Goal: Complete application form

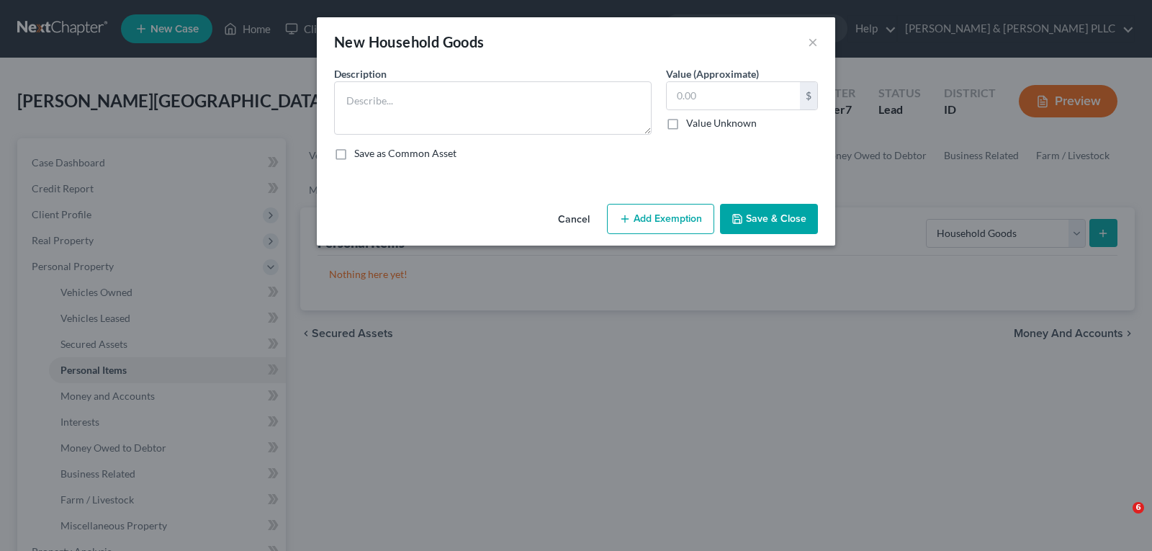
select select "household_goods"
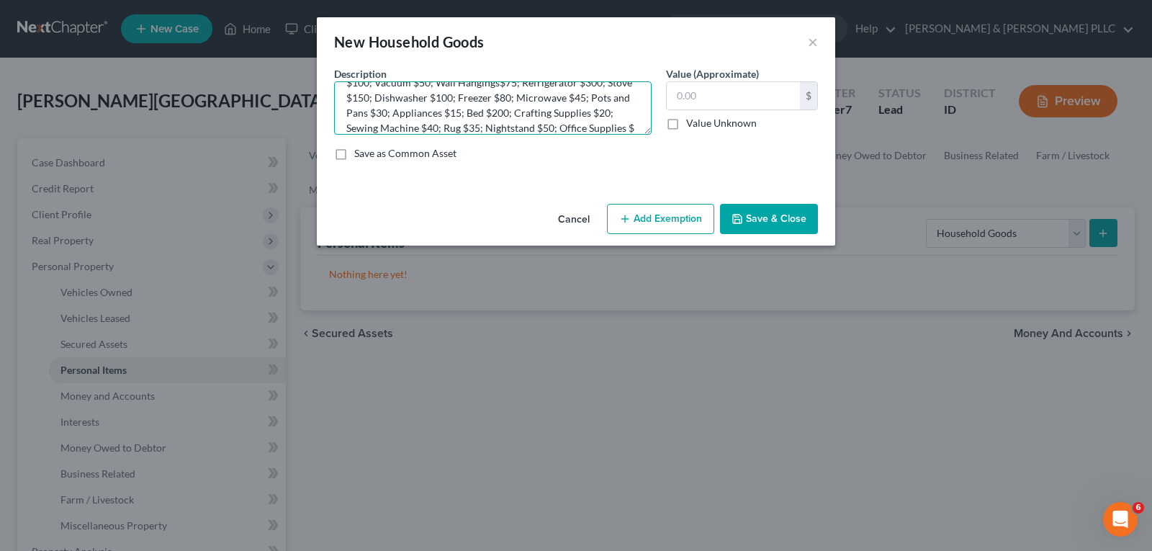
scroll to position [48, 0]
click at [578, 128] on textarea "Sectional Couch $350; Armchair $75; Entertainment Center $100; Vacuum $50; Wall…" at bounding box center [492, 107] width 317 height 53
click at [602, 121] on textarea "Sectional Couch $350; Armchair $75; Entertainment Center $100; Vacuum $50; Wall…" at bounding box center [492, 107] width 317 height 53
type textarea "Sectional Couch $350; Armchair $75; Entertainment Center $100; Vacuum $50; Wall…"
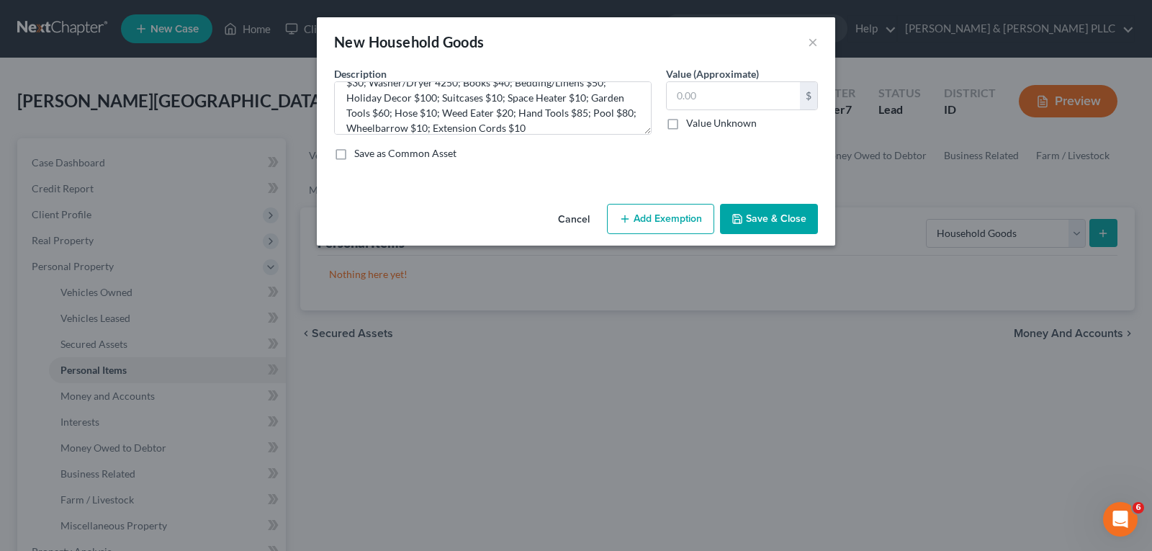
click at [752, 213] on button "Save & Close" at bounding box center [769, 219] width 98 height 30
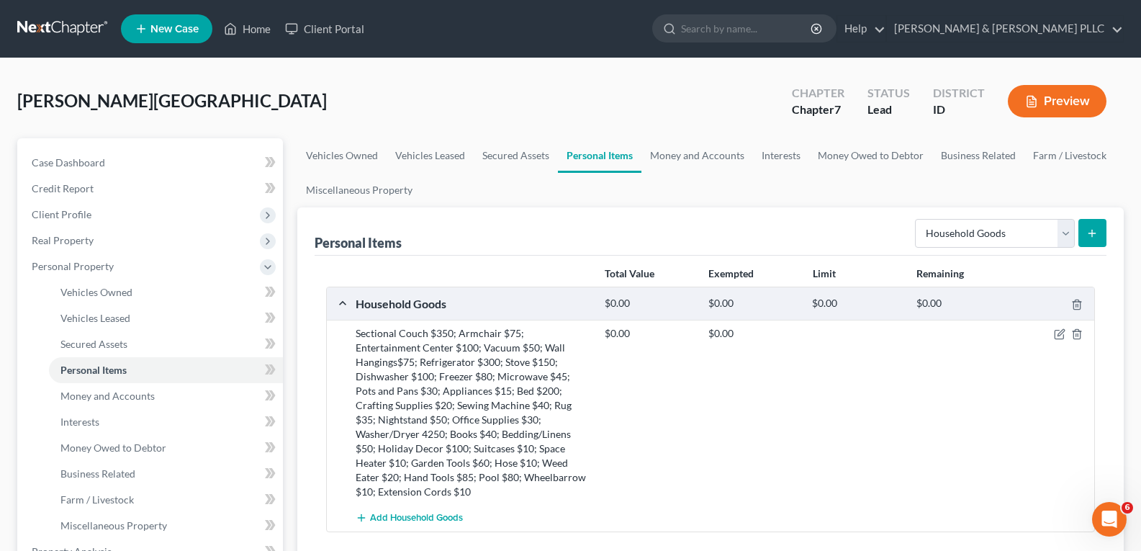
click at [867, 408] on div "$0.00 $0.00" at bounding box center [846, 412] width 498 height 173
click at [857, 394] on div "$0.00 $0.00" at bounding box center [846, 412] width 498 height 173
click at [1058, 336] on icon "button" at bounding box center [1060, 333] width 6 height 6
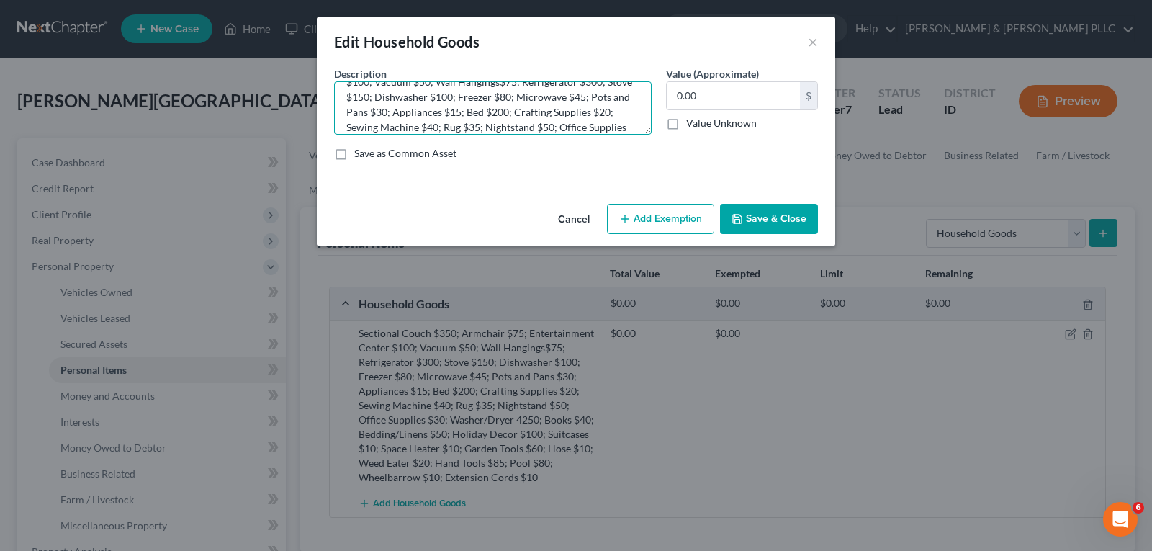
scroll to position [63, 0]
click at [441, 114] on textarea "Sectional Couch $350; Armchair $75; Entertainment Center $100; Vacuum $50; Wall…" at bounding box center [492, 107] width 317 height 53
type textarea "Sectional Couch $350; Armchair $75; Entertainment Center $100; Vacuum $50; Wall…"
type input "2,480.00"
click at [654, 214] on button "Add Exemption" at bounding box center [660, 219] width 107 height 30
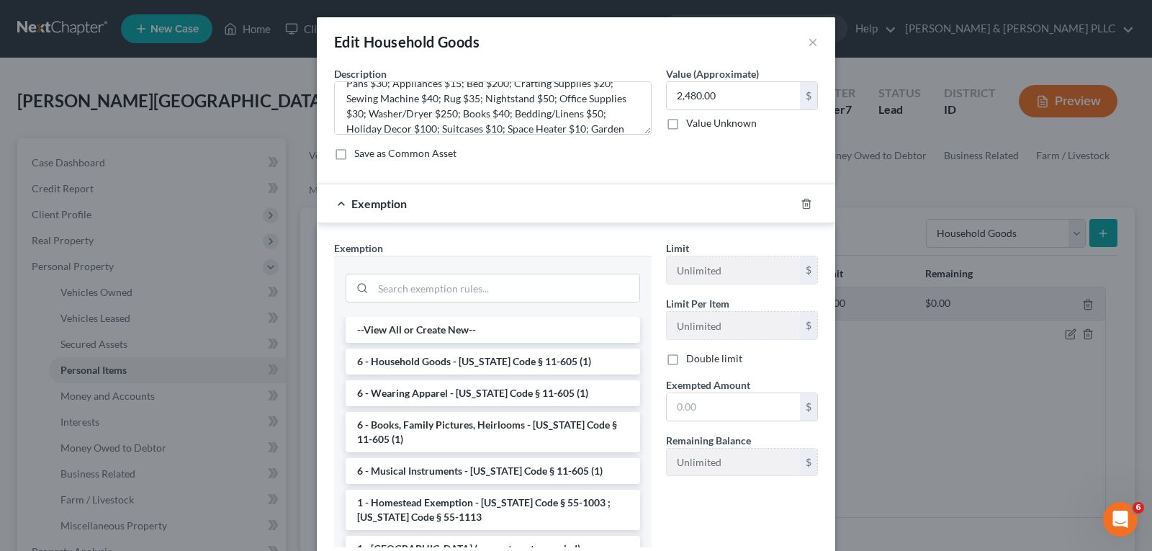
drag, startPoint x: 534, startPoint y: 356, endPoint x: 629, endPoint y: 368, distance: 95.7
click at [545, 356] on li "6 - Household Goods - [US_STATE] Code § 11-605 (1)" at bounding box center [493, 361] width 294 height 26
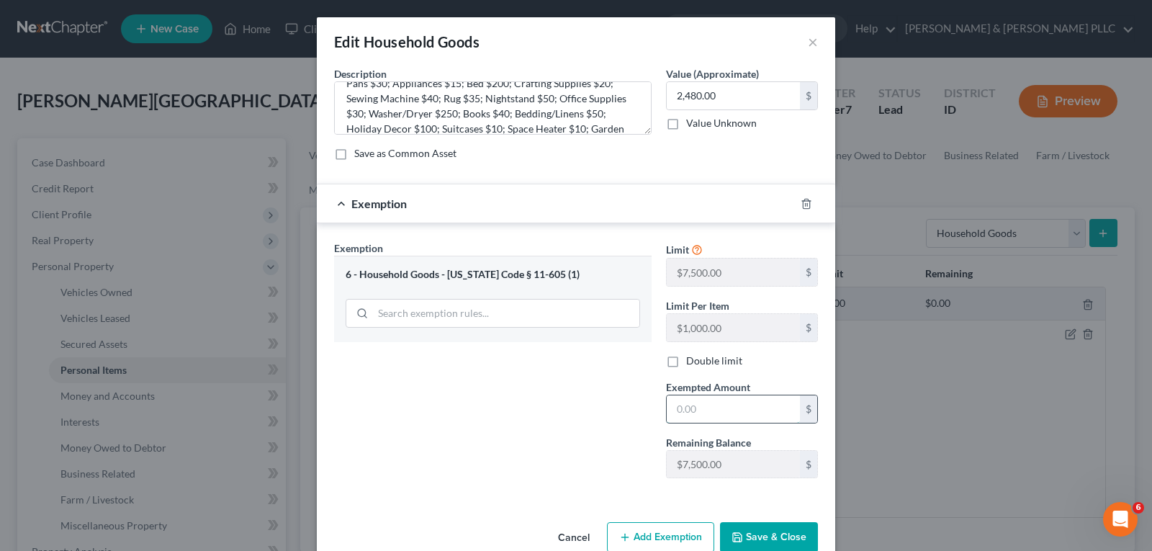
click at [690, 406] on input "text" at bounding box center [733, 408] width 133 height 27
type input "2,480.00"
drag, startPoint x: 782, startPoint y: 535, endPoint x: 782, endPoint y: 521, distance: 13.7
click at [784, 533] on button "Save & Close" at bounding box center [769, 537] width 98 height 30
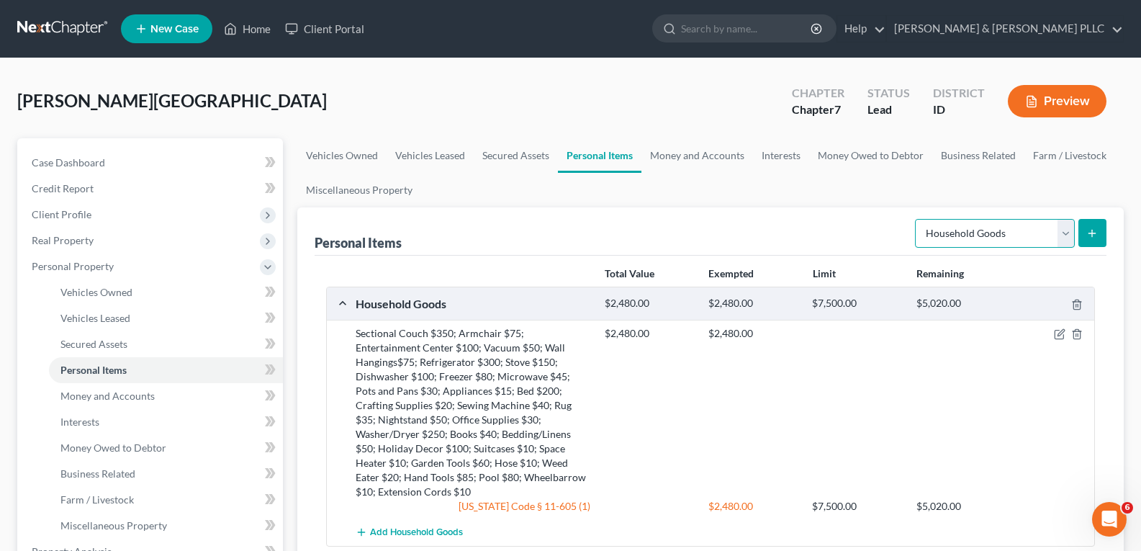
click at [1068, 235] on select "Select Item Type Clothing Collectibles Of Value Electronics Firearms Household …" at bounding box center [995, 233] width 160 height 29
select select "electronics"
click at [916, 219] on select "Select Item Type Clothing Collectibles Of Value Electronics Firearms Household …" at bounding box center [995, 233] width 160 height 29
click at [1088, 230] on icon "submit" at bounding box center [1092, 233] width 12 height 12
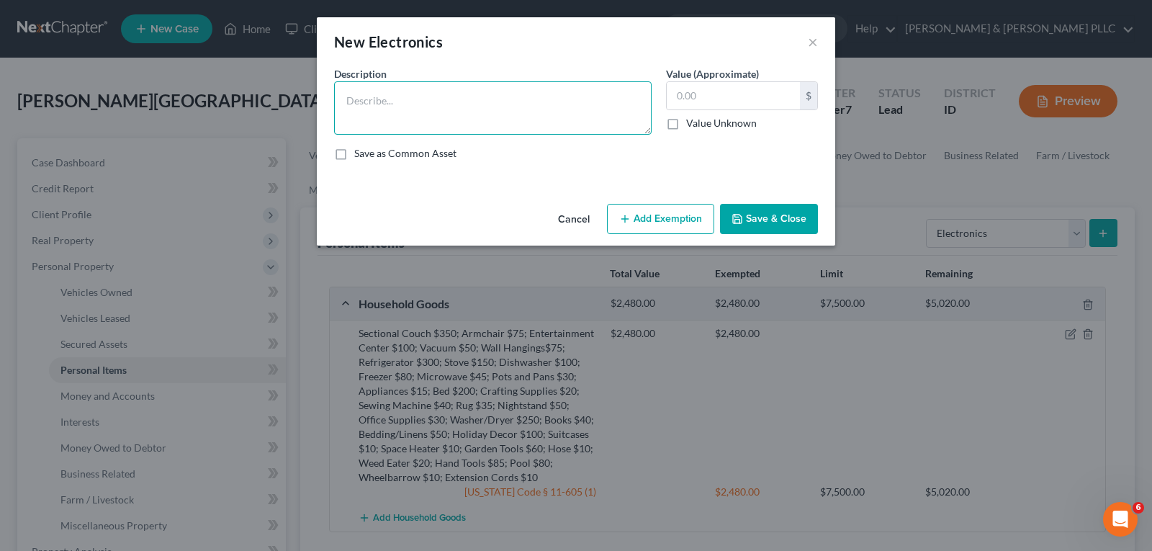
click at [546, 106] on textarea at bounding box center [492, 107] width 317 height 53
type textarea "t"
click at [561, 105] on textarea "Television (2) $200; Laptop $150; Printer $35" at bounding box center [492, 107] width 317 height 53
type textarea "Television (2) $200; Laptop $150; Printer $35; Cell Phone $200"
click at [695, 94] on input "text" at bounding box center [733, 95] width 133 height 27
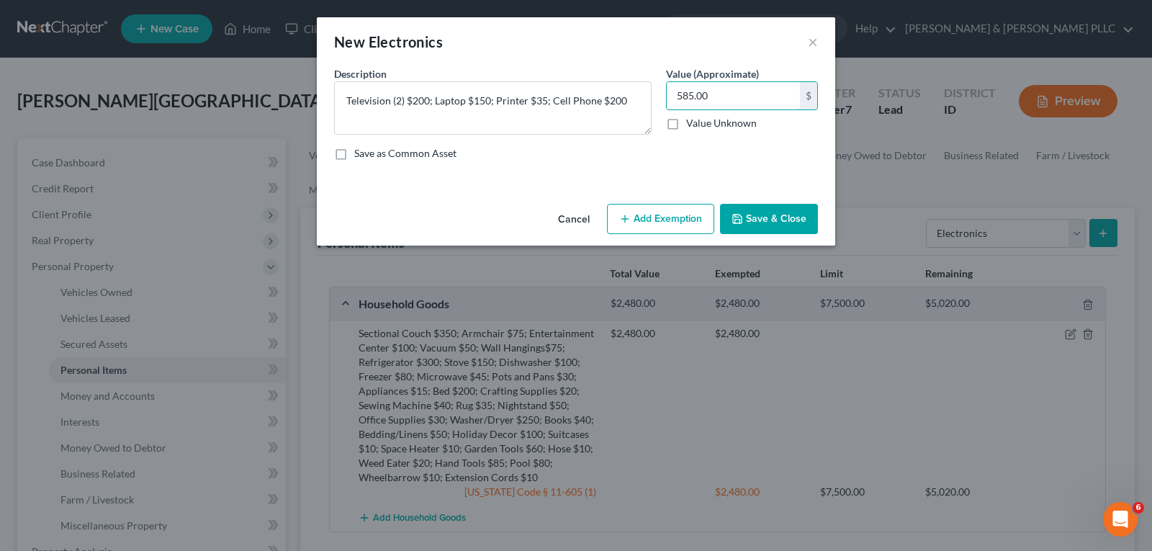
type input "585.00"
click at [649, 215] on button "Add Exemption" at bounding box center [660, 219] width 107 height 30
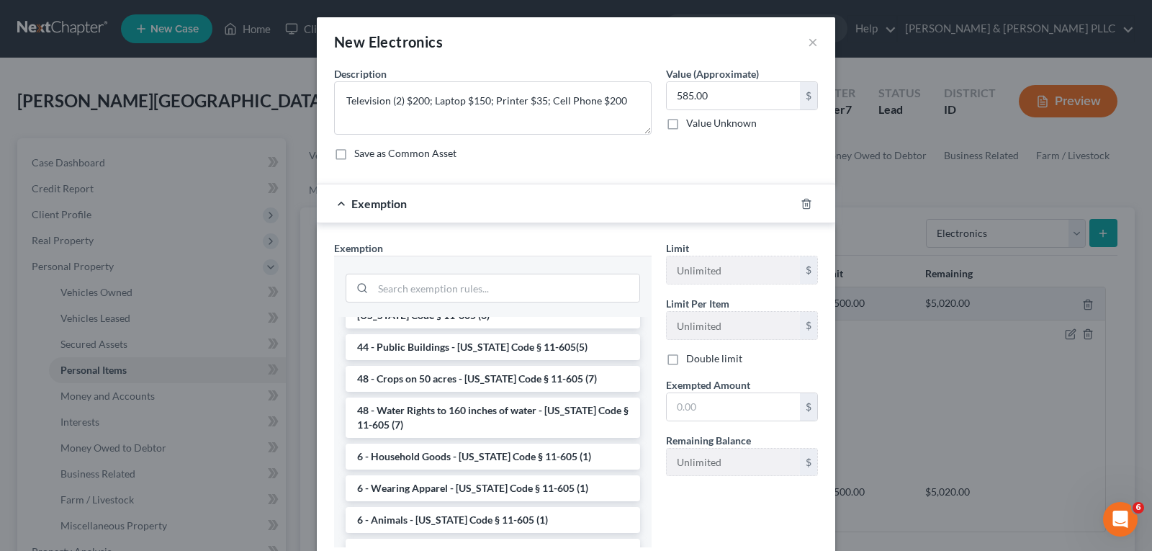
scroll to position [1754, 0]
drag, startPoint x: 544, startPoint y: 379, endPoint x: 626, endPoint y: 375, distance: 82.1
click at [549, 441] on li "6 - Household Goods - [US_STATE] Code § 11-605 (1)" at bounding box center [493, 454] width 294 height 26
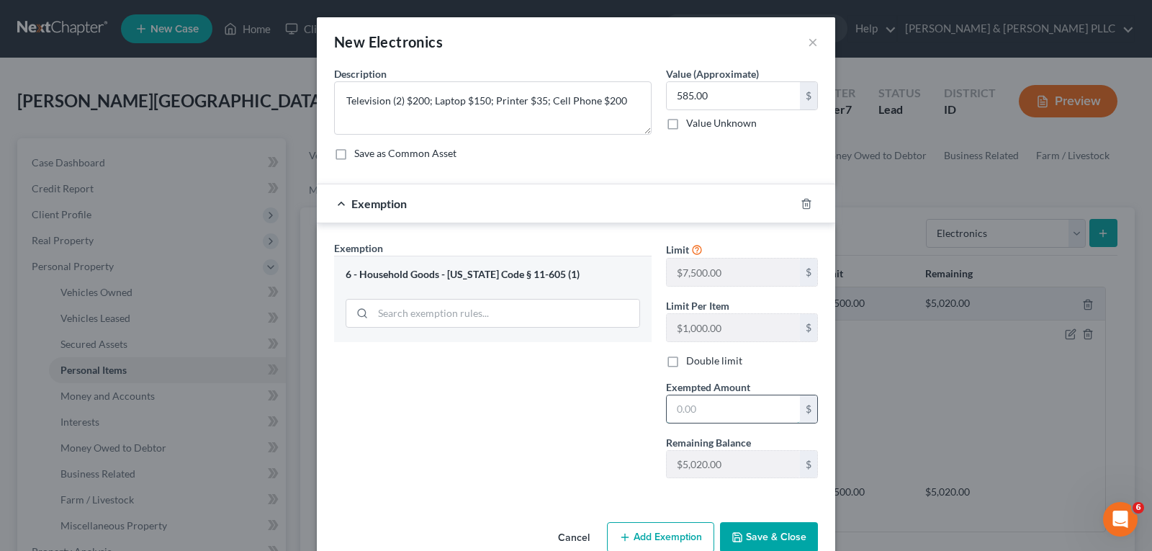
click at [705, 402] on input "text" at bounding box center [733, 408] width 133 height 27
type input "585.00"
click at [762, 536] on button "Save & Close" at bounding box center [769, 537] width 98 height 30
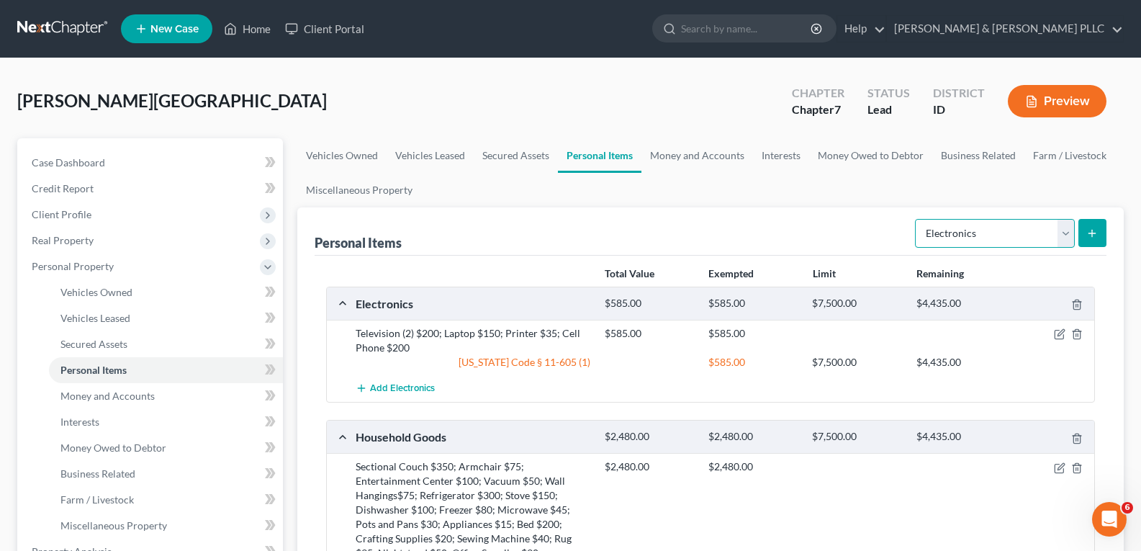
click at [1068, 227] on select "Select Item Type Clothing Collectibles Of Value Electronics Firearms Household …" at bounding box center [995, 233] width 160 height 29
select select "clothing"
click at [916, 219] on select "Select Item Type Clothing Collectibles Of Value Electronics Firearms Household …" at bounding box center [995, 233] width 160 height 29
click at [1097, 230] on icon "submit" at bounding box center [1092, 233] width 12 height 12
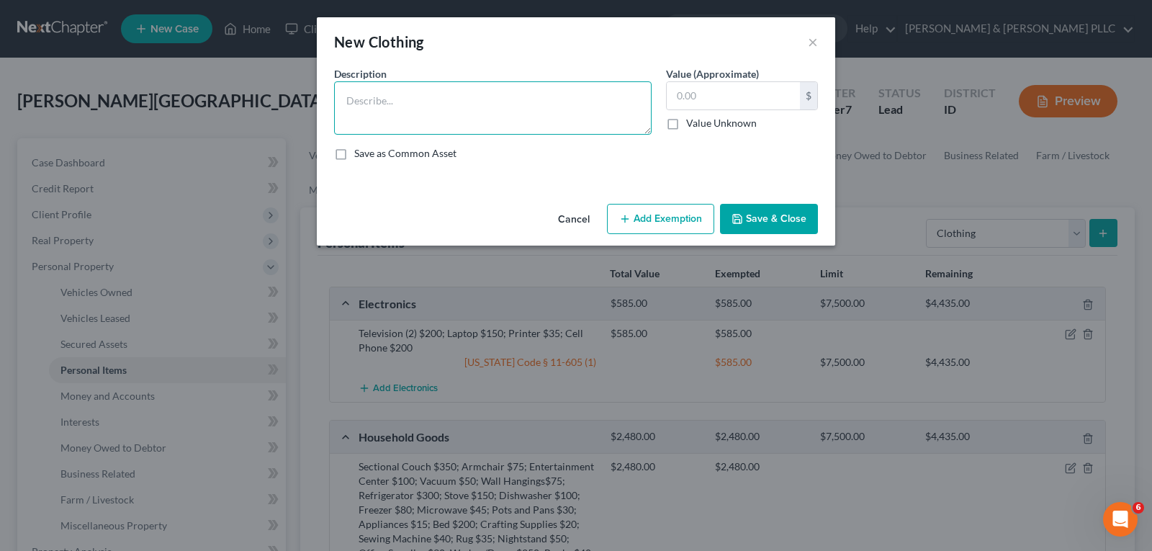
click at [484, 104] on textarea at bounding box center [492, 107] width 317 height 53
type textarea "Women's Clothing $150; Children's Clothing $100"
click at [710, 95] on input "text" at bounding box center [733, 95] width 133 height 27
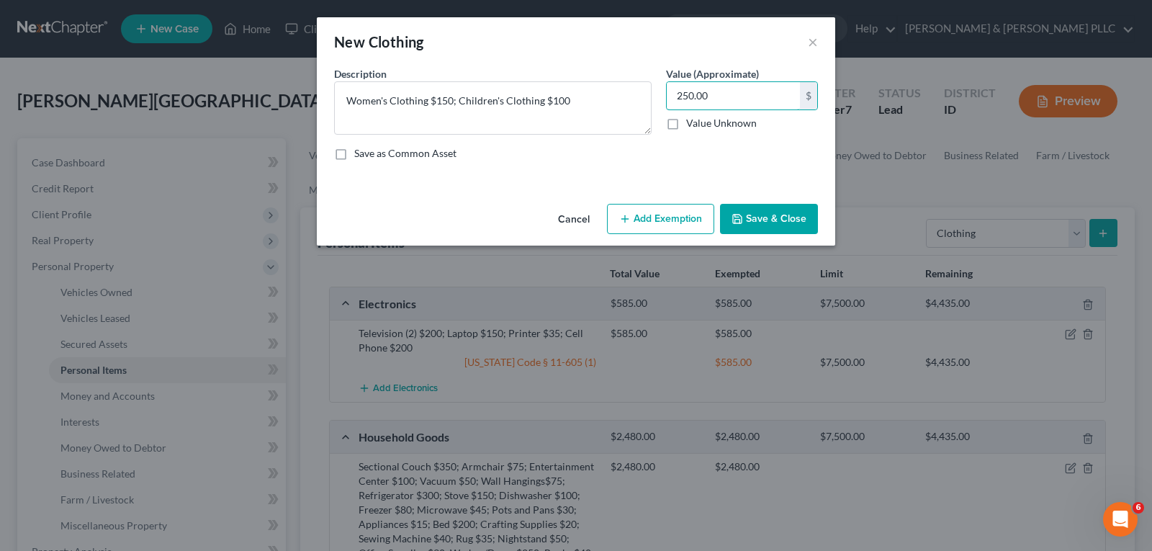
type input "250.00"
drag, startPoint x: 683, startPoint y: 212, endPoint x: 676, endPoint y: 214, distance: 7.3
click at [676, 214] on button "Add Exemption" at bounding box center [660, 219] width 107 height 30
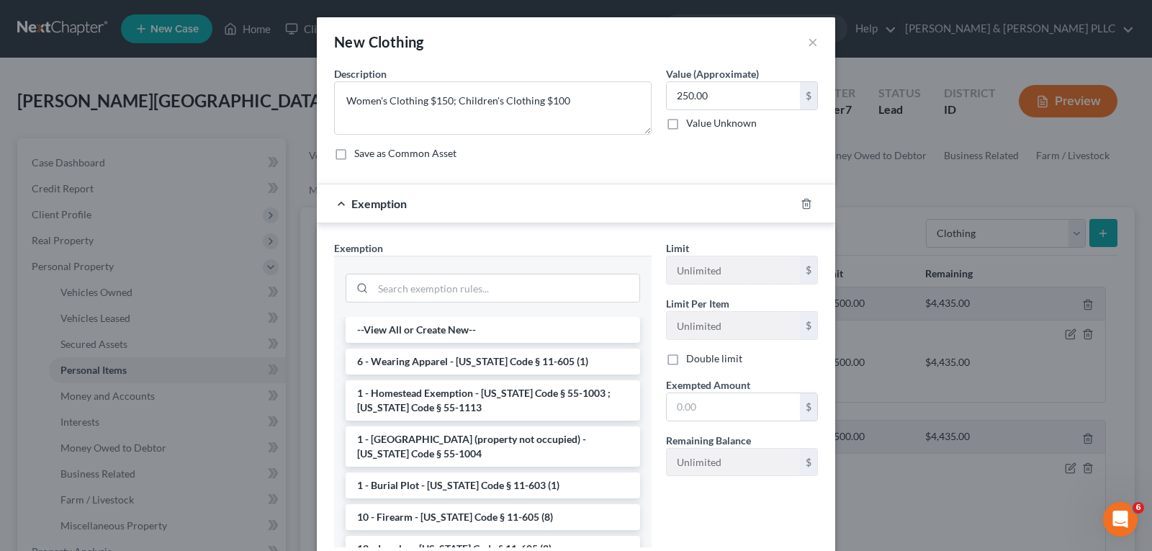
drag, startPoint x: 518, startPoint y: 358, endPoint x: 626, endPoint y: 373, distance: 108.9
click at [527, 358] on li "6 - Wearing Apparel - [US_STATE] Code § 11-605 (1)" at bounding box center [493, 361] width 294 height 26
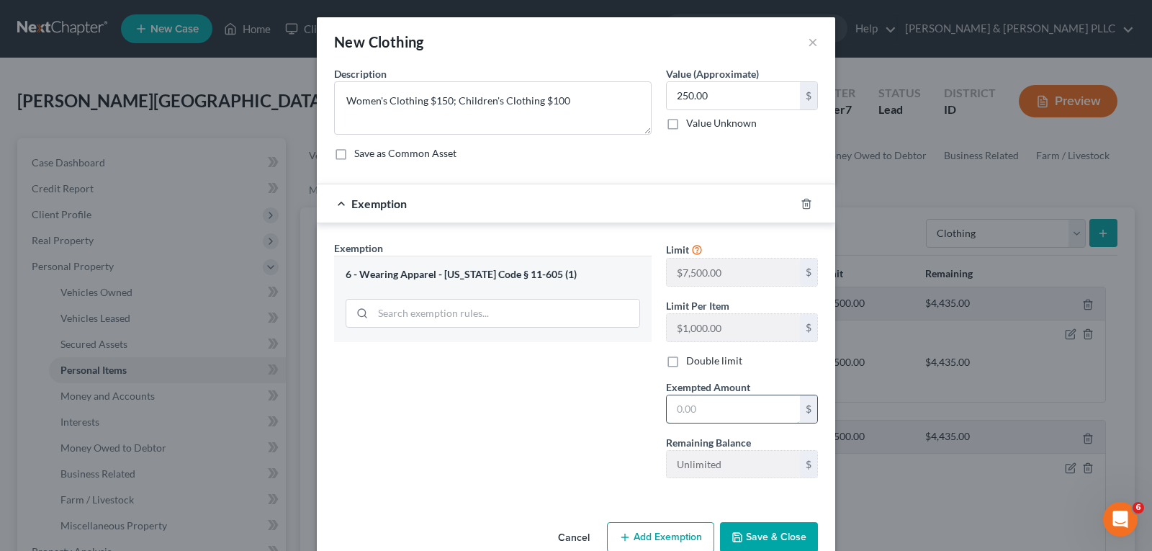
click at [679, 411] on input "text" at bounding box center [733, 408] width 133 height 27
type input "250.00"
click at [756, 531] on button "Save & Close" at bounding box center [769, 537] width 98 height 30
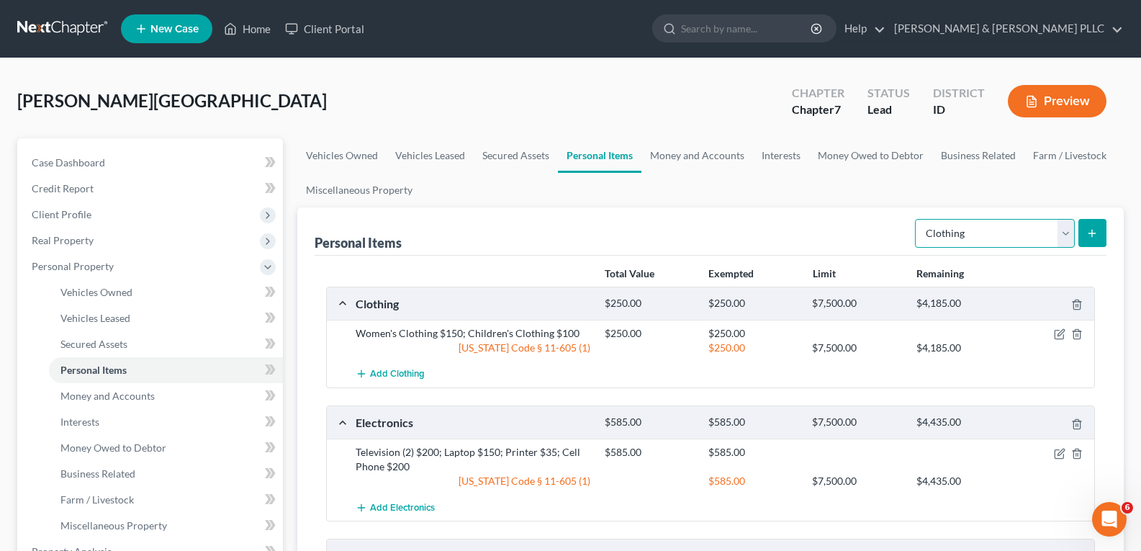
drag, startPoint x: 1069, startPoint y: 235, endPoint x: 1062, endPoint y: 241, distance: 9.7
click at [1068, 236] on select "Select Item Type Clothing Collectibles Of Value Electronics Firearms Household …" at bounding box center [995, 233] width 160 height 29
select select "other"
click at [916, 219] on select "Select Item Type Clothing Collectibles Of Value Electronics Firearms Household …" at bounding box center [995, 233] width 160 height 29
click at [1093, 233] on icon "submit" at bounding box center [1092, 233] width 12 height 12
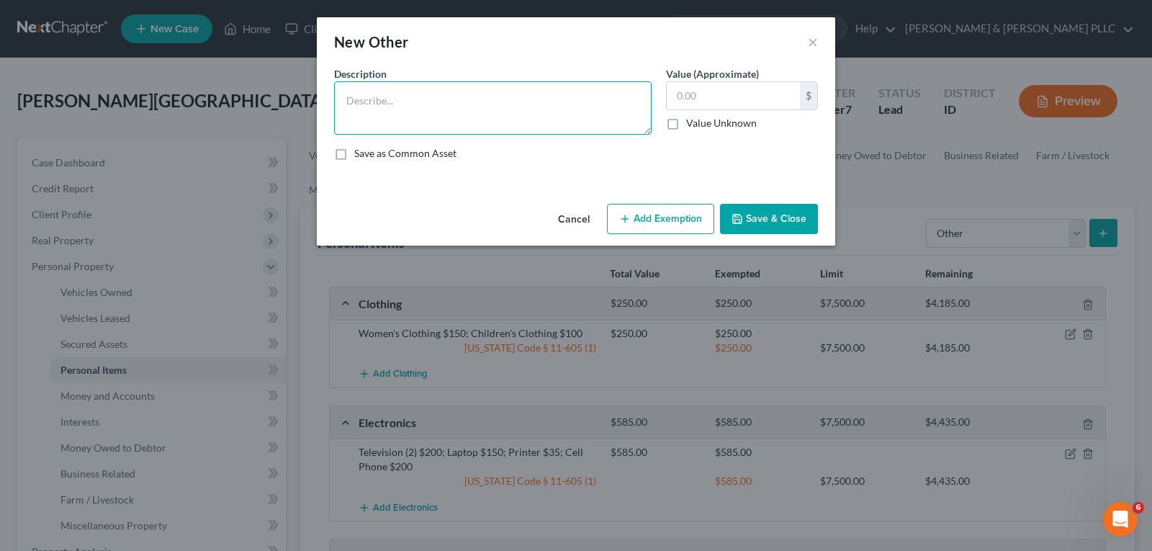
click at [445, 99] on textarea at bounding box center [492, 107] width 317 height 53
type textarea "Dog $100; Cat $25"
click at [707, 93] on input "text" at bounding box center [733, 95] width 133 height 27
type input "125.00"
click at [662, 231] on button "Add Exemption" at bounding box center [660, 219] width 107 height 30
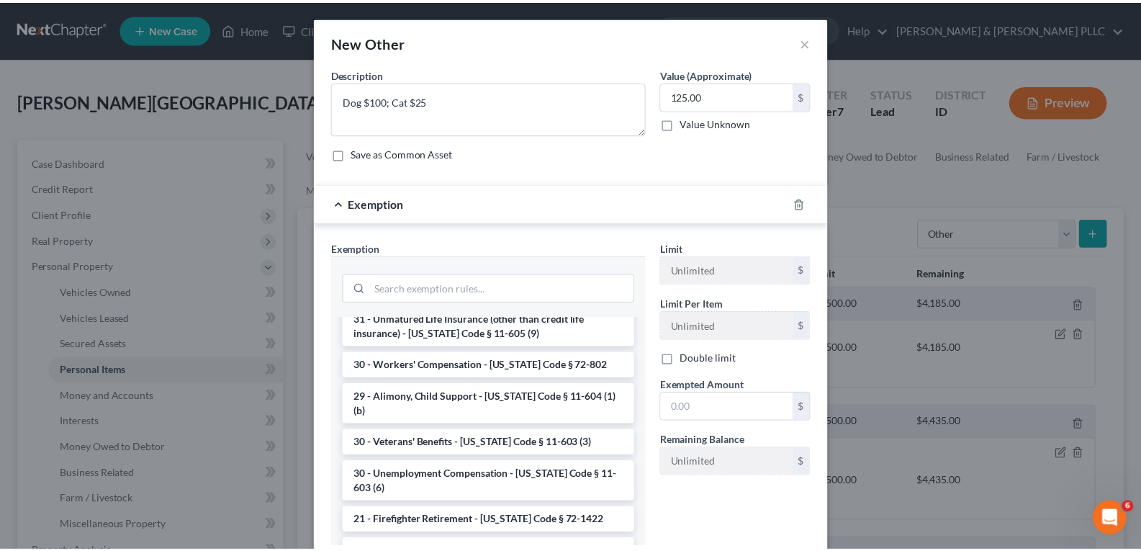
scroll to position [0, 0]
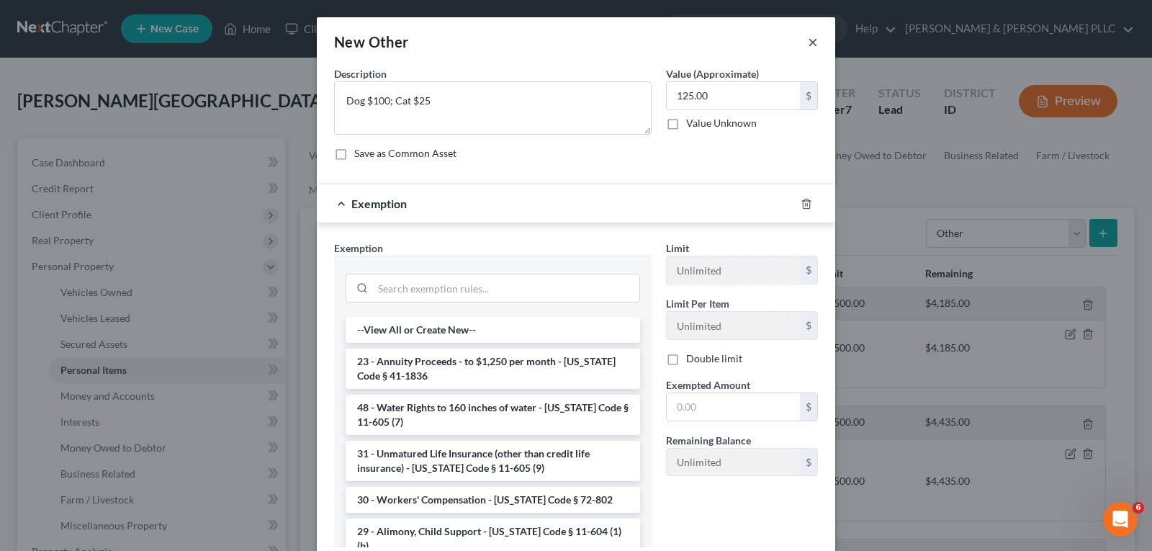
click at [810, 43] on button "×" at bounding box center [813, 41] width 10 height 17
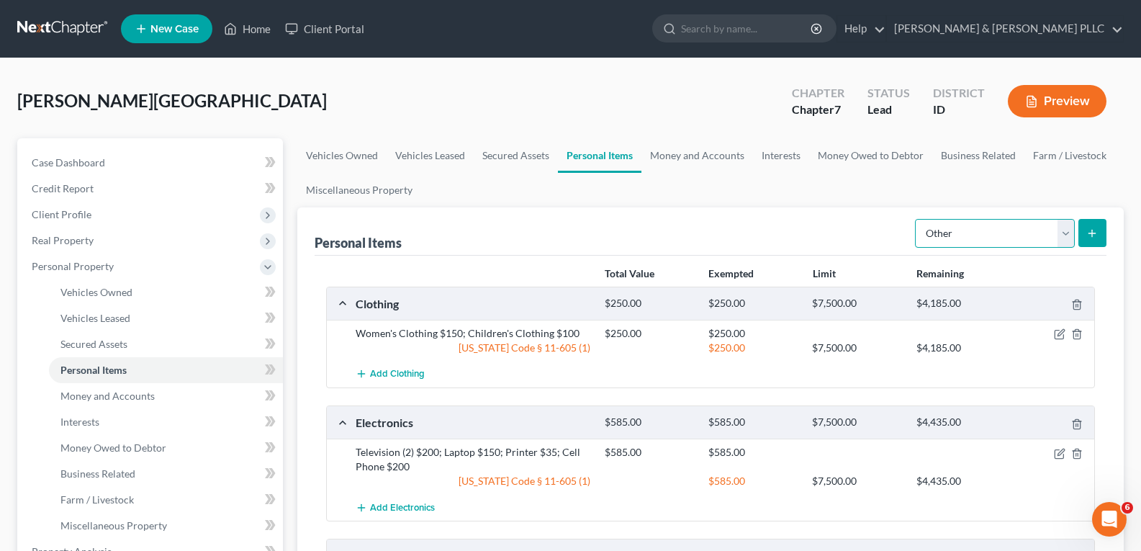
drag, startPoint x: 1070, startPoint y: 235, endPoint x: 1055, endPoint y: 234, distance: 15.1
click at [1066, 234] on select "Select Item Type Clothing Collectibles Of Value Electronics Firearms Household …" at bounding box center [995, 233] width 160 height 29
select select "pets"
click at [916, 219] on select "Select Item Type Clothing Collectibles Of Value Electronics Firearms Household …" at bounding box center [995, 233] width 160 height 29
click at [1096, 232] on icon "submit" at bounding box center [1092, 233] width 12 height 12
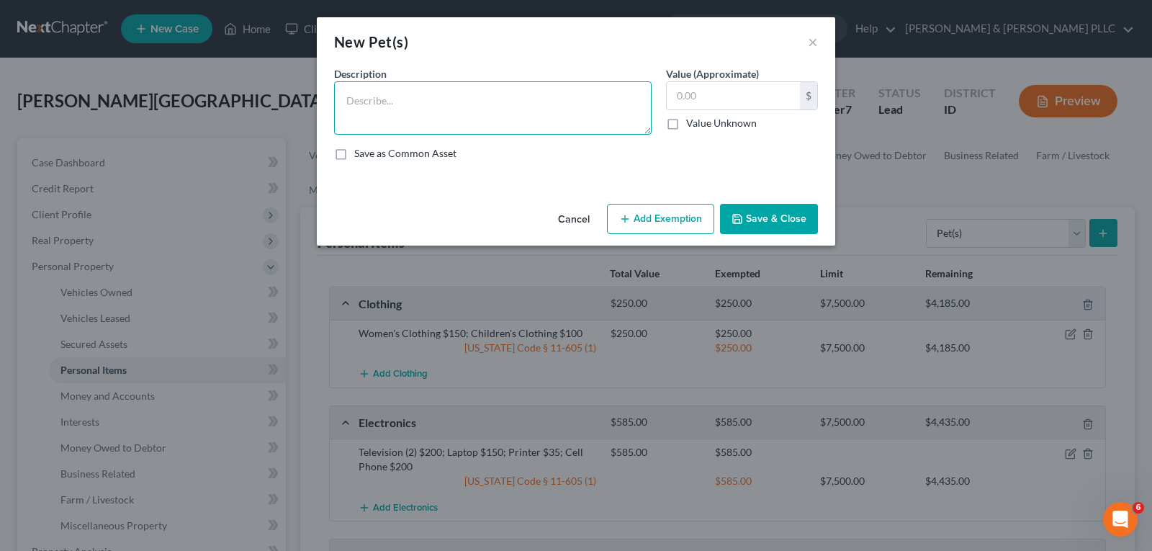
click at [521, 114] on textarea at bounding box center [492, 107] width 317 height 53
type textarea "Dog $50; Cat $10"
click at [757, 99] on input "text" at bounding box center [733, 95] width 133 height 27
type input "60.00"
drag, startPoint x: 680, startPoint y: 215, endPoint x: 628, endPoint y: 242, distance: 58.6
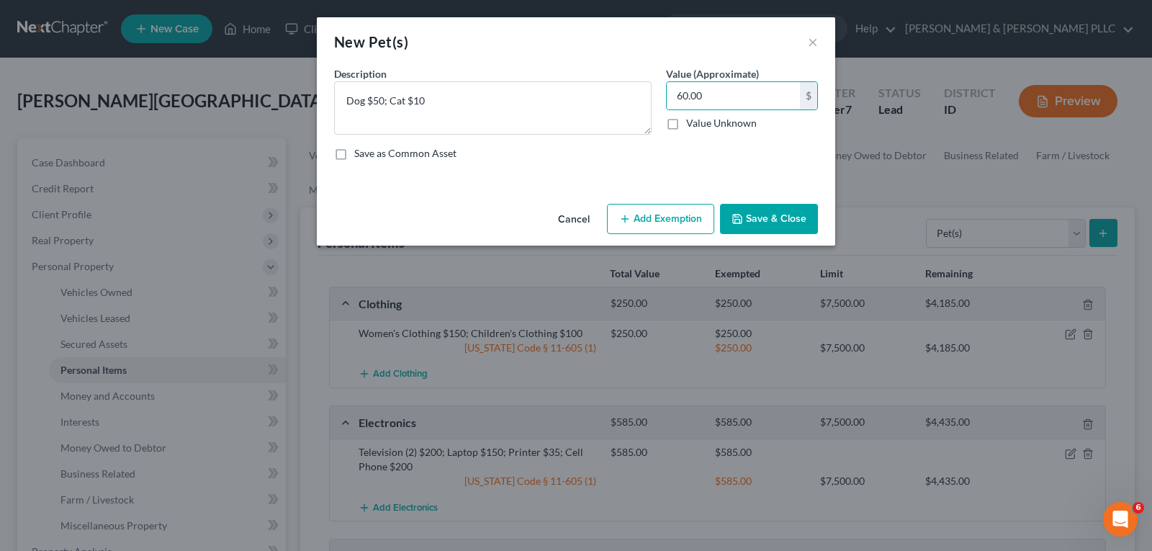
click at [678, 215] on button "Add Exemption" at bounding box center [660, 219] width 107 height 30
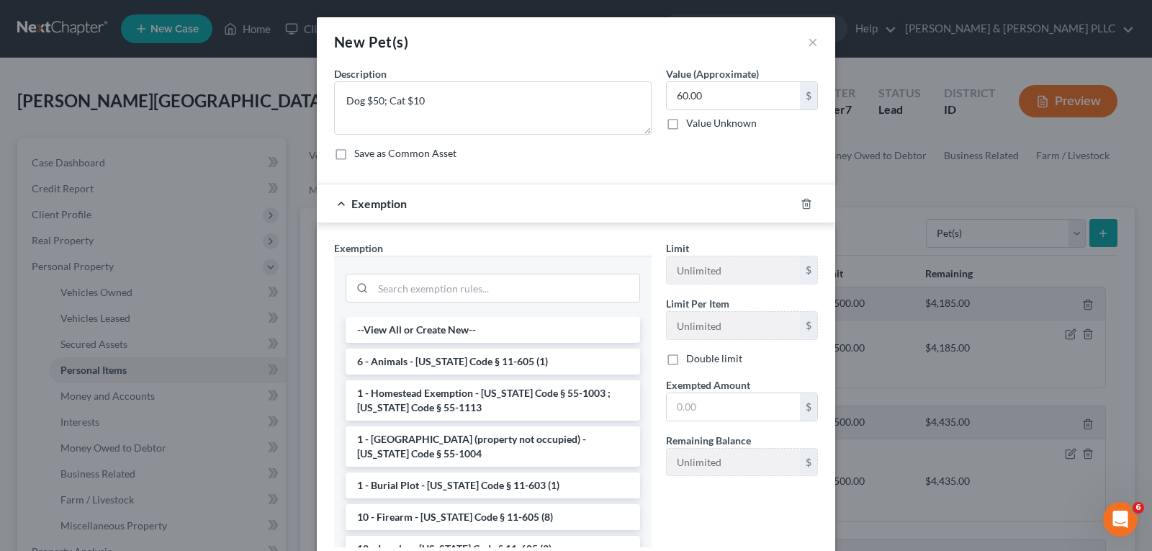
drag, startPoint x: 545, startPoint y: 361, endPoint x: 593, endPoint y: 364, distance: 48.3
click at [557, 361] on li "6 - Animals - [US_STATE] Code § 11-605 (1)" at bounding box center [493, 361] width 294 height 26
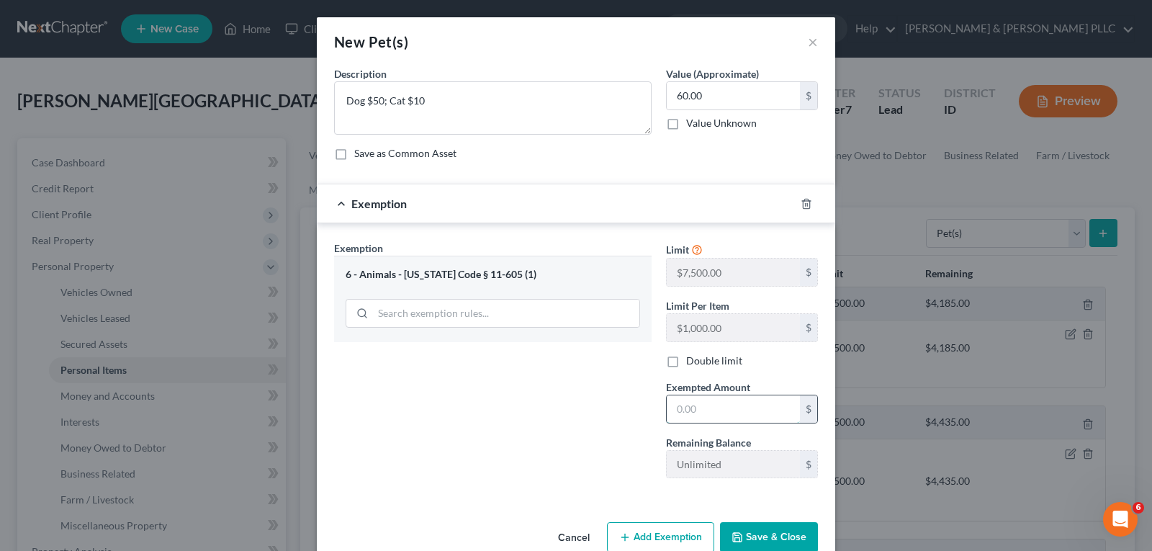
click at [712, 409] on input "text" at bounding box center [733, 408] width 133 height 27
type input "60.00"
click at [760, 525] on button "Save & Close" at bounding box center [769, 537] width 98 height 30
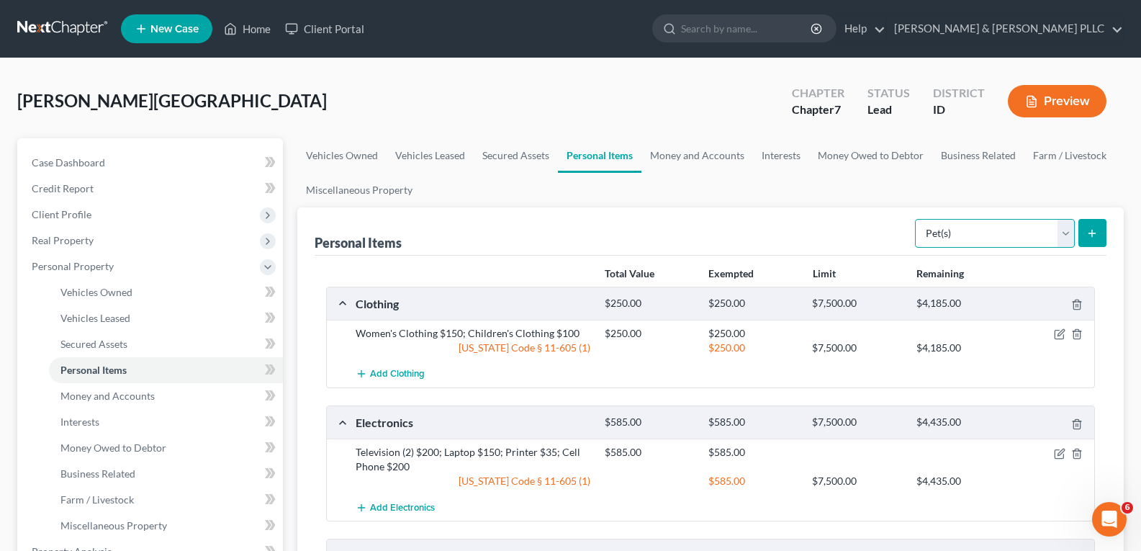
drag, startPoint x: 1068, startPoint y: 231, endPoint x: 1062, endPoint y: 237, distance: 8.1
click at [1067, 233] on select "Select Item Type Clothing Collectibles Of Value Electronics Firearms Household …" at bounding box center [995, 233] width 160 height 29
click at [916, 219] on select "Select Item Type Clothing Collectibles Of Value Electronics Firearms Household …" at bounding box center [995, 233] width 160 height 29
click at [1096, 235] on icon "submit" at bounding box center [1092, 233] width 12 height 12
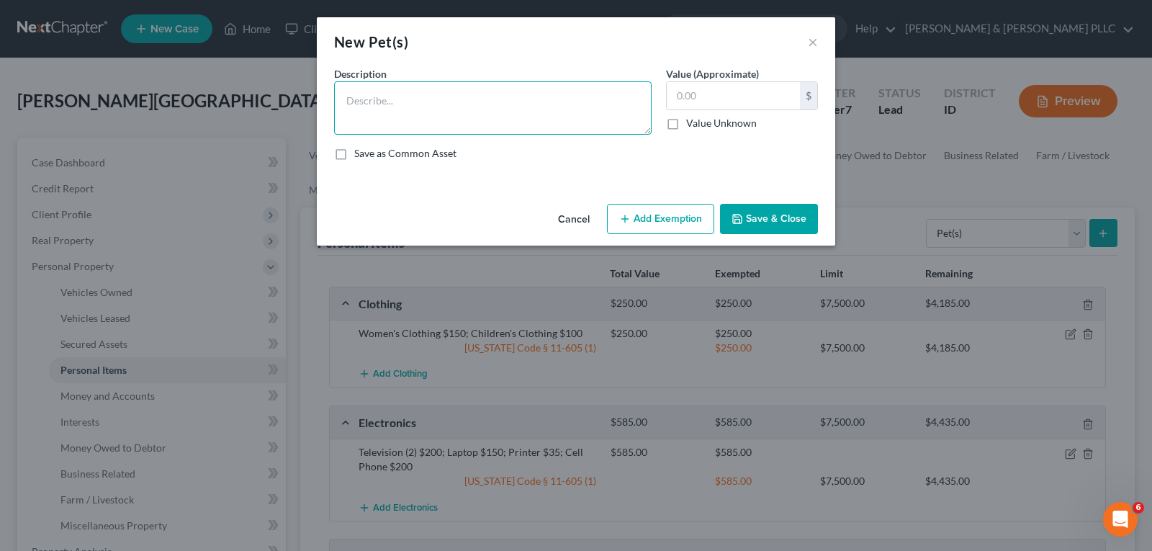
click at [457, 98] on textarea at bounding box center [492, 107] width 317 height 53
type textarea "O"
type textarea "Portable Grill $50; Basketball Hoop $75; Bicycle (2) $100"
click at [736, 89] on input "text" at bounding box center [733, 95] width 133 height 27
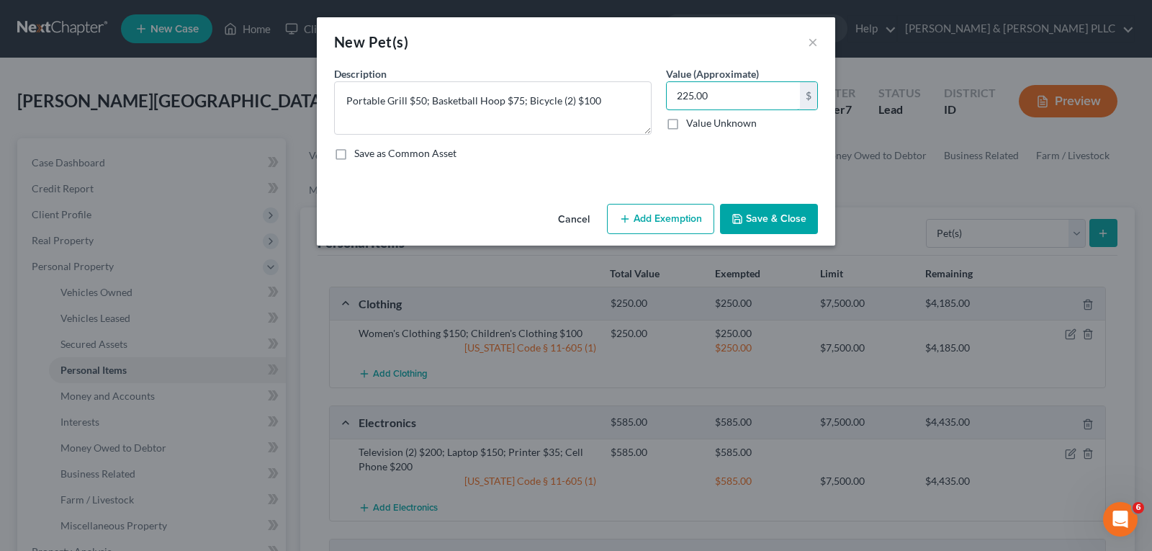
type input "225.00"
click at [679, 217] on button "Add Exemption" at bounding box center [660, 219] width 107 height 30
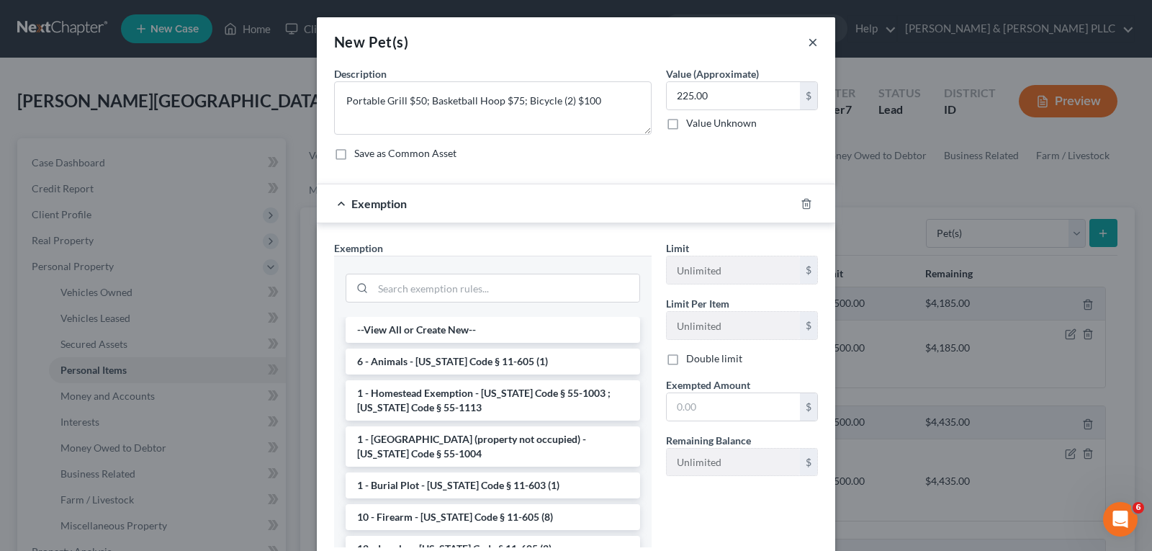
click at [808, 42] on button "×" at bounding box center [813, 41] width 10 height 17
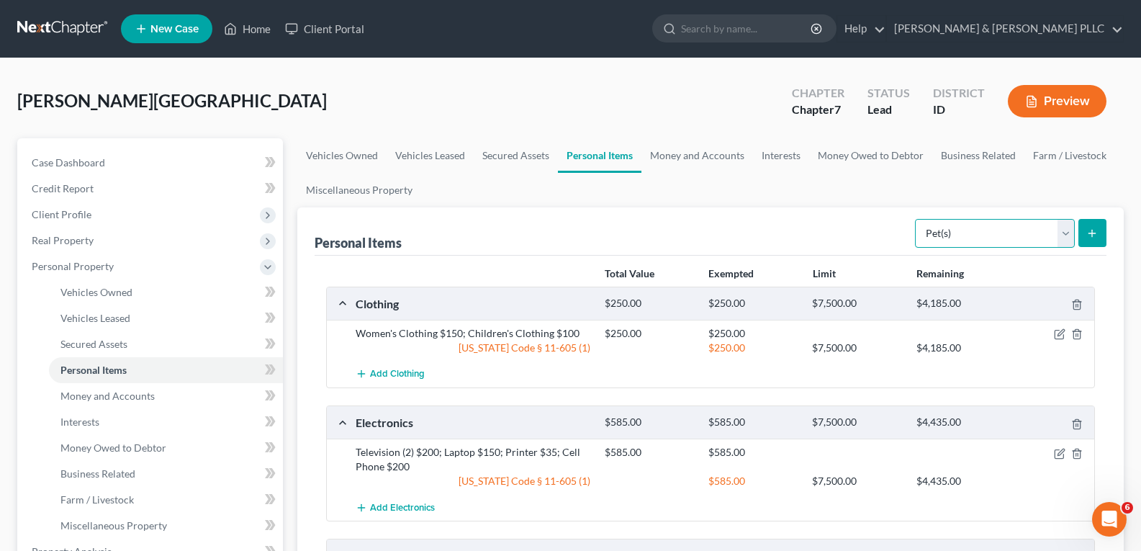
click at [1065, 232] on select "Select Item Type Clothing Collectibles Of Value Electronics Firearms Household …" at bounding box center [995, 233] width 160 height 29
select select "sports_and_hobby_equipment"
click at [916, 219] on select "Select Item Type Clothing Collectibles Of Value Electronics Firearms Household …" at bounding box center [995, 233] width 160 height 29
click at [1098, 231] on button "submit" at bounding box center [1092, 233] width 28 height 28
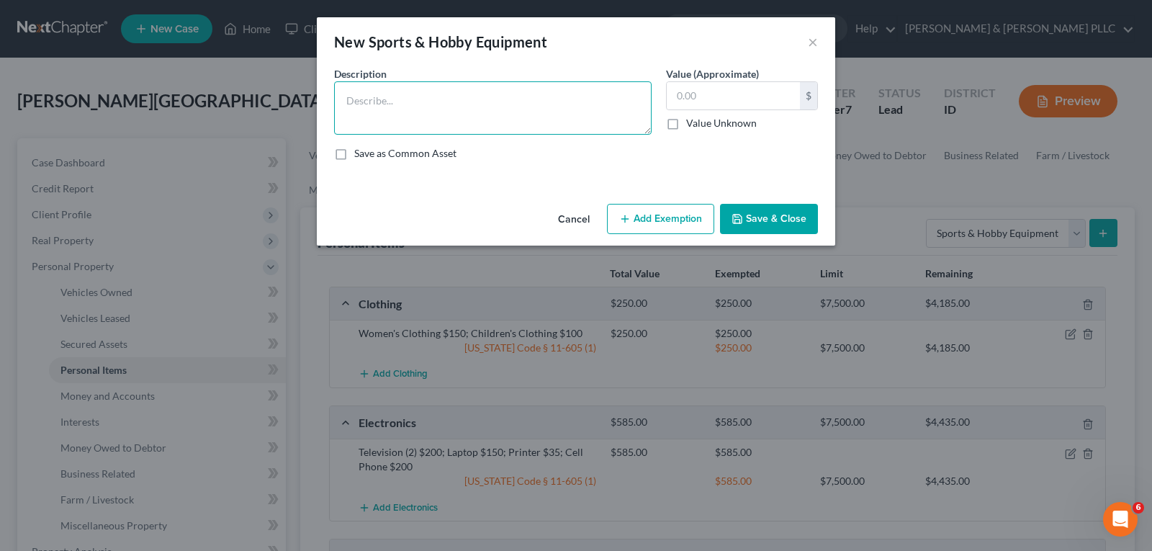
click at [543, 104] on textarea at bounding box center [492, 107] width 317 height 53
type textarea "Portable Grill $50; Basketball Hoop $50; Bicycle (2) $100"
click at [699, 96] on input "text" at bounding box center [733, 95] width 133 height 27
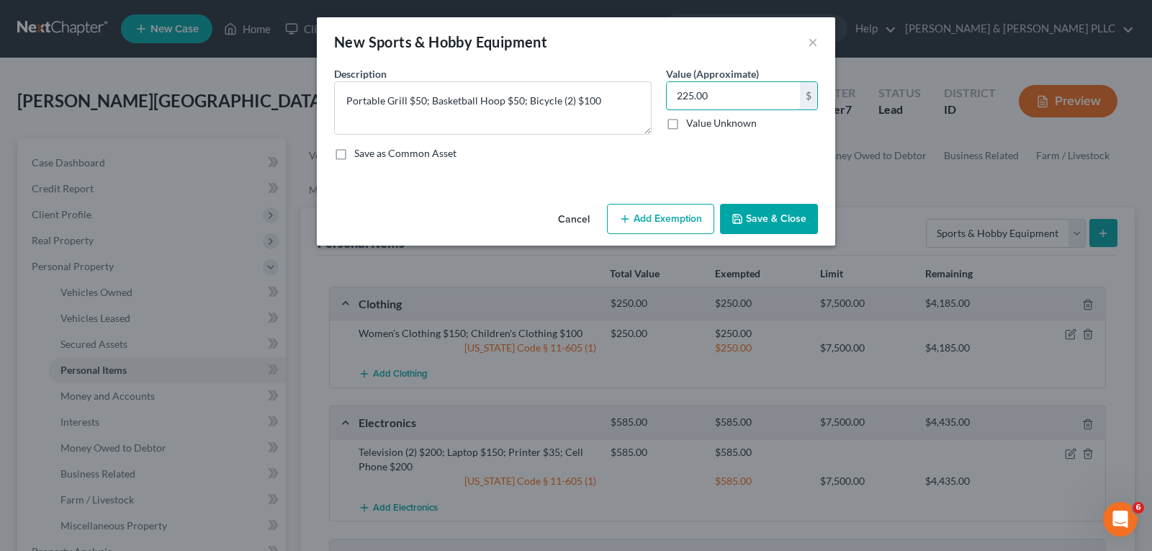
type input "225.00"
click at [665, 214] on button "Add Exemption" at bounding box center [660, 219] width 107 height 30
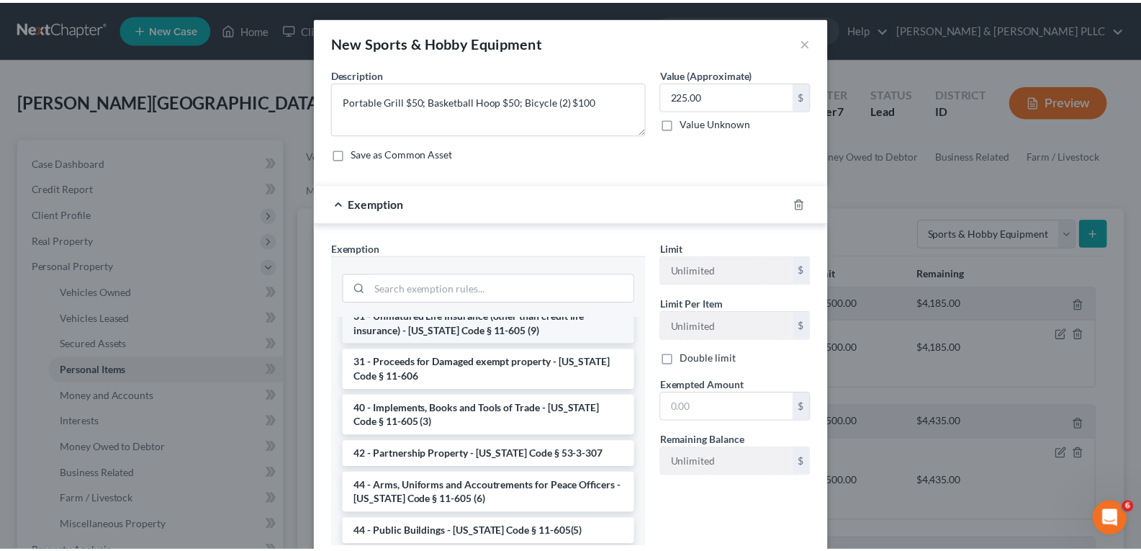
scroll to position [1728, 0]
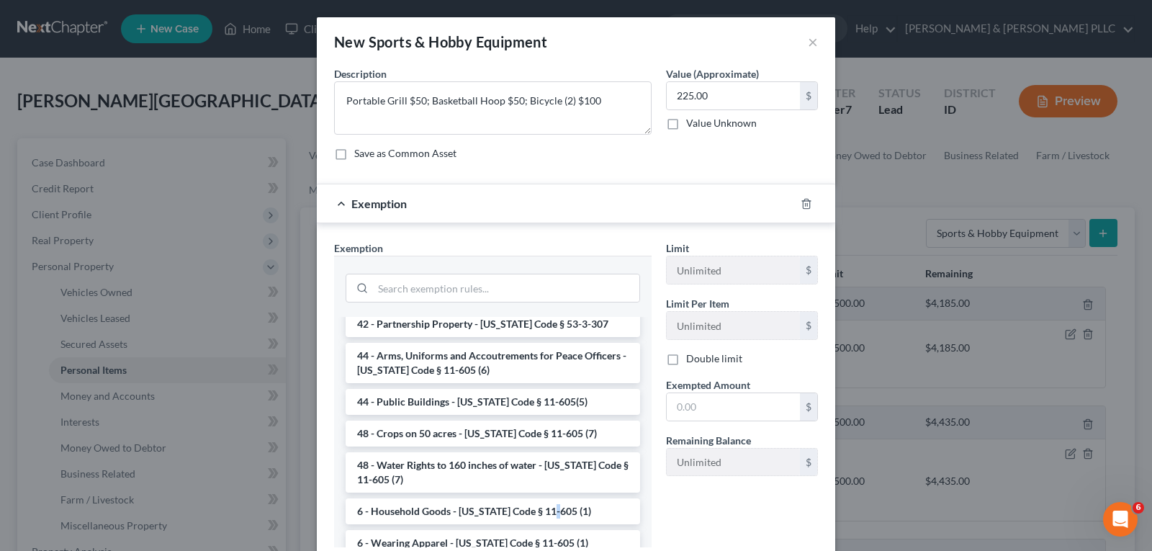
drag, startPoint x: 548, startPoint y: 443, endPoint x: 623, endPoint y: 418, distance: 79.0
click at [557, 498] on li "6 - Household Goods - [US_STATE] Code § 11-605 (1)" at bounding box center [493, 511] width 294 height 26
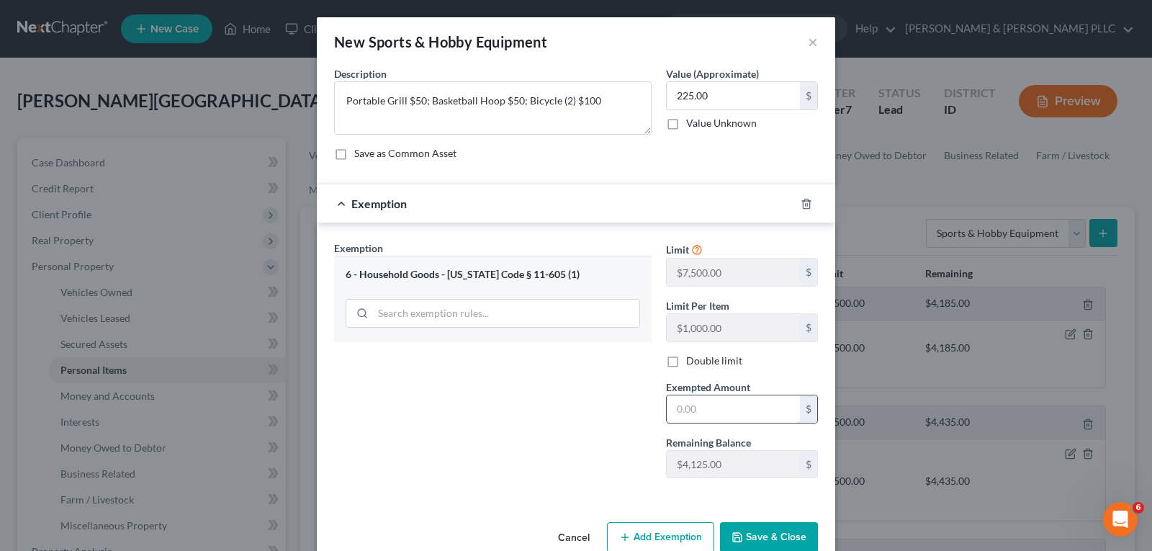
drag, startPoint x: 706, startPoint y: 407, endPoint x: 714, endPoint y: 408, distance: 8.0
click at [713, 408] on input "text" at bounding box center [733, 408] width 133 height 27
type input "225.00"
click at [769, 538] on button "Save & Close" at bounding box center [769, 537] width 98 height 30
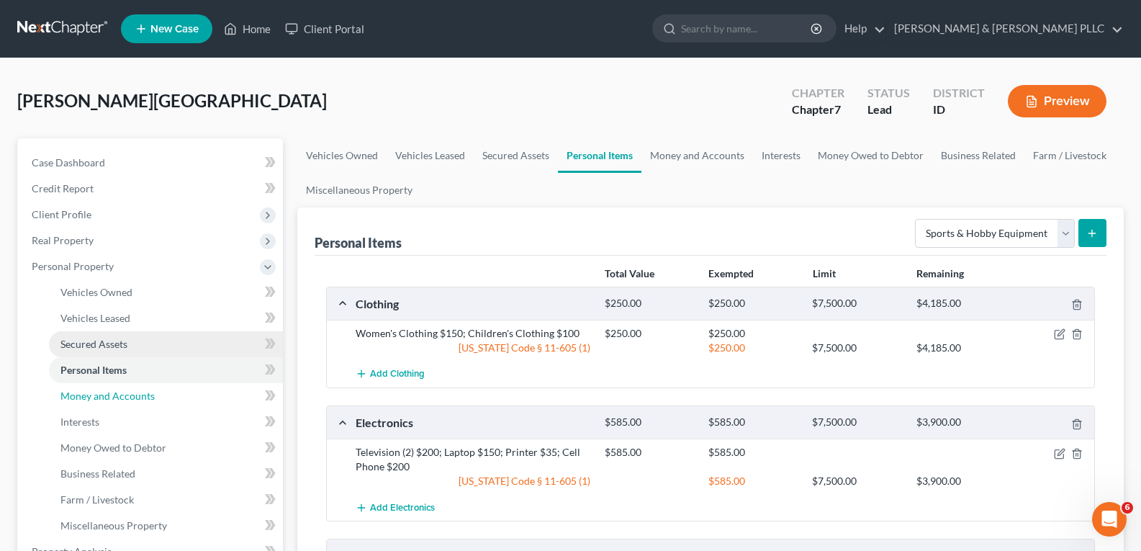
drag, startPoint x: 132, startPoint y: 398, endPoint x: 125, endPoint y: 353, distance: 45.9
click at [132, 399] on span "Money and Accounts" at bounding box center [107, 395] width 94 height 12
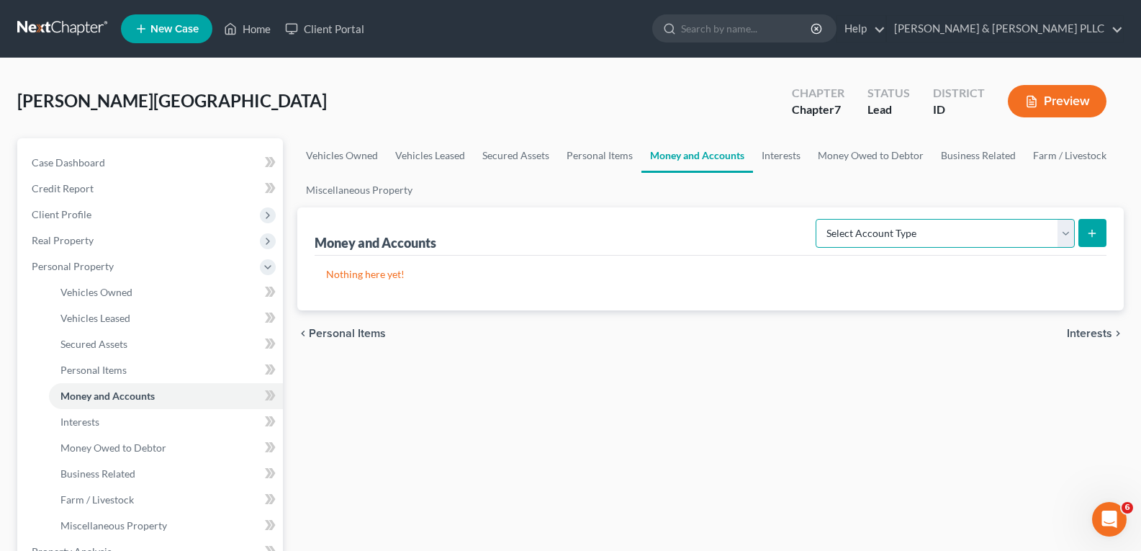
click at [1067, 235] on select "Select Account Type Brokerage Cash on Hand Certificates of Deposit Checking Acc…" at bounding box center [945, 233] width 259 height 29
select select "checking"
click at [818, 219] on select "Select Account Type Brokerage Cash on Hand Certificates of Deposit Checking Acc…" at bounding box center [945, 233] width 259 height 29
click at [1089, 225] on button "submit" at bounding box center [1092, 233] width 28 height 28
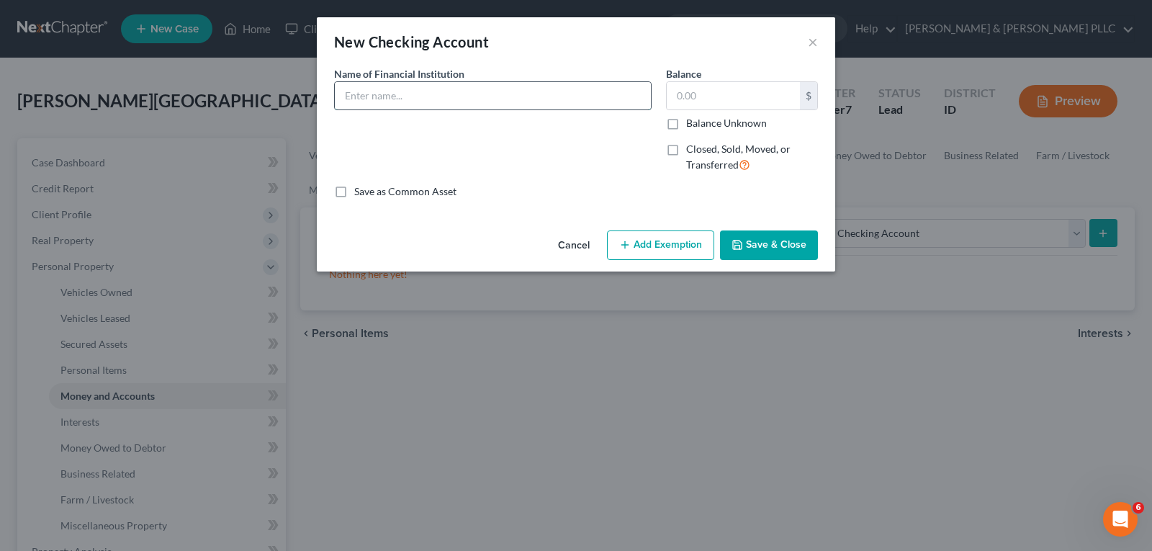
click at [531, 94] on input "text" at bounding box center [493, 95] width 316 height 27
type input "Advantage Plus Federal Credit Union"
type input "0.00"
click at [767, 241] on button "Save & Close" at bounding box center [769, 245] width 98 height 30
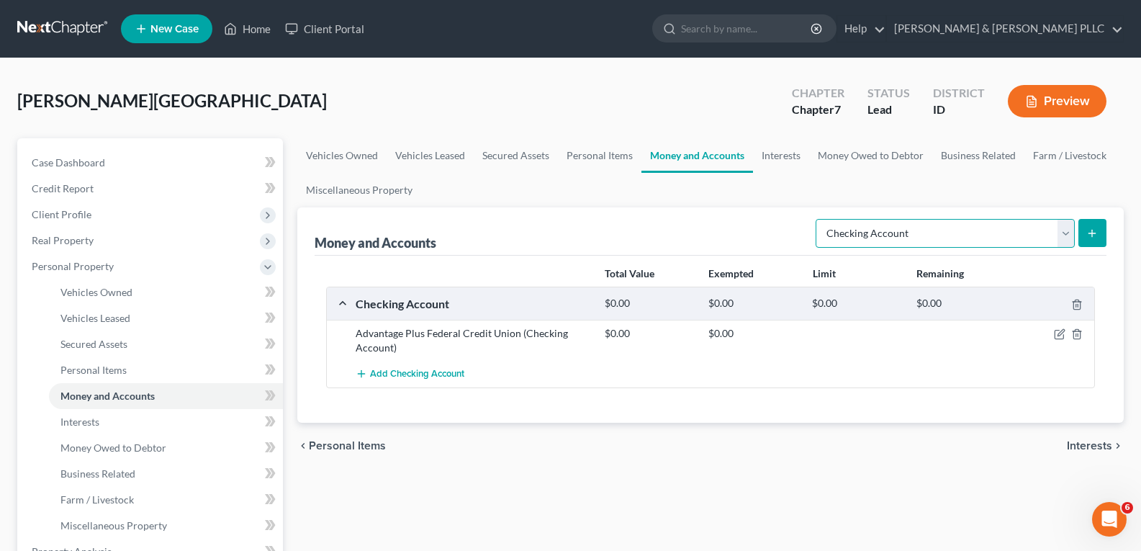
click at [1070, 228] on select "Select Account Type Brokerage Cash on Hand Certificates of Deposit Checking Acc…" at bounding box center [945, 233] width 259 height 29
select select "savings"
click at [818, 219] on select "Select Account Type Brokerage Cash on Hand Certificates of Deposit Checking Acc…" at bounding box center [945, 233] width 259 height 29
click at [1092, 227] on button "submit" at bounding box center [1092, 233] width 28 height 28
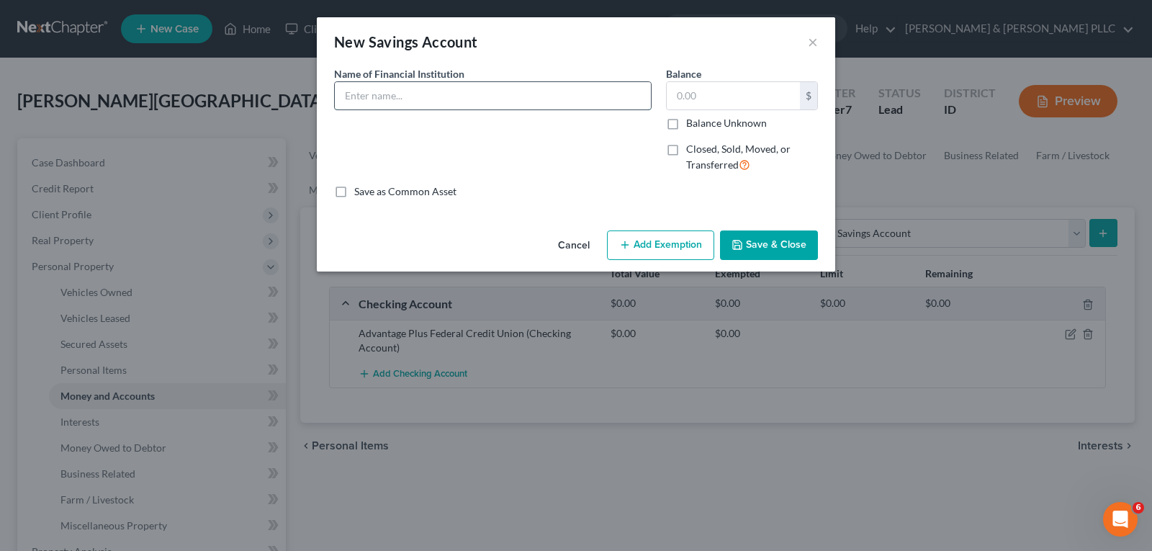
click at [515, 99] on input "text" at bounding box center [493, 95] width 316 height 27
type input "Advantage Plus Federal Credit Union"
type input "5.00"
click at [798, 247] on button "Save & Close" at bounding box center [769, 245] width 98 height 30
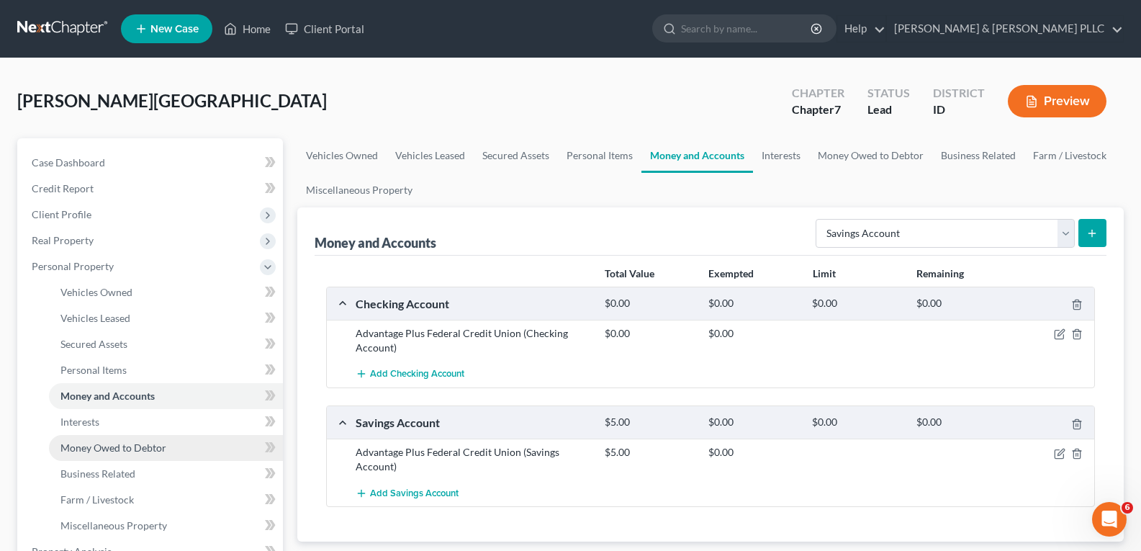
click at [156, 450] on span "Money Owed to Debtor" at bounding box center [113, 447] width 106 height 12
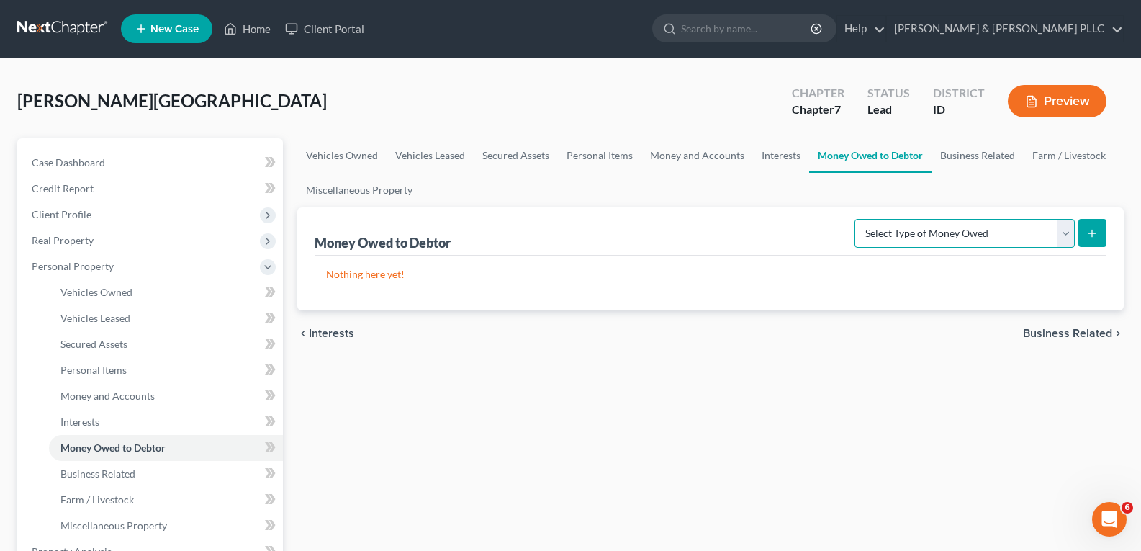
click at [1065, 233] on select "Select Type of Money Owed Accounts Receivable Alimony Child Support Claims Agai…" at bounding box center [964, 233] width 220 height 29
select select "child_support"
click at [857, 219] on select "Select Type of Money Owed Accounts Receivable Alimony Child Support Claims Agai…" at bounding box center [964, 233] width 220 height 29
drag, startPoint x: 1091, startPoint y: 227, endPoint x: 1081, endPoint y: 230, distance: 9.8
click at [1081, 230] on button "submit" at bounding box center [1092, 233] width 28 height 28
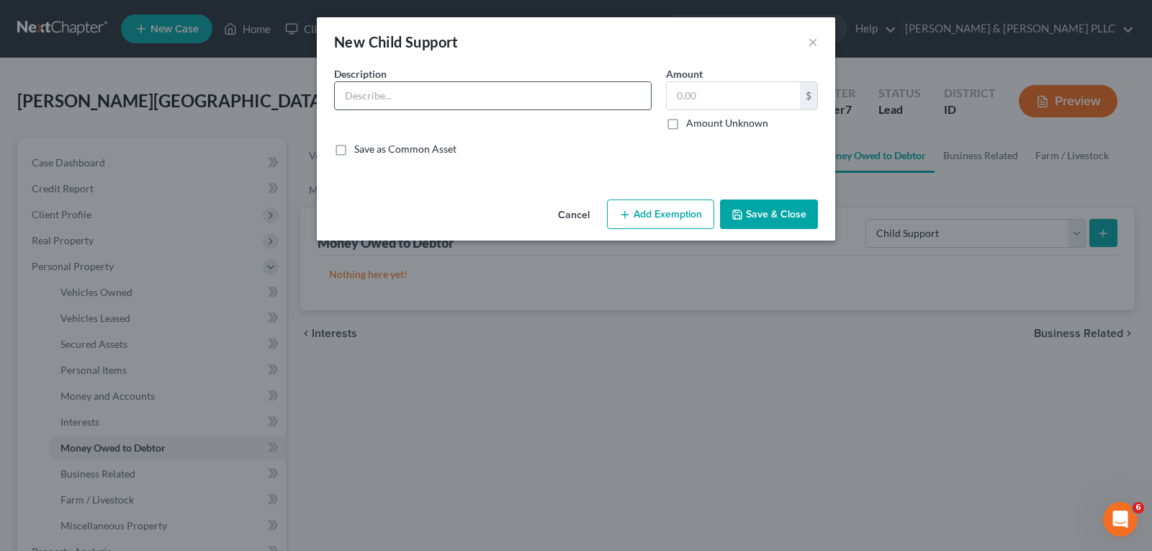
click at [577, 99] on input "text" at bounding box center [493, 95] width 316 height 27
type input "Past Due Child Support"
type input "60,000.00"
click at [778, 203] on button "Save & Close" at bounding box center [769, 214] width 98 height 30
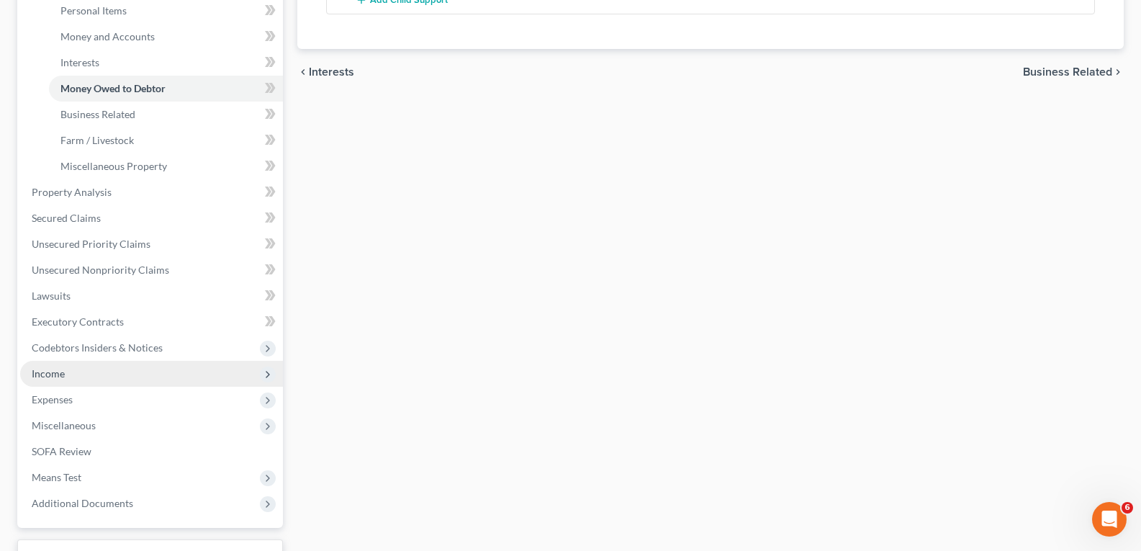
scroll to position [360, 0]
click at [35, 373] on span "Income" at bounding box center [48, 372] width 33 height 12
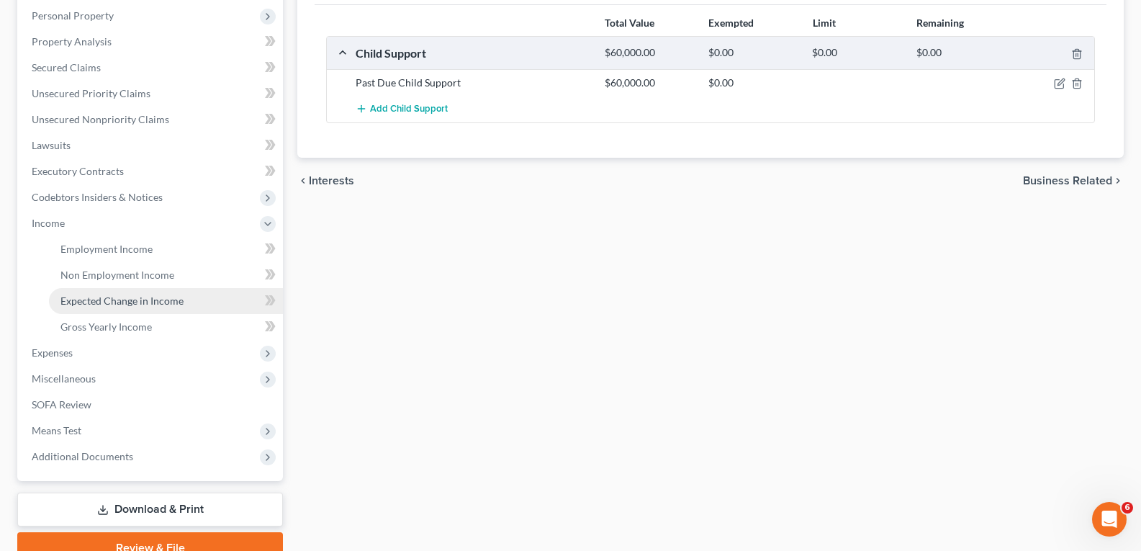
scroll to position [246, 0]
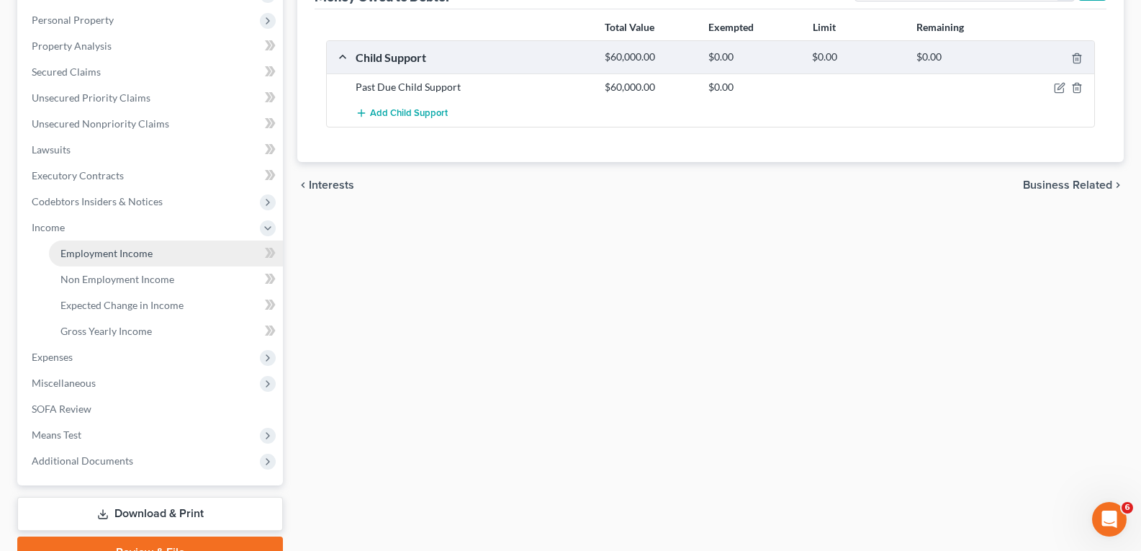
click at [121, 255] on span "Employment Income" at bounding box center [106, 253] width 92 height 12
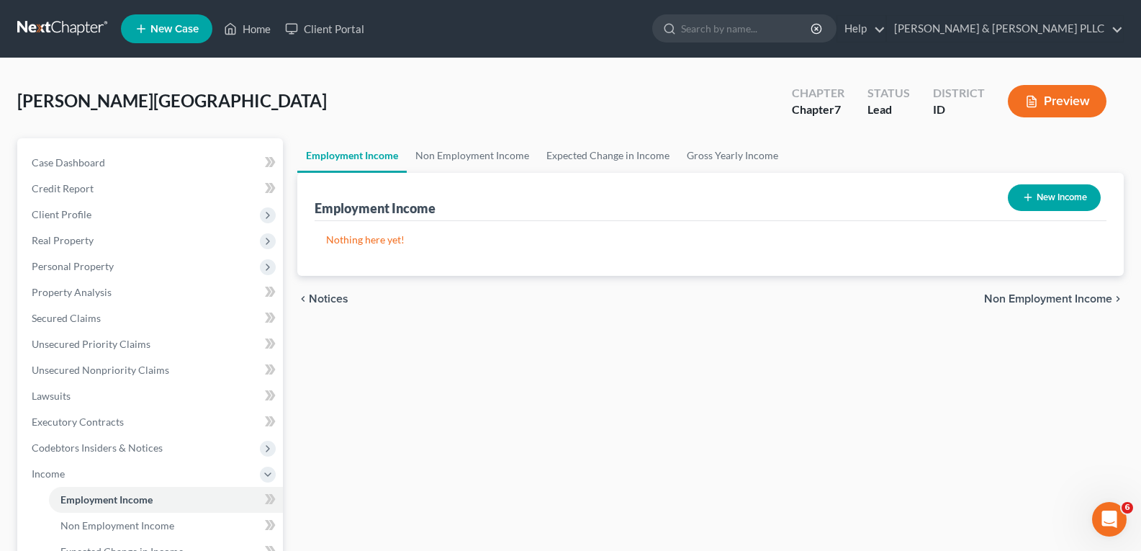
click at [1044, 194] on button "New Income" at bounding box center [1054, 197] width 93 height 27
select select "0"
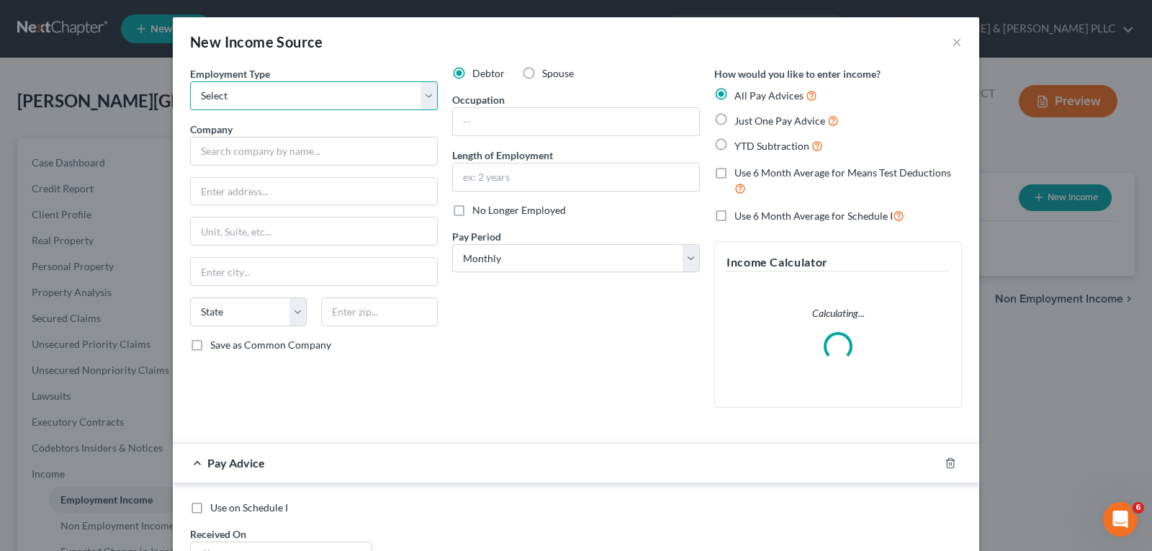
click at [417, 95] on select "Select Full or [DEMOGRAPHIC_DATA] Employment Self Employment" at bounding box center [314, 95] width 248 height 29
select select "0"
click at [190, 81] on select "Select Full or [DEMOGRAPHIC_DATA] Employment Self Employment" at bounding box center [314, 95] width 248 height 29
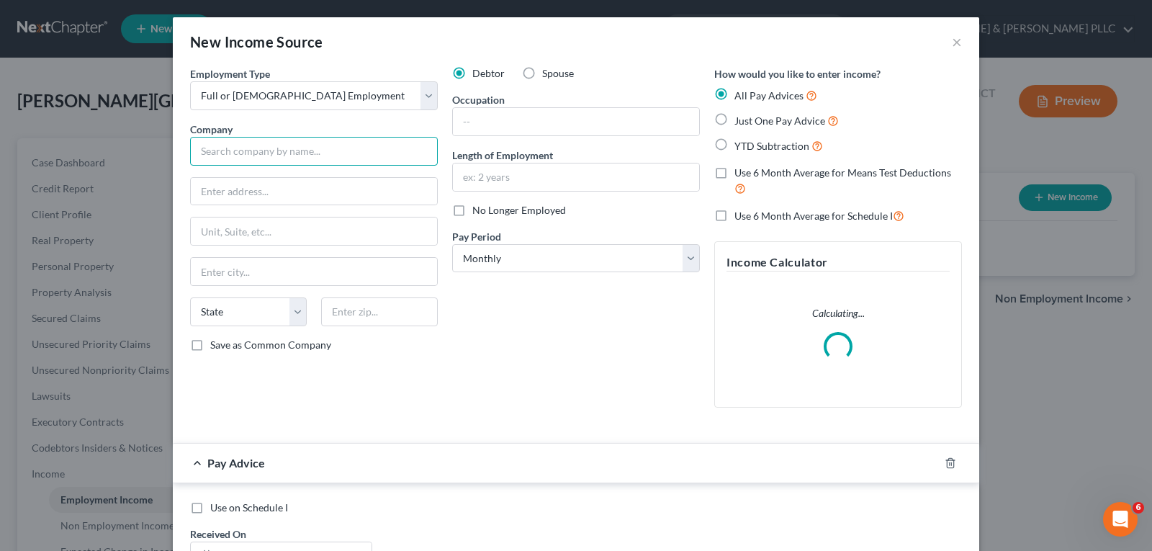
drag, startPoint x: 360, startPoint y: 146, endPoint x: 367, endPoint y: 141, distance: 8.8
click at [364, 145] on input "text" at bounding box center [314, 151] width 248 height 29
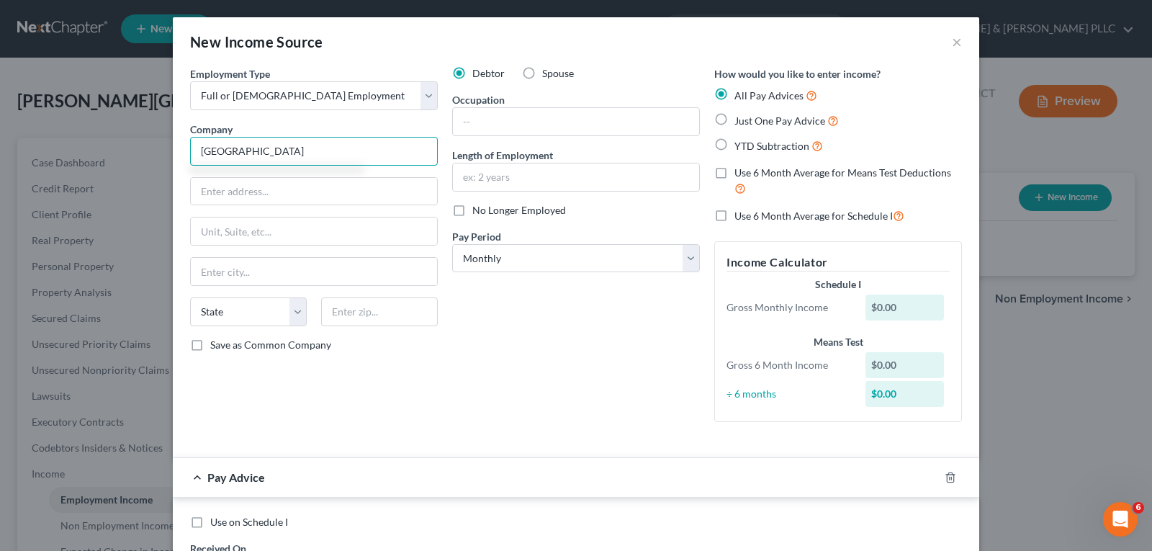
type input "[GEOGRAPHIC_DATA]"
type input "[STREET_ADDRESS]"
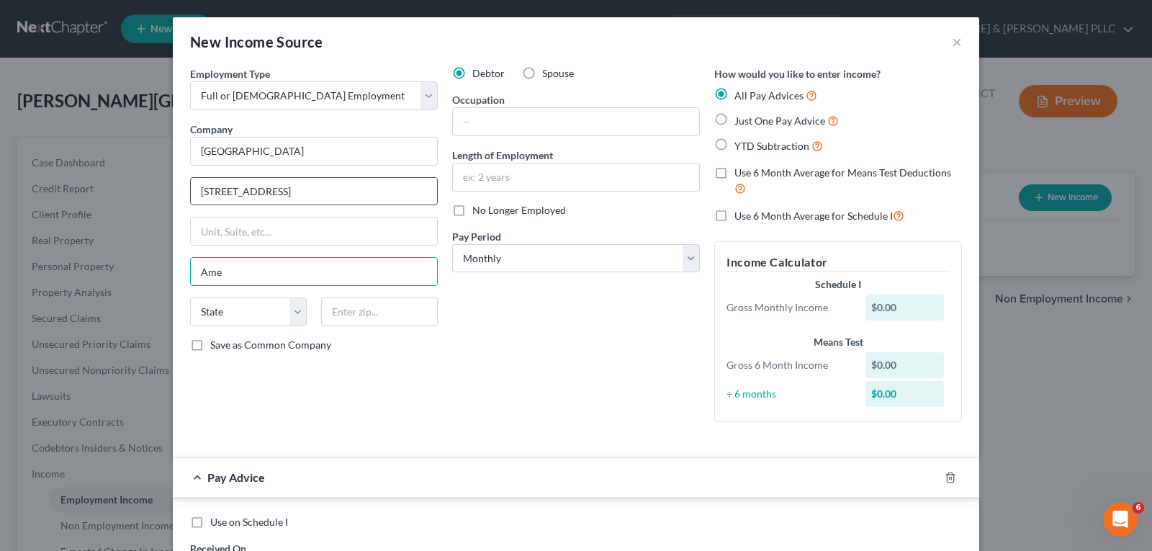
type input "Ame"
click at [256, 189] on input "[STREET_ADDRESS]" at bounding box center [314, 191] width 246 height 27
type input "[STREET_ADDRESS]"
click at [250, 274] on input "Ame" at bounding box center [314, 271] width 246 height 27
type input "[GEOGRAPHIC_DATA]"
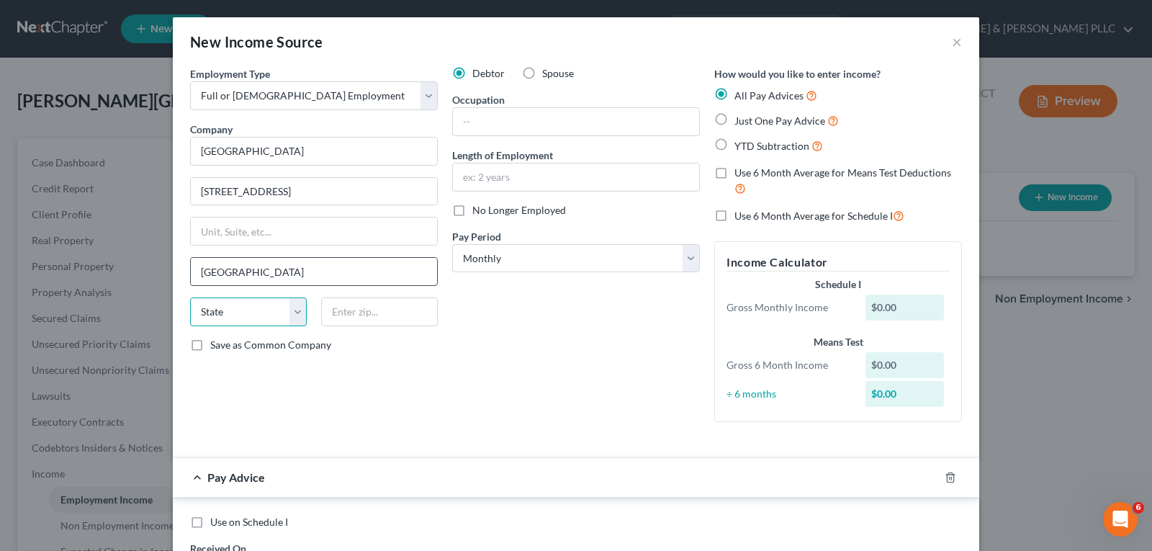
select select "13"
type input "83211"
click at [651, 118] on input "text" at bounding box center [576, 121] width 246 height 27
type input "Marketing Director"
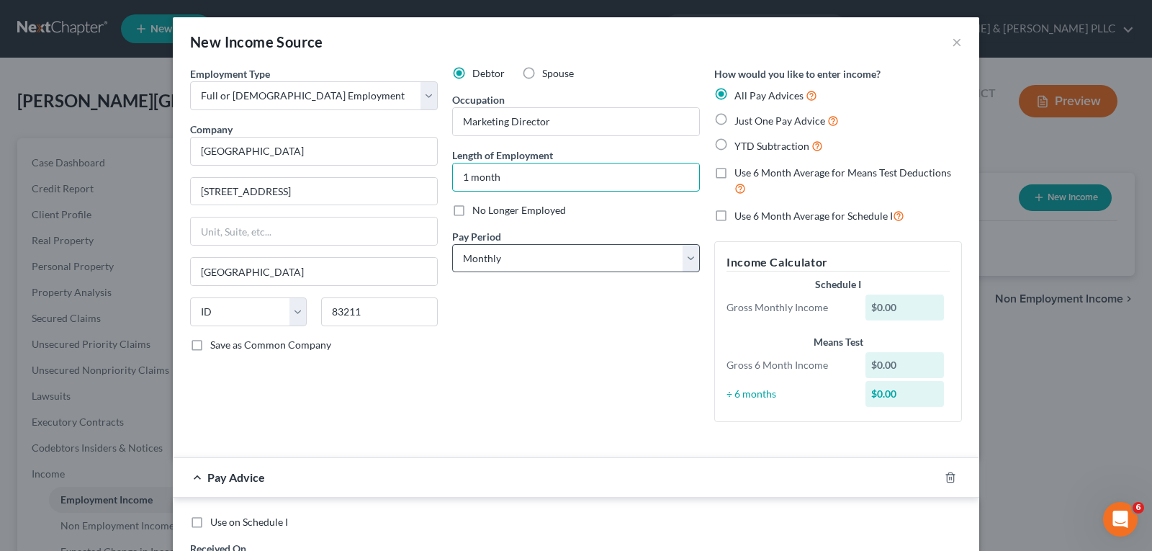
type input "1 month"
click at [683, 255] on select "Select Monthly Twice Monthly Every Other Week Weekly" at bounding box center [576, 258] width 248 height 29
select select "1"
click at [452, 244] on select "Select Monthly Twice Monthly Every Other Week Weekly" at bounding box center [576, 258] width 248 height 29
click at [734, 122] on label "Just One Pay Advice" at bounding box center [786, 120] width 104 height 17
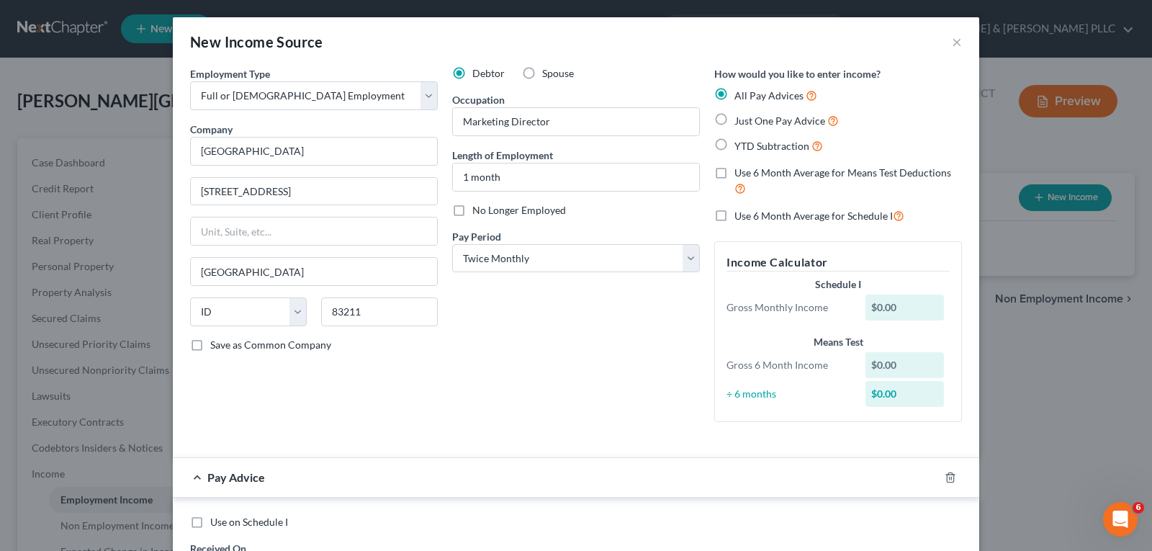
click at [740, 122] on input "Just One Pay Advice" at bounding box center [744, 116] width 9 height 9
radio input "true"
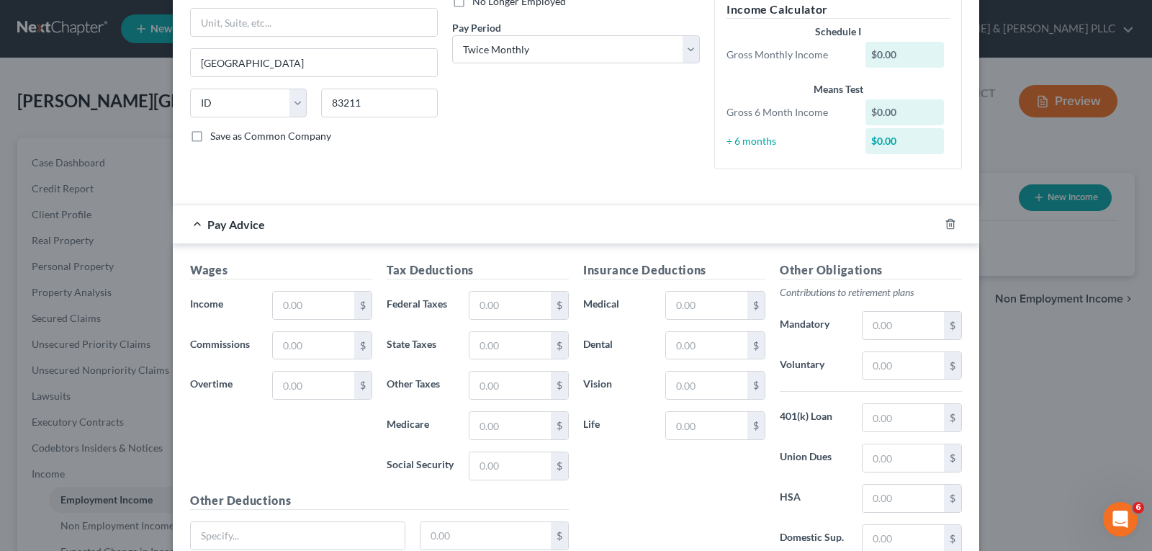
scroll to position [216, 0]
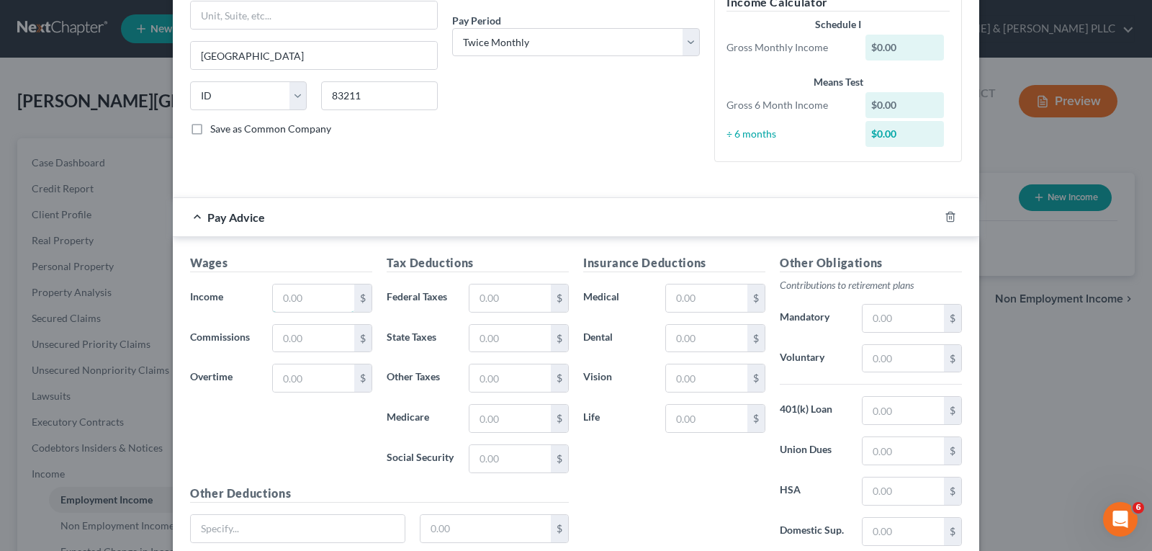
click at [298, 298] on div "Wages Income * $ Commissions $ Overtime $" at bounding box center [281, 369] width 197 height 230
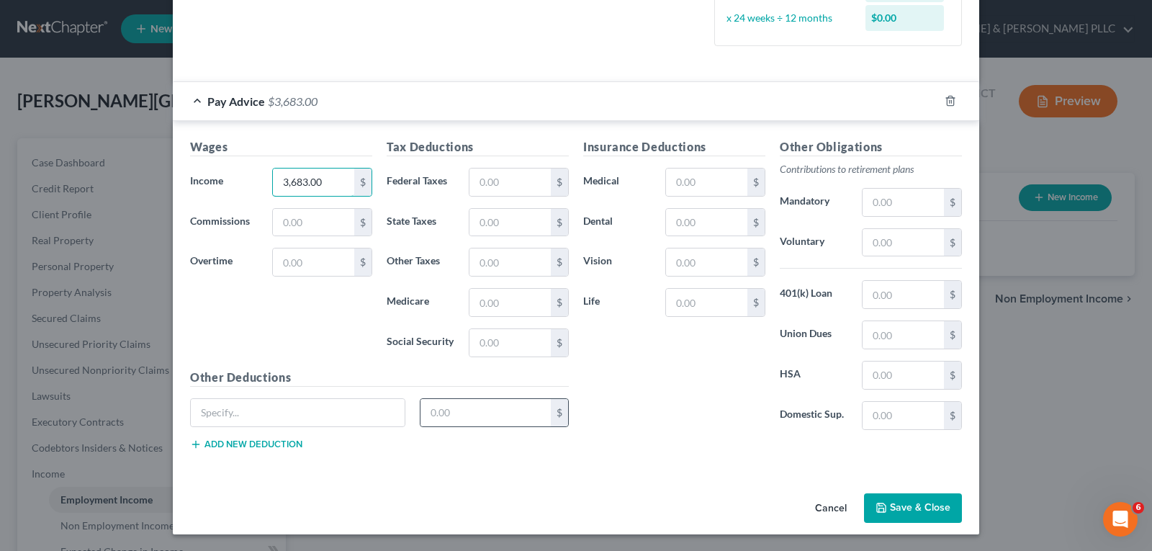
scroll to position [361, 0]
type input "3,683.00"
click at [908, 496] on button "Save & Close" at bounding box center [913, 507] width 98 height 30
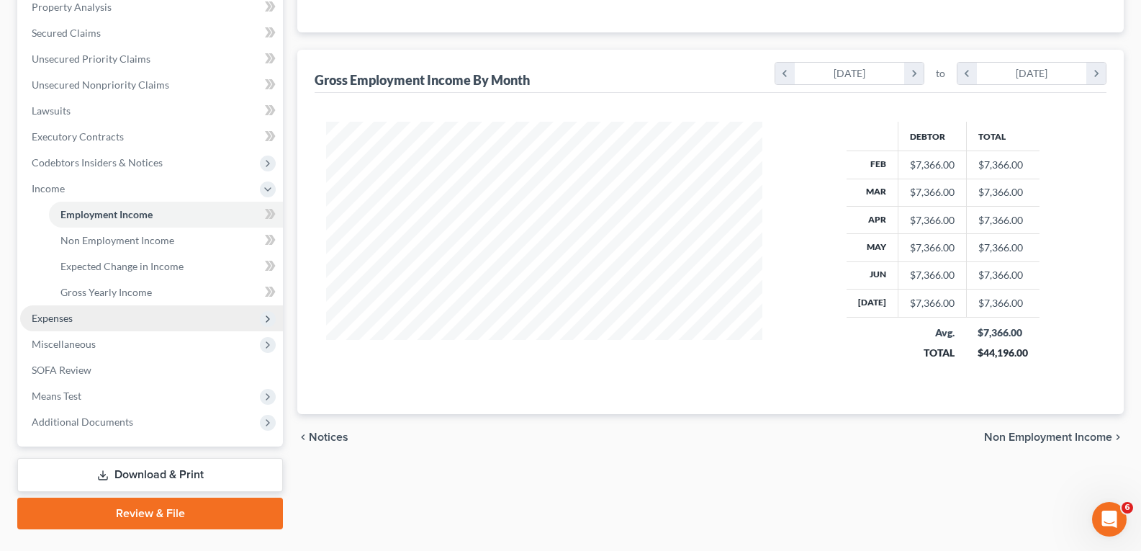
scroll to position [288, 0]
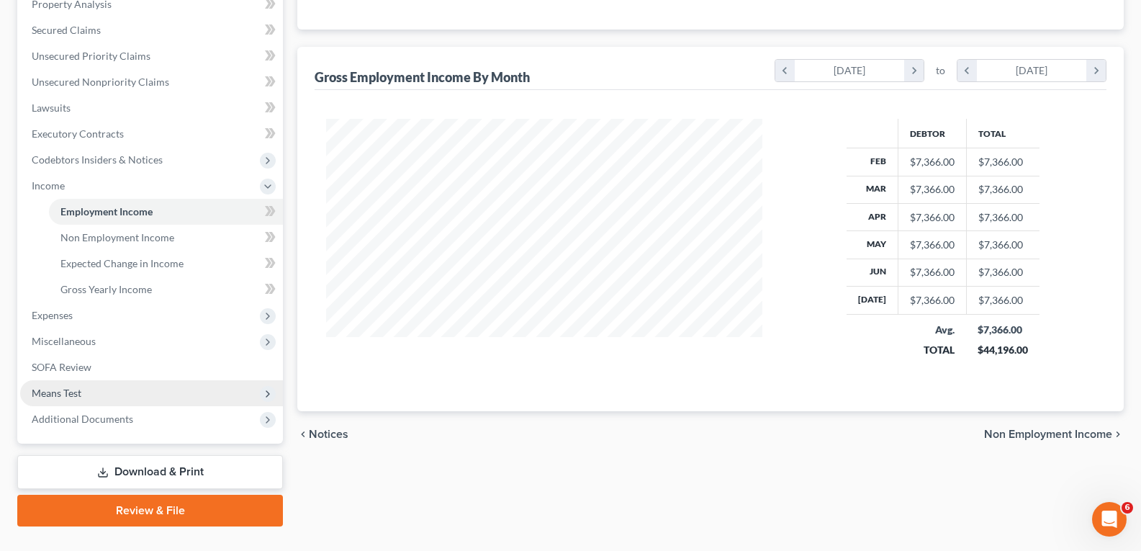
click at [69, 392] on span "Means Test" at bounding box center [57, 393] width 50 height 12
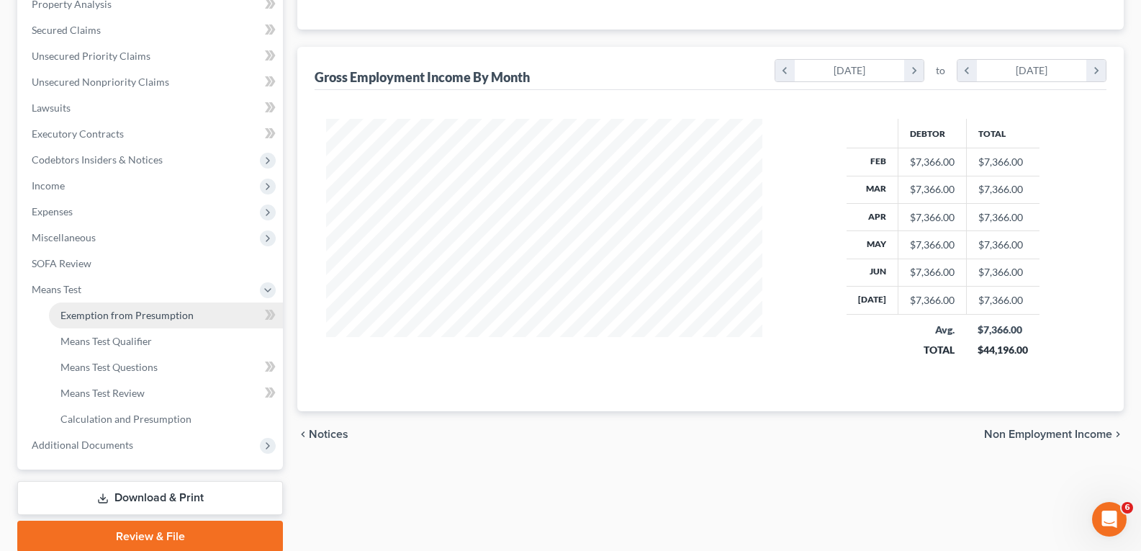
click at [165, 312] on span "Exemption from Presumption" at bounding box center [126, 315] width 133 height 12
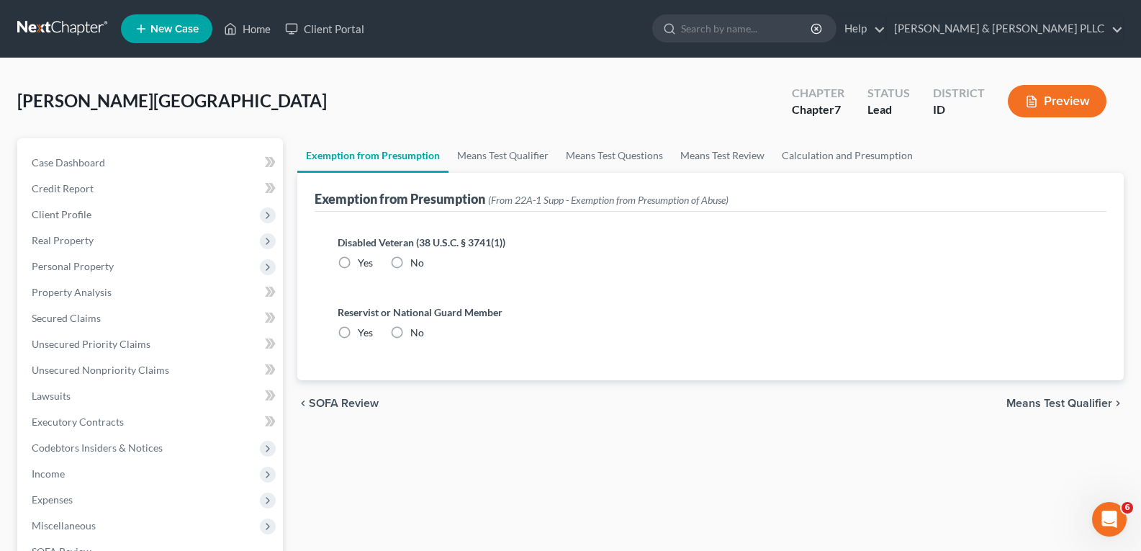
drag, startPoint x: 394, startPoint y: 263, endPoint x: 406, endPoint y: 281, distance: 21.8
click at [410, 262] on label "No" at bounding box center [417, 263] width 14 height 14
click at [416, 262] on input "No" at bounding box center [420, 260] width 9 height 9
radio input "true"
click at [410, 334] on label "No" at bounding box center [417, 332] width 14 height 14
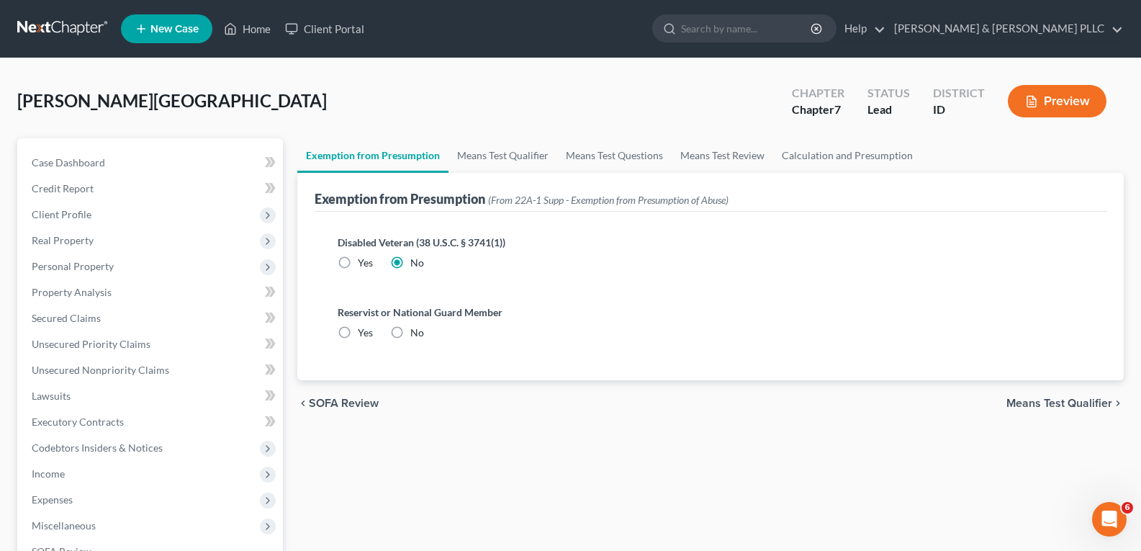
click at [416, 334] on input "No" at bounding box center [420, 329] width 9 height 9
radio input "true"
drag, startPoint x: 1045, startPoint y: 406, endPoint x: 1032, endPoint y: 402, distance: 13.0
click at [1042, 404] on span "Means Test Qualifier" at bounding box center [1059, 403] width 106 height 12
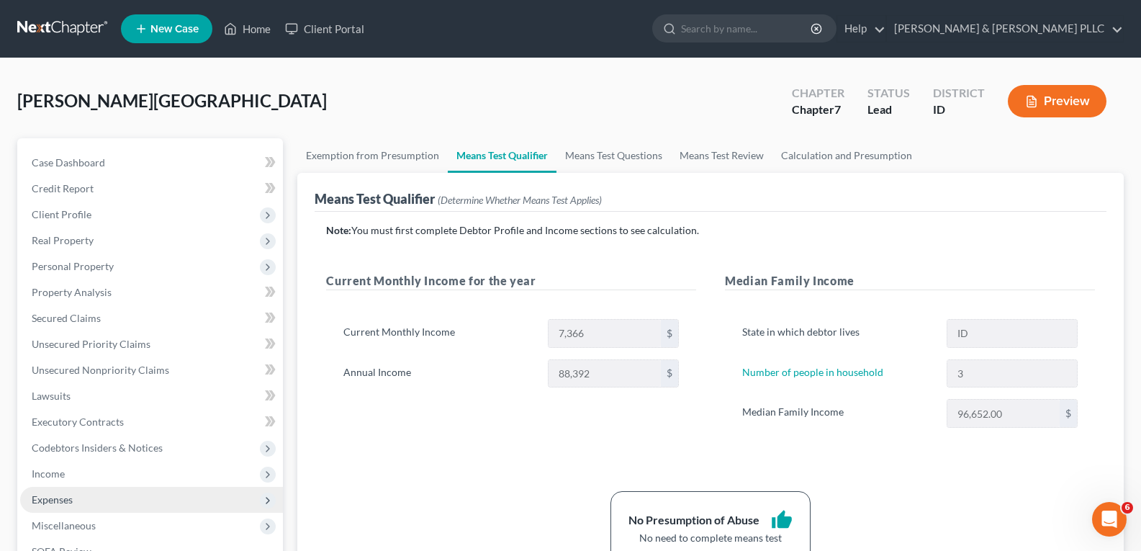
click at [67, 496] on span "Expenses" at bounding box center [52, 499] width 41 height 12
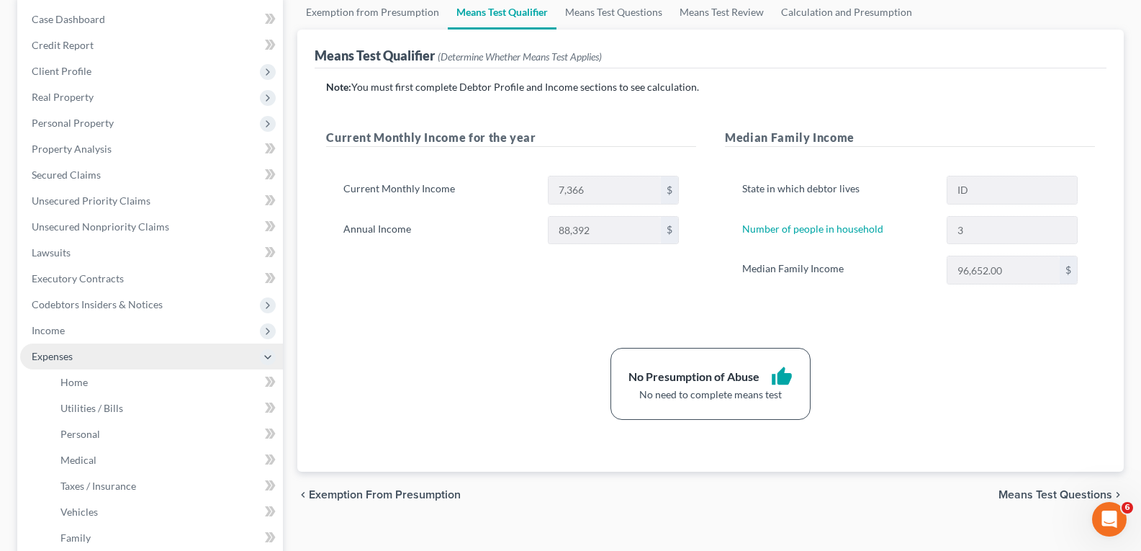
scroll to position [144, 0]
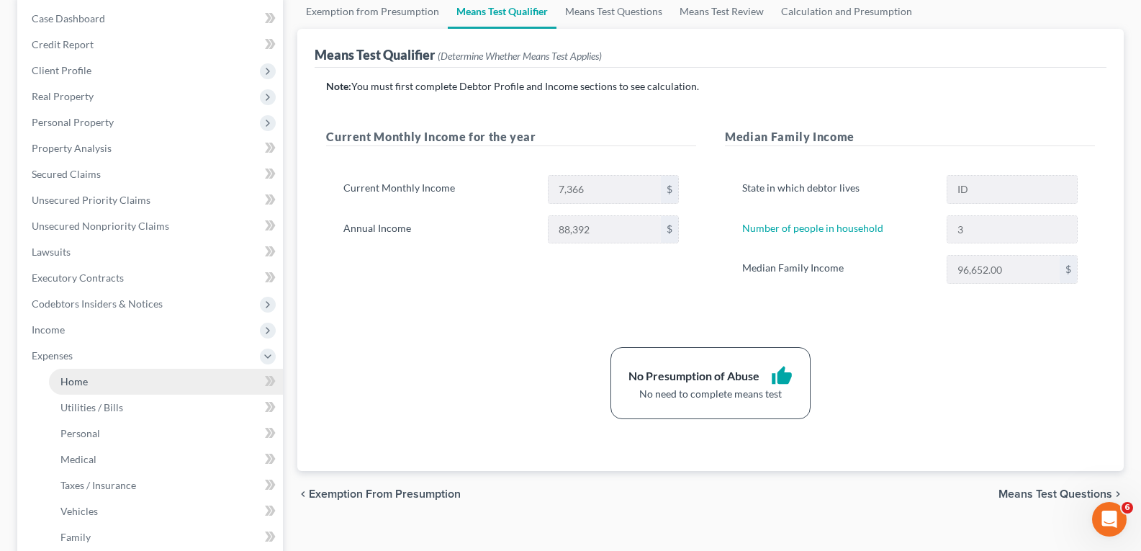
click at [74, 379] on span "Home" at bounding box center [73, 381] width 27 height 12
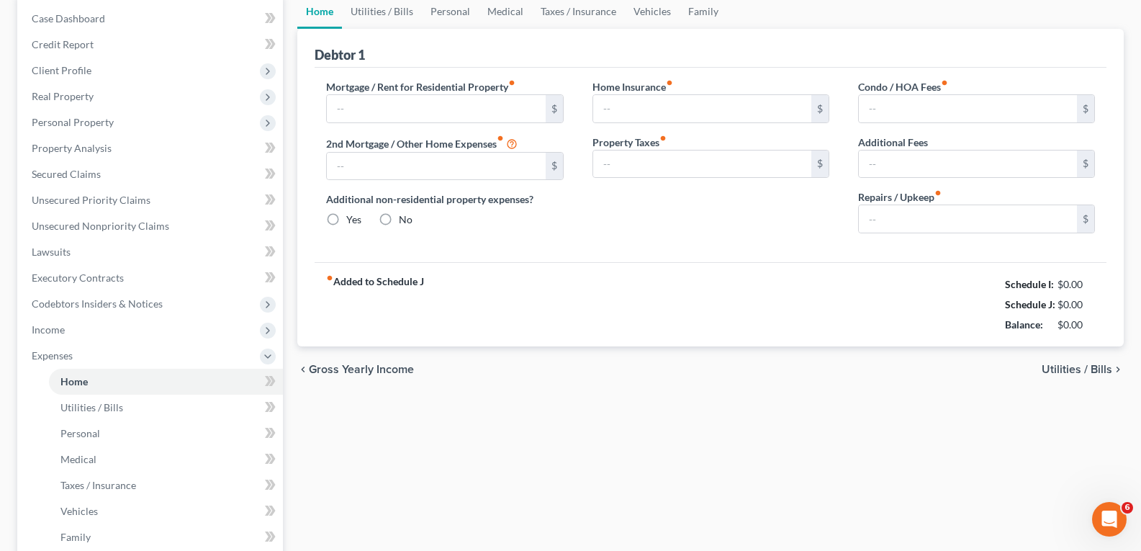
scroll to position [21, 0]
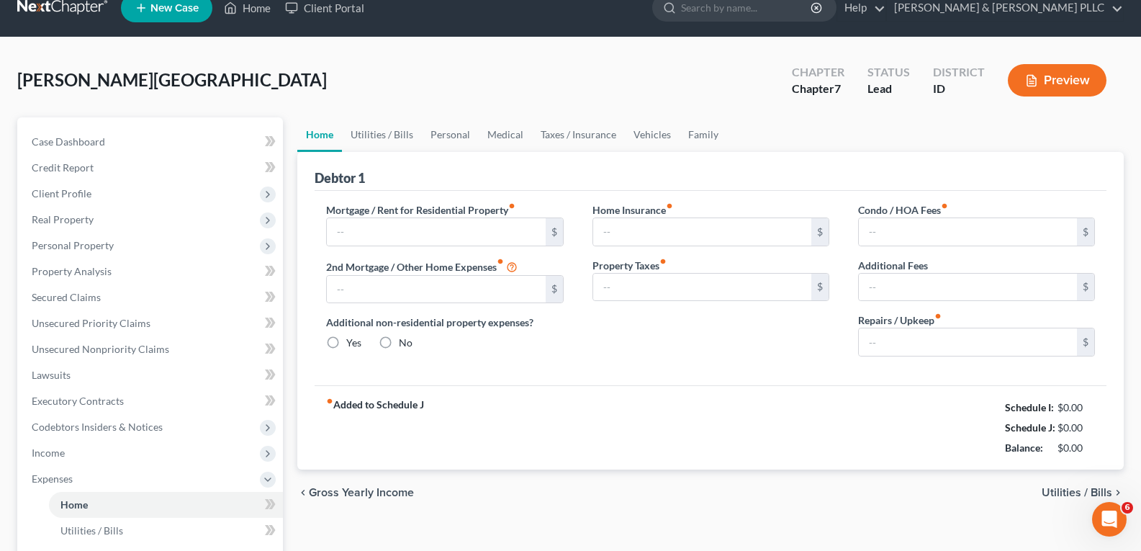
type input "0.00"
radio input "true"
type input "0.00"
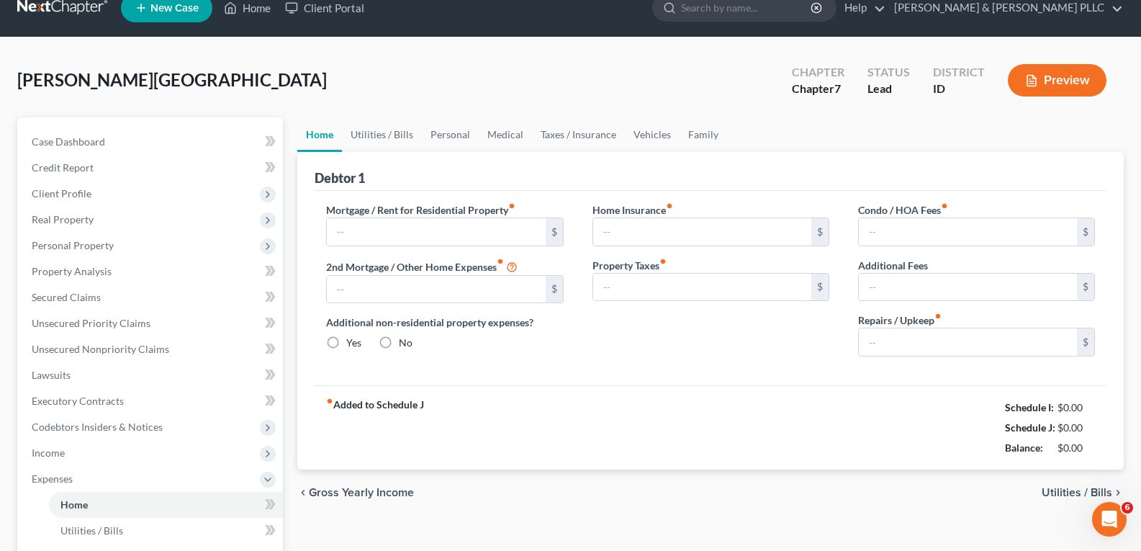
type input "0.00"
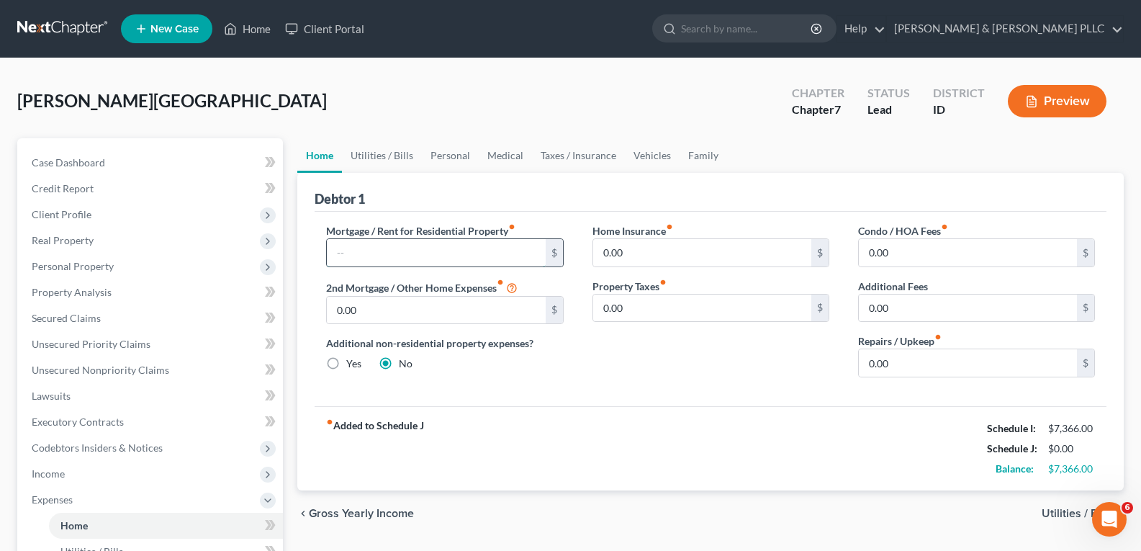
click at [423, 253] on input "text" at bounding box center [436, 252] width 218 height 27
type input "1,461.00"
click at [499, 158] on link "Medical" at bounding box center [505, 155] width 53 height 35
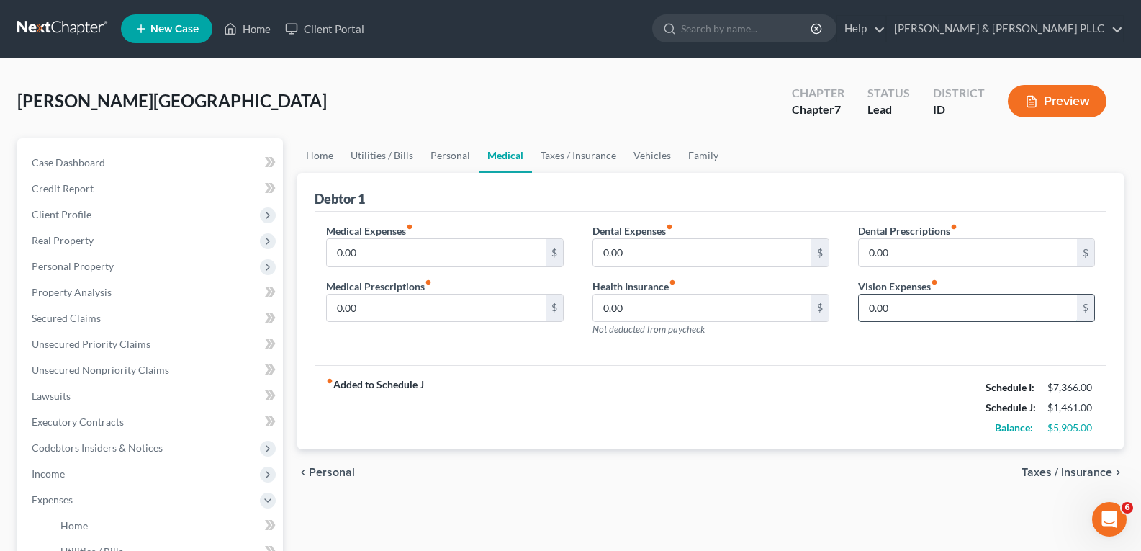
click at [865, 309] on input "0.00" at bounding box center [968, 307] width 218 height 27
type input "60.00"
click at [646, 153] on link "Vehicles" at bounding box center [652, 155] width 55 height 35
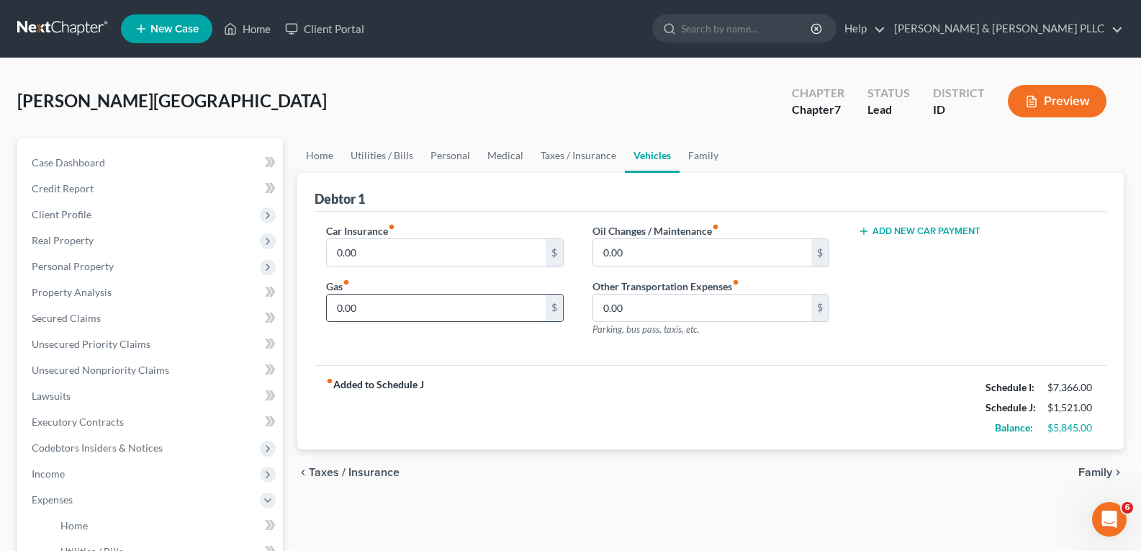
click at [333, 312] on input "0.00" at bounding box center [436, 307] width 218 height 27
type input "200.00"
click at [700, 155] on link "Family" at bounding box center [704, 155] width 48 height 35
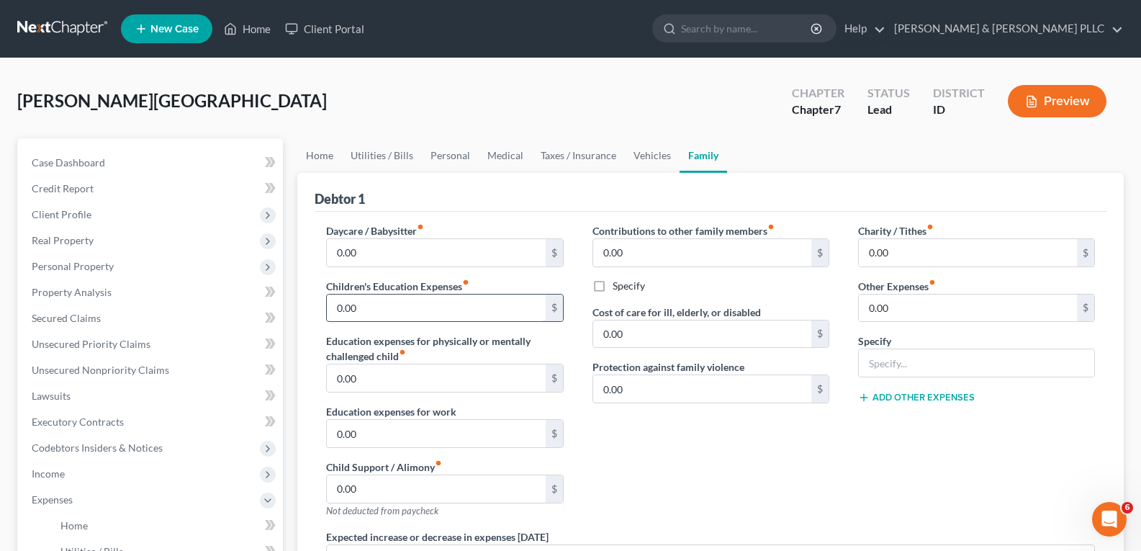
click at [329, 310] on input "0.00" at bounding box center [436, 307] width 218 height 27
type input "1,400.00"
click at [500, 158] on link "Medical" at bounding box center [505, 155] width 53 height 35
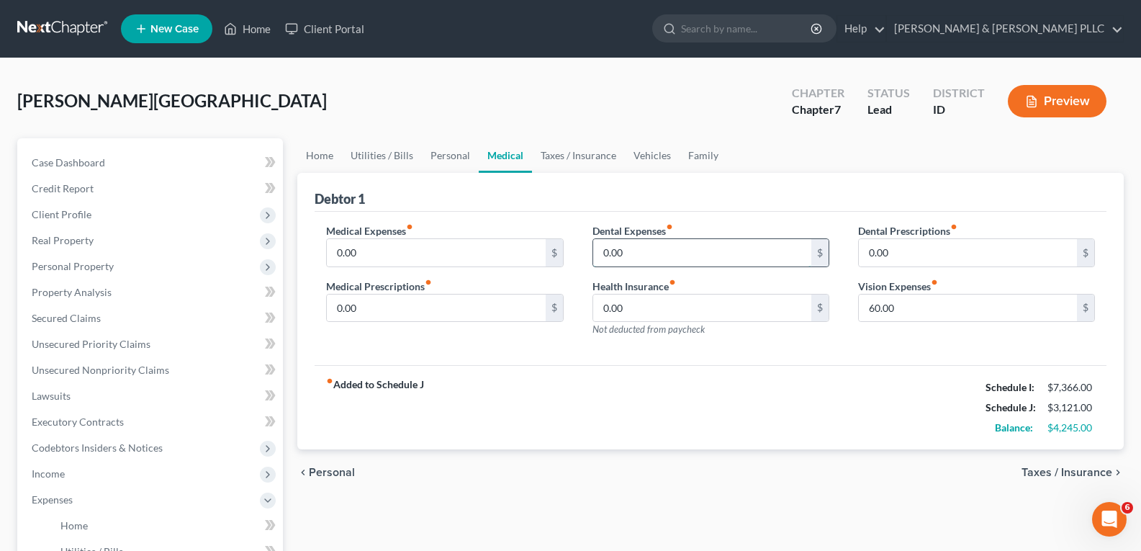
click at [596, 256] on input "0.00" at bounding box center [702, 252] width 218 height 27
type input "200.00"
click at [307, 155] on link "Home" at bounding box center [319, 155] width 45 height 35
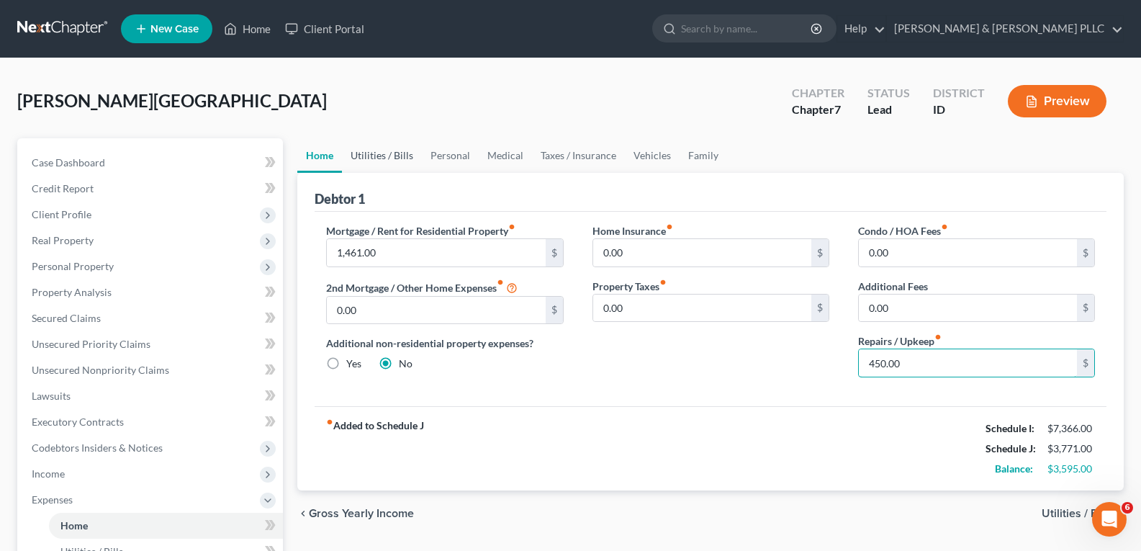
type input "450.00"
click at [394, 153] on link "Utilities / Bills" at bounding box center [382, 155] width 80 height 35
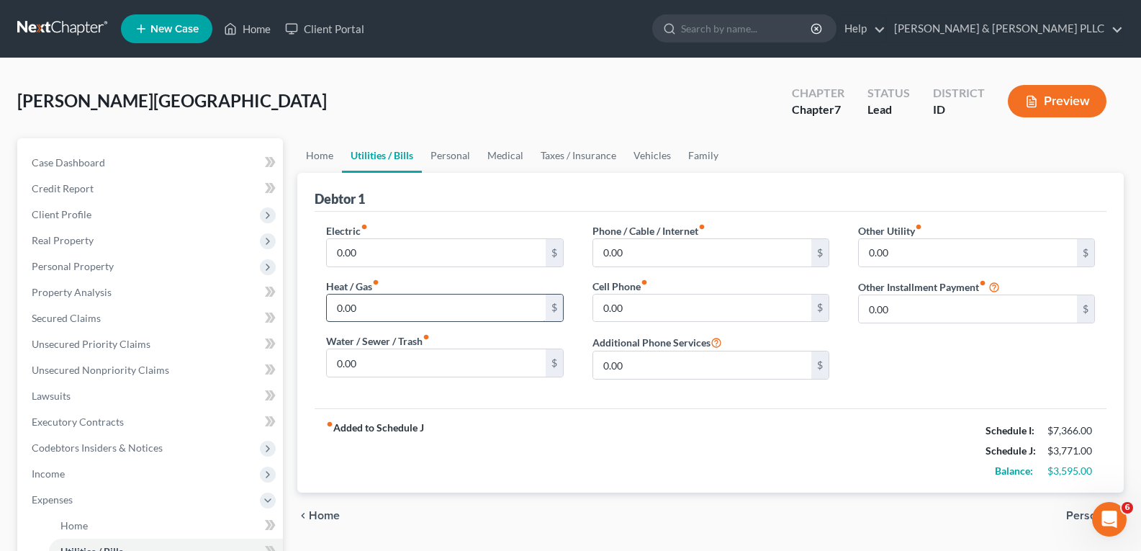
click at [330, 306] on input "0.00" at bounding box center [436, 307] width 218 height 27
type input "40.00"
type input "300.00"
click at [338, 362] on input "0.00" at bounding box center [436, 362] width 218 height 27
type input "300.00"
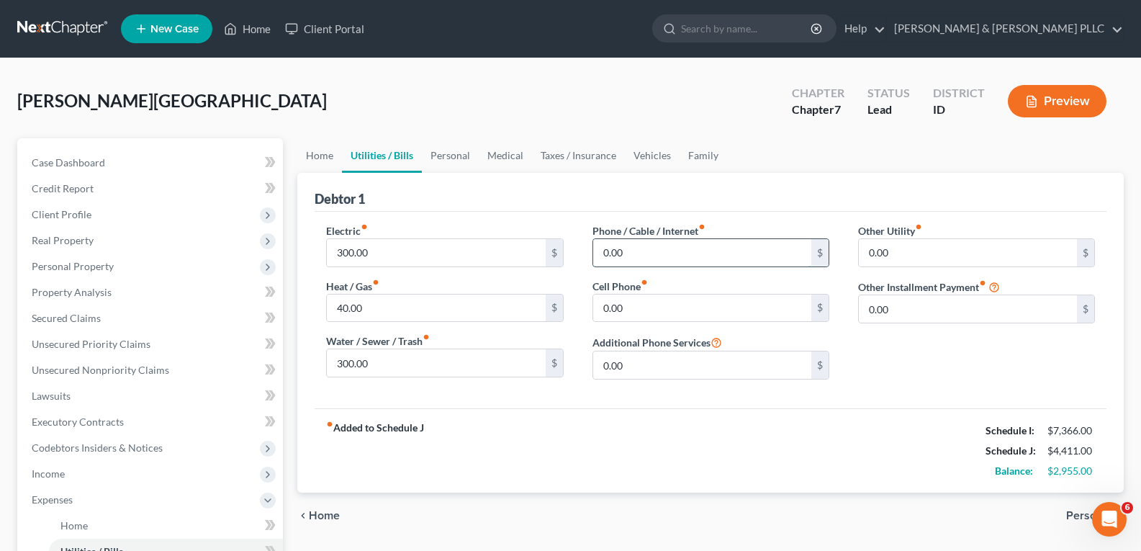
click at [603, 251] on input "0.00" at bounding box center [702, 252] width 218 height 27
type input "400.00"
click at [597, 310] on input "0.00" at bounding box center [702, 307] width 218 height 27
type input "300.00"
click at [438, 155] on link "Personal" at bounding box center [450, 155] width 57 height 35
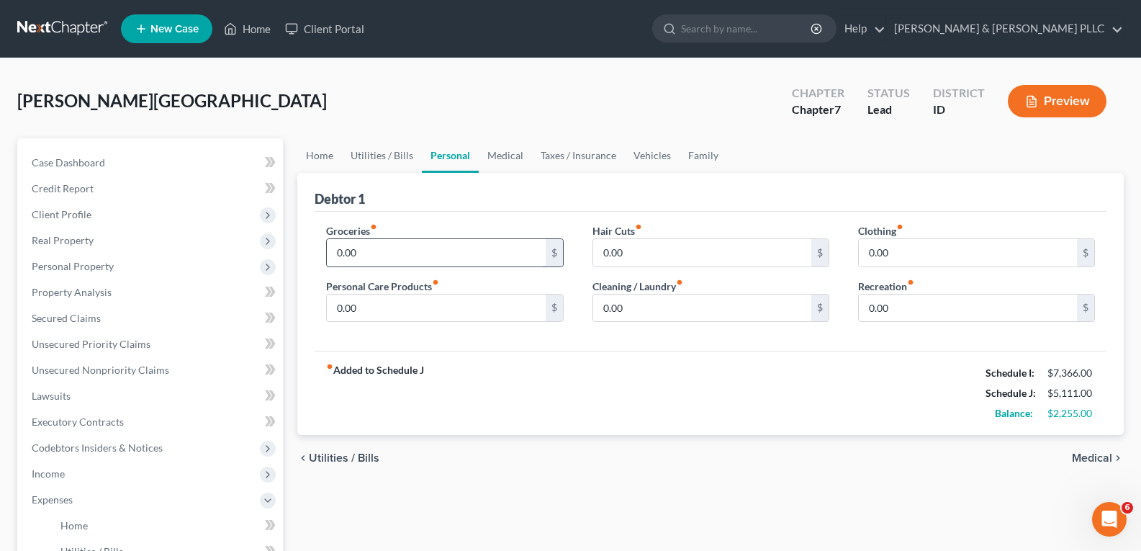
click at [336, 256] on input "0.00" at bounding box center [436, 252] width 218 height 27
type input "1,200.00"
click at [341, 308] on input "0.00" at bounding box center [436, 307] width 218 height 27
type input "100.00"
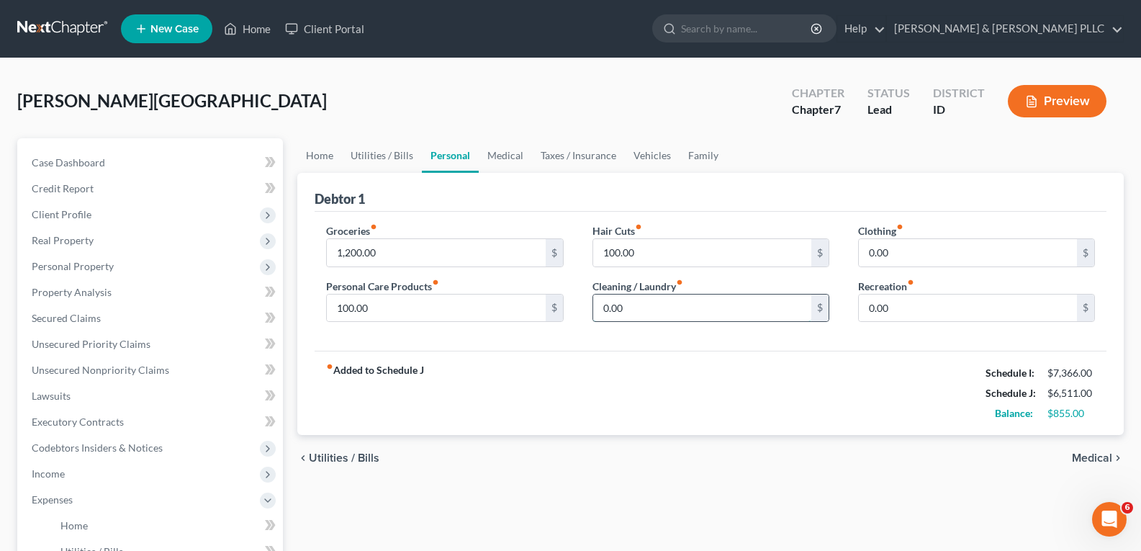
click at [639, 299] on input "0.00" at bounding box center [702, 307] width 218 height 27
type input "65.00"
click at [862, 252] on input "0.00" at bounding box center [968, 252] width 218 height 27
type input "200.00"
click at [872, 306] on input "0.00" at bounding box center [968, 307] width 218 height 27
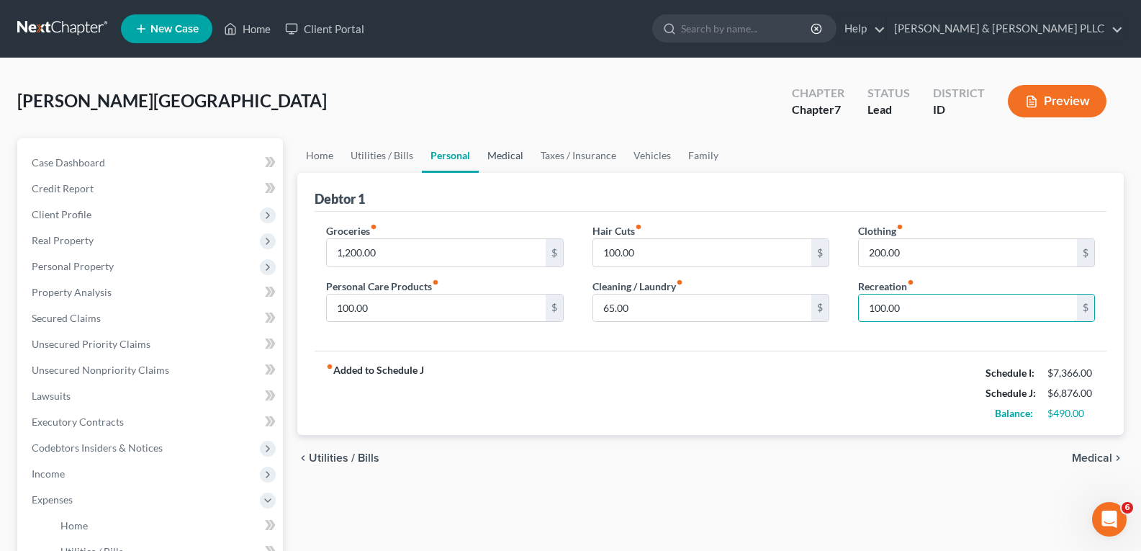
type input "100.00"
click at [494, 162] on link "Medical" at bounding box center [505, 155] width 53 height 35
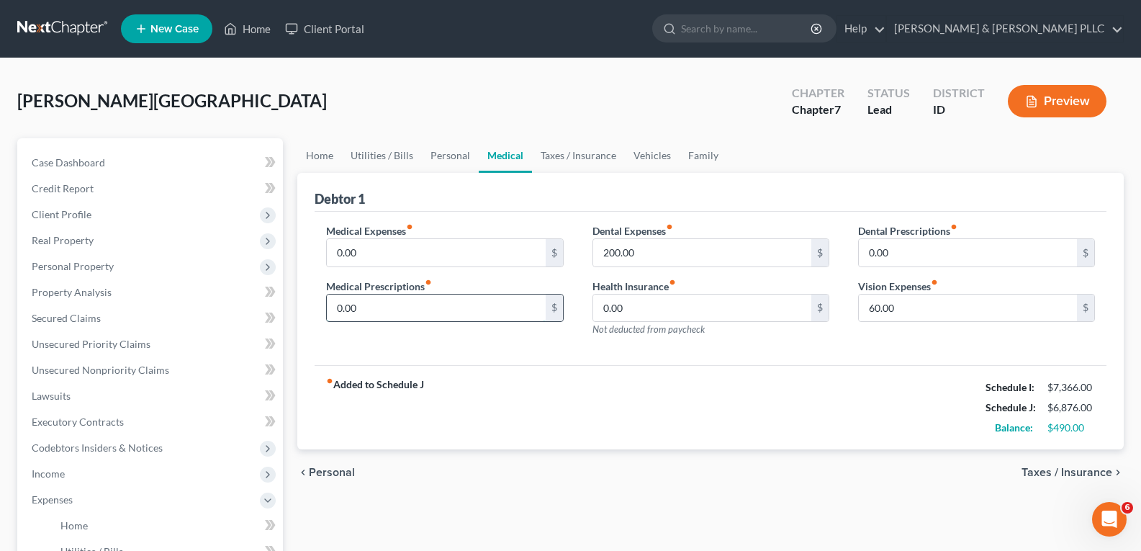
click at [335, 306] on input "0.00" at bounding box center [436, 307] width 218 height 27
type input "200.00"
click at [74, 189] on span "Credit Report" at bounding box center [63, 188] width 62 height 12
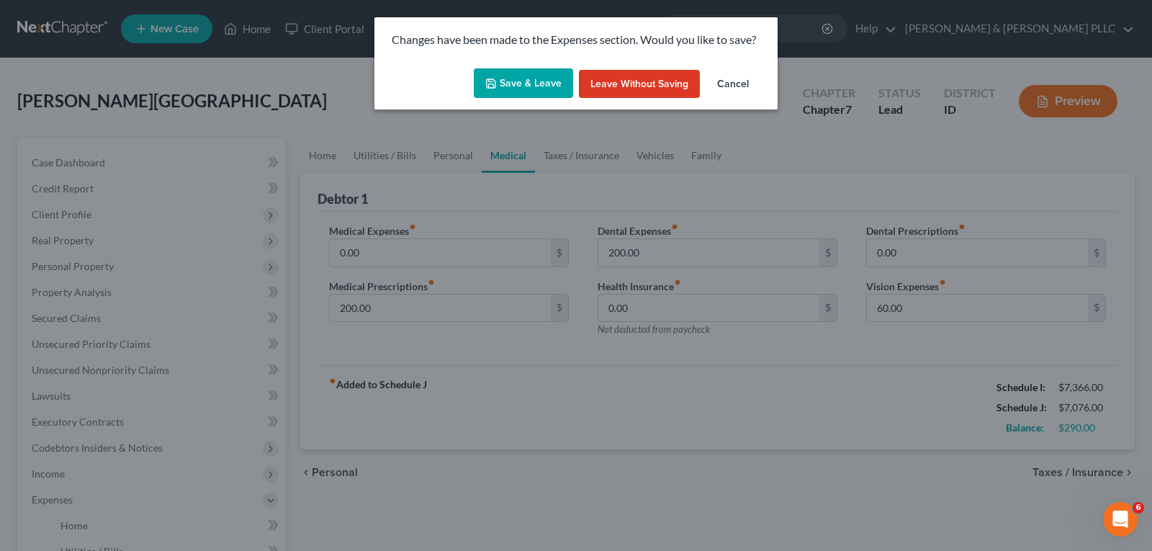
click at [537, 81] on button "Save & Leave" at bounding box center [523, 83] width 99 height 30
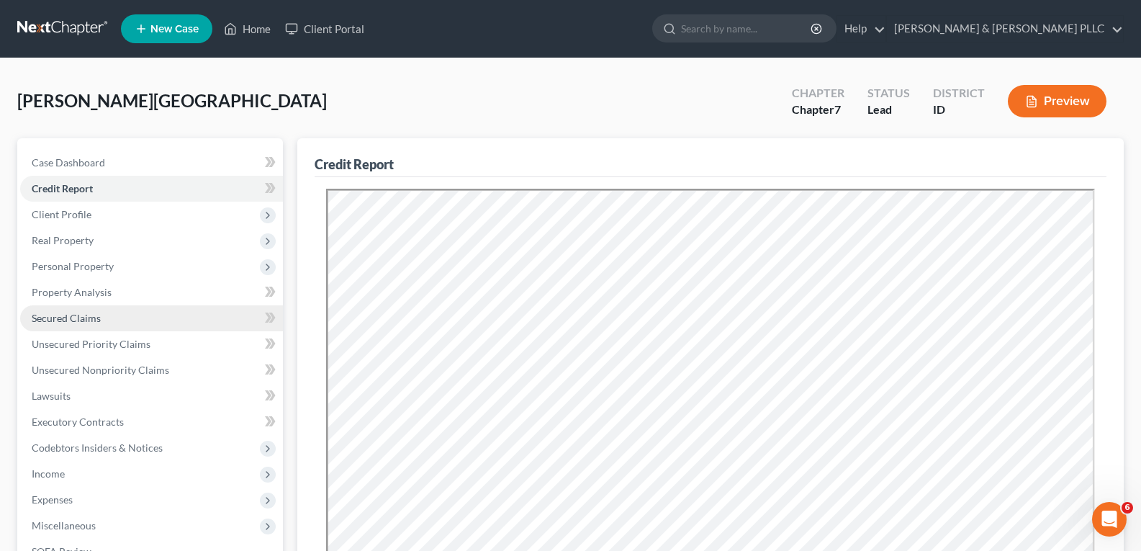
click at [81, 322] on span "Secured Claims" at bounding box center [66, 318] width 69 height 12
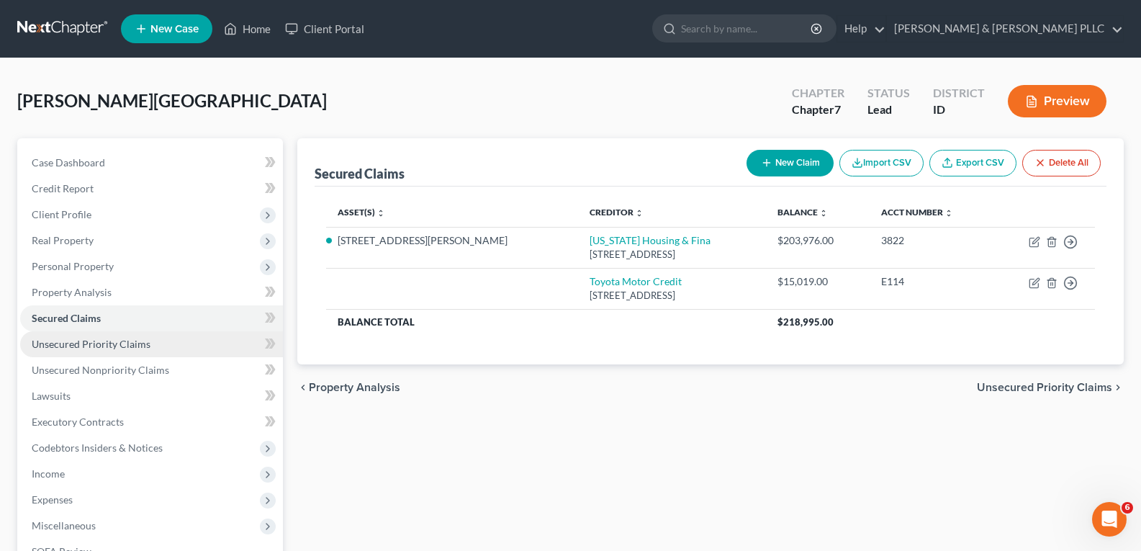
click at [107, 340] on span "Unsecured Priority Claims" at bounding box center [91, 344] width 119 height 12
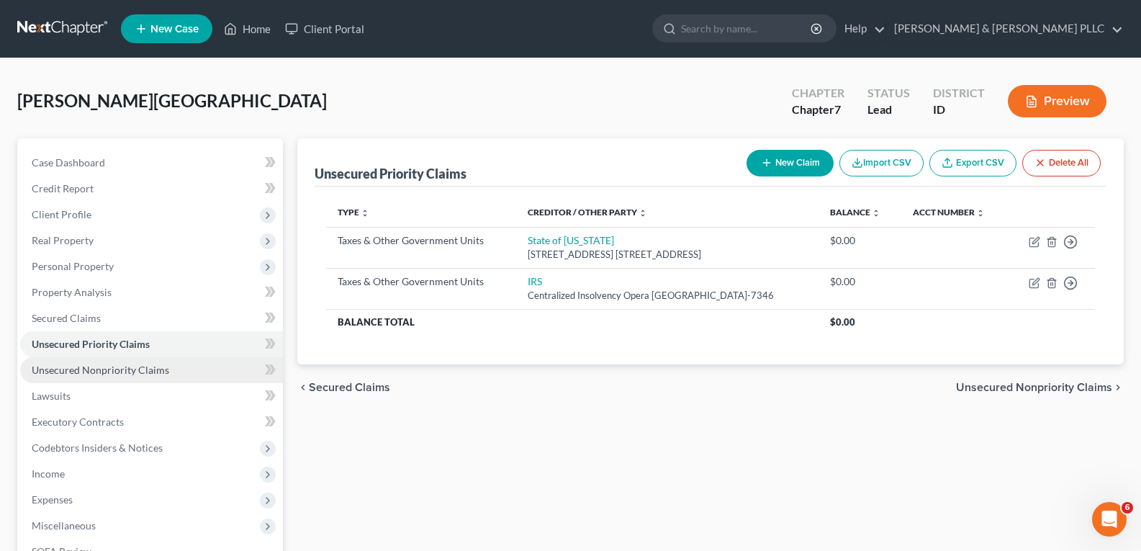
click at [109, 366] on span "Unsecured Nonpriority Claims" at bounding box center [100, 370] width 137 height 12
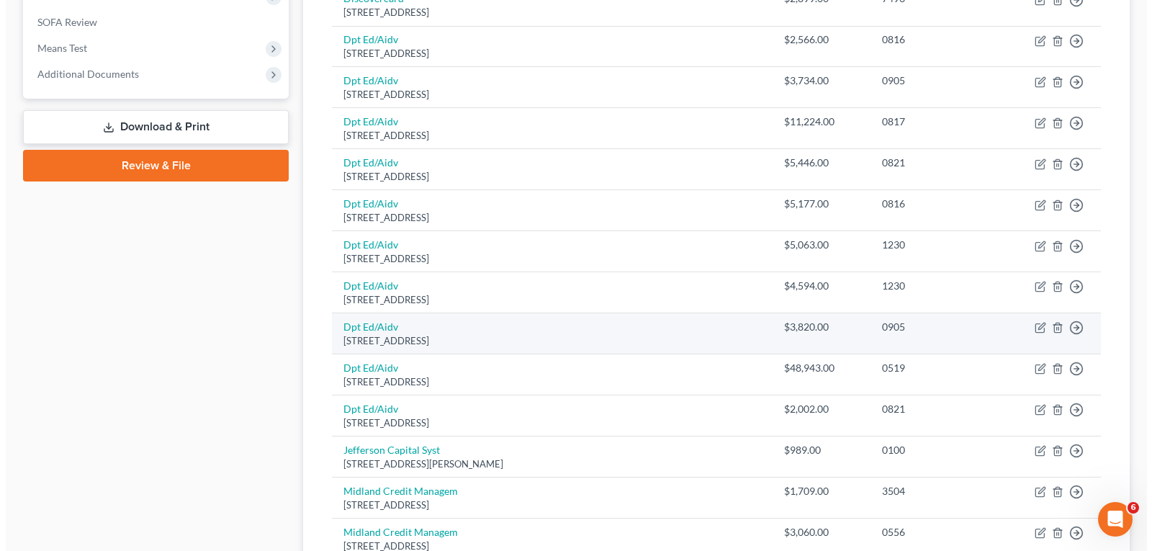
scroll to position [504, 0]
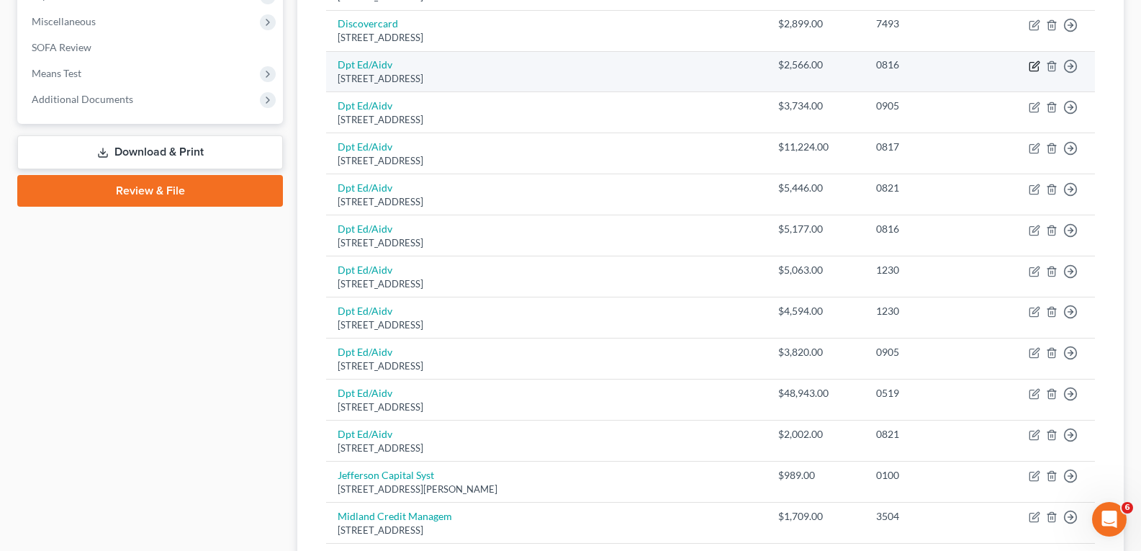
click at [1032, 65] on icon "button" at bounding box center [1035, 66] width 12 height 12
select select "45"
select select "17"
select select "0"
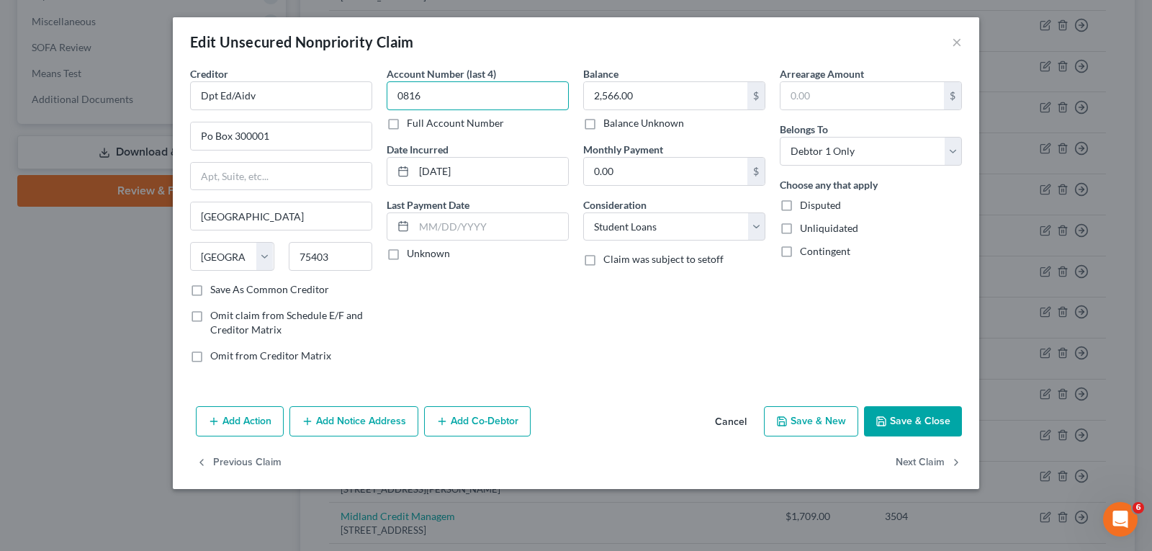
drag, startPoint x: 483, startPoint y: 98, endPoint x: 124, endPoint y: 105, distance: 359.3
click at [140, 104] on div "Edit Unsecured Nonpriority Claim × Creditor * Dpt Ed/Aidv Po Box 300001 [GEOGRA…" at bounding box center [576, 275] width 1152 height 551
type input "92,569.00"
drag, startPoint x: 897, startPoint y: 404, endPoint x: 908, endPoint y: 414, distance: 15.3
click at [901, 409] on div "Add Action Add Notice Address Add Co-Debtor Cancel Save & New Save & Close" at bounding box center [576, 424] width 806 height 48
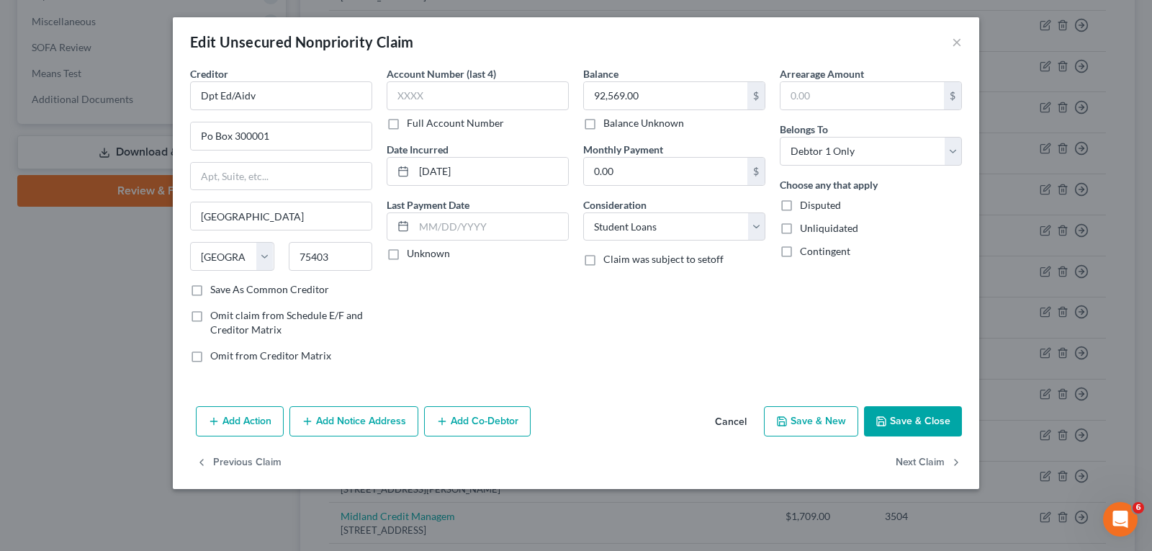
drag, startPoint x: 910, startPoint y: 428, endPoint x: 910, endPoint y: 418, distance: 9.4
click at [909, 421] on button "Save & Close" at bounding box center [913, 421] width 98 height 30
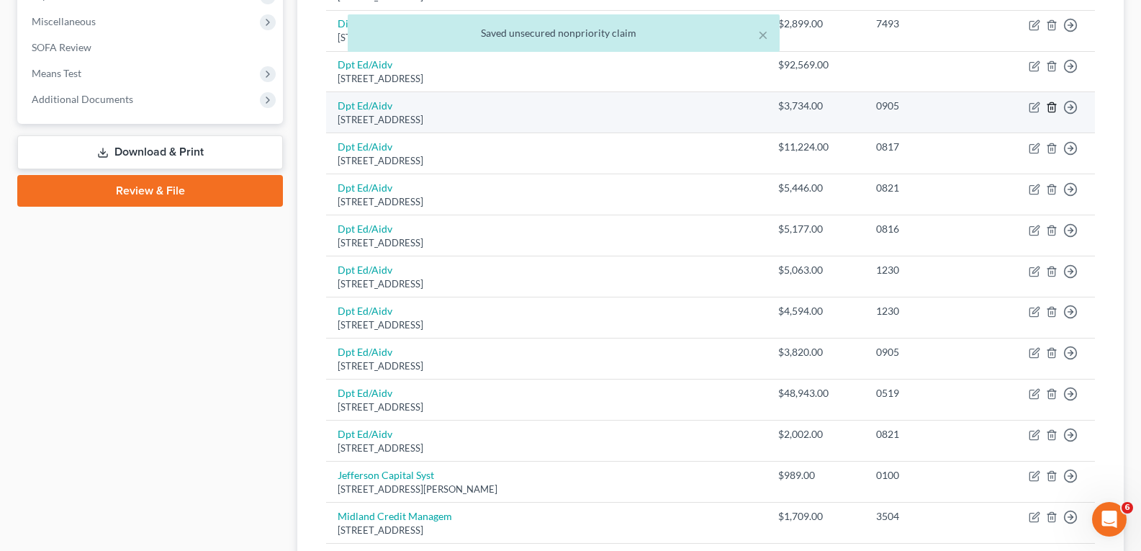
click at [1049, 107] on icon "button" at bounding box center [1051, 106] width 6 height 9
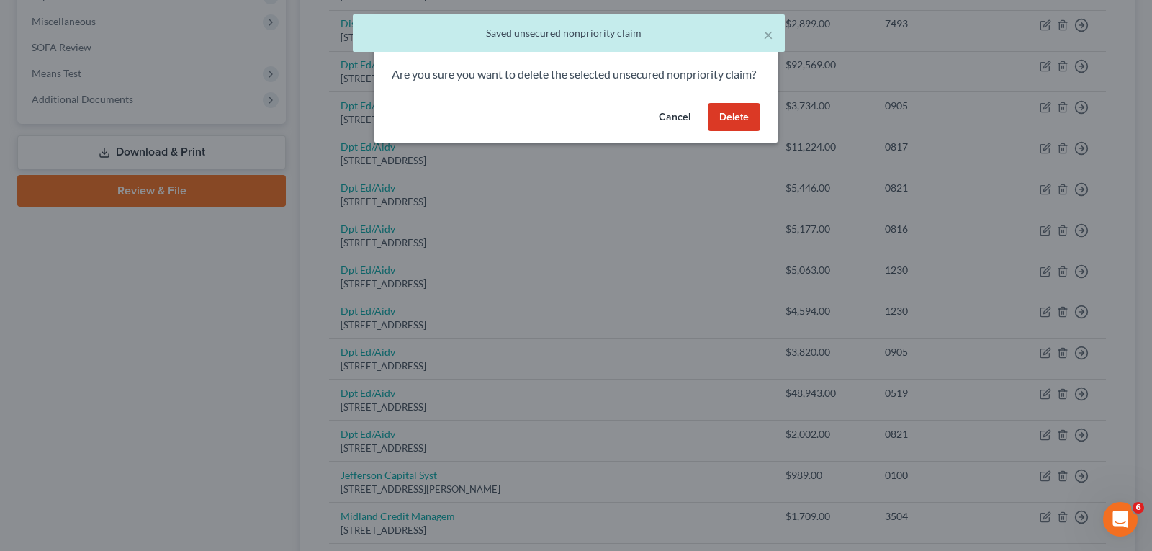
drag, startPoint x: 735, startPoint y: 141, endPoint x: 796, endPoint y: 140, distance: 61.2
click at [741, 132] on button "Delete" at bounding box center [734, 117] width 53 height 29
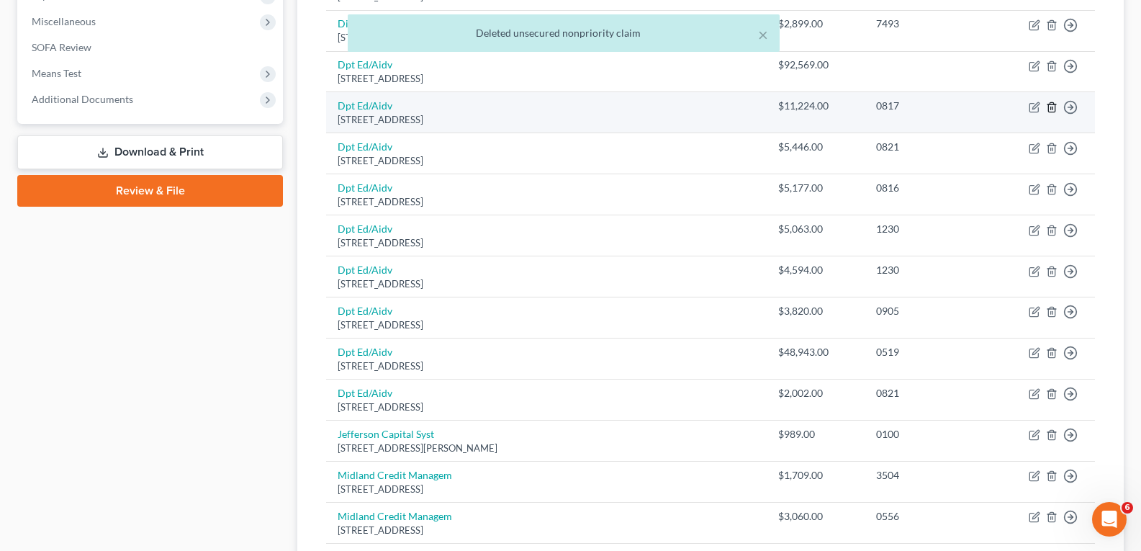
click at [1049, 109] on icon "button" at bounding box center [1051, 106] width 6 height 9
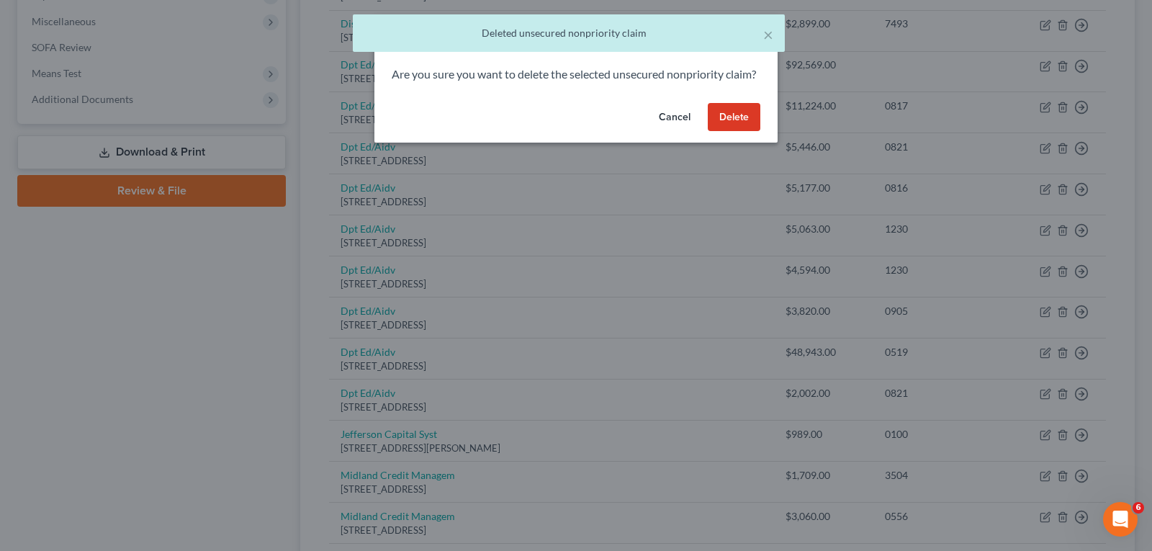
drag, startPoint x: 740, startPoint y: 132, endPoint x: 763, endPoint y: 128, distance: 23.3
click at [741, 132] on button "Delete" at bounding box center [734, 117] width 53 height 29
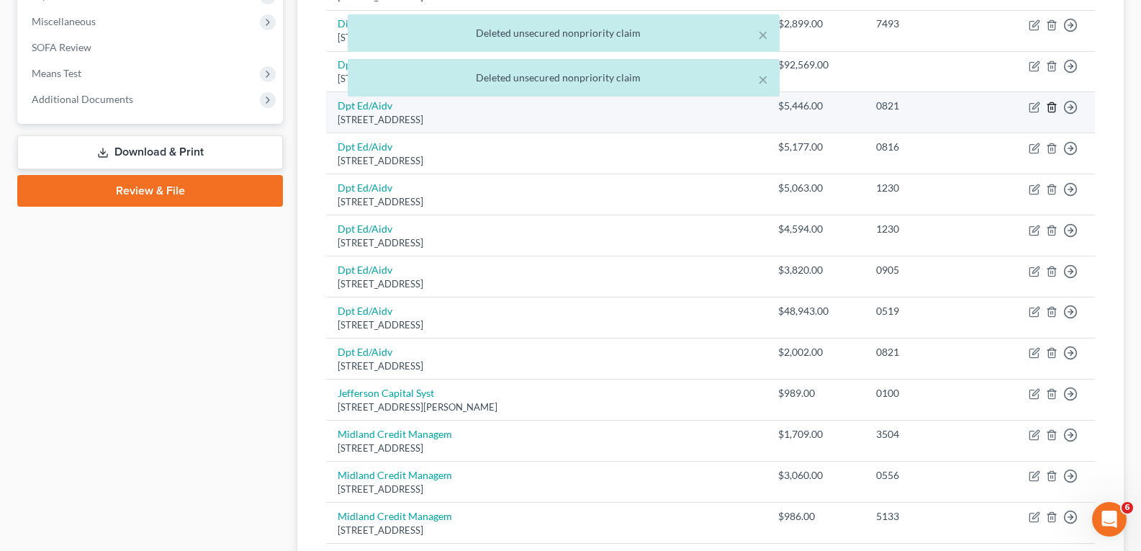
click at [1052, 104] on polyline "button" at bounding box center [1051, 104] width 9 height 0
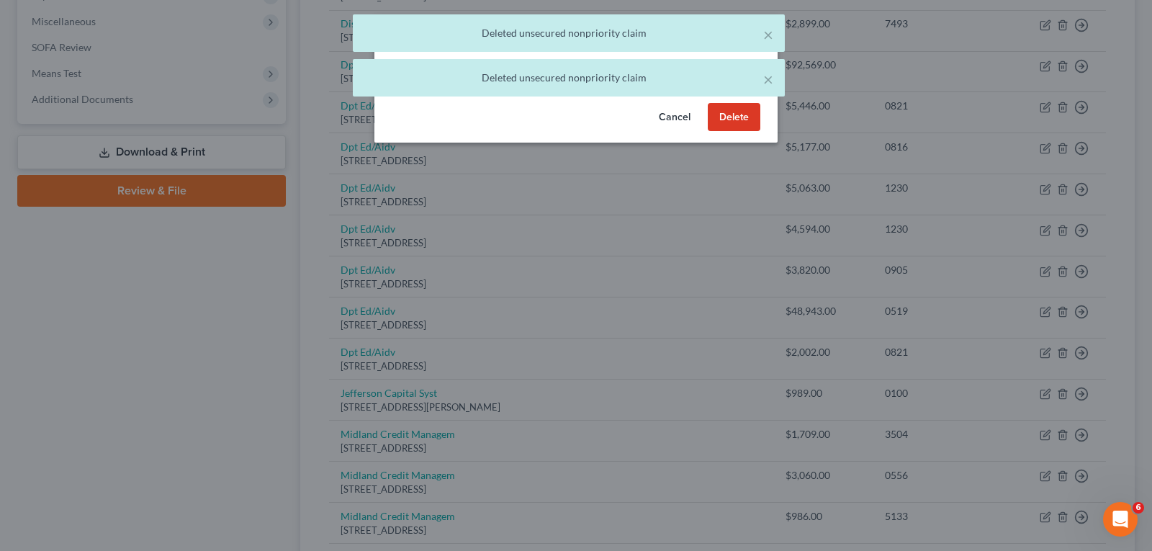
drag, startPoint x: 738, startPoint y: 131, endPoint x: 760, endPoint y: 129, distance: 22.4
click at [739, 131] on button "Delete" at bounding box center [734, 117] width 53 height 29
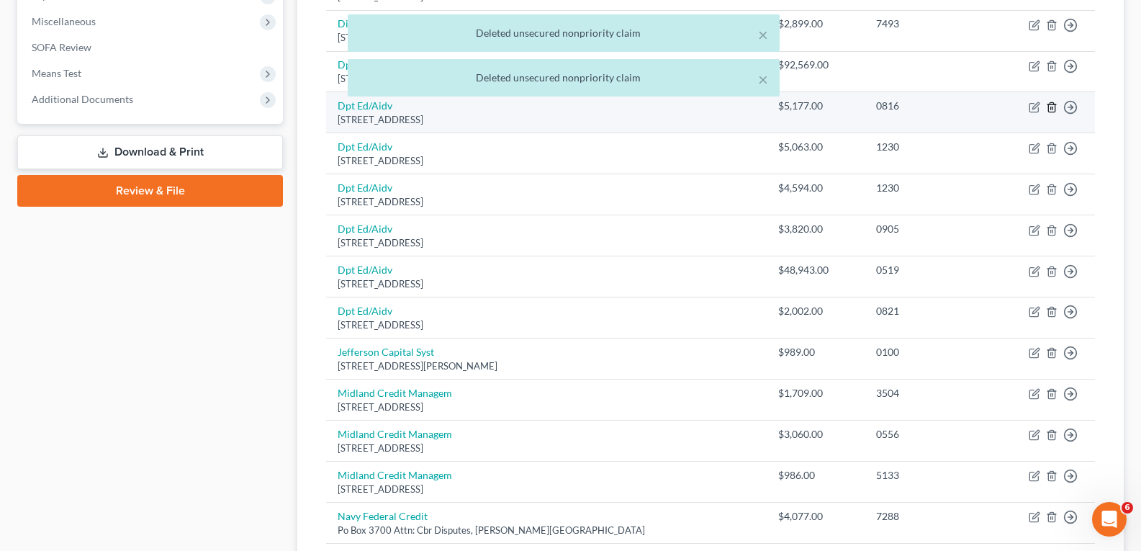
click at [1050, 104] on polyline "button" at bounding box center [1051, 104] width 9 height 0
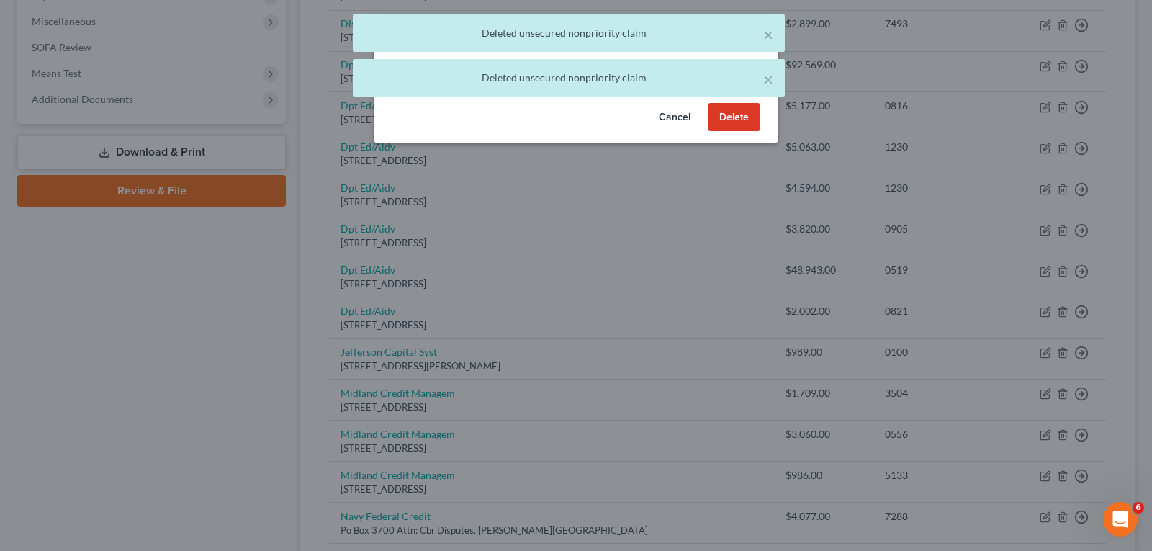
click at [738, 128] on button "Delete" at bounding box center [734, 117] width 53 height 29
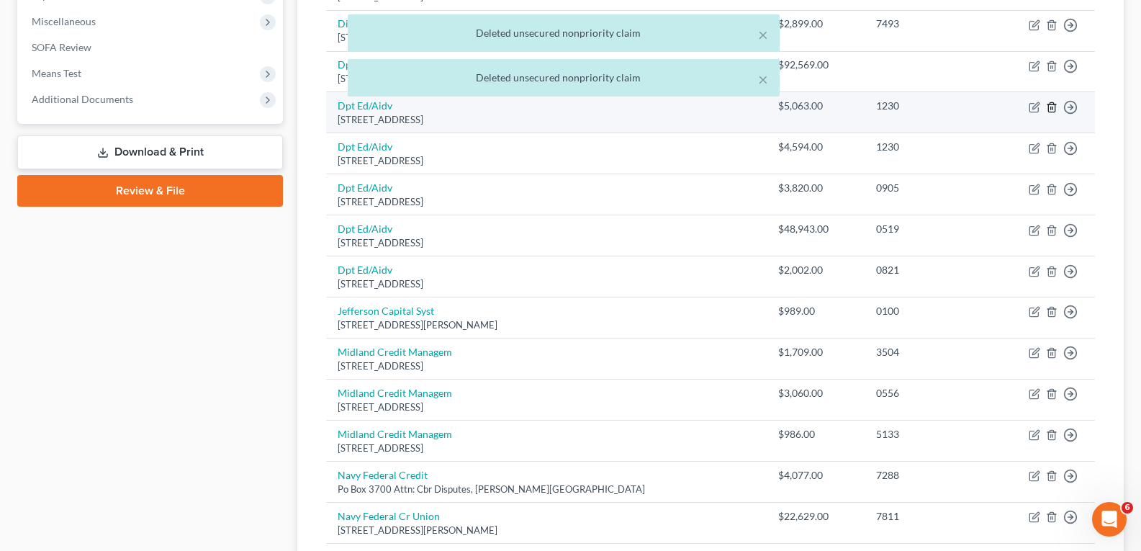
click at [1050, 108] on icon "button" at bounding box center [1052, 107] width 12 height 12
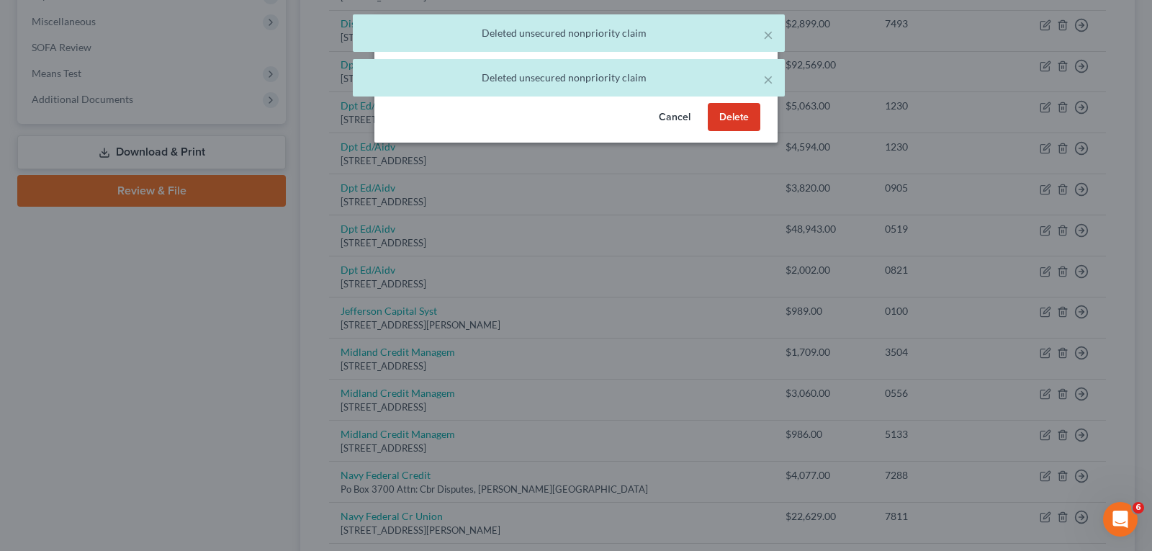
click at [728, 132] on button "Delete" at bounding box center [734, 117] width 53 height 29
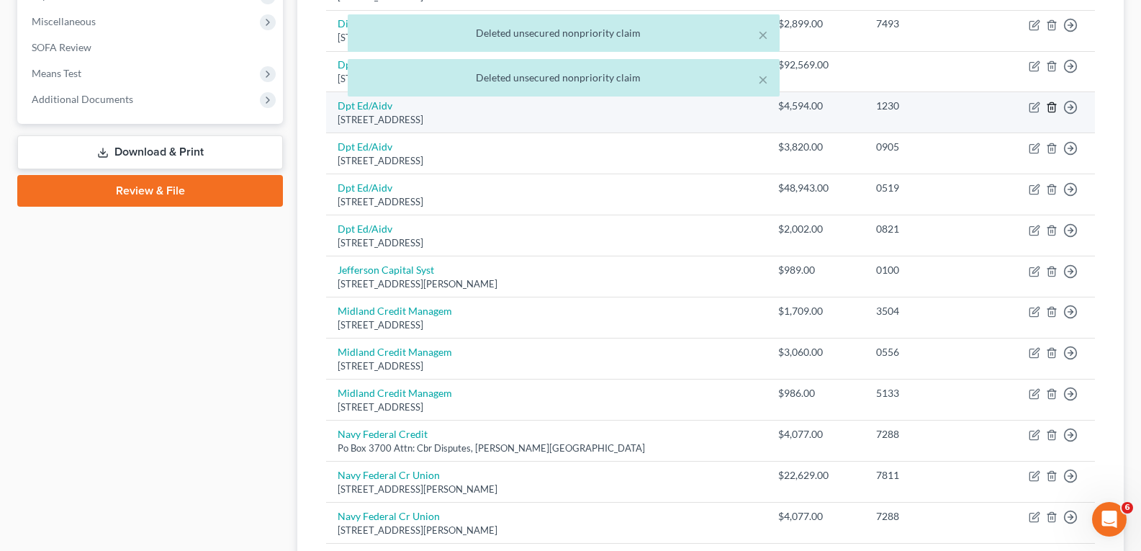
click at [1048, 109] on icon "button" at bounding box center [1052, 107] width 12 height 12
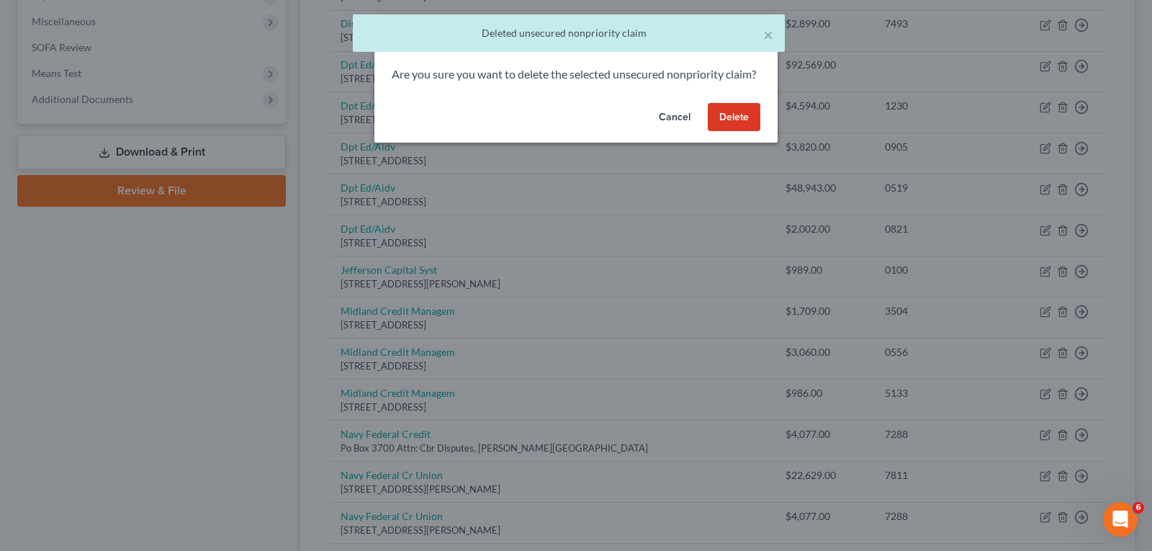
click at [749, 131] on button "Delete" at bounding box center [734, 117] width 53 height 29
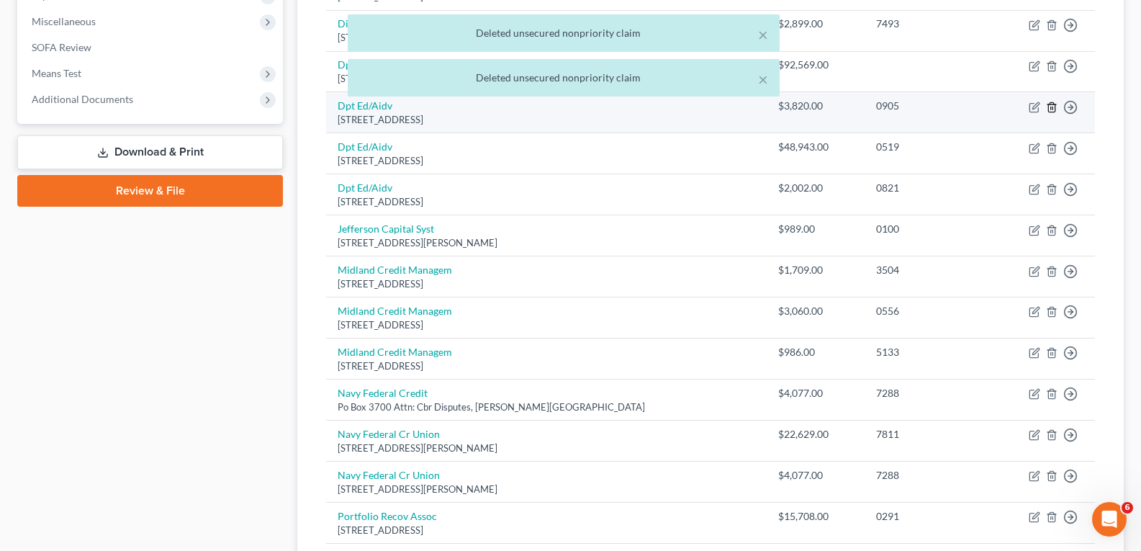
click at [1048, 104] on icon "button" at bounding box center [1051, 106] width 6 height 9
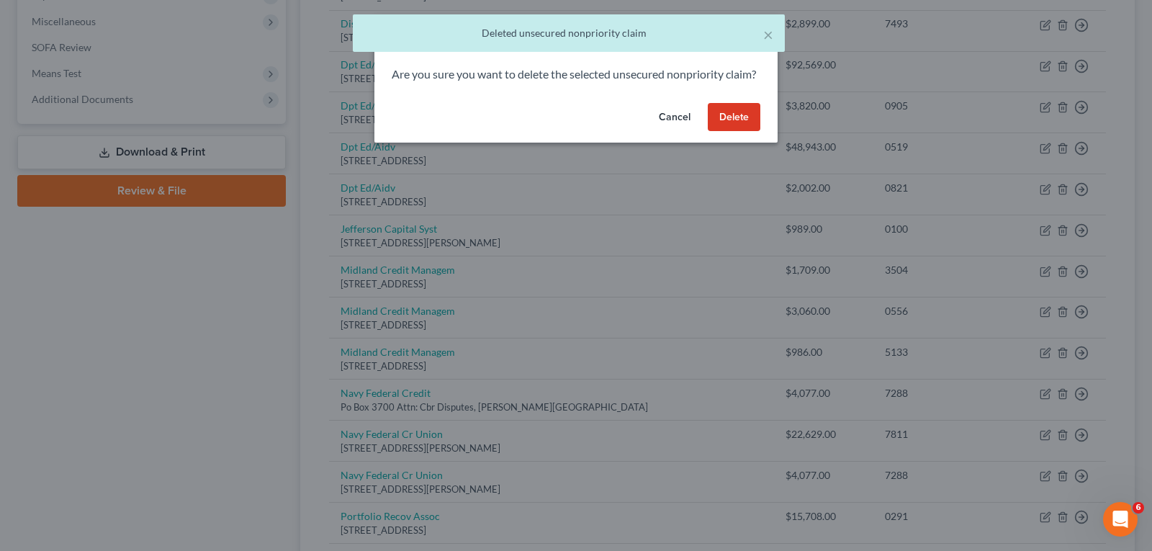
click at [750, 126] on button "Delete" at bounding box center [734, 117] width 53 height 29
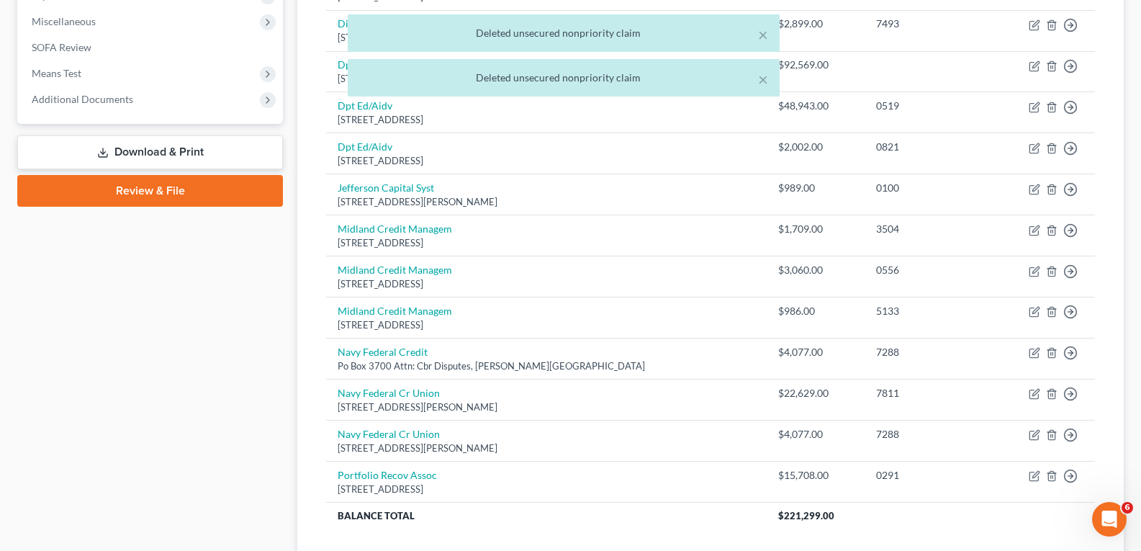
click at [1045, 103] on div "× Deleted unsecured nonpriority claim × Deleted unsecured nonpriority claim" at bounding box center [563, 58] width 1141 height 89
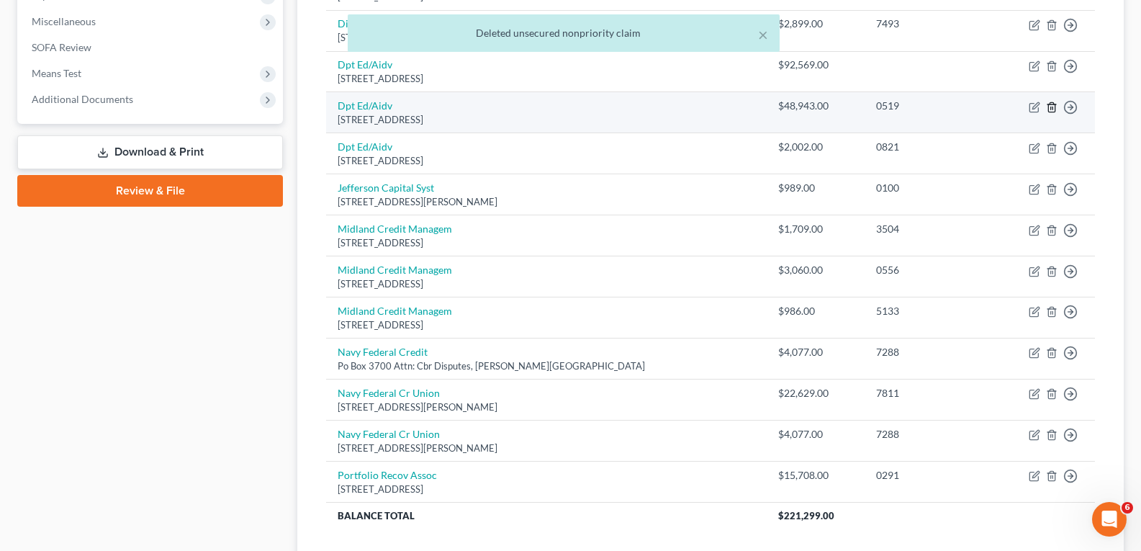
click at [1050, 111] on icon "button" at bounding box center [1052, 107] width 12 height 12
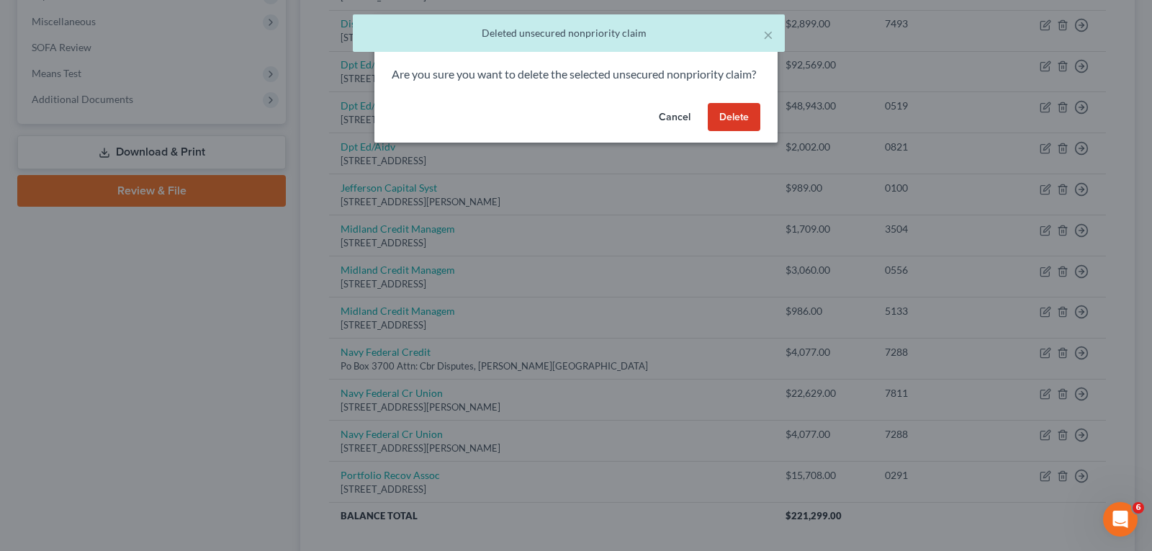
drag, startPoint x: 749, startPoint y: 124, endPoint x: 780, endPoint y: 119, distance: 31.4
click at [750, 124] on button "Delete" at bounding box center [734, 117] width 53 height 29
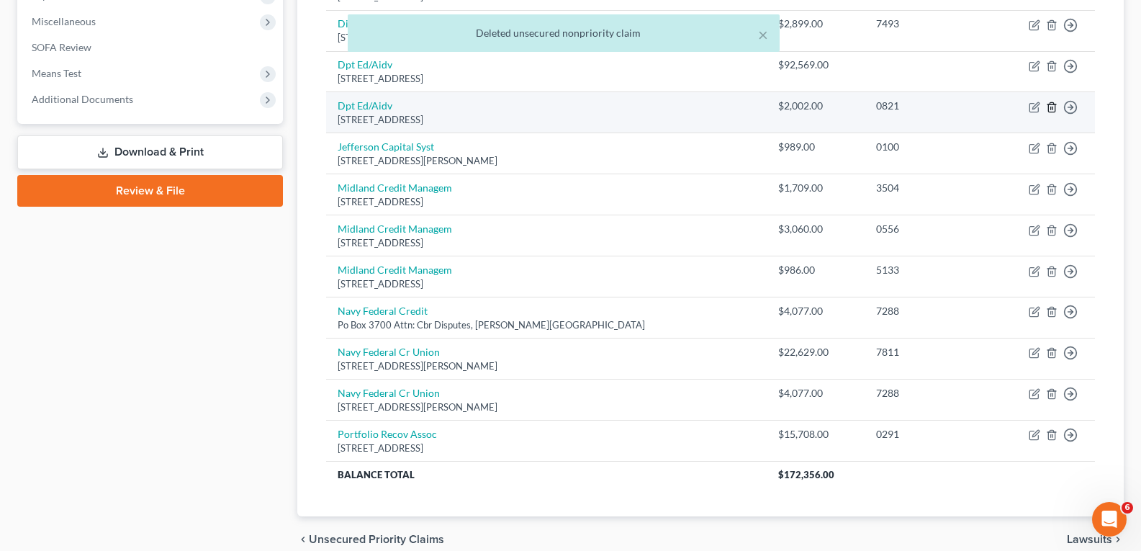
drag, startPoint x: 1047, startPoint y: 106, endPoint x: 1006, endPoint y: 99, distance: 41.7
click at [1045, 106] on td "Move to D Move to E Move to G Move to Notice Only" at bounding box center [1043, 112] width 104 height 41
click at [1048, 105] on icon "button" at bounding box center [1051, 106] width 6 height 9
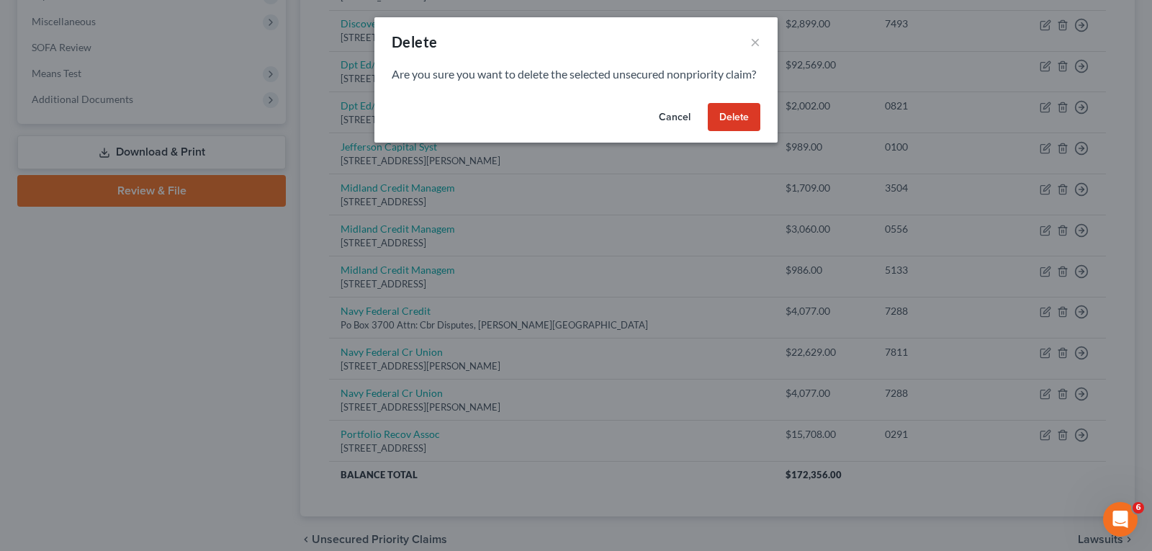
click at [742, 132] on button "Delete" at bounding box center [734, 117] width 53 height 29
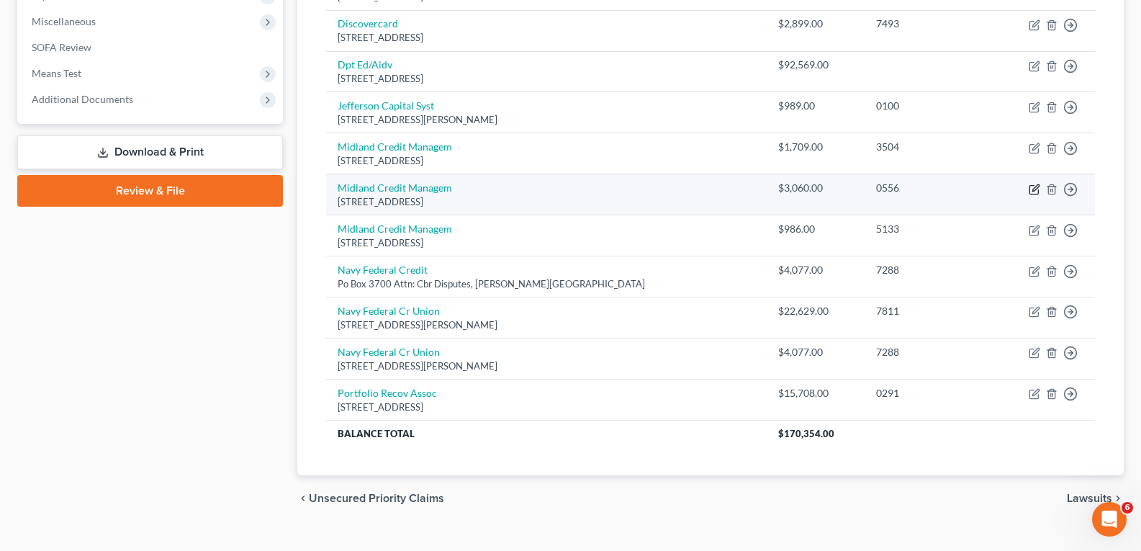
click at [1032, 189] on icon "button" at bounding box center [1035, 190] width 12 height 12
select select "23"
select select "0"
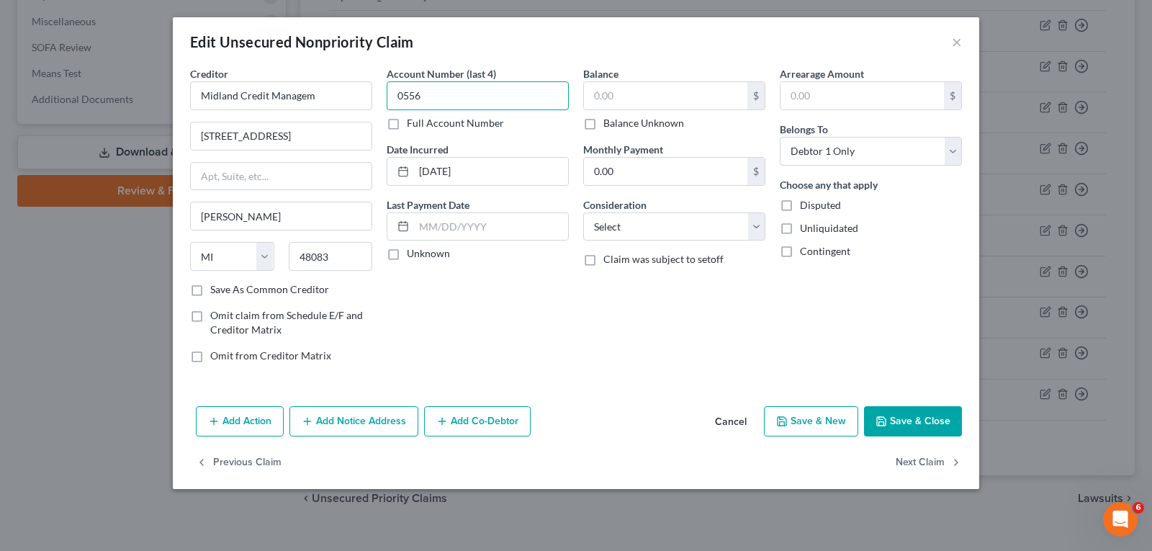
type input "0556"
click at [657, 104] on input "text" at bounding box center [665, 95] width 163 height 27
type input "4,046.00"
drag, startPoint x: 433, startPoint y: 96, endPoint x: 307, endPoint y: 114, distance: 127.4
click at [340, 113] on div "Creditor * Midland Credit Managem [STREET_ADDRESS][GEOGRAPHIC_DATA][PERSON_NAME…" at bounding box center [576, 220] width 786 height 308
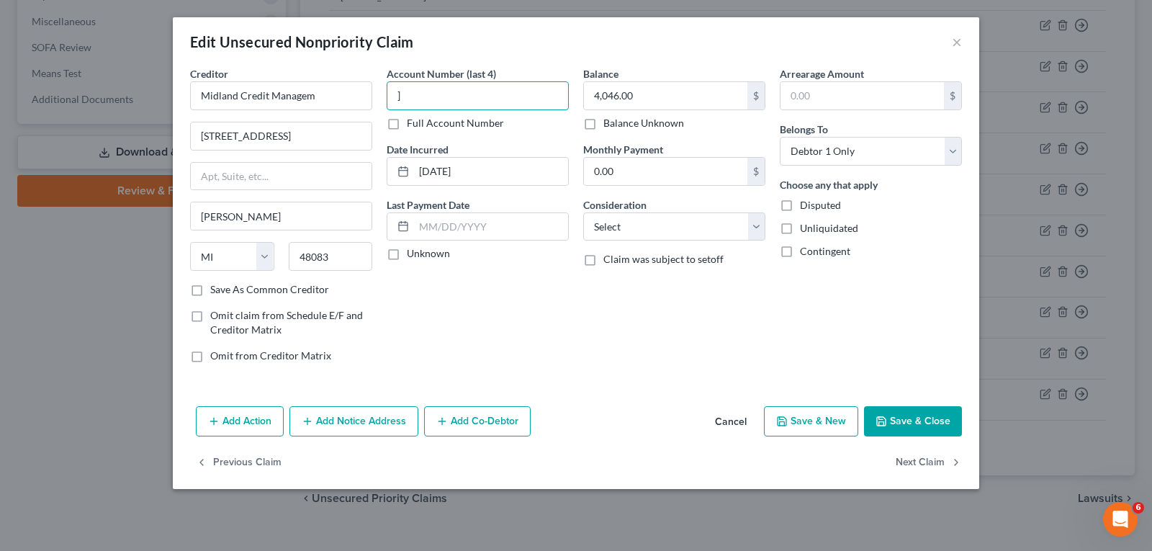
type input "]"
click at [767, 231] on div "Balance 4,046.00 $ Balance Unknown Balance Undetermined 4,046.00 $ Balance Unkn…" at bounding box center [674, 220] width 197 height 308
click at [758, 229] on select "Select Cable / Satellite Services Collection Agency Credit Card Debt Debt Couns…" at bounding box center [674, 226] width 182 height 29
select select "1"
click at [583, 212] on select "Select Cable / Satellite Services Collection Agency Credit Card Debt Debt Couns…" at bounding box center [674, 226] width 182 height 29
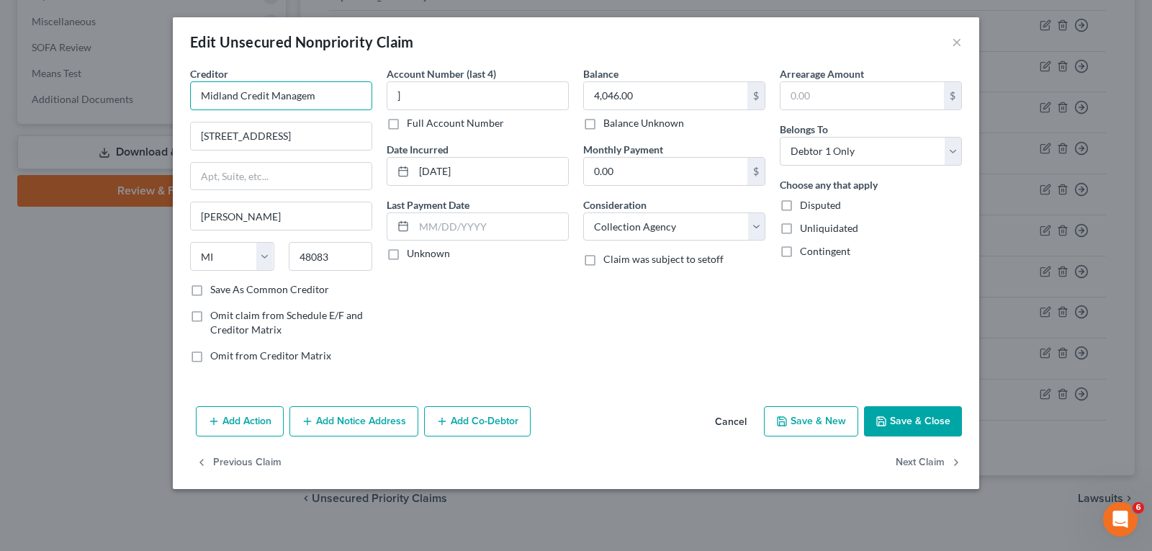
click at [323, 98] on input "Midland Credit Managem" at bounding box center [281, 95] width 182 height 29
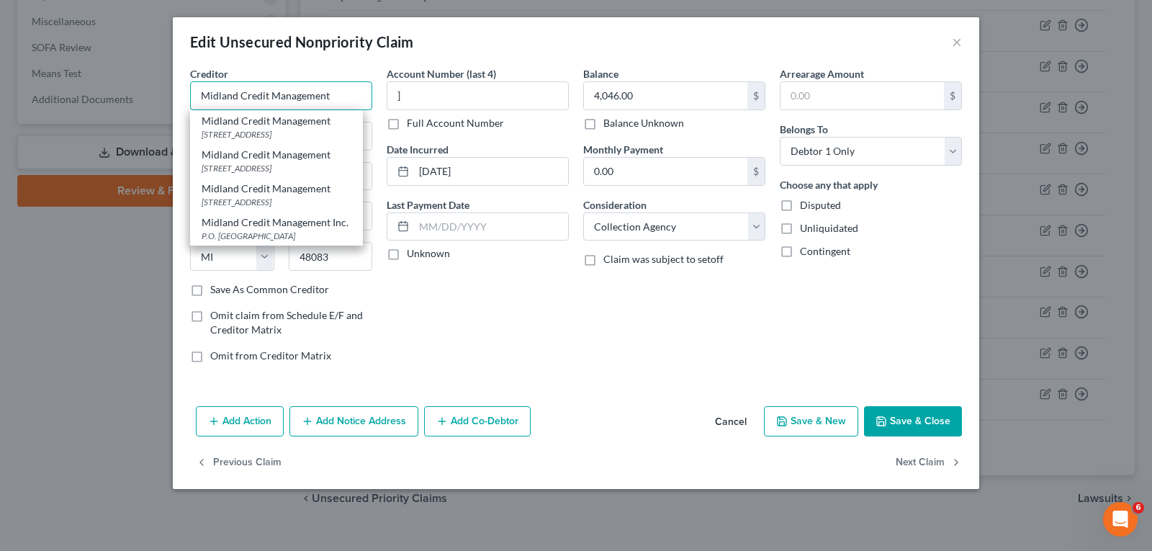
type input "Midland Credit Management"
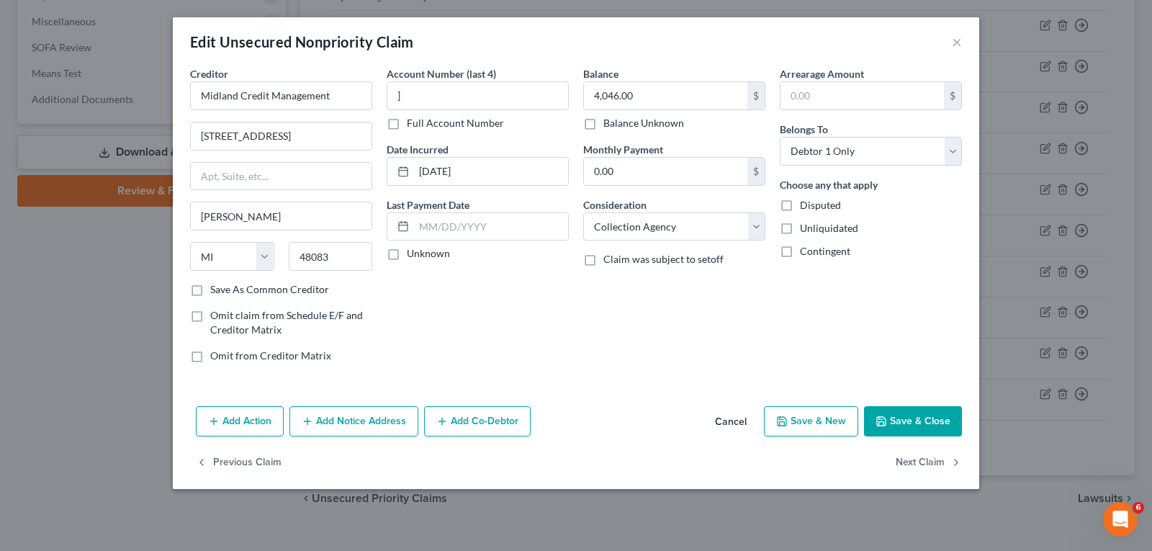
click at [913, 412] on button "Save & Close" at bounding box center [913, 421] width 98 height 30
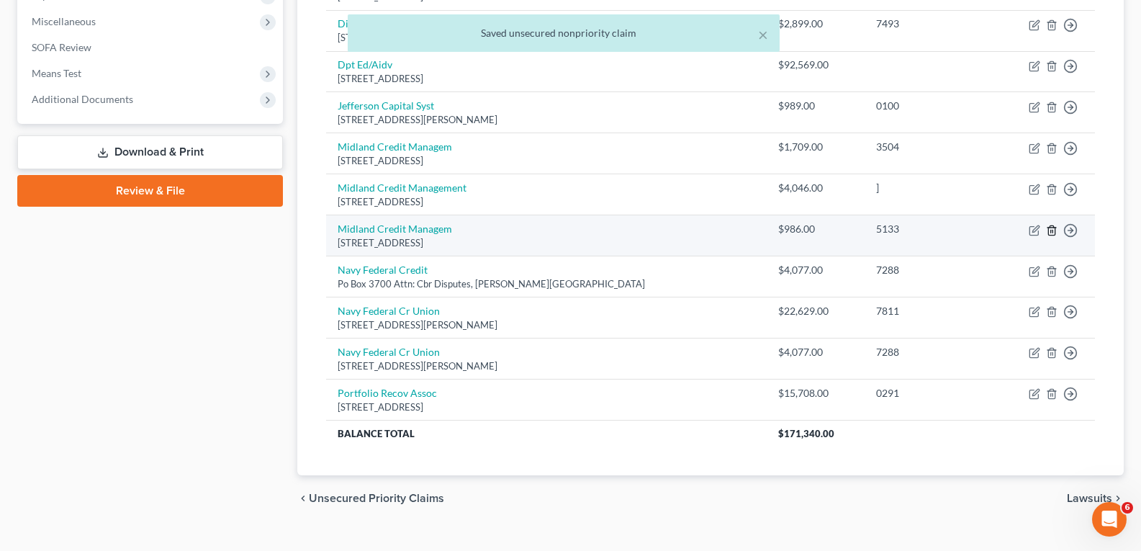
drag, startPoint x: 1051, startPoint y: 233, endPoint x: 1003, endPoint y: 217, distance: 50.8
click at [1041, 233] on td "Move to D Move to E Move to G Move to Notice Only" at bounding box center [1043, 235] width 104 height 41
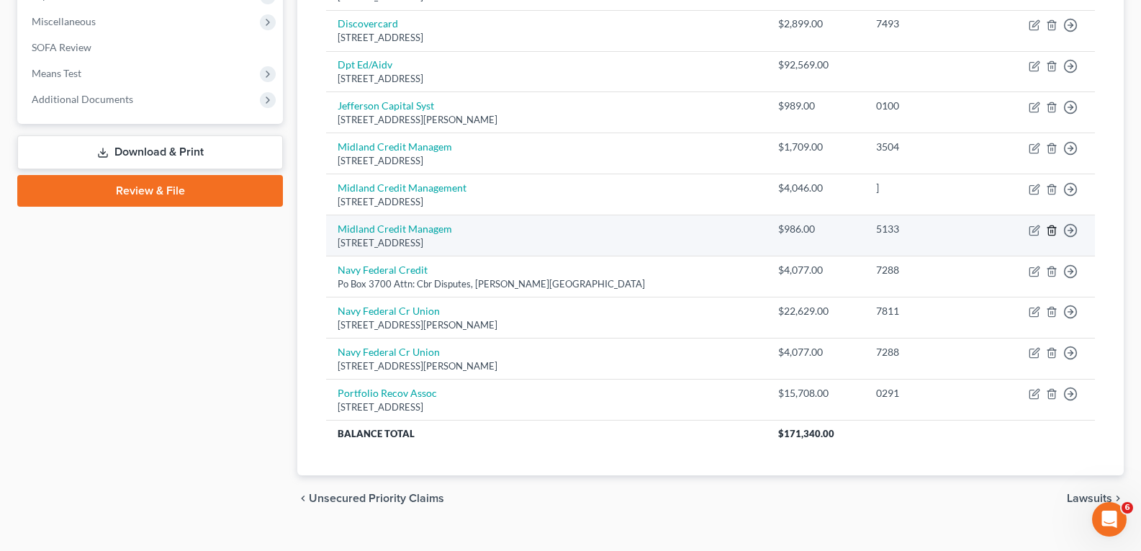
click at [1051, 233] on line "button" at bounding box center [1051, 231] width 0 height 3
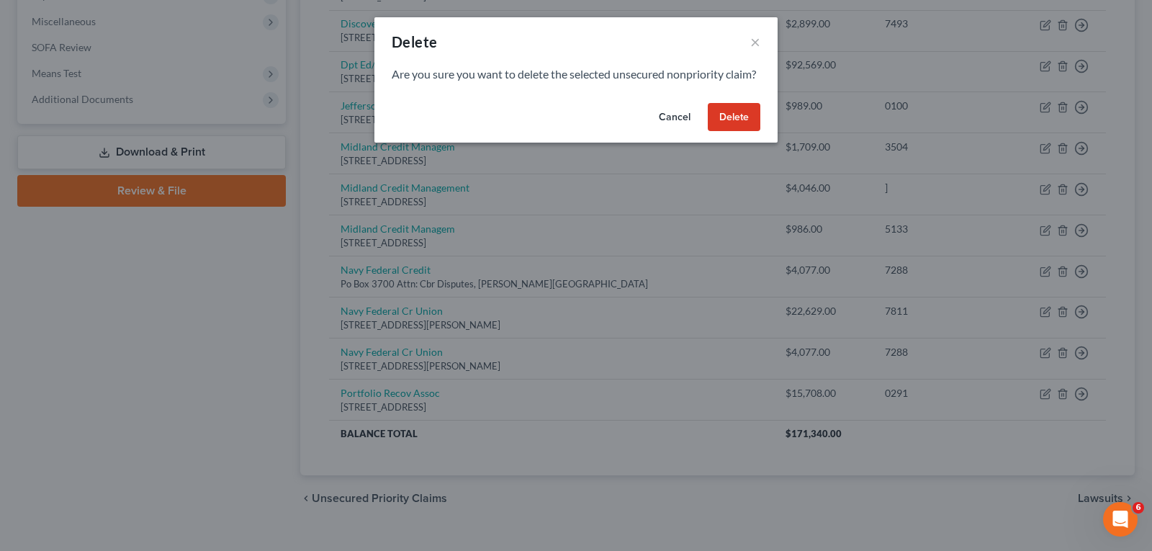
drag, startPoint x: 734, startPoint y: 137, endPoint x: 774, endPoint y: 142, distance: 40.5
click at [734, 132] on button "Delete" at bounding box center [734, 117] width 53 height 29
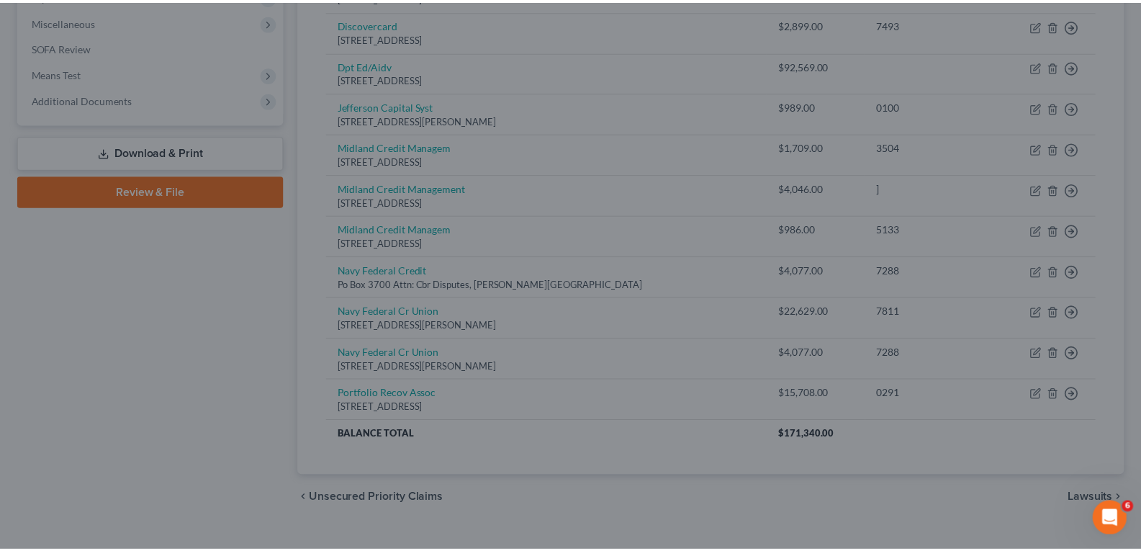
scroll to position [488, 0]
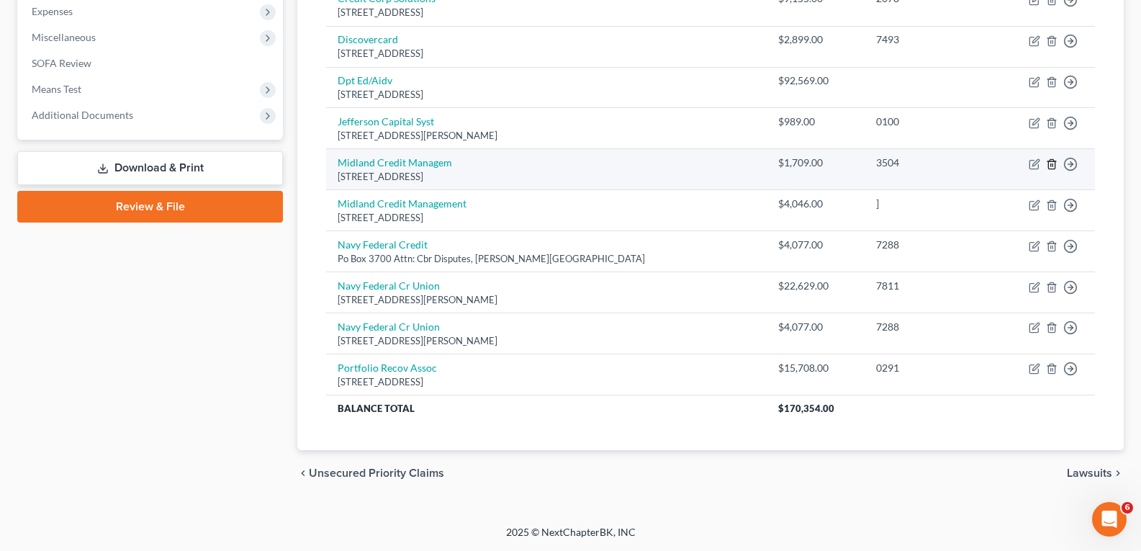
click at [1050, 165] on icon "button" at bounding box center [1052, 164] width 12 height 12
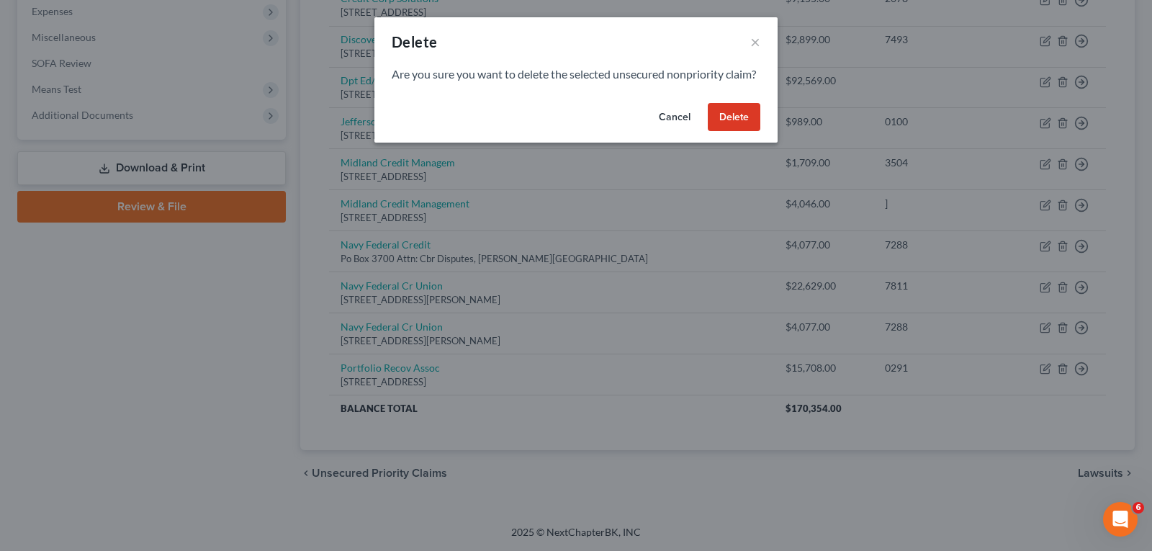
drag, startPoint x: 752, startPoint y: 127, endPoint x: 786, endPoint y: 131, distance: 34.0
click at [752, 127] on button "Delete" at bounding box center [734, 117] width 53 height 29
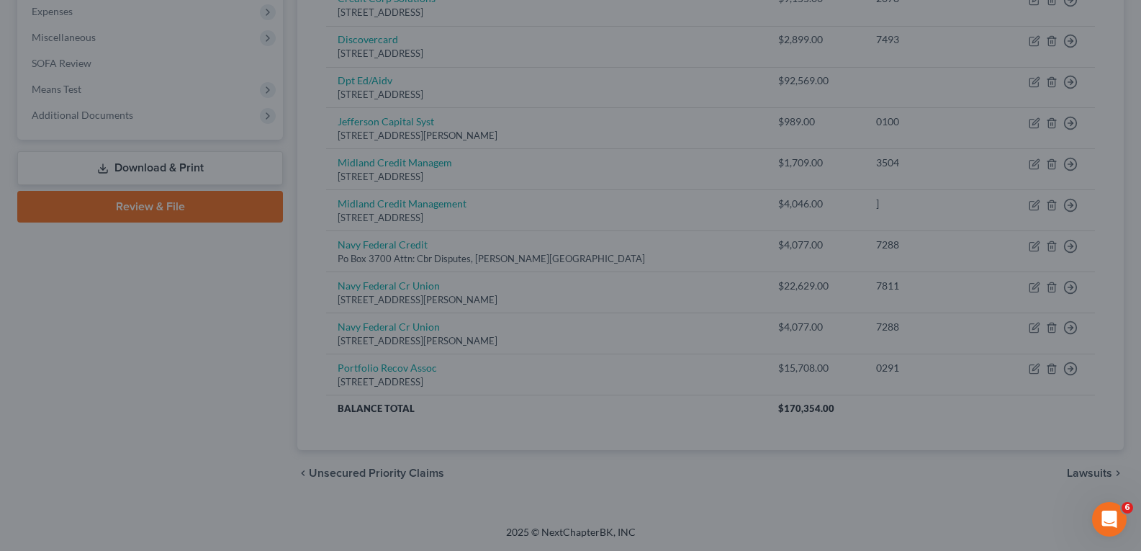
scroll to position [447, 0]
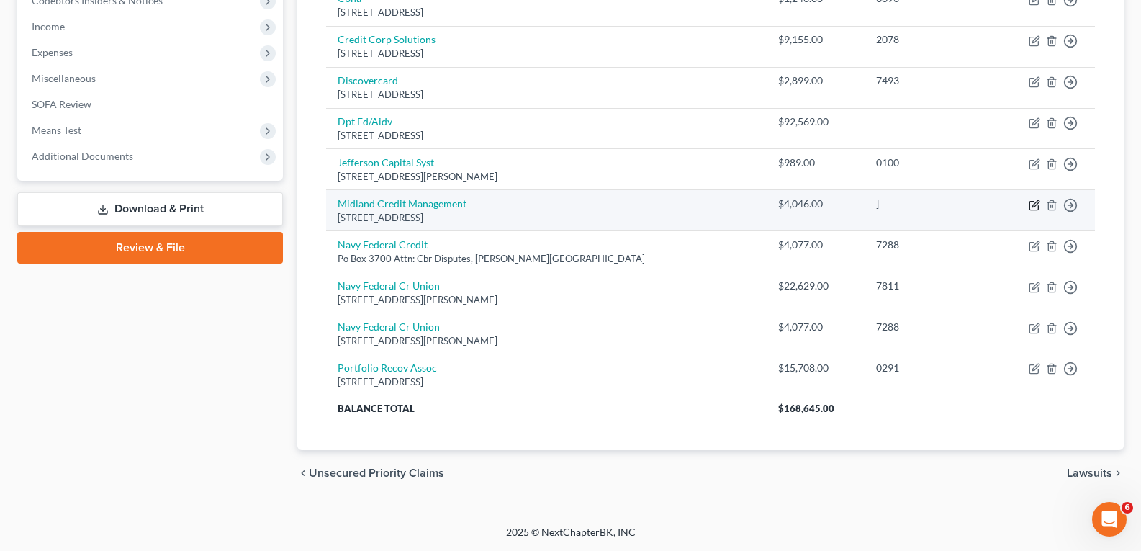
click at [1034, 207] on icon "button" at bounding box center [1035, 203] width 6 height 6
select select "23"
select select "1"
select select "0"
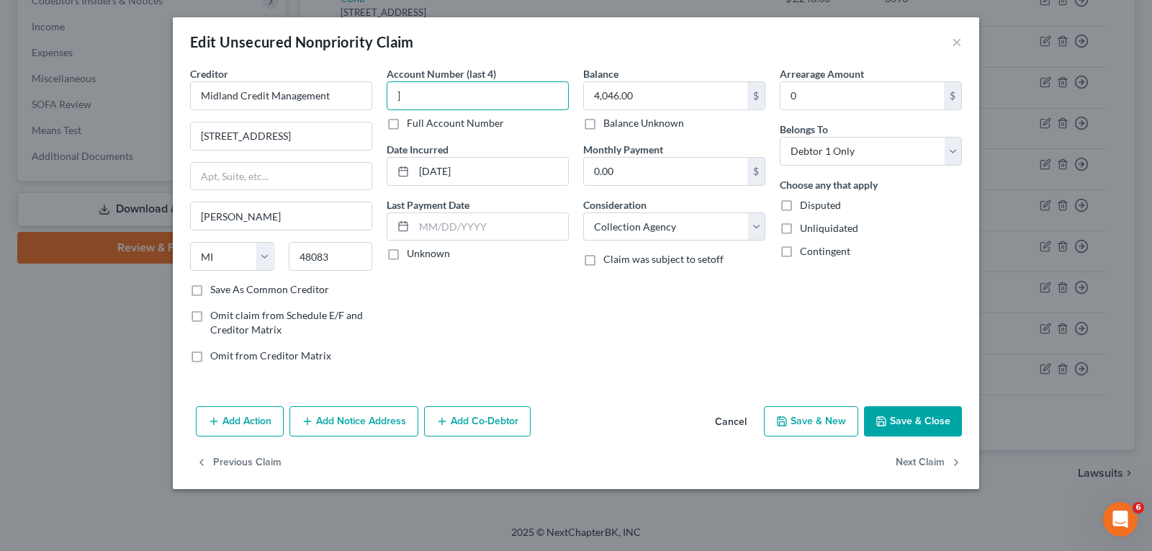
click at [444, 98] on input "]" at bounding box center [478, 95] width 182 height 29
type input "4"
click at [675, 91] on input "text" at bounding box center [665, 95] width 163 height 27
type input "5,755.00"
click at [916, 407] on button "Save & Close" at bounding box center [913, 421] width 98 height 30
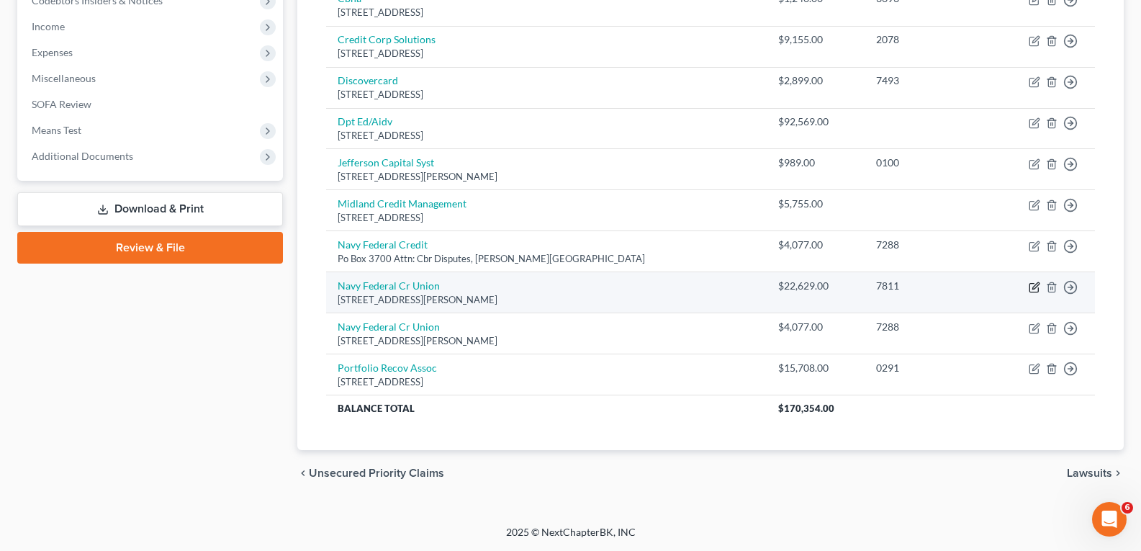
click at [1037, 287] on icon "button" at bounding box center [1035, 285] width 6 height 6
select select "48"
select select "2"
select select "0"
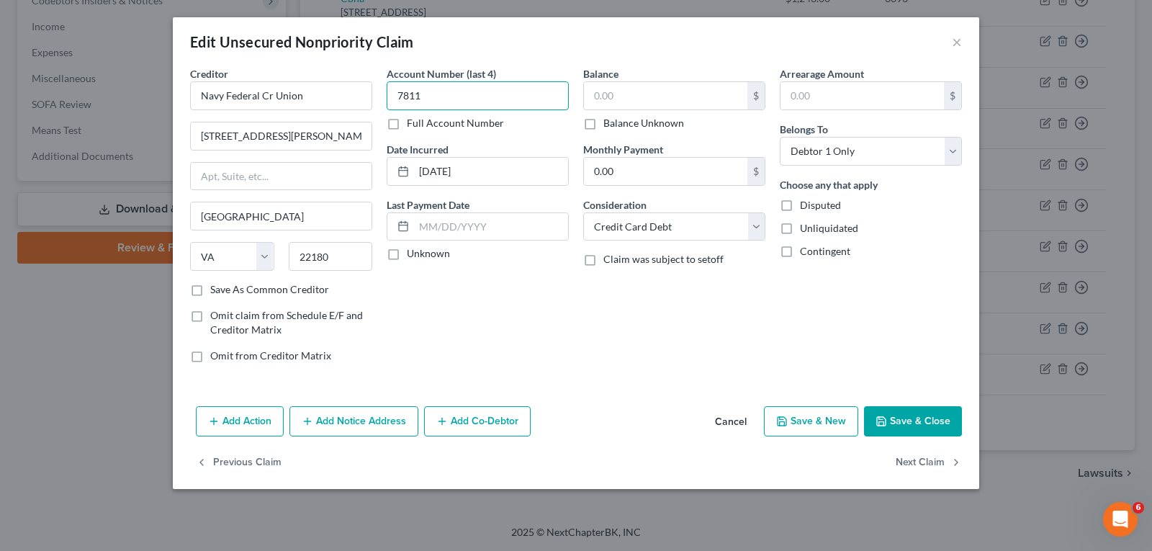
type input "7811"
drag, startPoint x: 651, startPoint y: 75, endPoint x: 647, endPoint y: 89, distance: 14.3
click at [651, 77] on div "Balance $ Balance Unknown Balance Undetermined $ Balance Unknown" at bounding box center [674, 98] width 182 height 64
click at [647, 92] on input "text" at bounding box center [665, 95] width 163 height 27
type input "26,706.00"
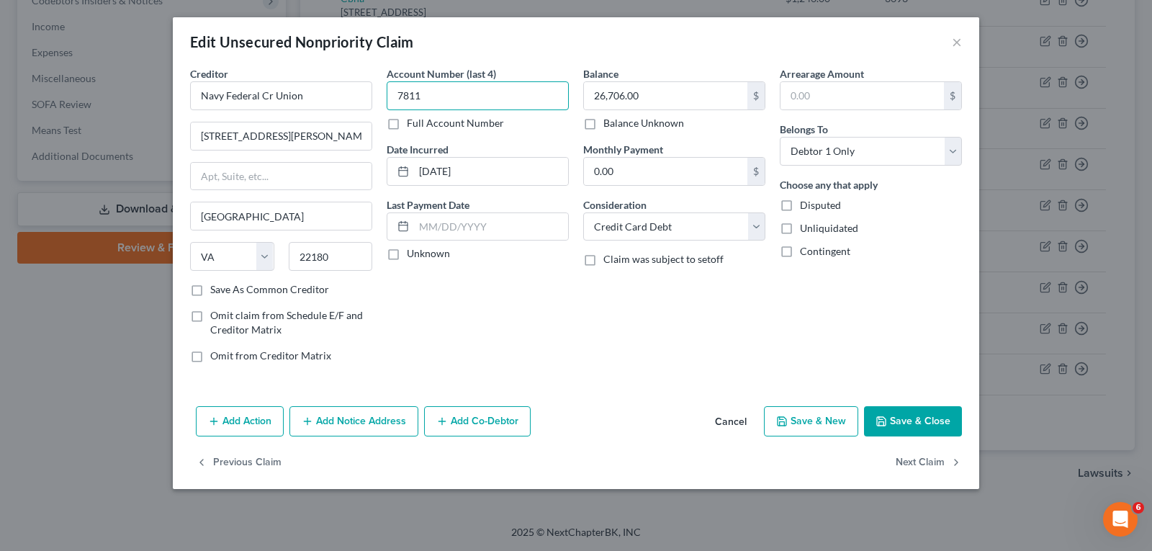
drag, startPoint x: 433, startPoint y: 90, endPoint x: 420, endPoint y: 89, distance: 13.7
click at [420, 89] on input "7811" at bounding box center [478, 95] width 182 height 29
drag, startPoint x: 416, startPoint y: 91, endPoint x: 316, endPoint y: 62, distance: 104.3
click at [319, 66] on div "Creditor * Navy Federal Cr Union 820 [PERSON_NAME] Se [GEOGRAPHIC_DATA] [US_STA…" at bounding box center [576, 220] width 786 height 308
drag, startPoint x: 433, startPoint y: 94, endPoint x: 335, endPoint y: 83, distance: 98.6
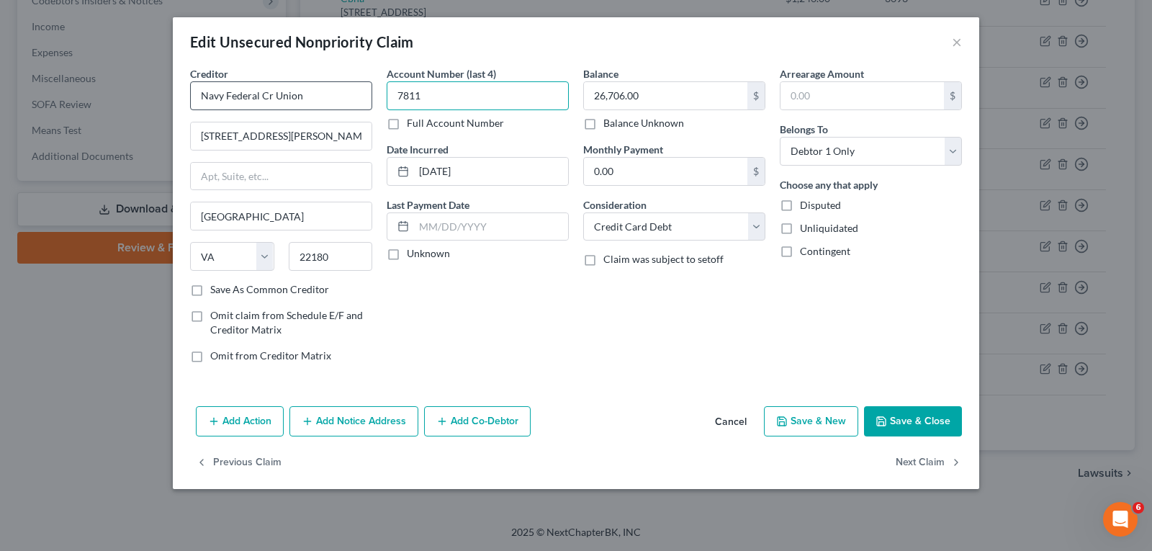
click at [335, 83] on div "Creditor * Navy Federal Cr Union 820 [PERSON_NAME] Se [GEOGRAPHIC_DATA] [US_STA…" at bounding box center [576, 220] width 786 height 308
drag, startPoint x: 921, startPoint y: 405, endPoint x: 934, endPoint y: 399, distance: 14.5
click at [924, 404] on div "Add Action Add Notice Address Add Co-Debtor Cancel Save & New Save & Close" at bounding box center [576, 424] width 806 height 48
click at [924, 417] on button "Save & Close" at bounding box center [913, 421] width 98 height 30
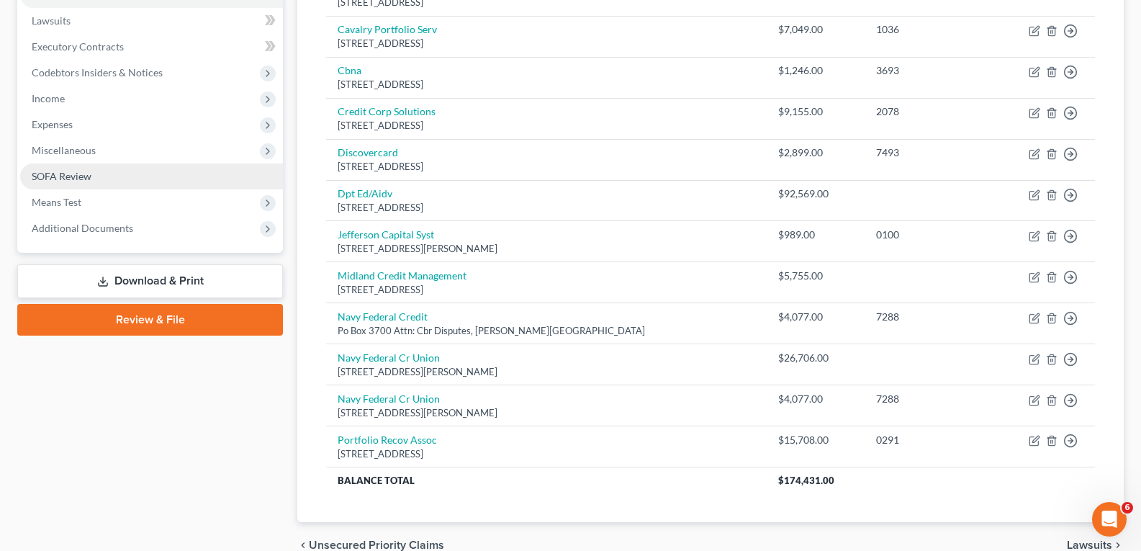
click at [61, 171] on span "SOFA Review" at bounding box center [62, 176] width 60 height 12
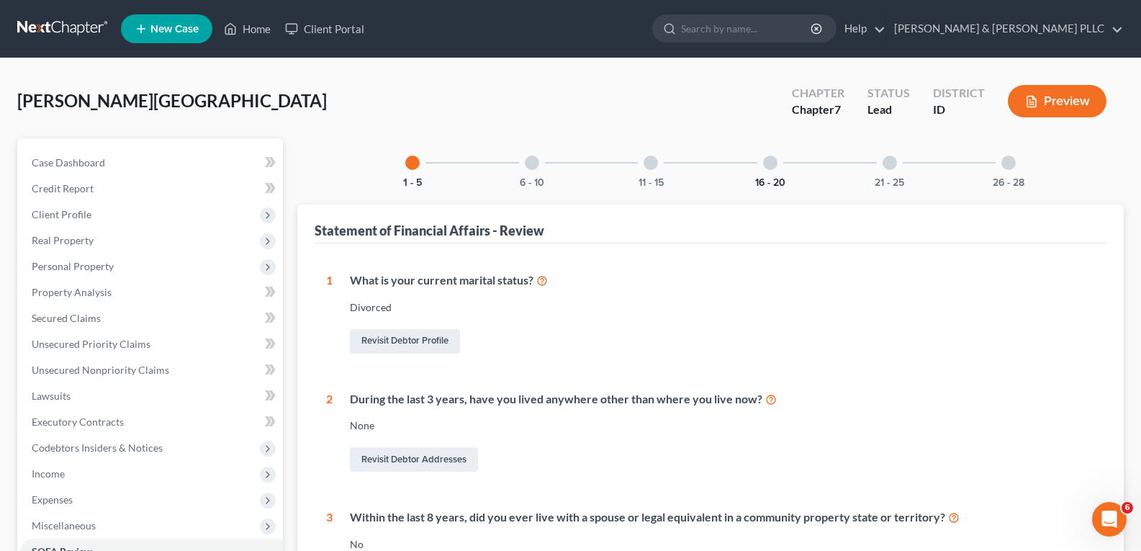
click at [762, 178] on button "16 - 20" at bounding box center [770, 183] width 30 height 10
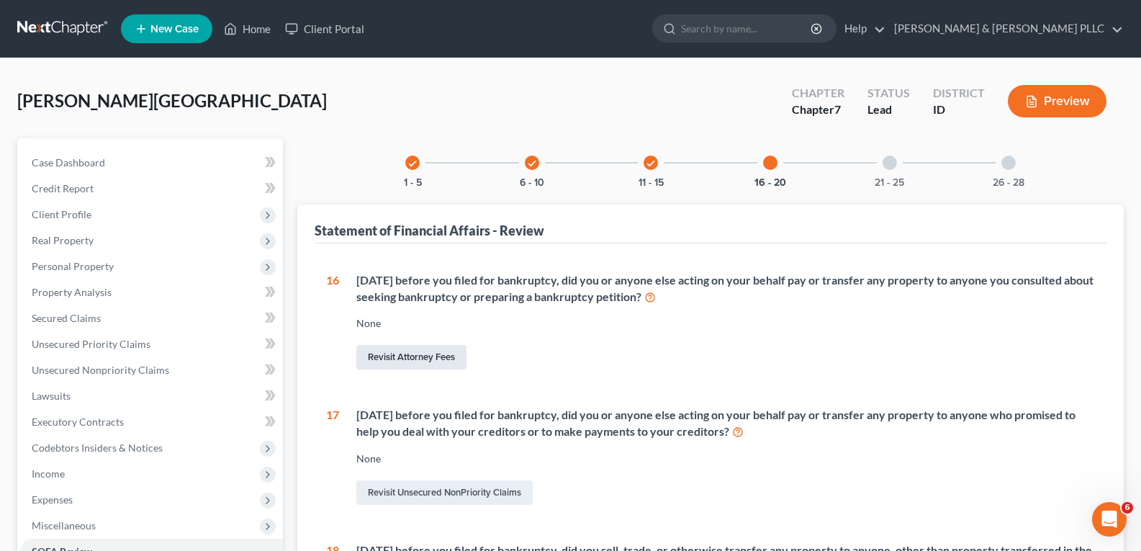
click at [413, 358] on link "Revisit Attorney Fees" at bounding box center [411, 357] width 110 height 24
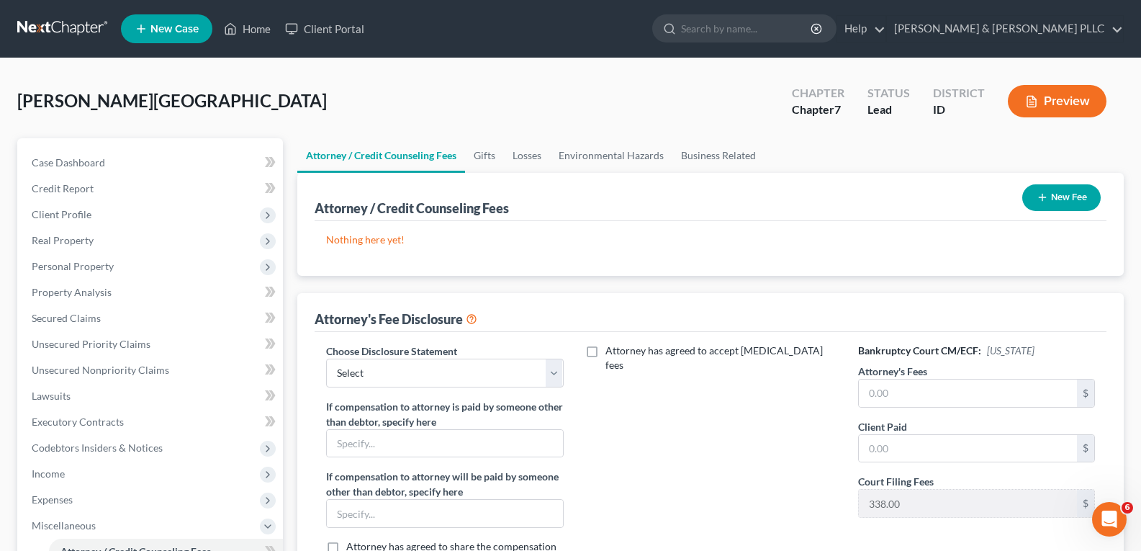
click at [1062, 194] on button "New Fee" at bounding box center [1061, 197] width 78 height 27
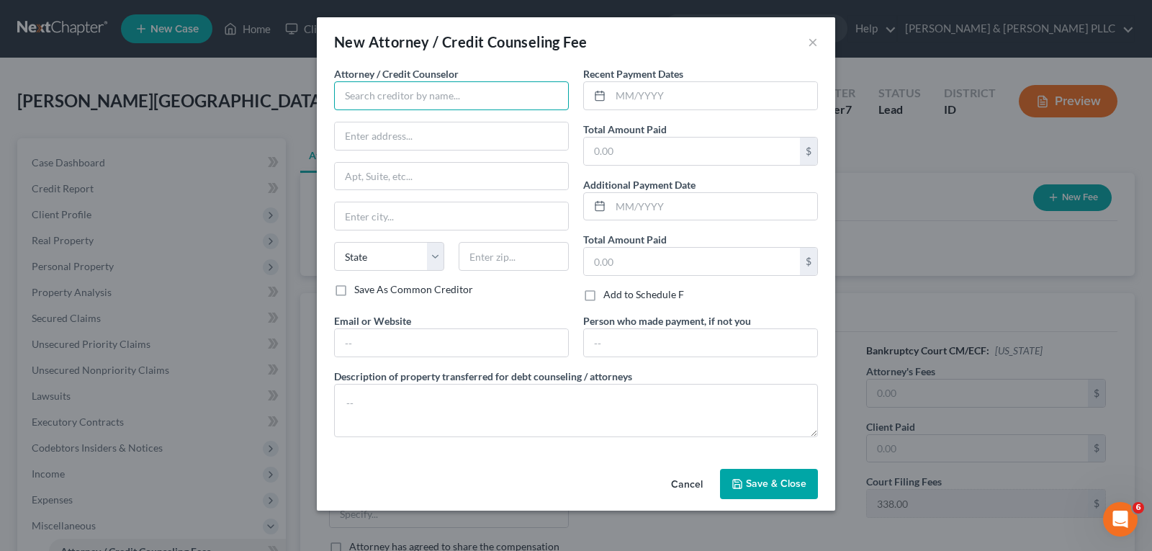
drag, startPoint x: 509, startPoint y: 94, endPoint x: 521, endPoint y: 93, distance: 12.3
click at [514, 94] on input "text" at bounding box center [451, 95] width 235 height 29
type input "[PERSON_NAME]"
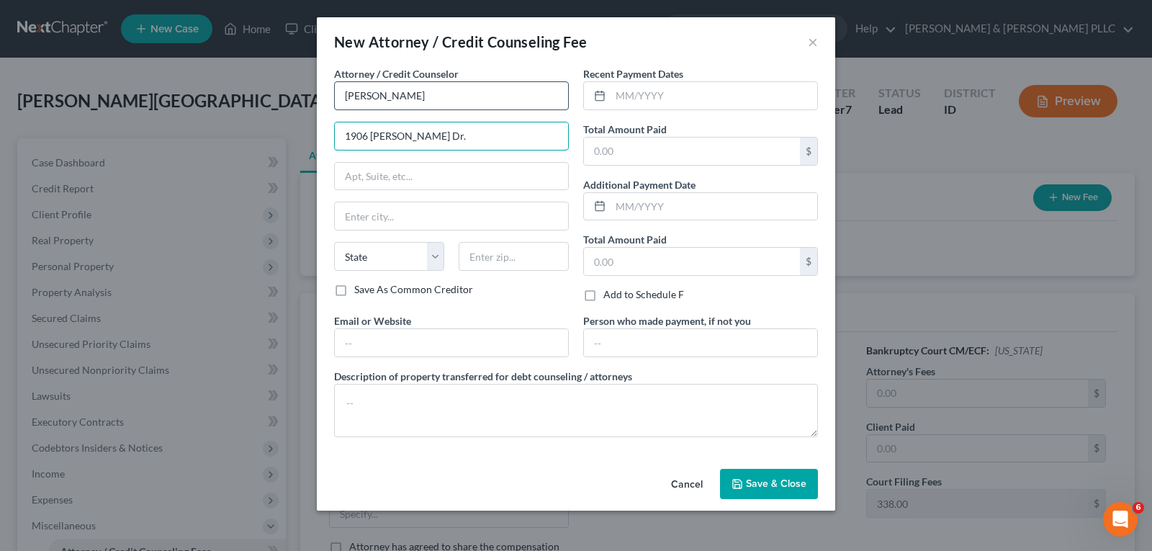
type input "1906 [PERSON_NAME] Dr."
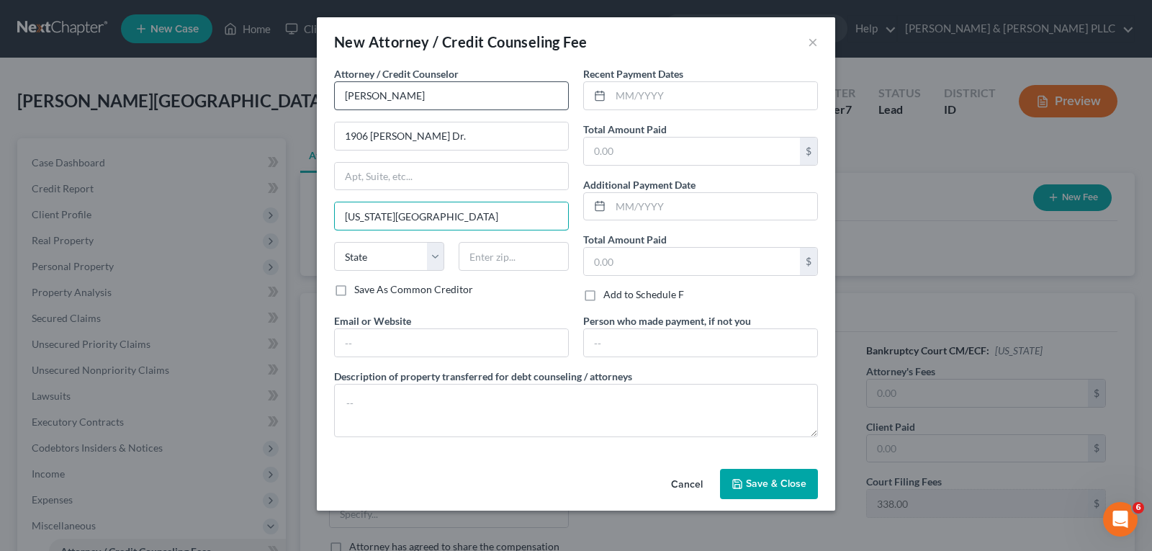
type input "[US_STATE][GEOGRAPHIC_DATA]"
select select "13"
type input "83404"
click at [751, 99] on input "text" at bounding box center [713, 95] width 207 height 27
type input "07/2025"
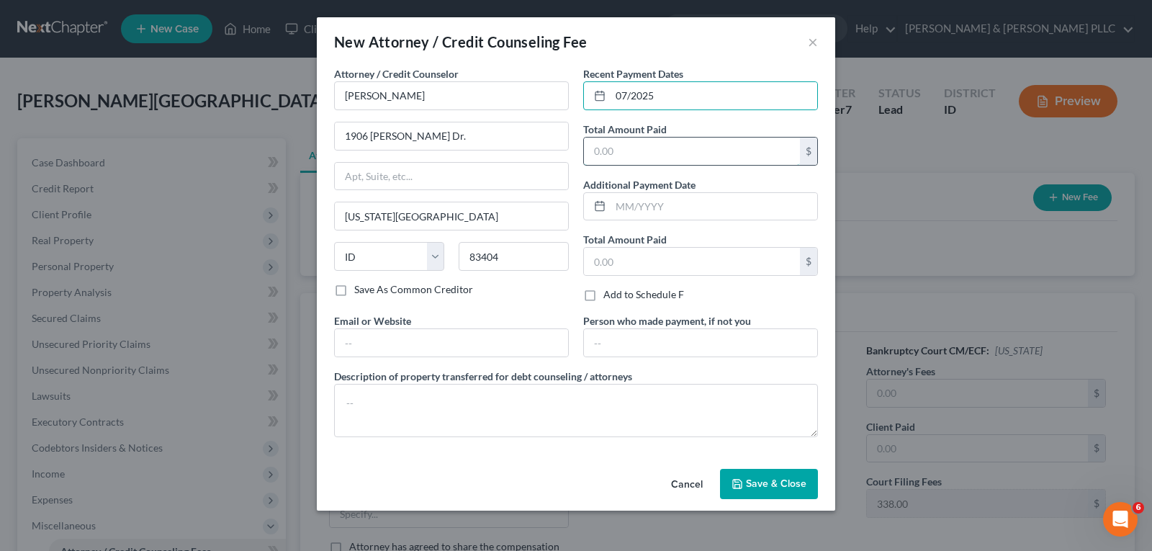
click at [698, 158] on input "text" at bounding box center [692, 150] width 216 height 27
type input "1,250.00"
drag, startPoint x: 772, startPoint y: 476, endPoint x: 732, endPoint y: 453, distance: 46.4
click at [773, 478] on button "Save & Close" at bounding box center [769, 484] width 98 height 30
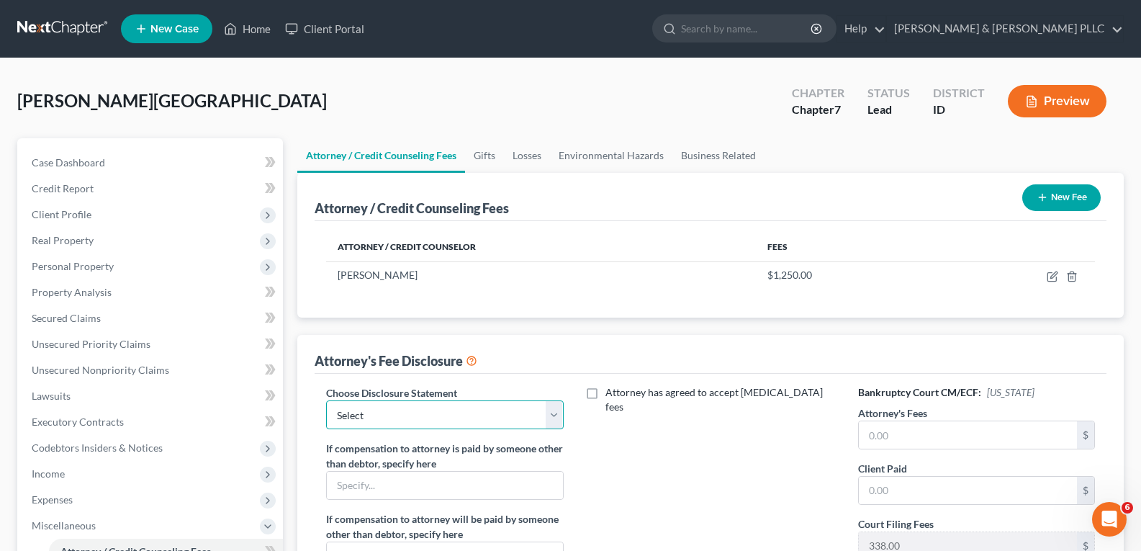
click at [553, 420] on select "Select None" at bounding box center [444, 414] width 237 height 29
select select "0"
click at [326, 400] on select "Select None" at bounding box center [444, 414] width 237 height 29
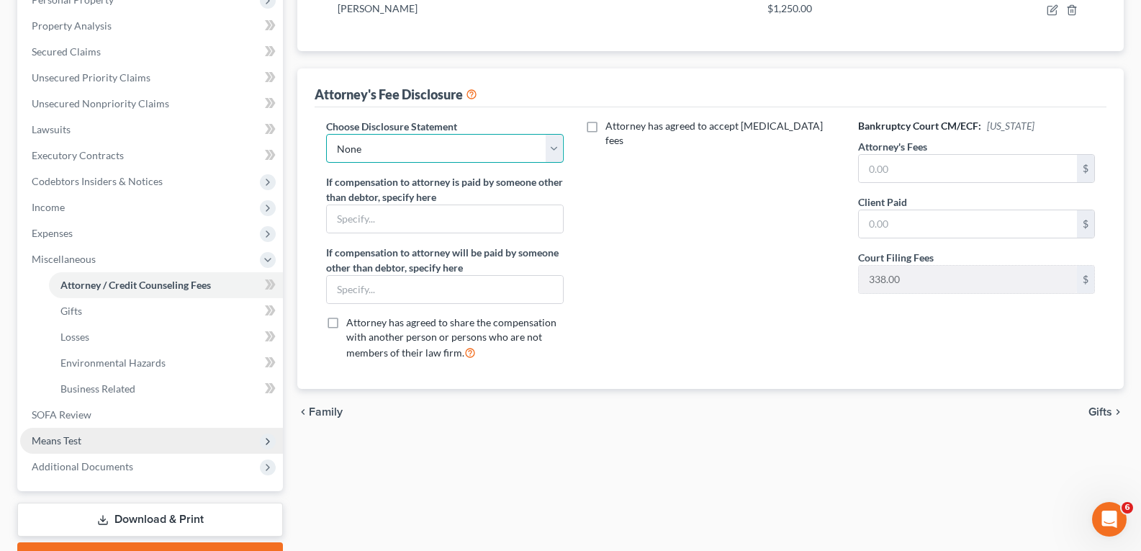
scroll to position [344, 0]
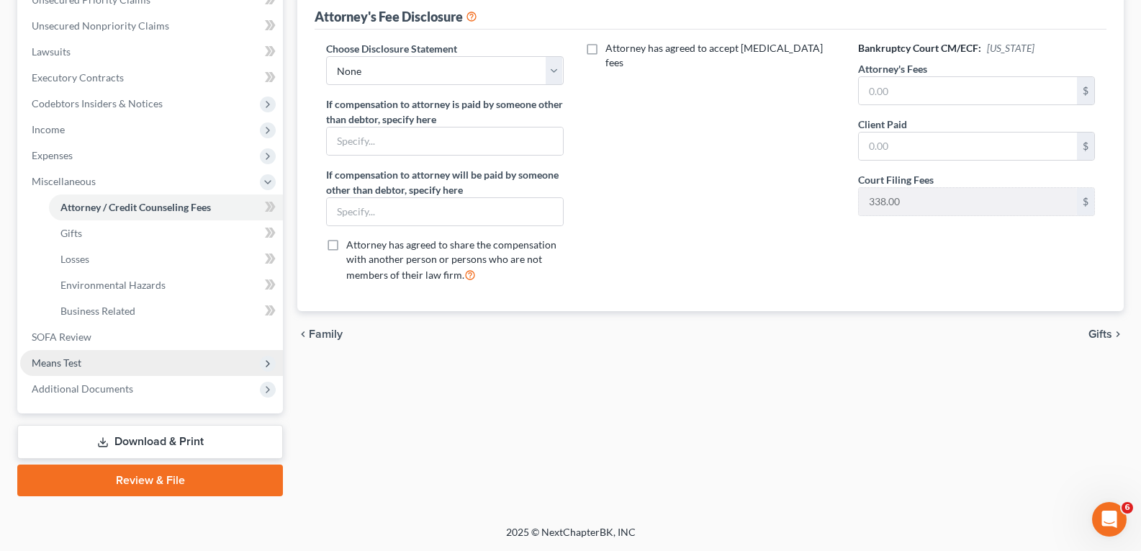
click at [88, 361] on span "Means Test" at bounding box center [151, 363] width 263 height 26
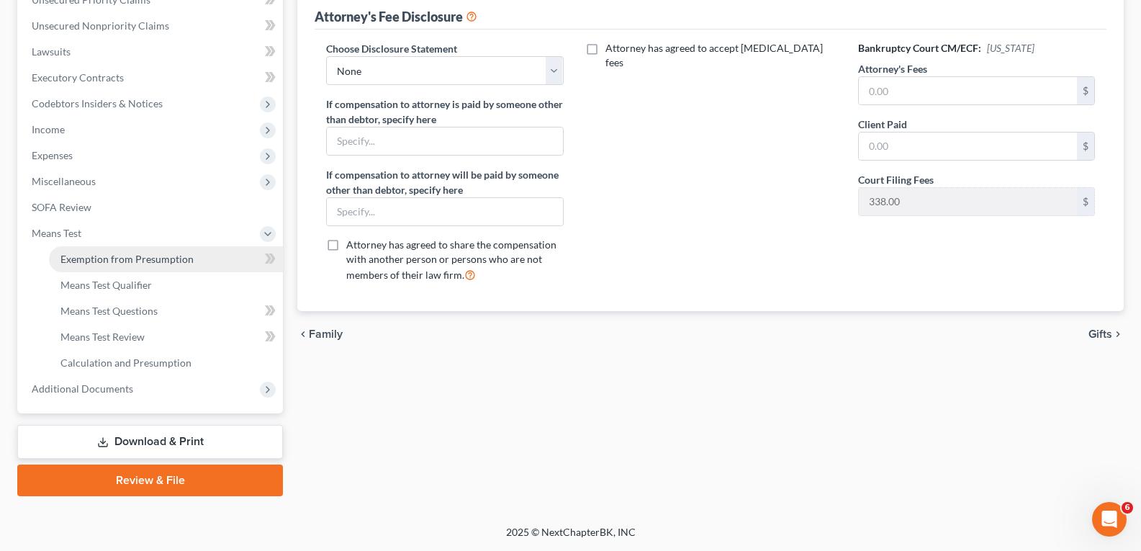
click at [188, 261] on span "Exemption from Presumption" at bounding box center [126, 259] width 133 height 12
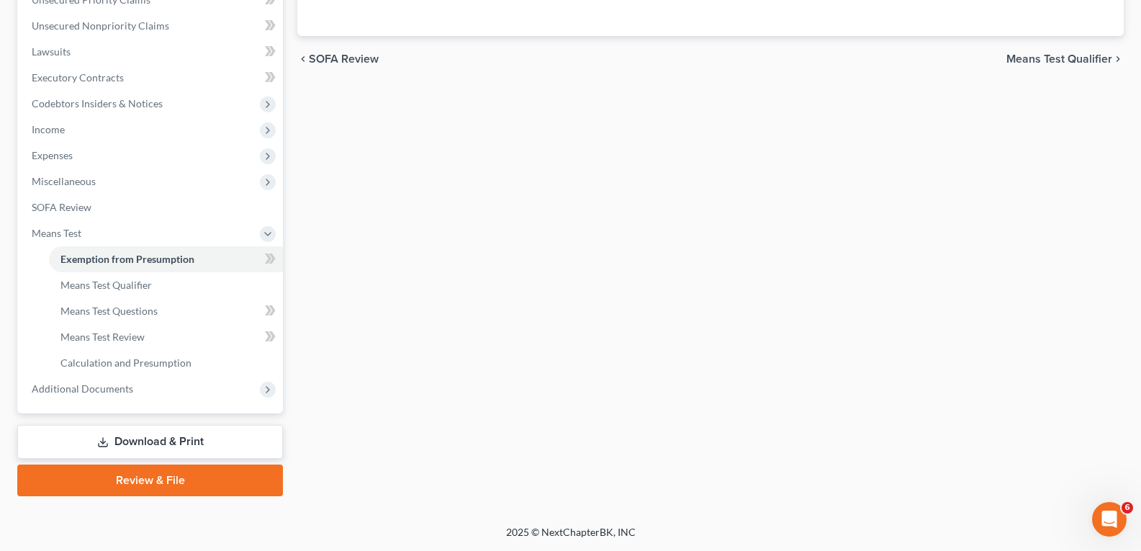
scroll to position [21, 0]
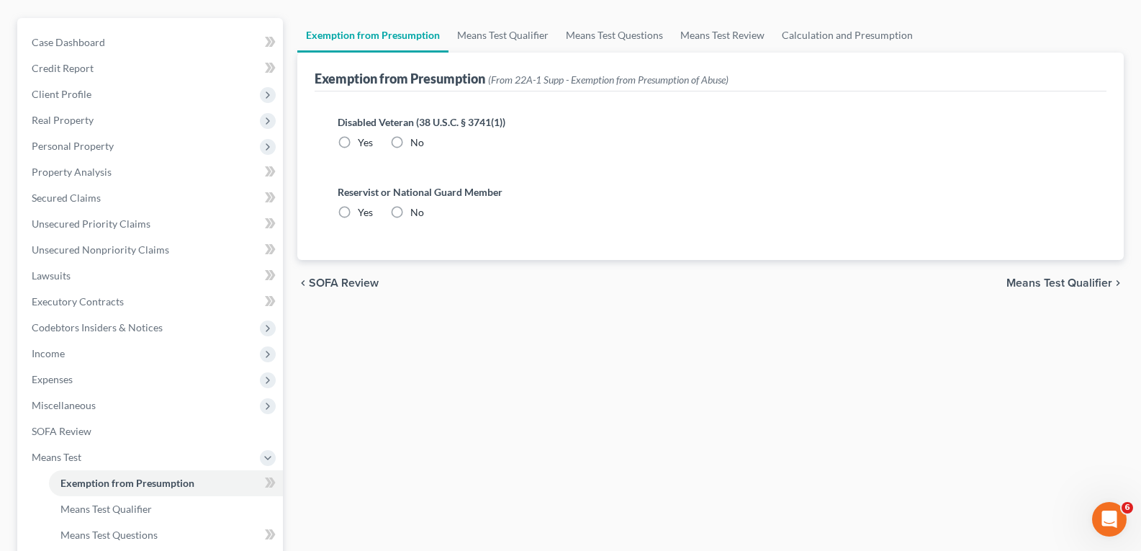
radio input "true"
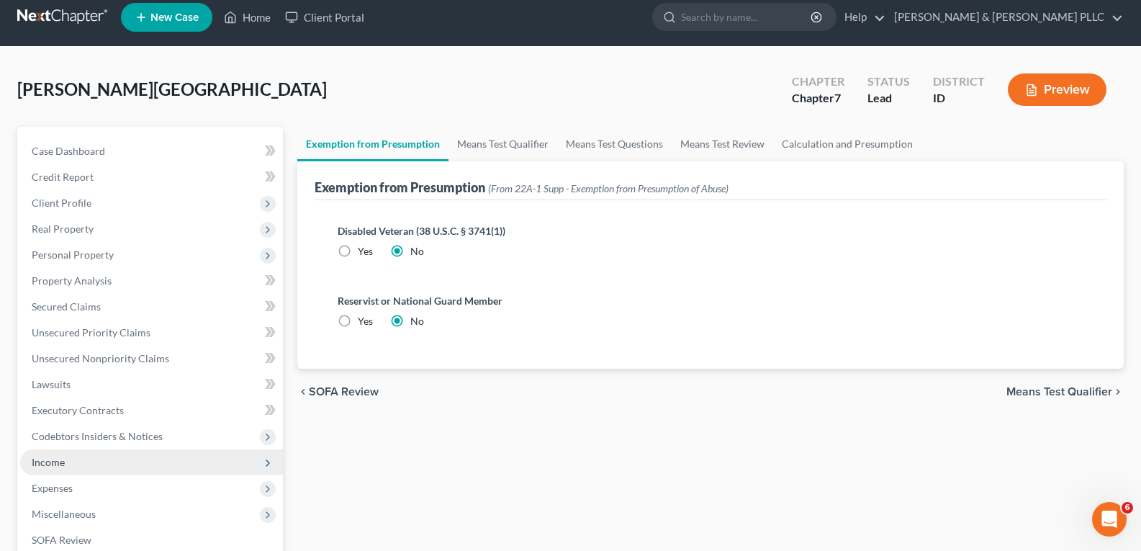
scroll to position [0, 0]
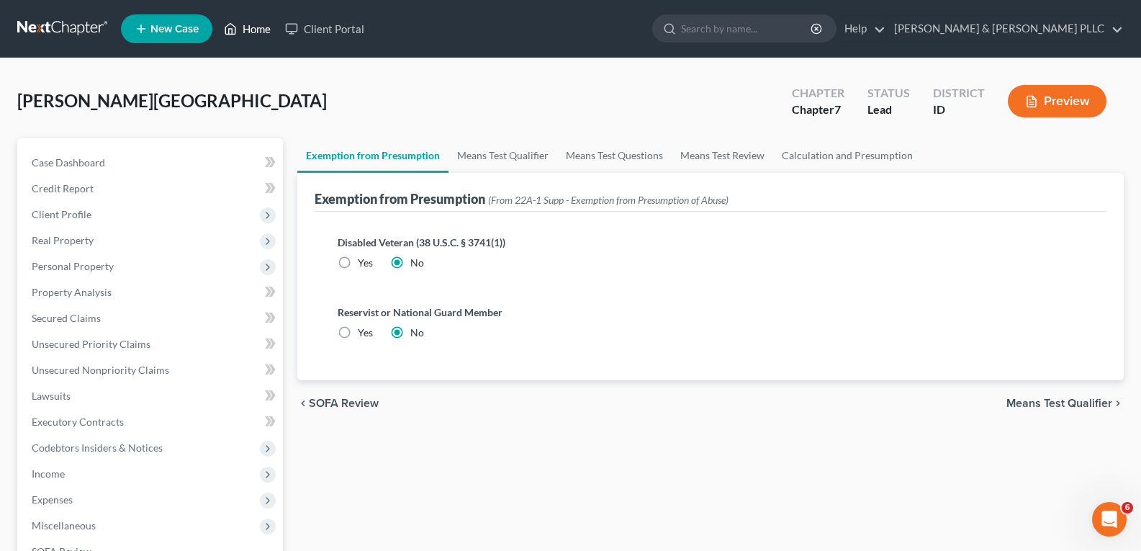
click at [263, 23] on link "Home" at bounding box center [247, 29] width 61 height 26
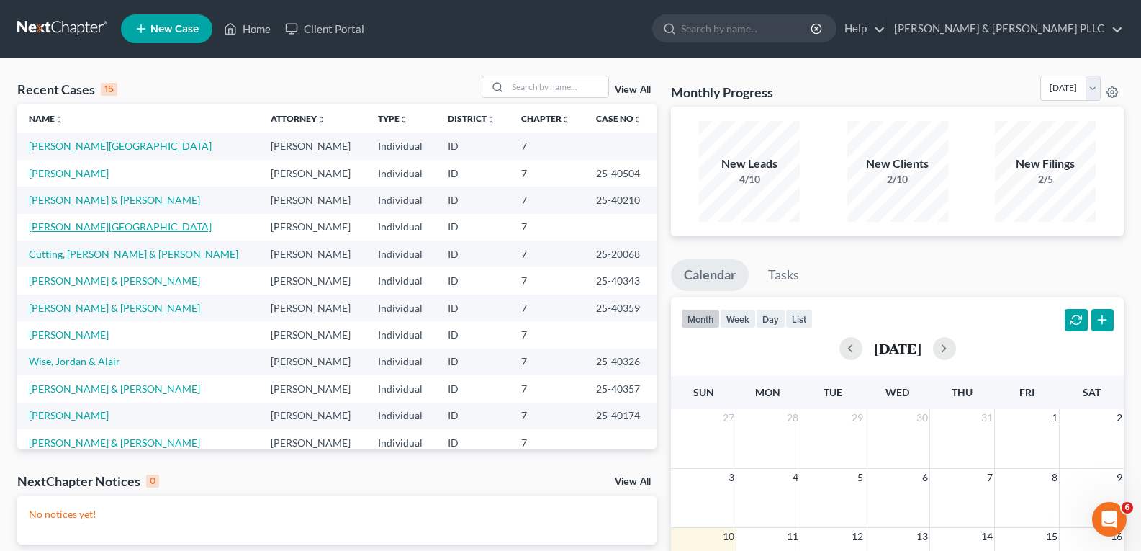
click at [66, 226] on link "[PERSON_NAME][GEOGRAPHIC_DATA]" at bounding box center [120, 226] width 183 height 12
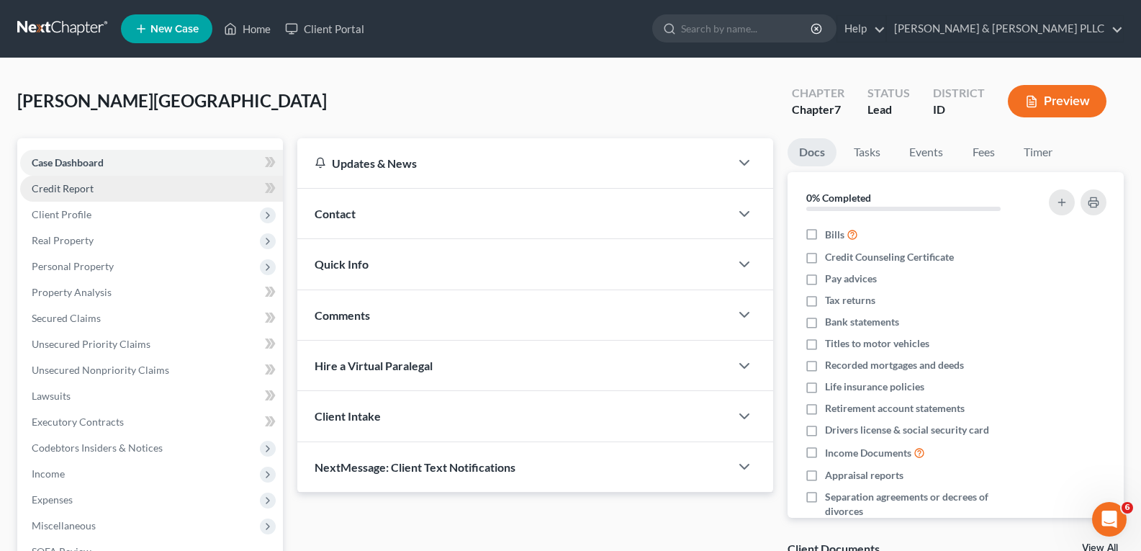
click at [48, 186] on span "Credit Report" at bounding box center [63, 188] width 62 height 12
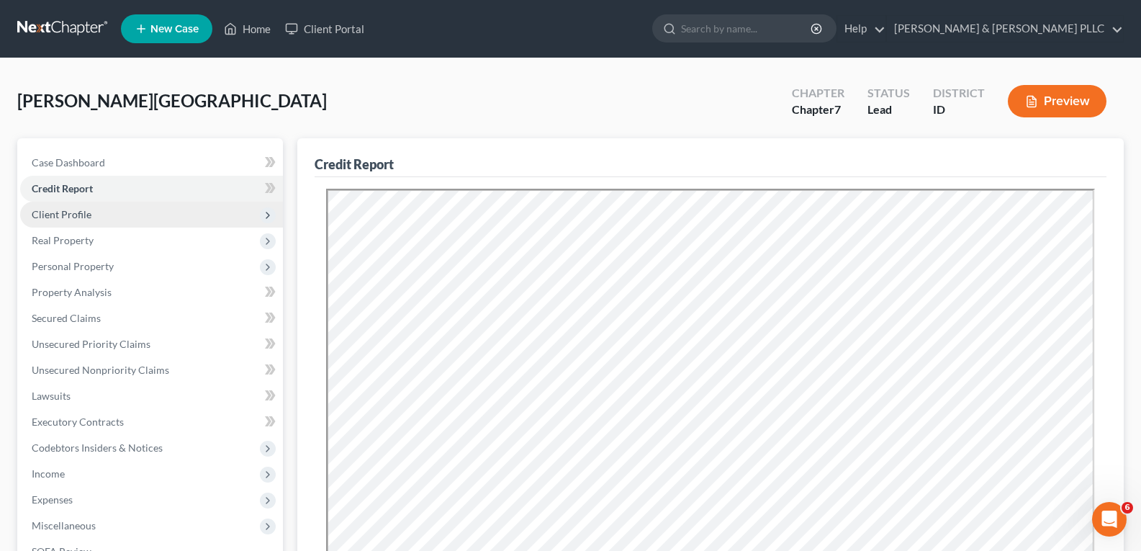
drag, startPoint x: 66, startPoint y: 217, endPoint x: 75, endPoint y: 215, distance: 9.1
click at [72, 217] on span "Client Profile" at bounding box center [62, 214] width 60 height 12
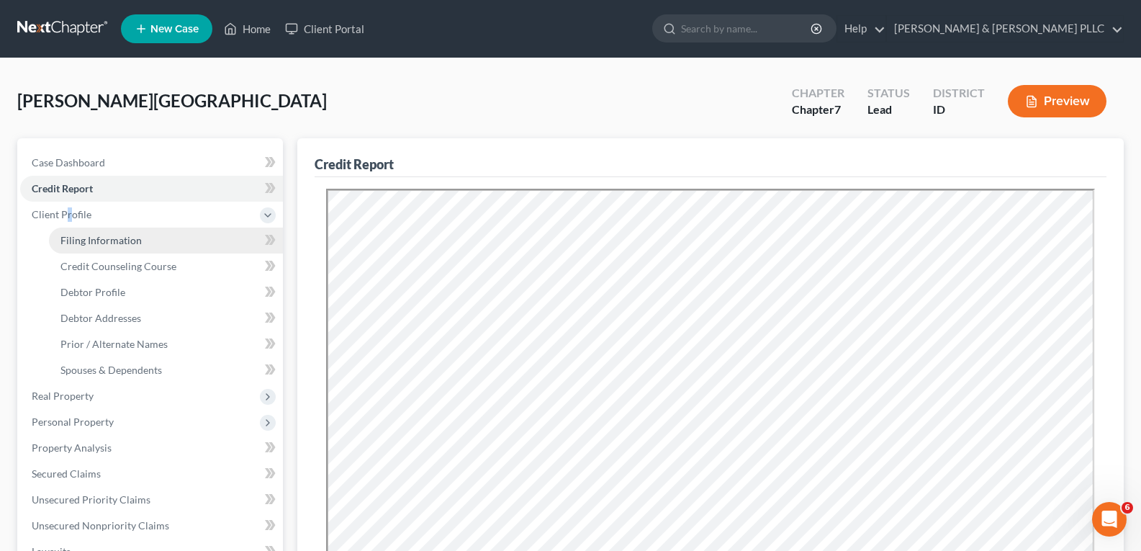
click at [107, 239] on span "Filing Information" at bounding box center [100, 240] width 81 height 12
select select "1"
select select "0"
select select "23"
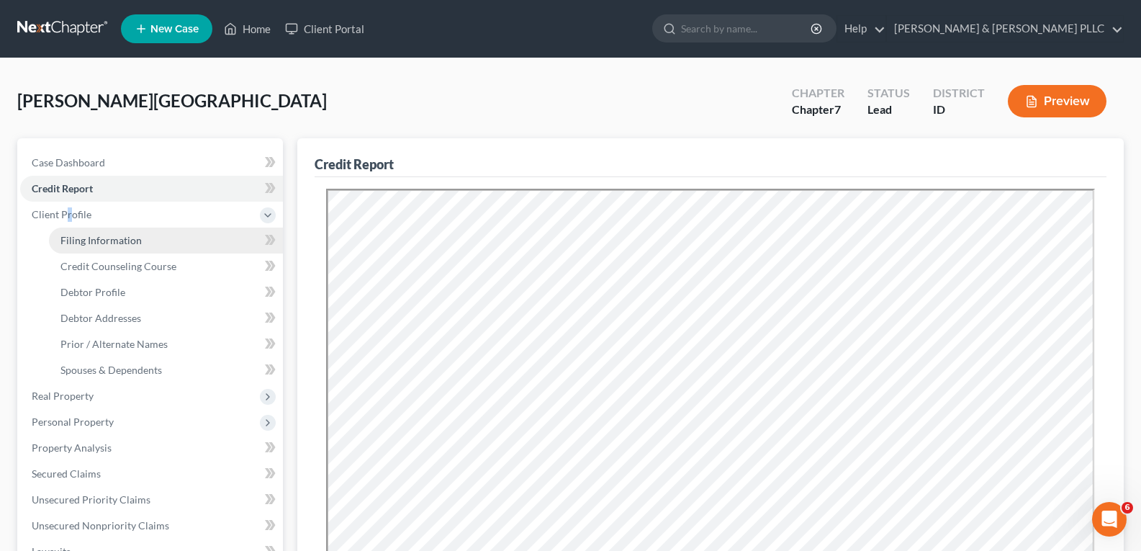
select select "0"
select select "13"
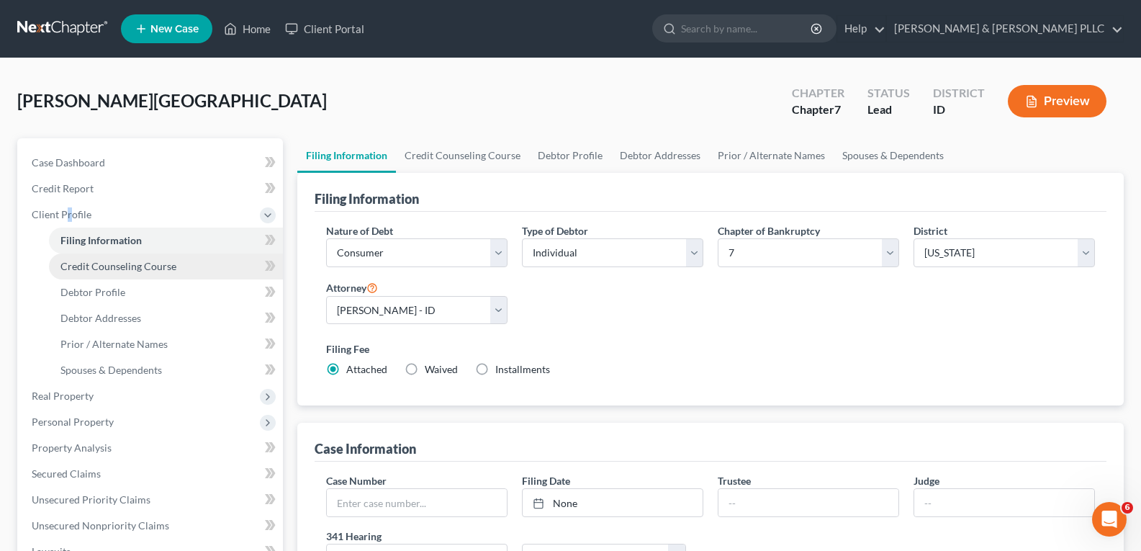
click at [112, 260] on span "Credit Counseling Course" at bounding box center [118, 266] width 116 height 12
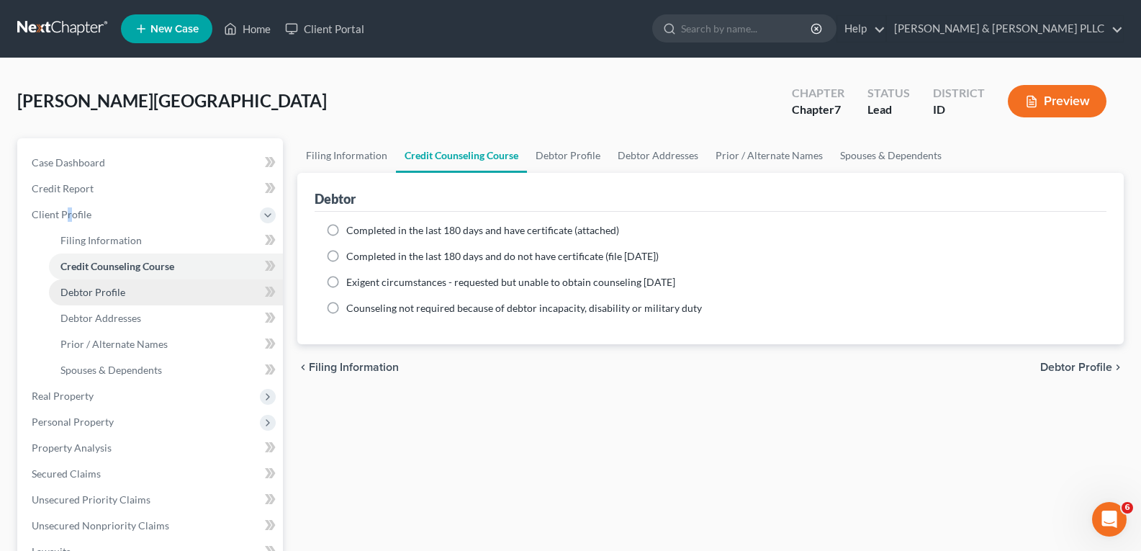
click at [84, 287] on span "Debtor Profile" at bounding box center [92, 292] width 65 height 12
select select "3"
select select "0"
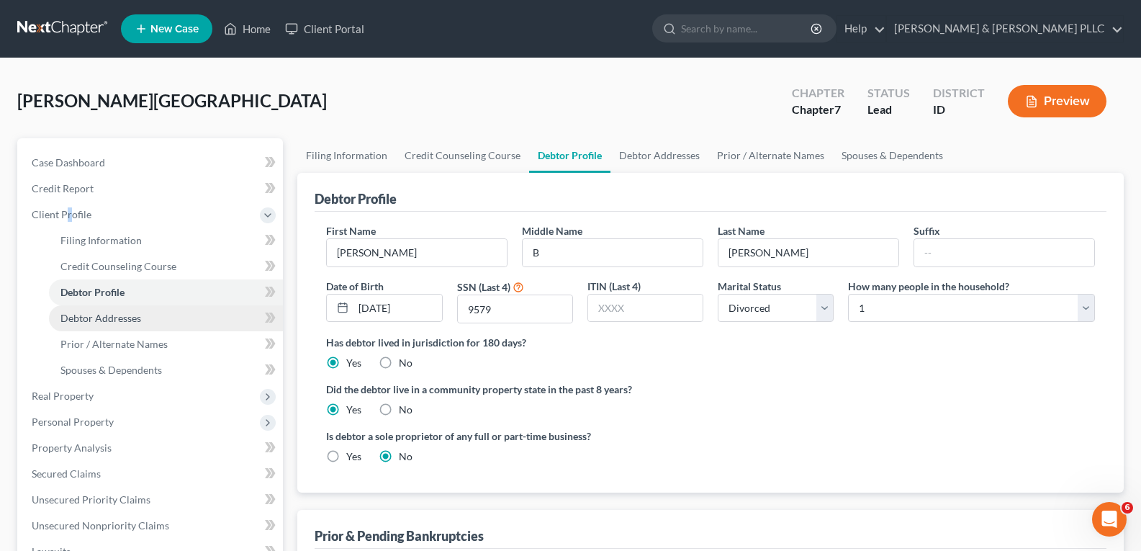
click at [68, 315] on span "Debtor Addresses" at bounding box center [100, 318] width 81 height 12
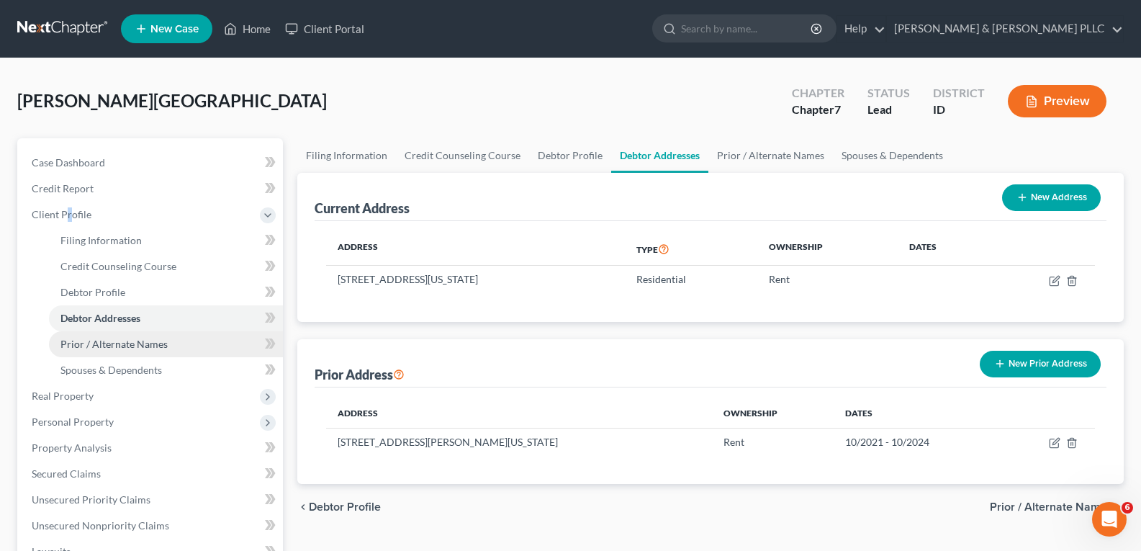
click at [79, 345] on span "Prior / Alternate Names" at bounding box center [113, 344] width 107 height 12
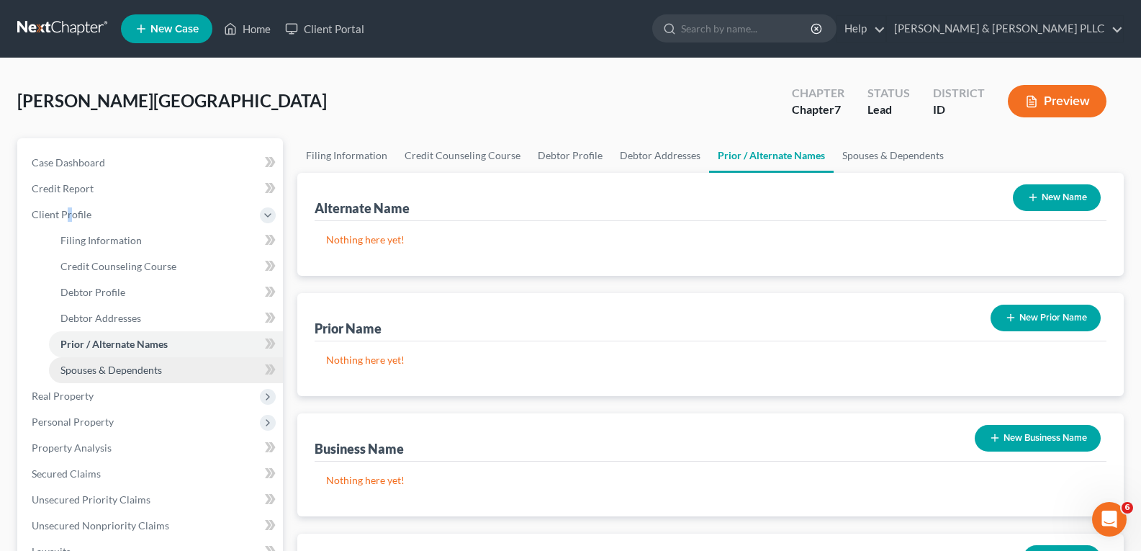
click at [104, 371] on span "Spouses & Dependents" at bounding box center [110, 370] width 101 height 12
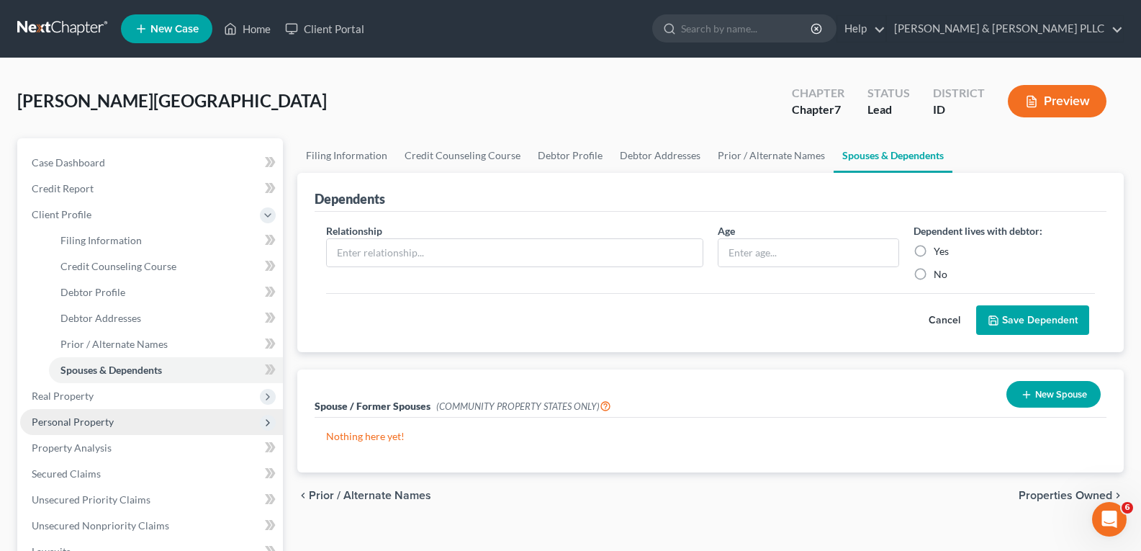
click at [84, 418] on span "Personal Property" at bounding box center [73, 421] width 82 height 12
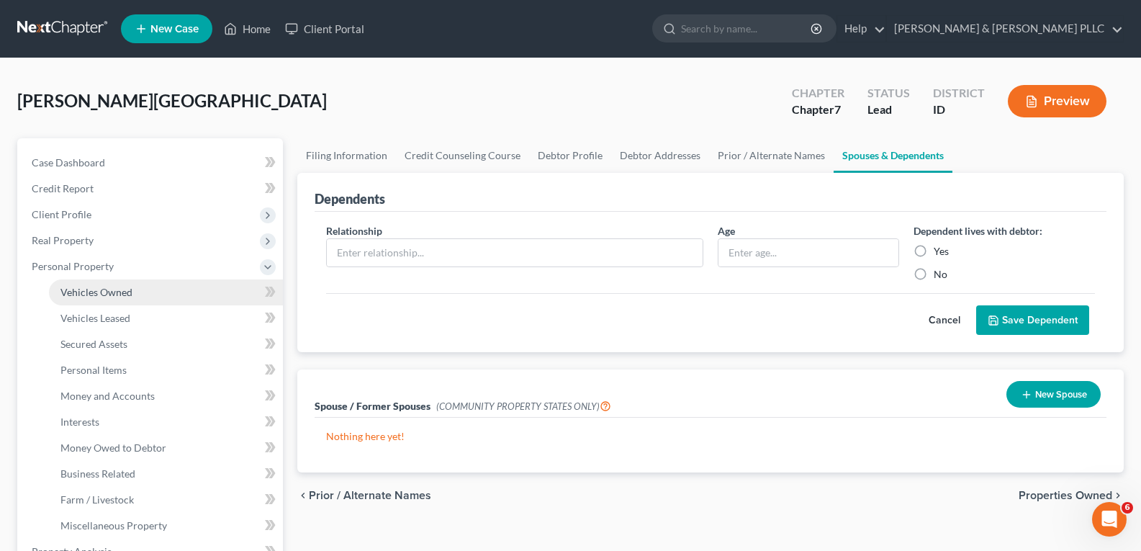
click at [116, 289] on span "Vehicles Owned" at bounding box center [96, 292] width 72 height 12
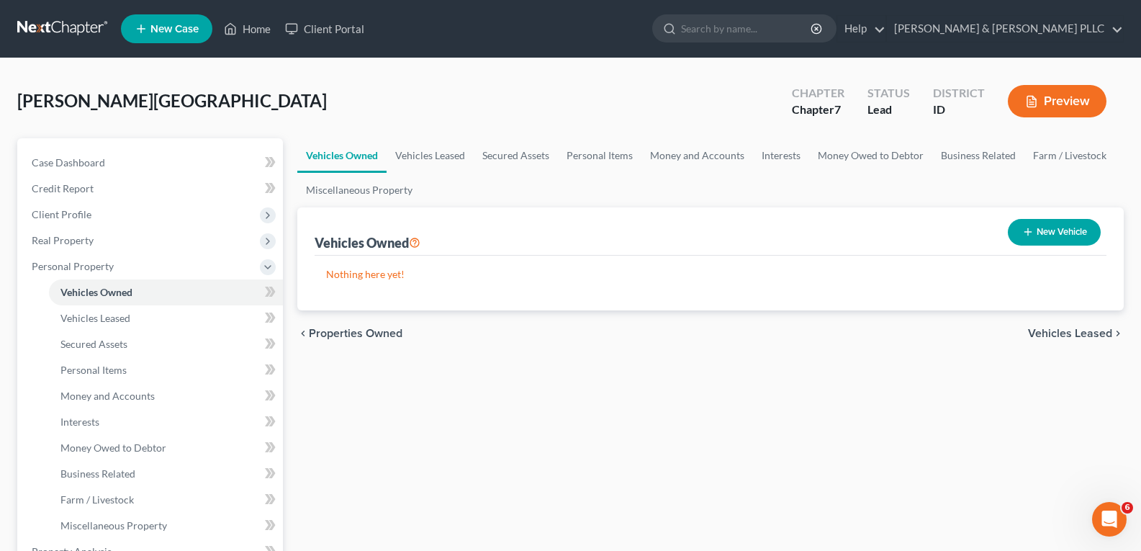
click at [1047, 227] on button "New Vehicle" at bounding box center [1054, 232] width 93 height 27
select select "0"
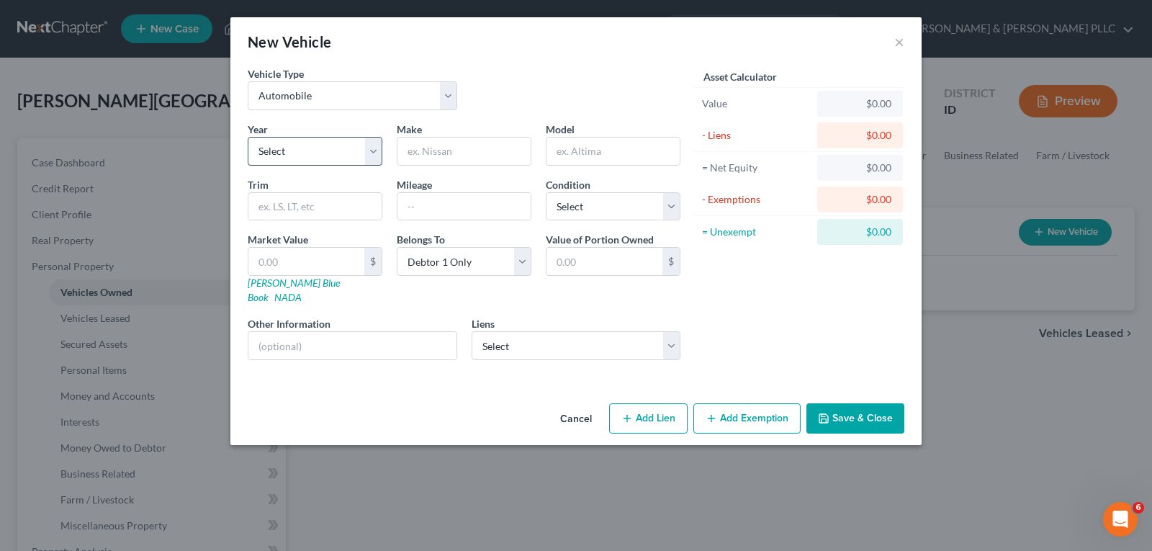
click at [382, 147] on div "Year Select 2026 2025 2024 2023 2022 2021 2020 2019 2018 2017 2016 2015 2014 20…" at bounding box center [314, 144] width 149 height 44
click at [374, 153] on select "Select 2026 2025 2024 2023 2022 2021 2020 2019 2018 2017 2016 2015 2014 2013 20…" at bounding box center [315, 151] width 135 height 29
select select "7"
click at [248, 137] on select "Select 2026 2025 2024 2023 2022 2021 2020 2019 2018 2017 2016 2015 2014 2013 20…" at bounding box center [315, 151] width 135 height 29
click at [462, 150] on input "text" at bounding box center [463, 150] width 133 height 27
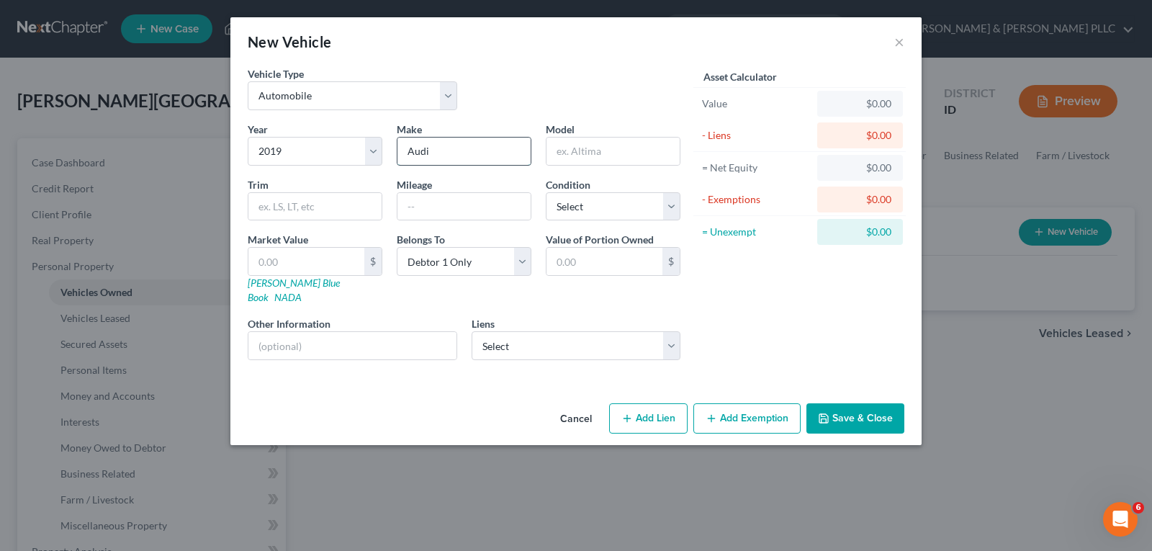
type input "Audi"
type input "A4"
click at [483, 208] on input "text" at bounding box center [463, 206] width 133 height 27
type input "69,000"
click at [667, 195] on select "Select Excellent Very Good Good Fair Poor" at bounding box center [613, 206] width 135 height 29
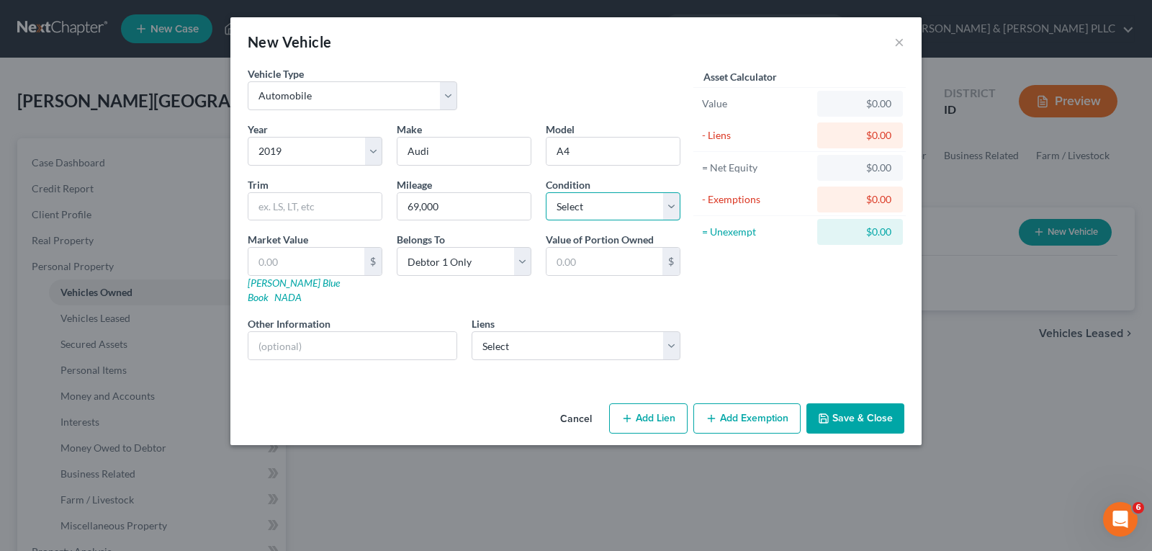
select select "2"
click at [546, 192] on select "Select Excellent Very Good Good Fair Poor" at bounding box center [613, 206] width 135 height 29
click at [335, 258] on input "text" at bounding box center [306, 261] width 116 height 27
type input "2"
type input "2.00"
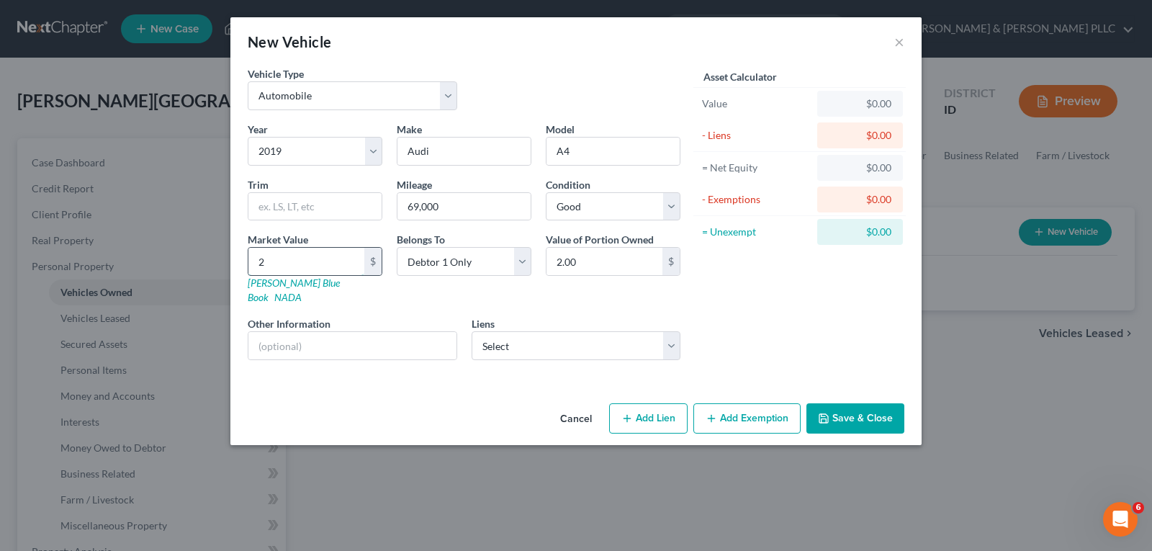
type input "21"
type input "21.00"
type input "210"
type input "210.00"
type input "2100"
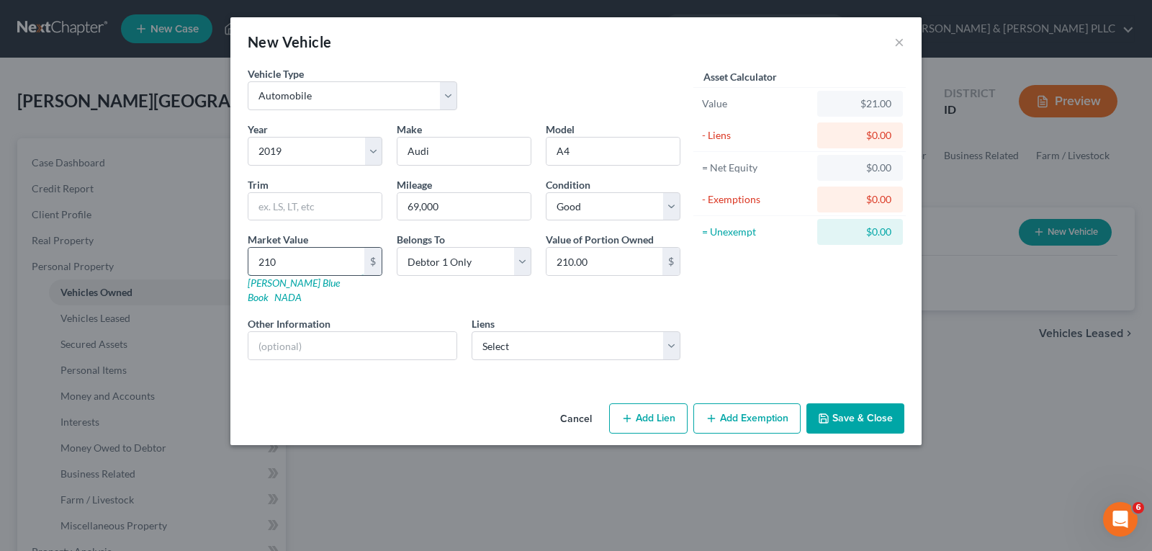
type input "2,100.00"
type input "2,1000"
type input "21,000.00"
click at [671, 331] on select "Select Provident Funding Asso - $250,295.00 Vw Credit - $20,459.00 Beehive Crun…" at bounding box center [576, 345] width 209 height 29
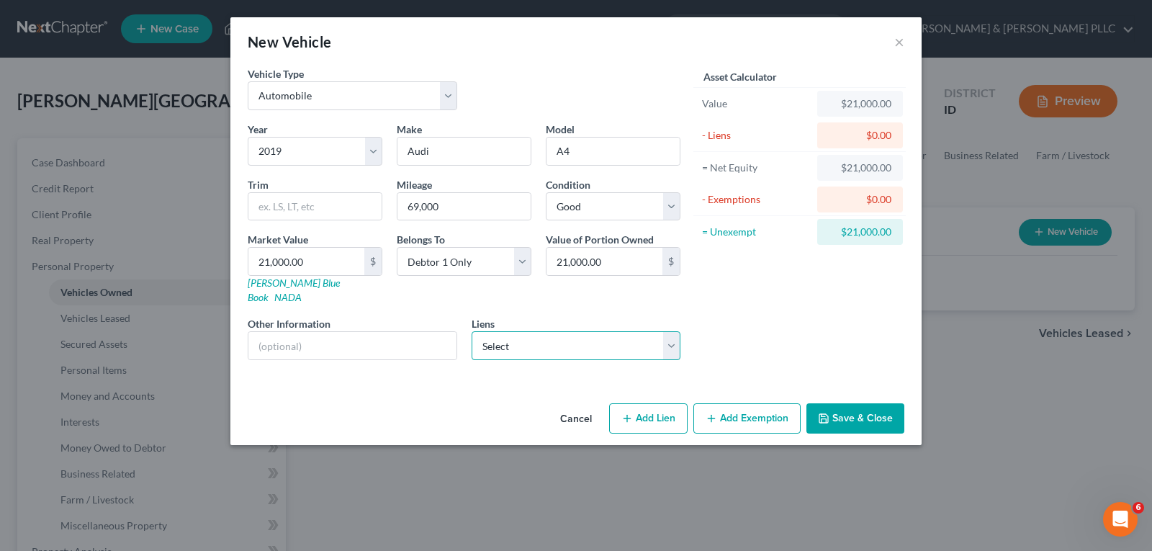
select select "2"
click at [472, 331] on select "Select Provident Funding Asso - $250,295.00 Vw Credit - $20,459.00 Beehive Crun…" at bounding box center [576, 345] width 209 height 29
select select
select select "13"
select select "0"
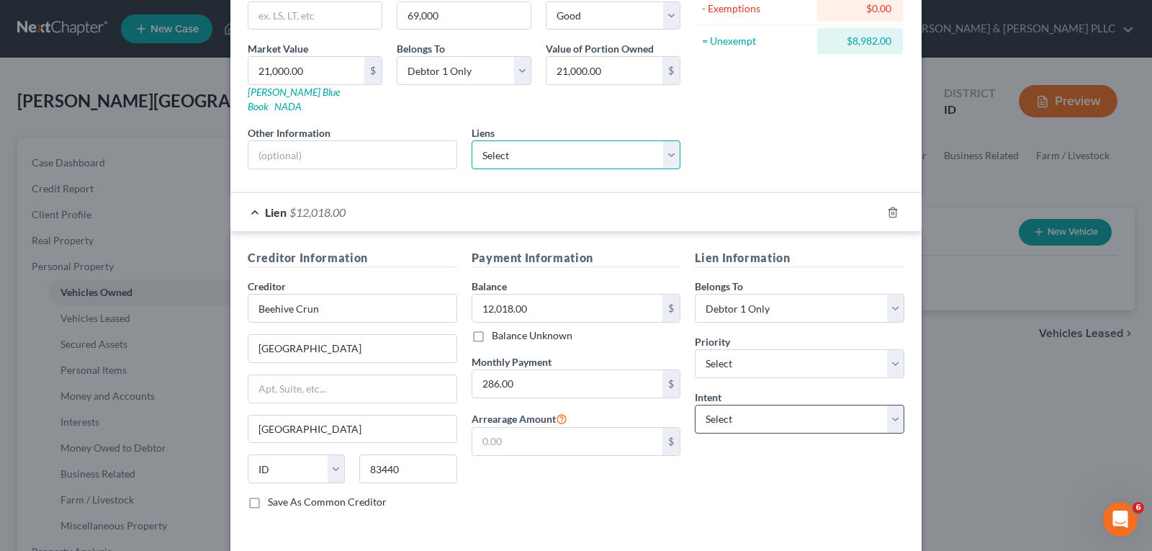
scroll to position [216, 0]
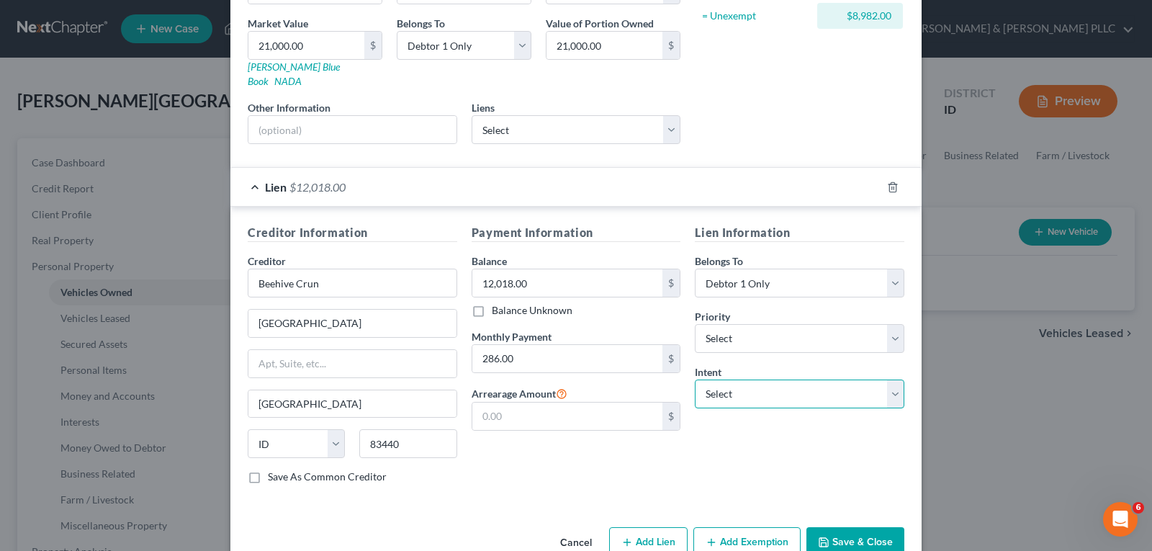
drag, startPoint x: 887, startPoint y: 380, endPoint x: 875, endPoint y: 383, distance: 11.9
click at [884, 382] on select "Select Surrender Redeem Reaffirm Avoid Other" at bounding box center [799, 393] width 209 height 29
select select "2"
click at [695, 379] on select "Select Surrender Redeem Reaffirm Avoid Other" at bounding box center [799, 393] width 209 height 29
click at [890, 324] on select "Select 1st 2nd 3rd 4th 5th 6th 7th 8th 9th 10th 11th 12th 13th 14th 15th 16th 1…" at bounding box center [799, 338] width 209 height 29
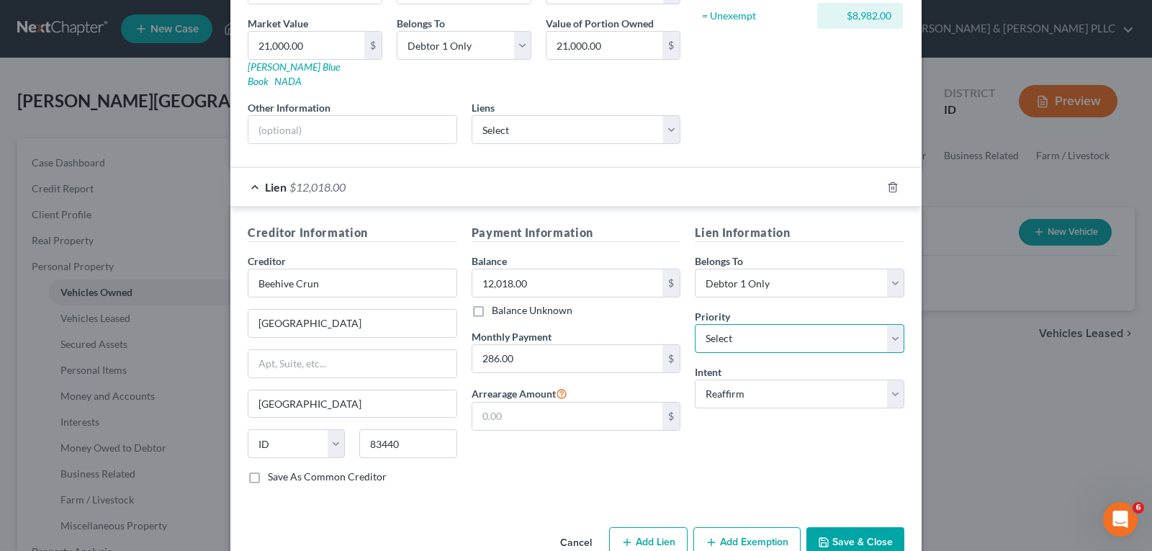
select select "0"
click at [695, 324] on select "Select 1st 2nd 3rd 4th 5th 6th 7th 8th 9th 10th 11th 12th 13th 14th 15th 16th 1…" at bounding box center [799, 338] width 209 height 29
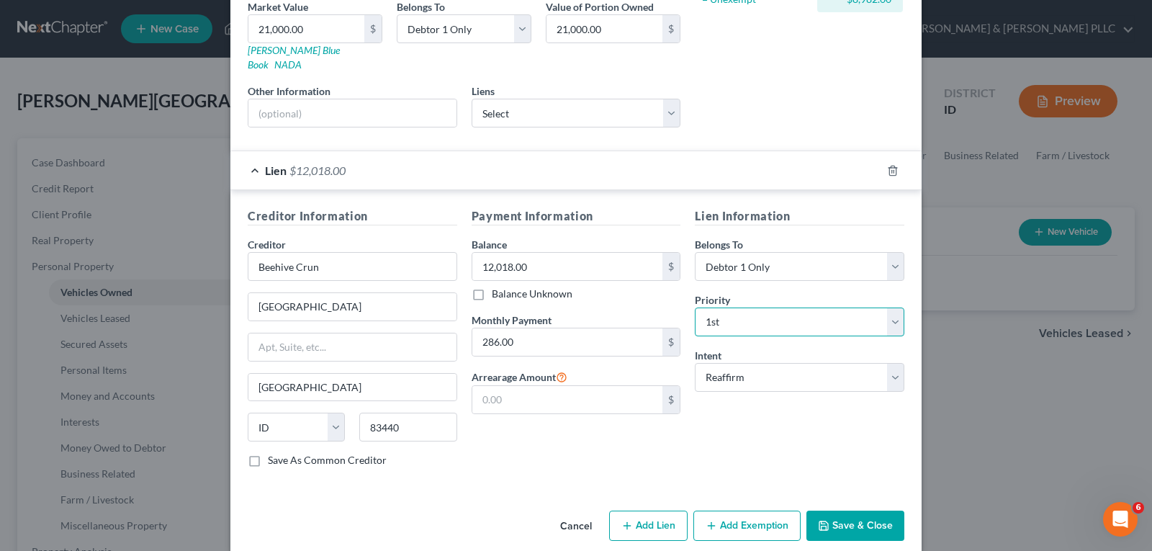
scroll to position [237, 0]
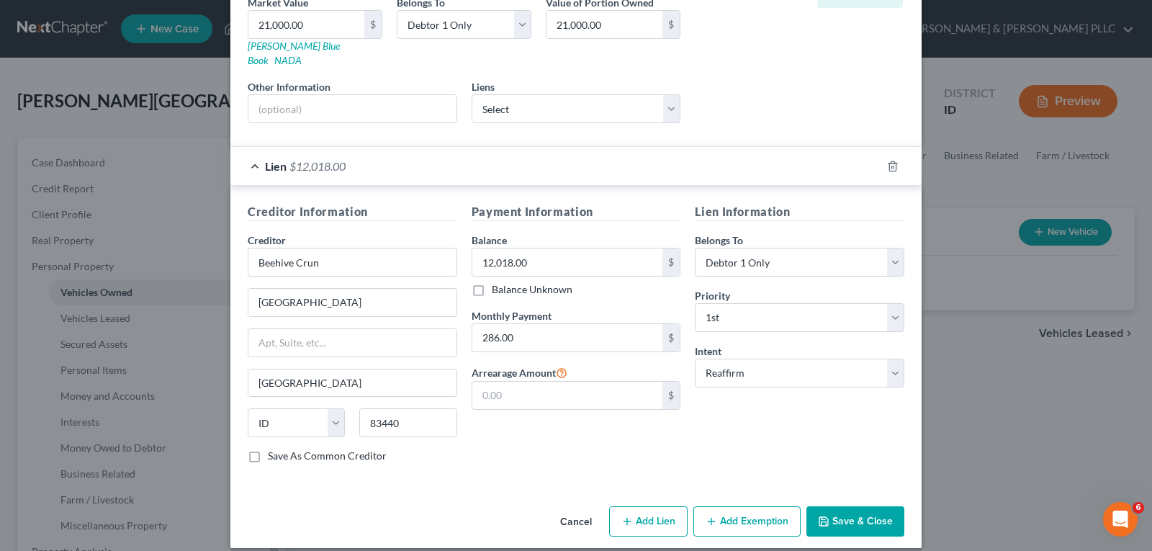
click at [752, 509] on button "Add Exemption" at bounding box center [746, 521] width 107 height 30
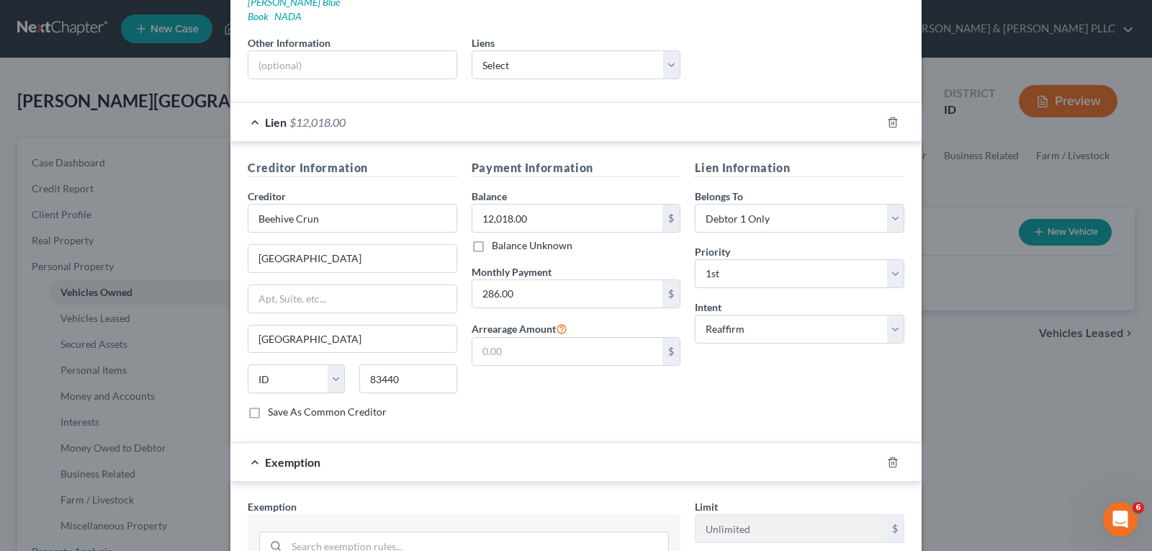
scroll to position [453, 0]
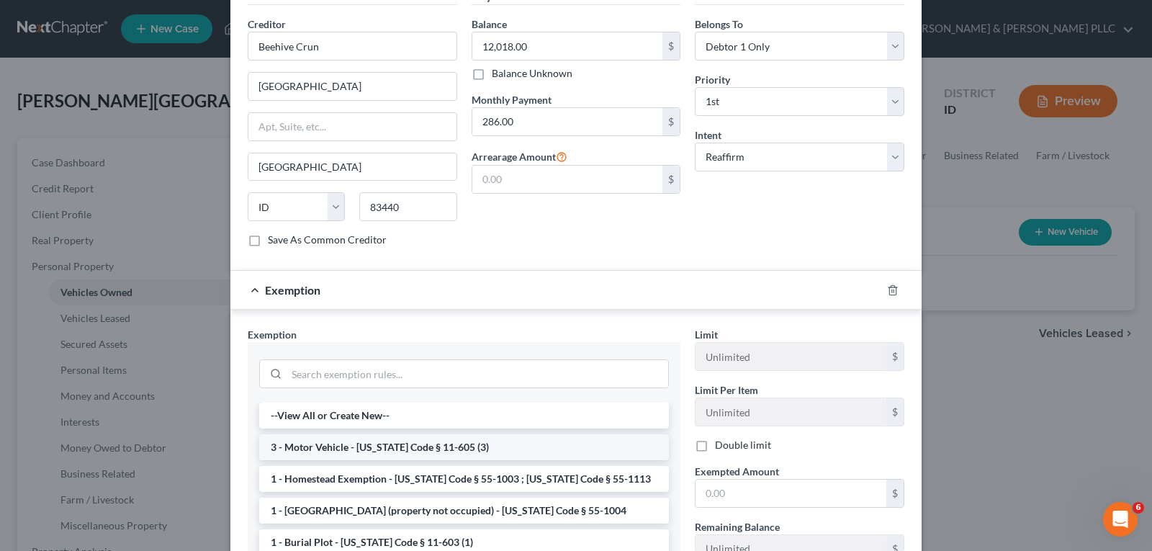
click at [529, 436] on li "3 - Motor Vehicle - [US_STATE] Code § 11-605 (3)" at bounding box center [464, 447] width 410 height 26
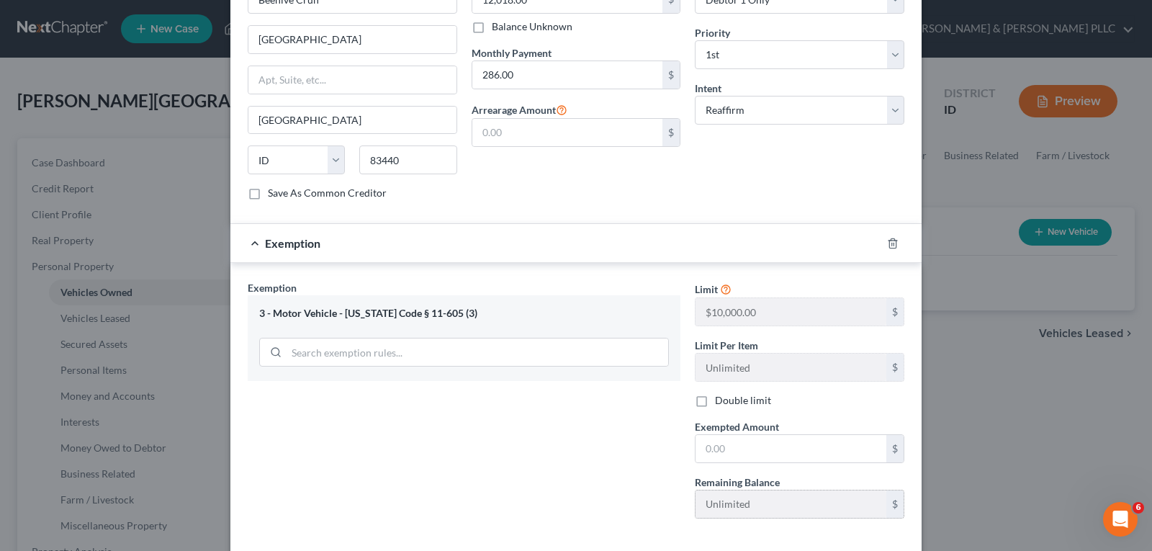
scroll to position [555, 0]
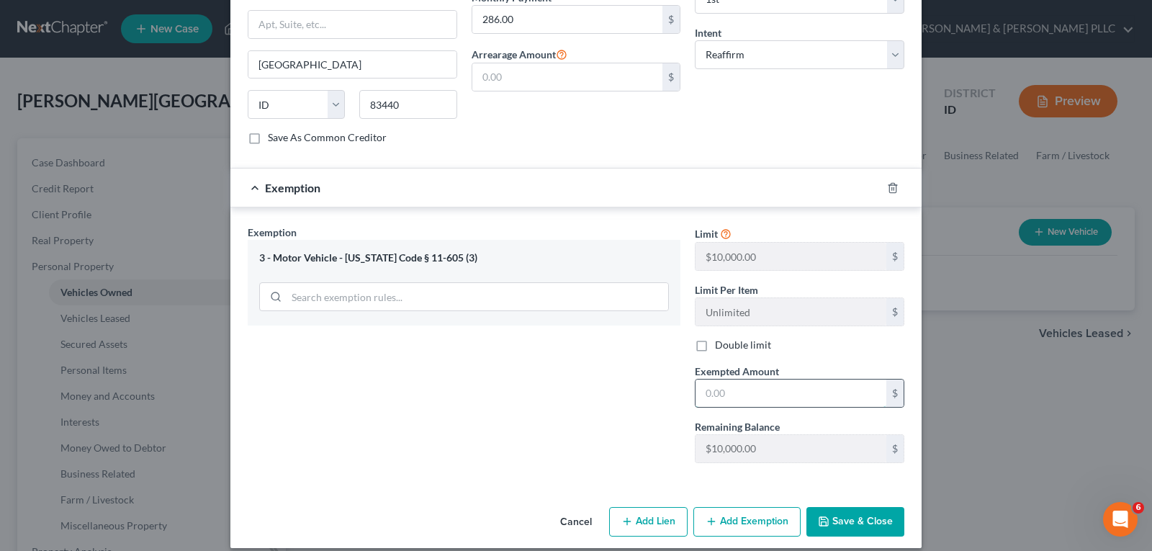
click at [722, 385] on input "text" at bounding box center [790, 392] width 191 height 27
type input "10,000.00"
drag, startPoint x: 856, startPoint y: 506, endPoint x: 860, endPoint y: 493, distance: 13.7
click at [860, 507] on button "Save & Close" at bounding box center [855, 522] width 98 height 30
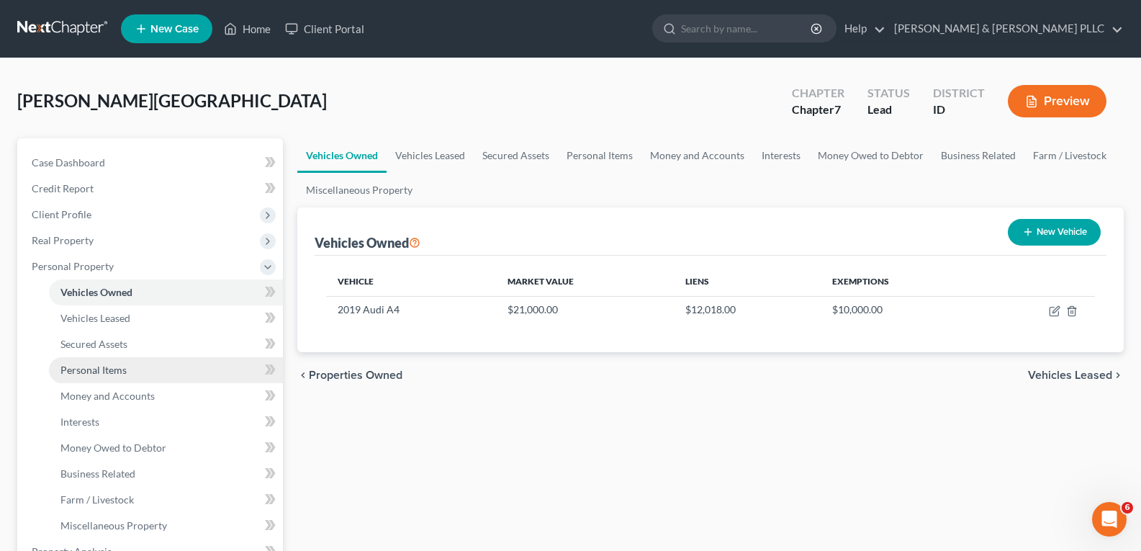
drag, startPoint x: 103, startPoint y: 373, endPoint x: 111, endPoint y: 363, distance: 12.8
click at [103, 372] on span "Personal Items" at bounding box center [93, 370] width 66 height 12
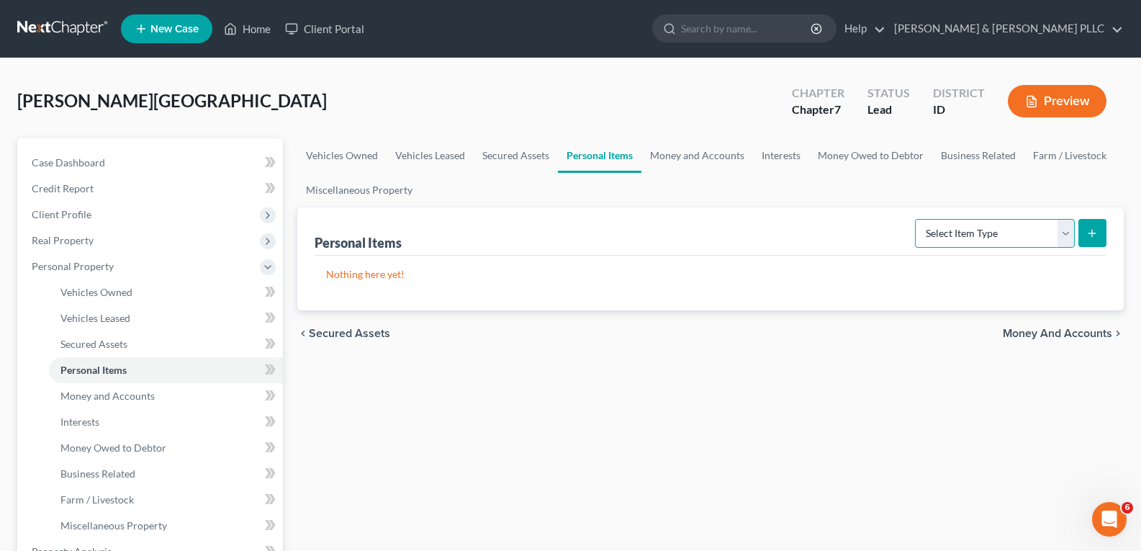
drag, startPoint x: 1062, startPoint y: 232, endPoint x: 1056, endPoint y: 237, distance: 7.7
click at [1061, 233] on select "Select Item Type Clothing Collectibles Of Value Electronics Firearms Household …" at bounding box center [995, 233] width 160 height 29
select select "household_goods"
click at [916, 219] on select "Select Item Type Clothing Collectibles Of Value Electronics Firearms Household …" at bounding box center [995, 233] width 160 height 29
click at [1093, 227] on icon "submit" at bounding box center [1092, 233] width 12 height 12
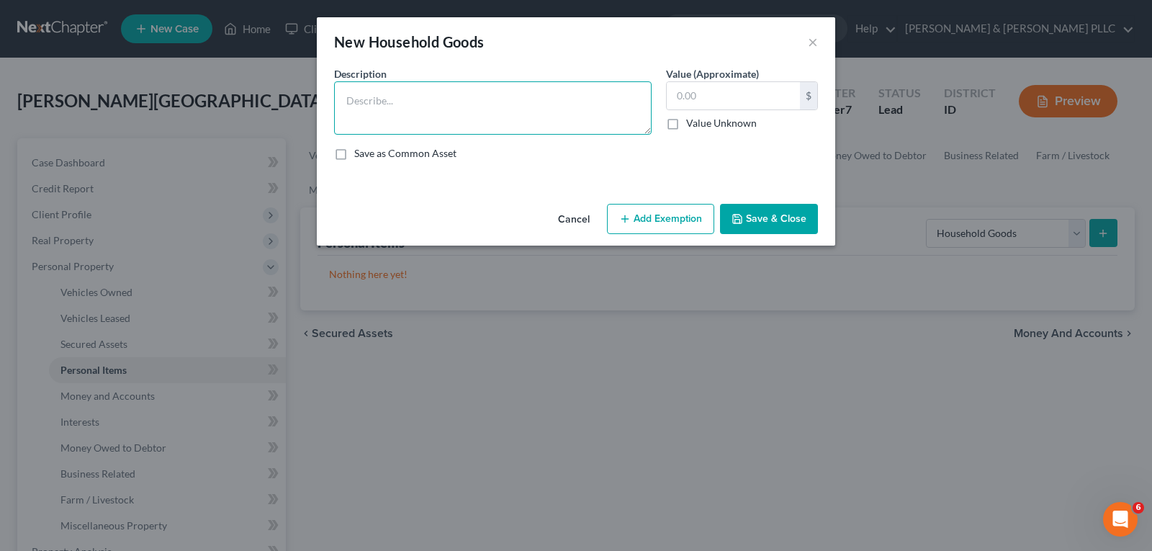
drag, startPoint x: 486, startPoint y: 99, endPoint x: 487, endPoint y: 89, distance: 9.5
click at [487, 91] on textarea at bounding box center [492, 107] width 317 height 53
click at [509, 104] on textarea "Couch (2) $400; Recliner $100; Coffe Tabel $25;" at bounding box center [492, 107] width 317 height 53
click at [572, 104] on textarea "Couch (2) $400; Recliner $100; Coffee Table $25;" at bounding box center [492, 107] width 317 height 53
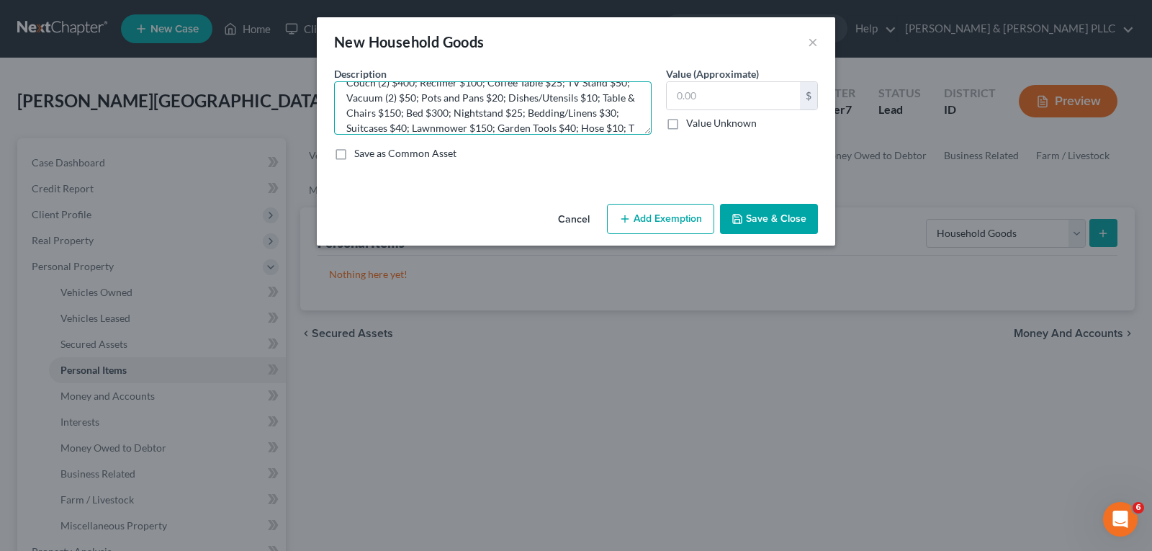
scroll to position [33, 0]
type textarea "Couch (2) $400; Recliner $100; Coffee Table $25; TV Stand $50; Vacuum (2) $50; …"
drag, startPoint x: 795, startPoint y: 202, endPoint x: 789, endPoint y: 208, distance: 8.7
click at [792, 203] on div "Cancel Add Exemption Save & Close" at bounding box center [576, 222] width 518 height 48
click at [788, 213] on button "Save & Close" at bounding box center [769, 219] width 98 height 30
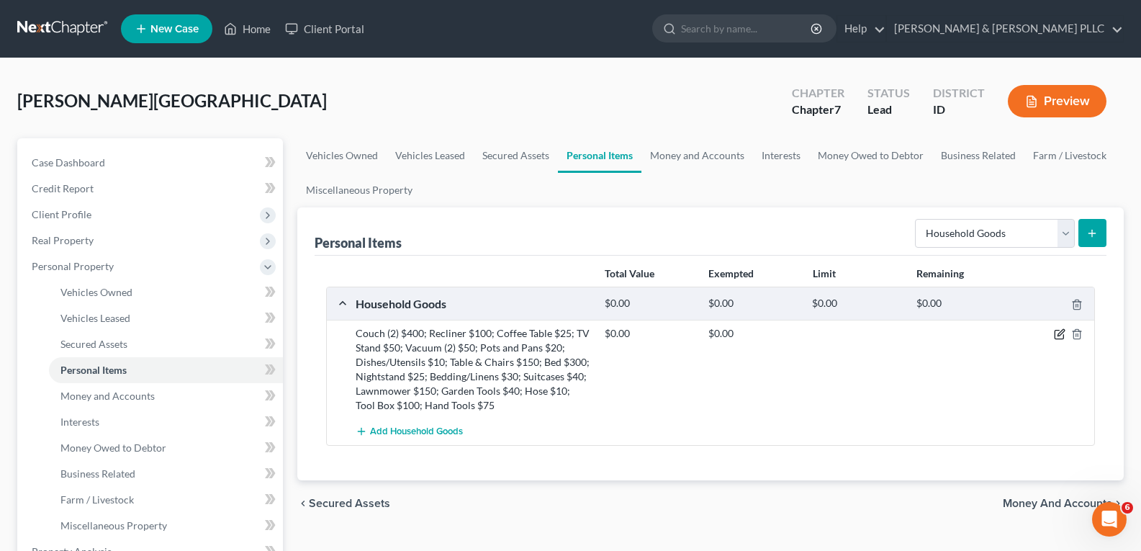
click at [1059, 330] on icon "button" at bounding box center [1059, 334] width 9 height 9
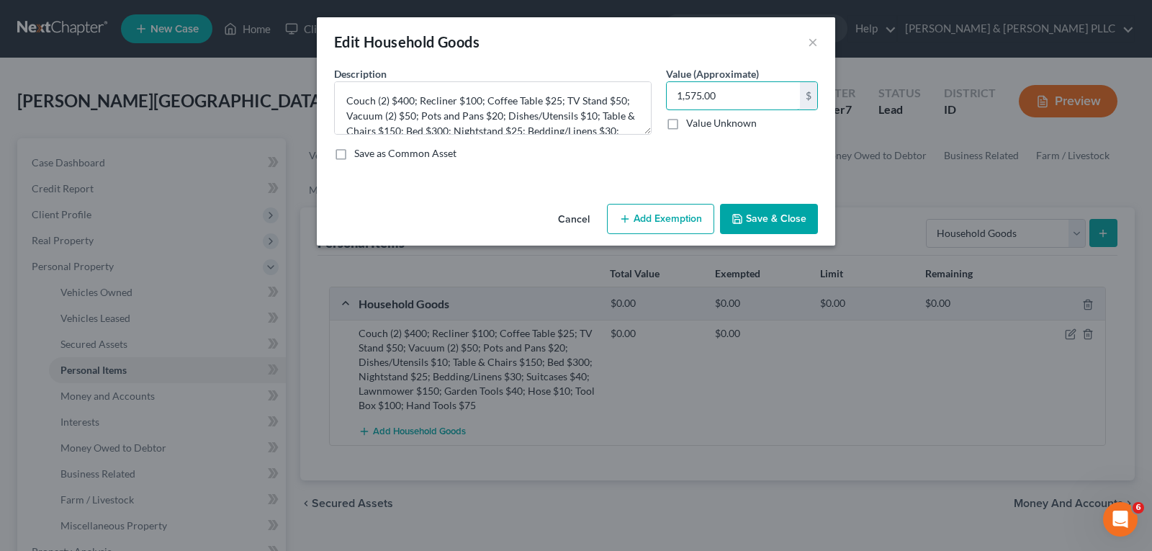
type input "1,575.00"
click at [680, 217] on button "Add Exemption" at bounding box center [660, 219] width 107 height 30
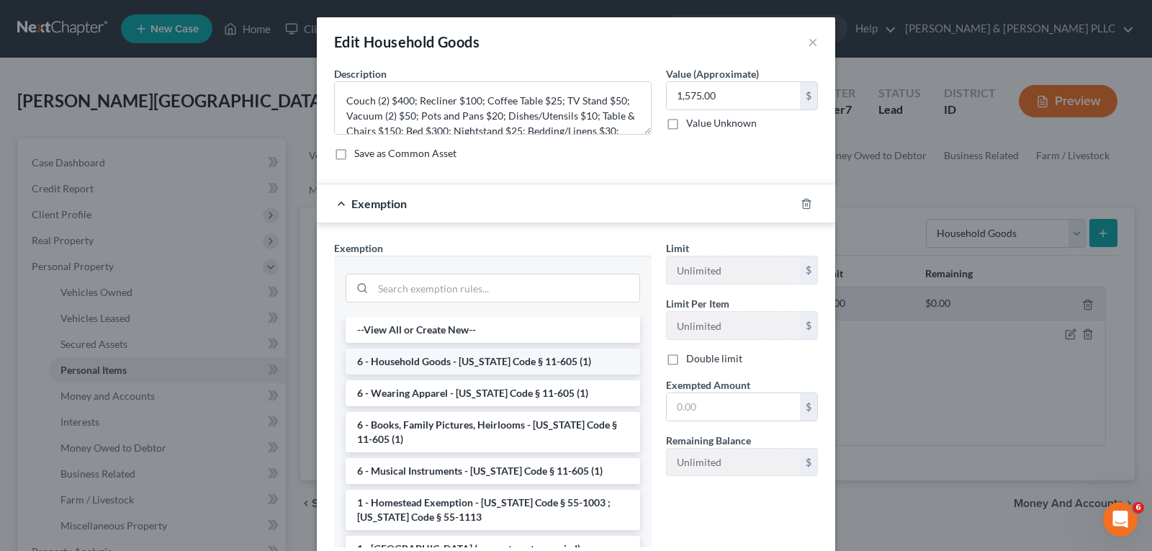
click at [570, 361] on li "6 - Household Goods - [US_STATE] Code § 11-605 (1)" at bounding box center [493, 361] width 294 height 26
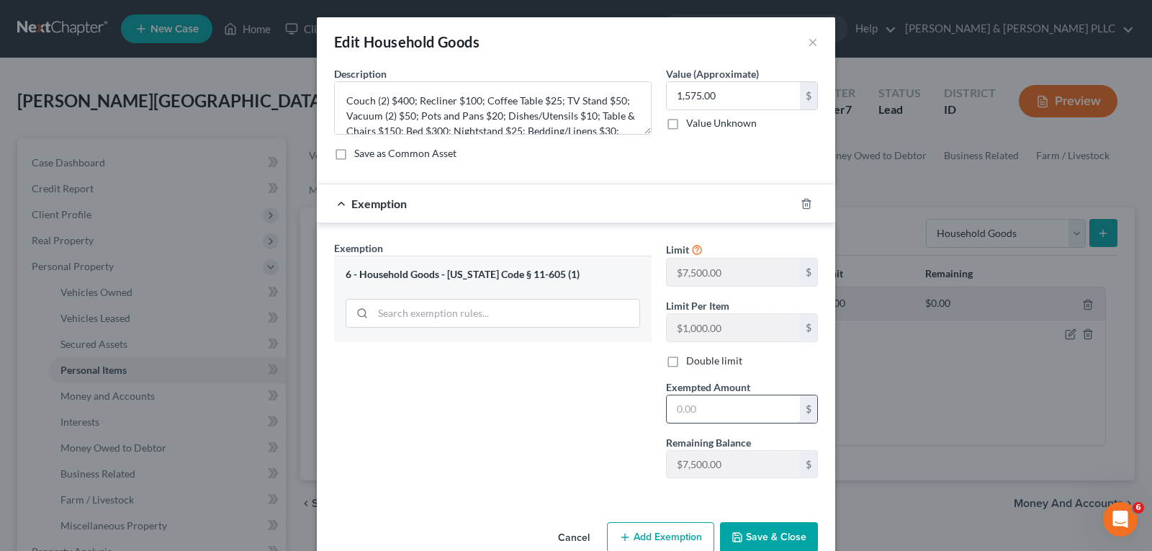
click at [705, 411] on input "text" at bounding box center [733, 408] width 133 height 27
type input "1,575.00"
click at [774, 534] on button "Save & Close" at bounding box center [769, 537] width 98 height 30
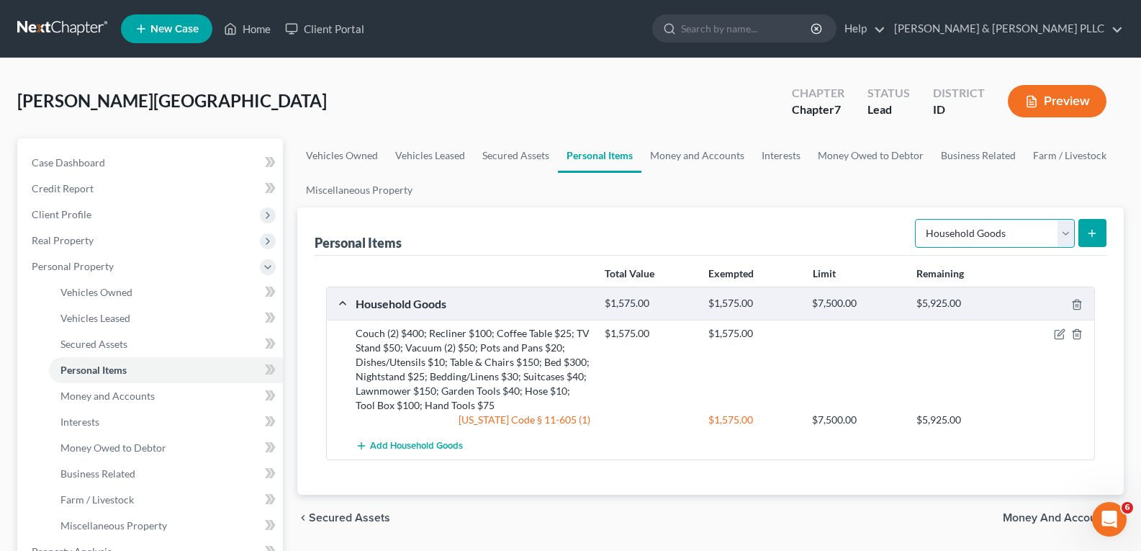
click at [1070, 233] on select "Select Item Type Clothing Collectibles Of Value Electronics Firearms Household …" at bounding box center [995, 233] width 160 height 29
select select "electronics"
click at [916, 219] on select "Select Item Type Clothing Collectibles Of Value Electronics Firearms Household …" at bounding box center [995, 233] width 160 height 29
click at [1089, 233] on icon "submit" at bounding box center [1092, 233] width 12 height 12
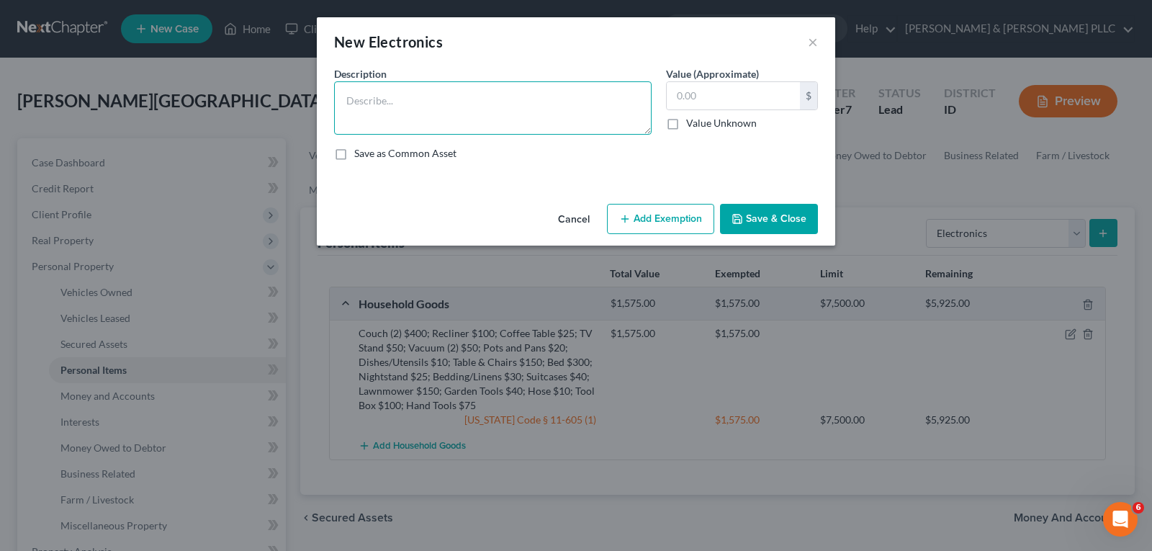
click at [387, 101] on textarea at bounding box center [492, 107] width 317 height 53
type textarea "Flat Screen TV (2) $300; Tablet $75; Printer $20; Cell Phone $250"
click at [752, 96] on input "text" at bounding box center [733, 95] width 133 height 27
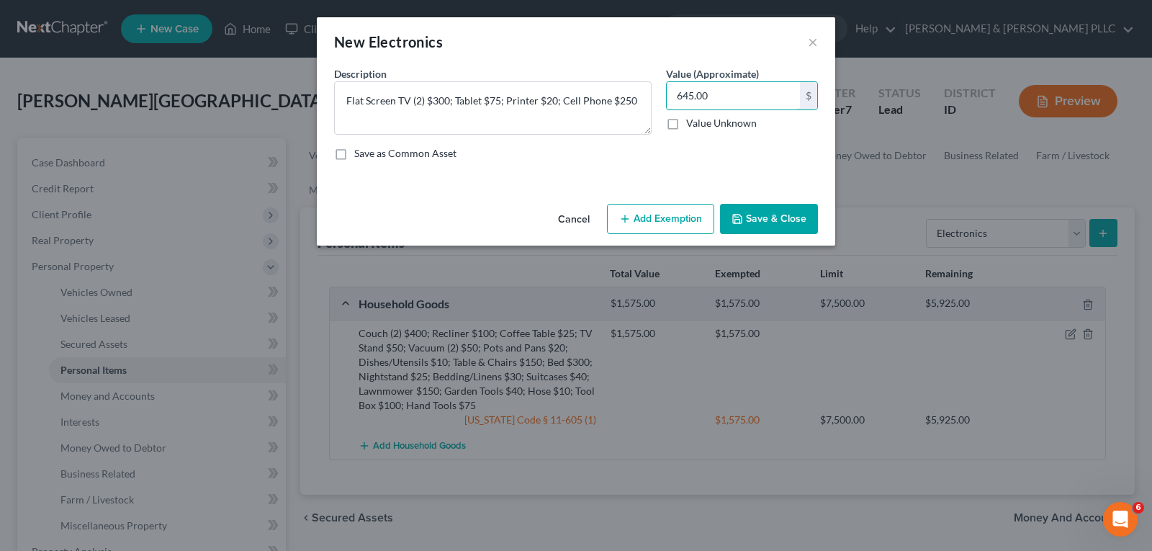
type input "645.00"
click at [643, 217] on button "Add Exemption" at bounding box center [660, 219] width 107 height 30
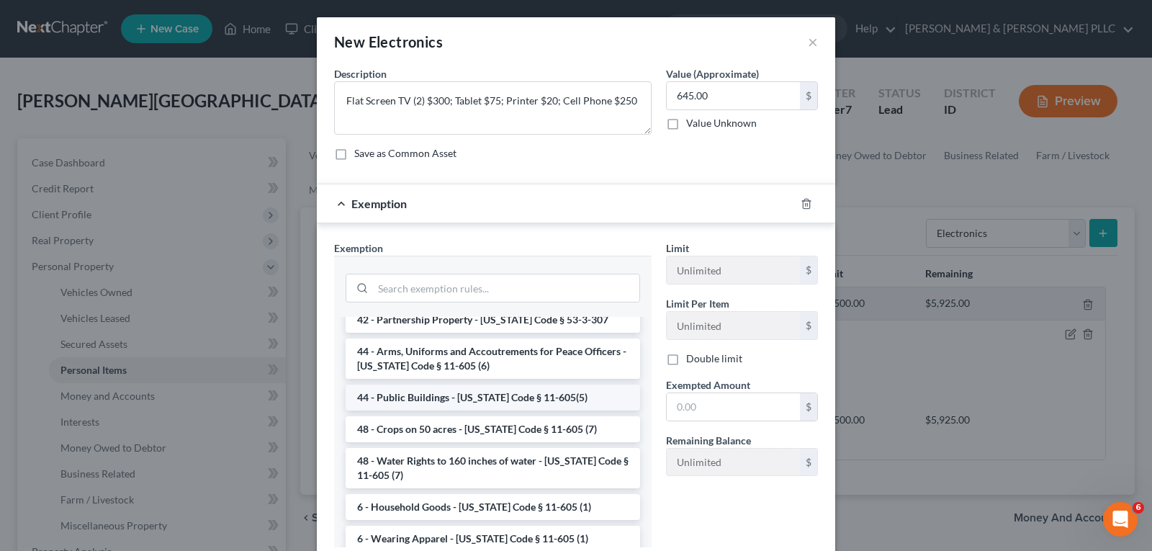
scroll to position [1754, 0]
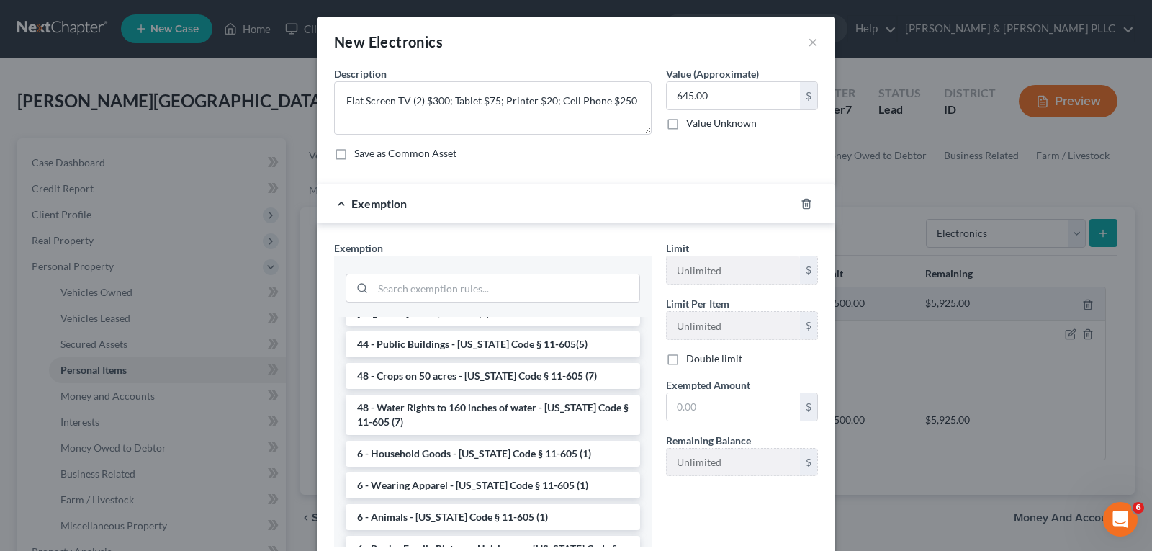
drag, startPoint x: 508, startPoint y: 373, endPoint x: 541, endPoint y: 370, distance: 33.2
click at [510, 441] on li "6 - Household Goods - [US_STATE] Code § 11-605 (1)" at bounding box center [493, 454] width 294 height 26
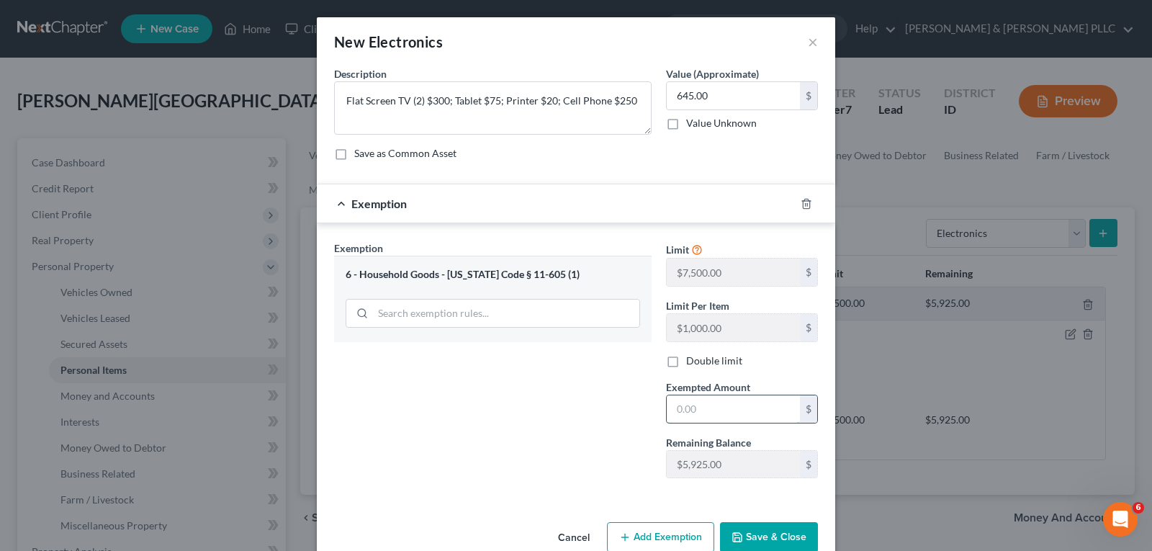
click at [705, 402] on input "text" at bounding box center [733, 408] width 133 height 27
type input "645.00"
click at [780, 525] on button "Save & Close" at bounding box center [769, 537] width 98 height 30
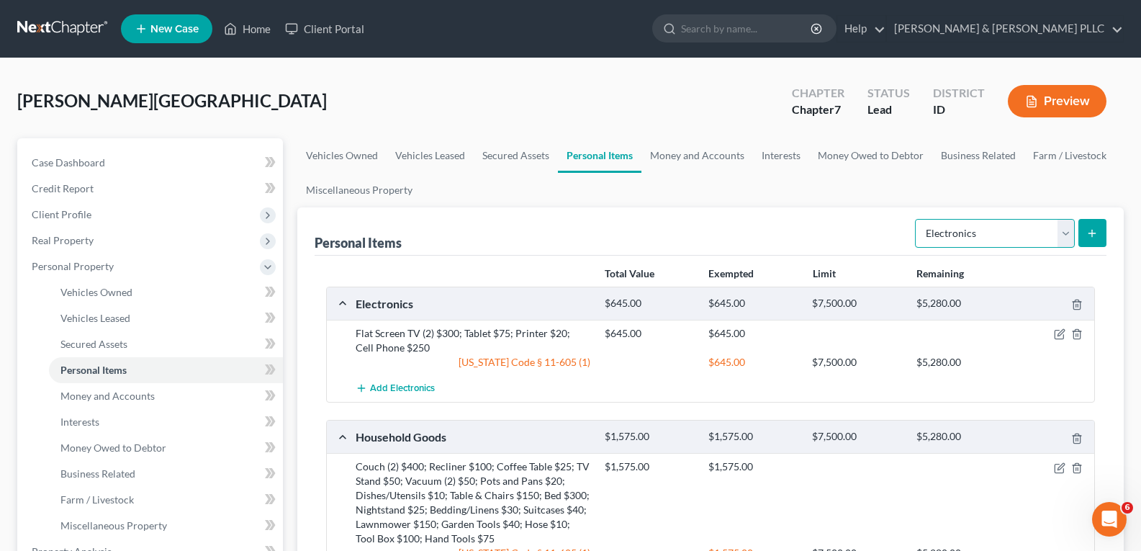
drag, startPoint x: 1065, startPoint y: 234, endPoint x: 1051, endPoint y: 233, distance: 13.7
click at [1065, 234] on select "Select Item Type Clothing Collectibles Of Value Electronics Firearms Household …" at bounding box center [995, 233] width 160 height 29
click at [1086, 225] on button "submit" at bounding box center [1092, 233] width 28 height 28
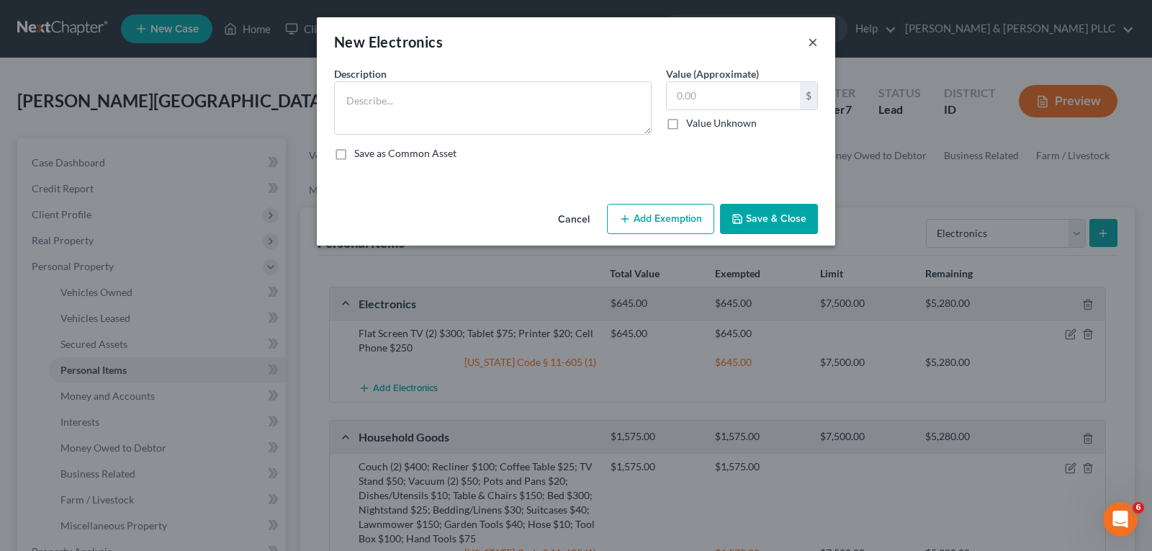
click at [815, 35] on button "×" at bounding box center [813, 41] width 10 height 17
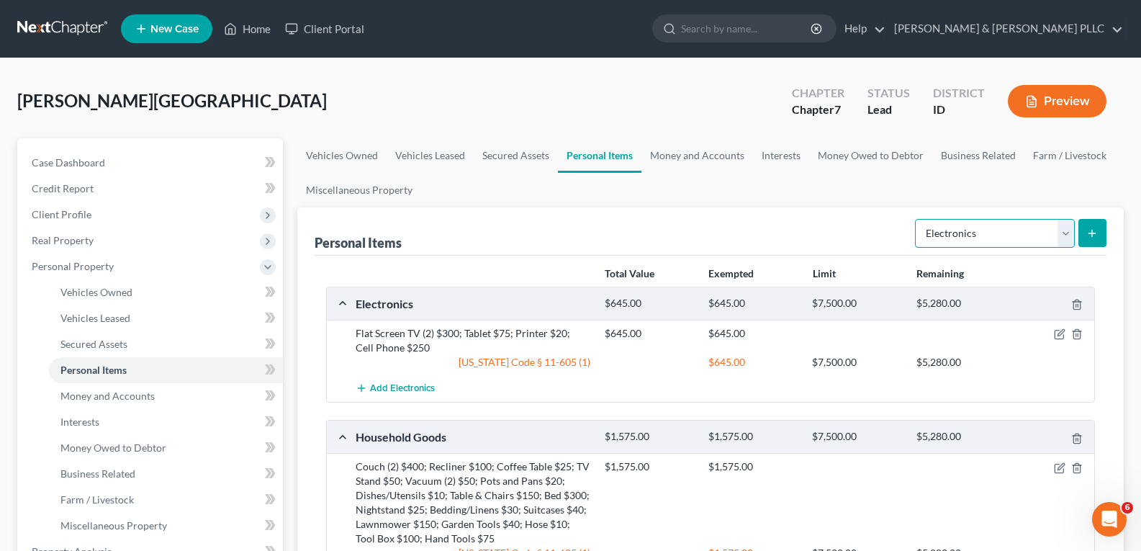
click at [1065, 235] on select "Select Item Type Clothing Collectibles Of Value Electronics Firearms Household …" at bounding box center [995, 233] width 160 height 29
select select "clothing"
click at [916, 219] on select "Select Item Type Clothing Collectibles Of Value Electronics Firearms Household …" at bounding box center [995, 233] width 160 height 29
click at [1088, 227] on icon "submit" at bounding box center [1092, 233] width 12 height 12
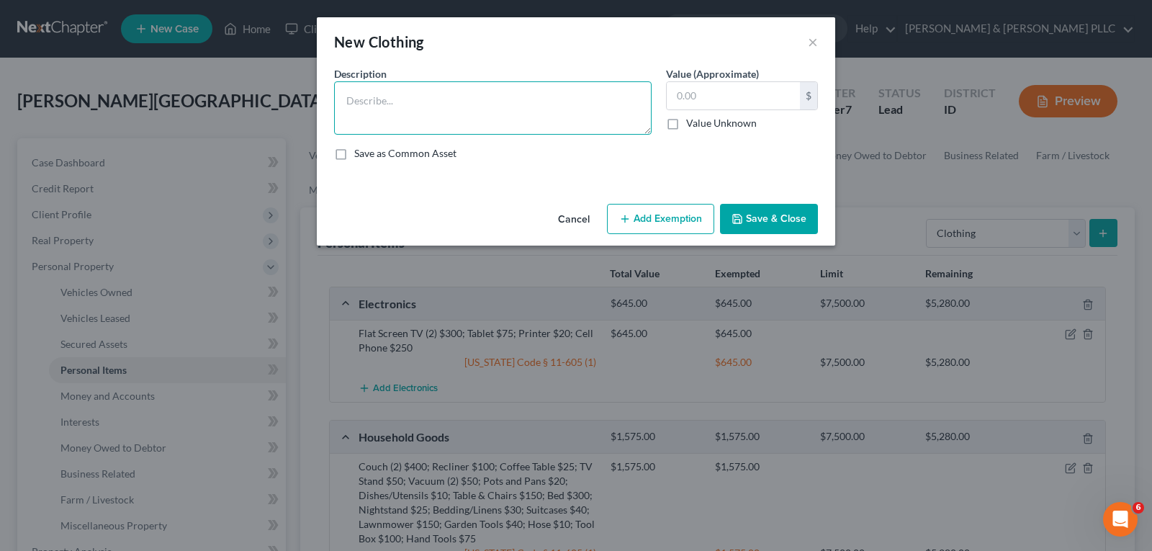
click at [584, 130] on textarea at bounding box center [492, 107] width 317 height 53
type textarea "Men's Clothing $300"
click at [696, 99] on input "text" at bounding box center [733, 95] width 133 height 27
type input "300.00"
click at [677, 209] on button "Add Exemption" at bounding box center [660, 219] width 107 height 30
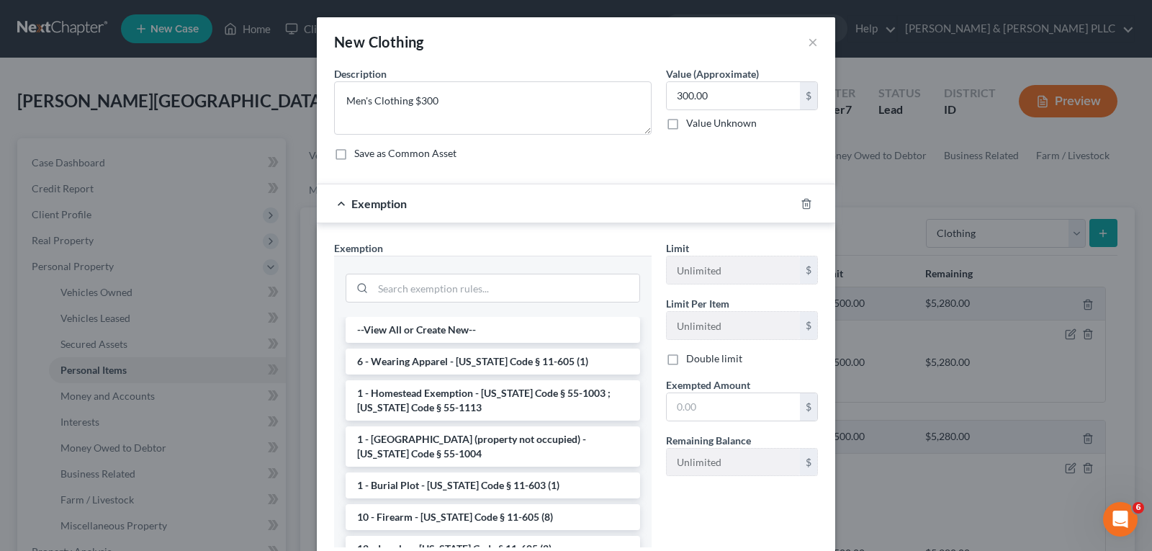
drag, startPoint x: 516, startPoint y: 361, endPoint x: 655, endPoint y: 361, distance: 138.9
click at [528, 358] on li "6 - Wearing Apparel - [US_STATE] Code § 11-605 (1)" at bounding box center [493, 361] width 294 height 26
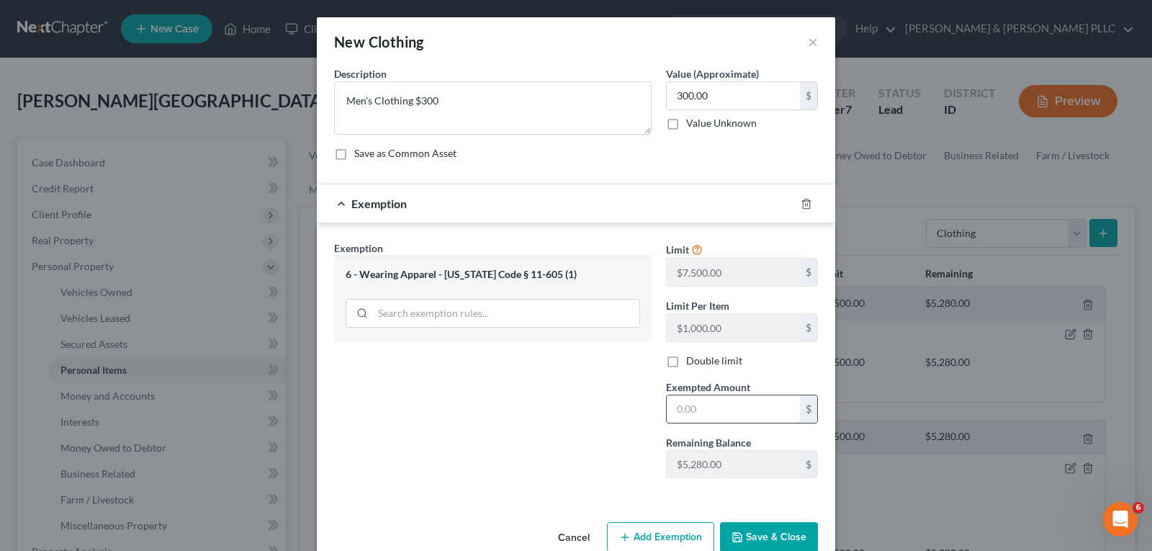
click at [700, 405] on input "text" at bounding box center [733, 408] width 133 height 27
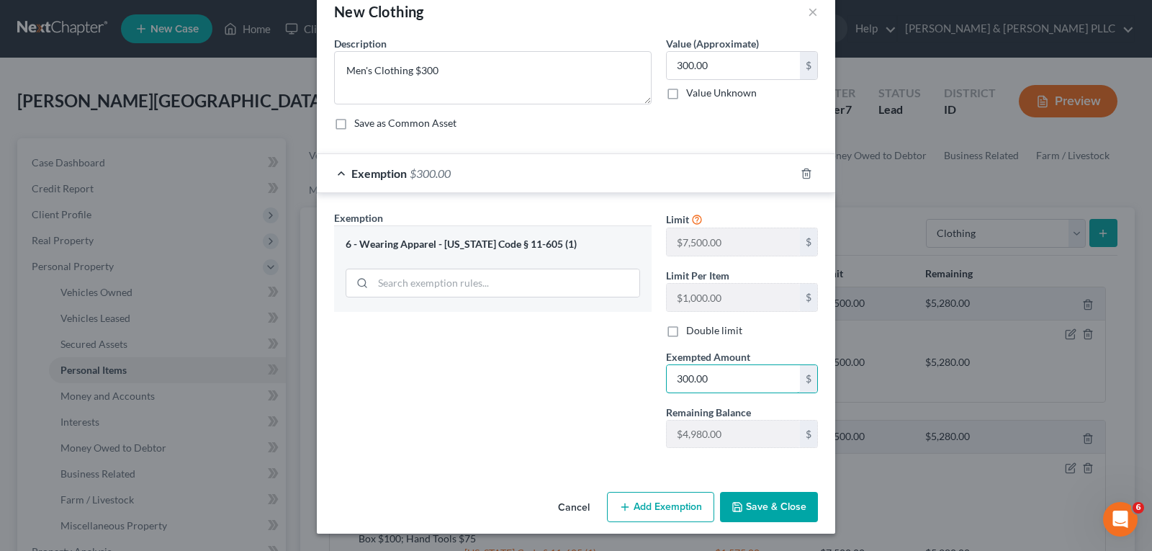
type input "300.00"
click at [755, 514] on button "Save & Close" at bounding box center [769, 507] width 98 height 30
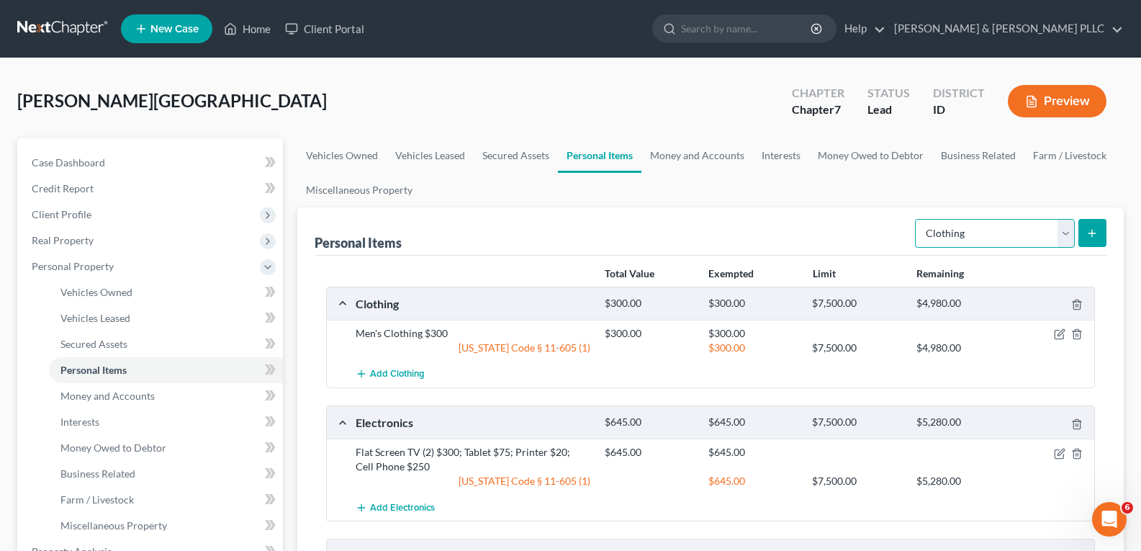
click at [1059, 238] on select "Select Item Type Clothing Collectibles Of Value Electronics Firearms Household …" at bounding box center [995, 233] width 160 height 29
select select "firearms"
click at [916, 219] on select "Select Item Type Clothing Collectibles Of Value Electronics Firearms Household …" at bounding box center [995, 233] width 160 height 29
click at [1090, 234] on icon "submit" at bounding box center [1092, 233] width 12 height 12
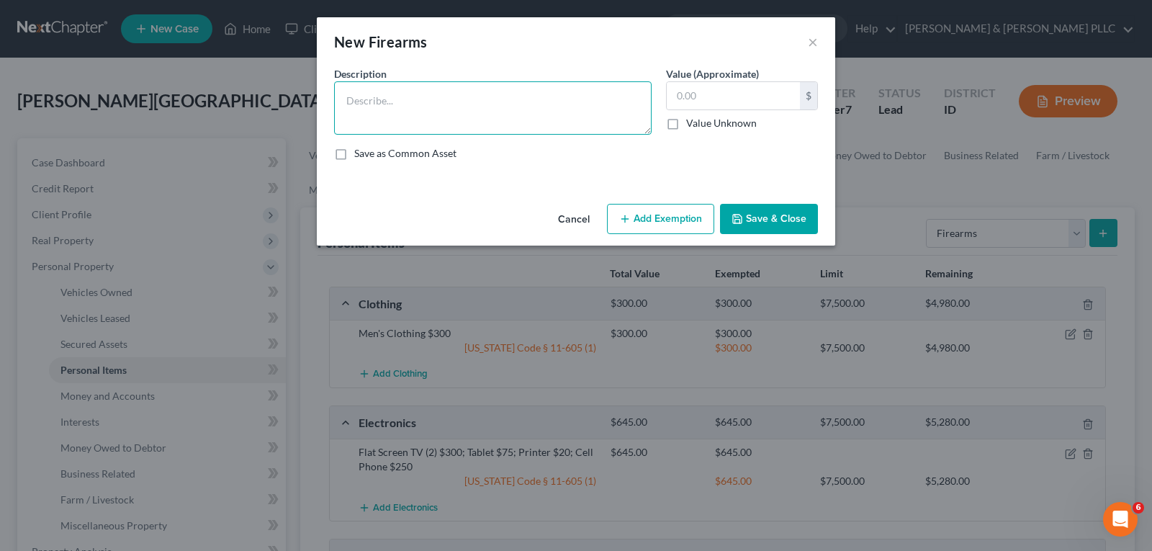
click at [546, 105] on textarea at bounding box center [492, 107] width 317 height 53
drag, startPoint x: 420, startPoint y: 104, endPoint x: 428, endPoint y: 88, distance: 17.7
click at [420, 103] on textarea "9mm Hand Gund $300" at bounding box center [492, 107] width 317 height 53
type textarea "9mm Hand Gun $300"
click at [762, 94] on input "text" at bounding box center [733, 95] width 133 height 27
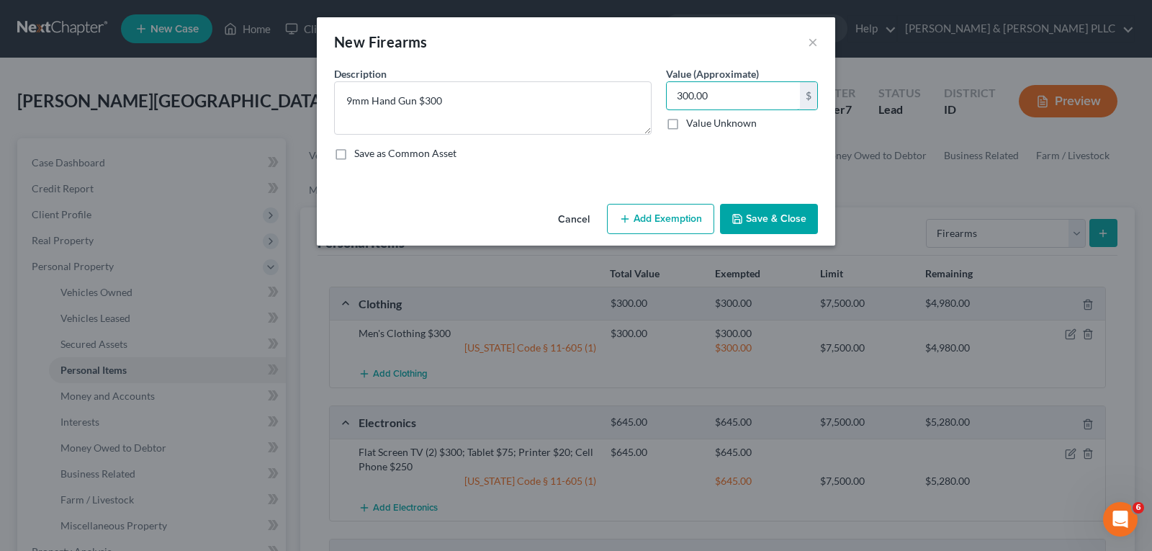
type input "300.00"
click at [662, 207] on button "Add Exemption" at bounding box center [660, 219] width 107 height 30
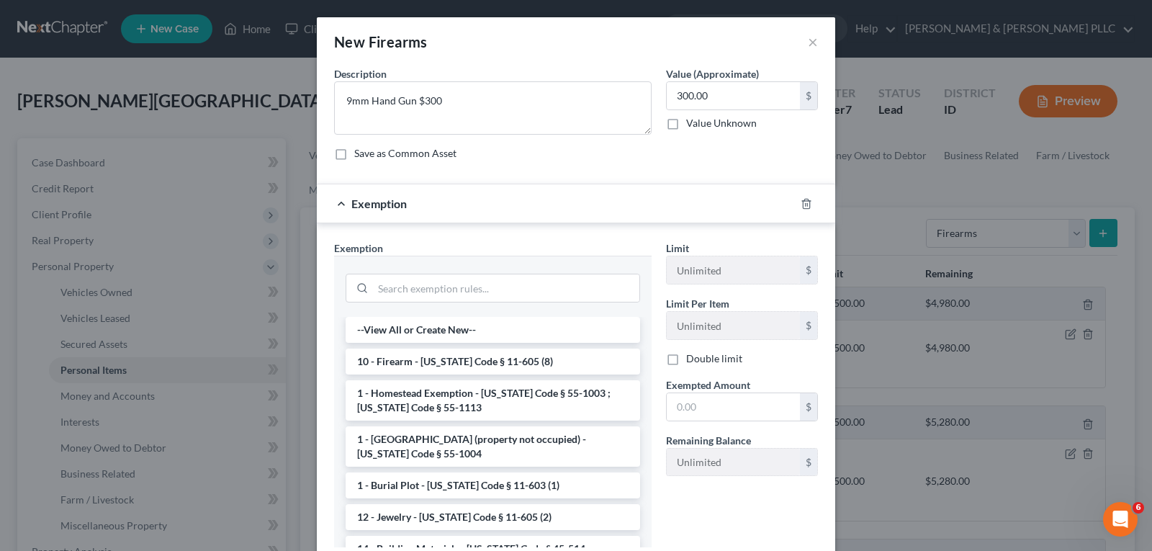
drag, startPoint x: 471, startPoint y: 361, endPoint x: 533, endPoint y: 366, distance: 62.2
click at [475, 358] on li "10 - Firearm - [US_STATE] Code § 11-605 (8)" at bounding box center [493, 361] width 294 height 26
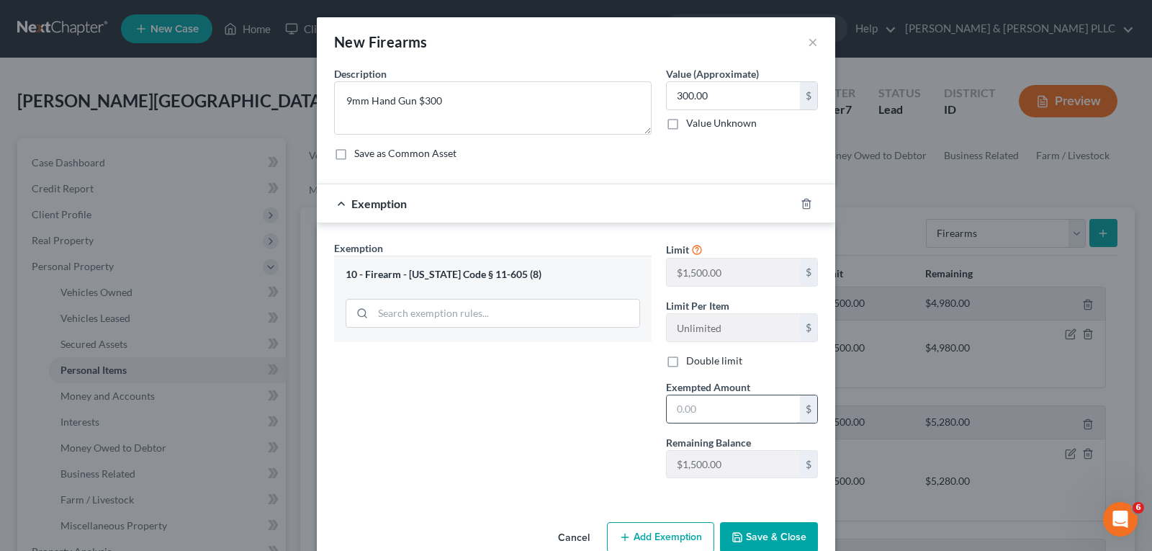
click at [699, 415] on input "text" at bounding box center [733, 408] width 133 height 27
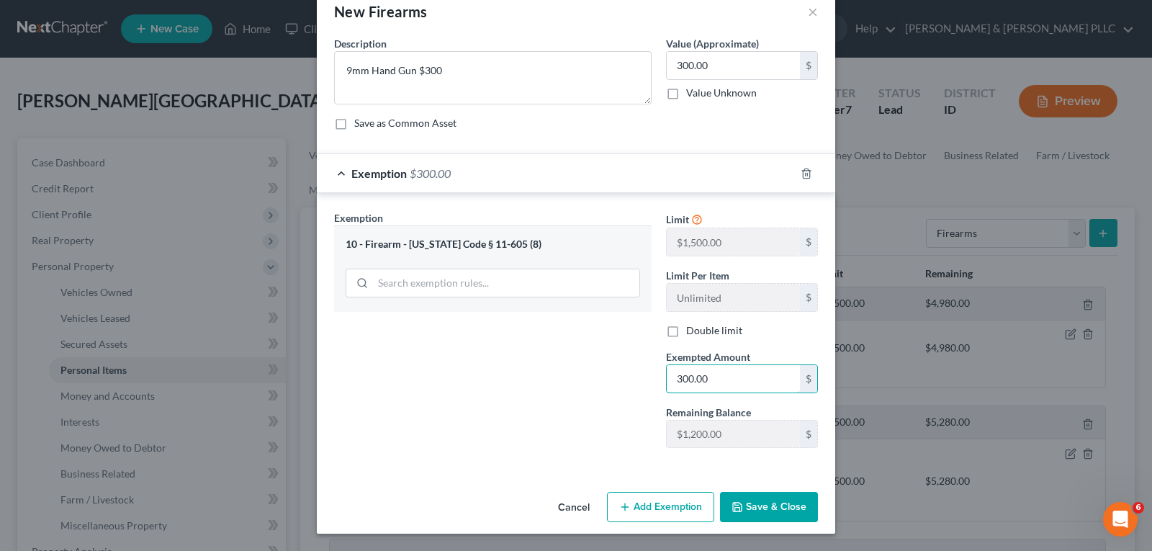
type input "300.00"
click at [758, 499] on button "Save & Close" at bounding box center [769, 507] width 98 height 30
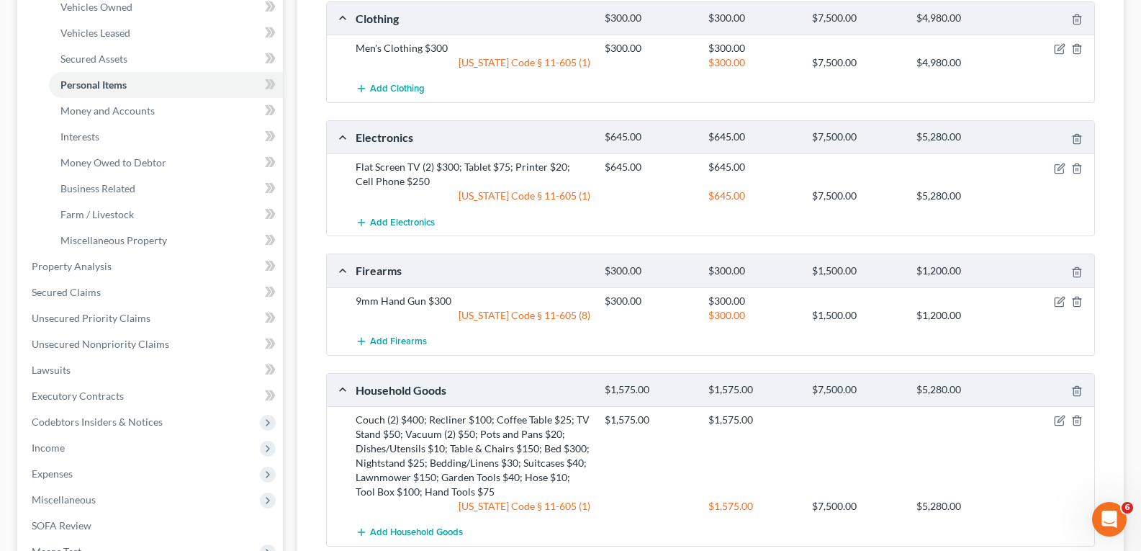
scroll to position [288, 0]
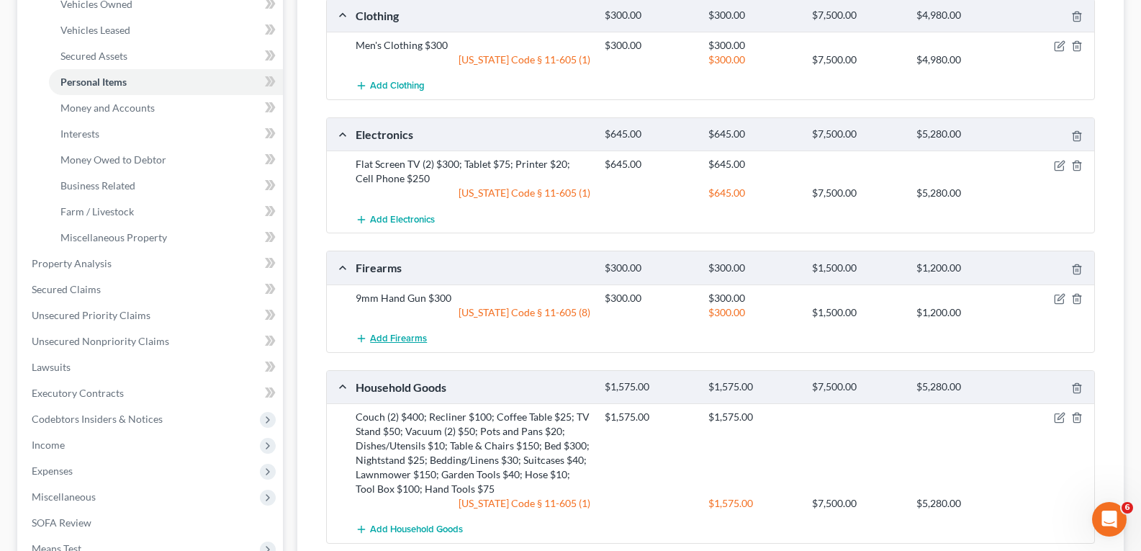
click at [407, 335] on span "Add Firearms" at bounding box center [398, 339] width 57 height 12
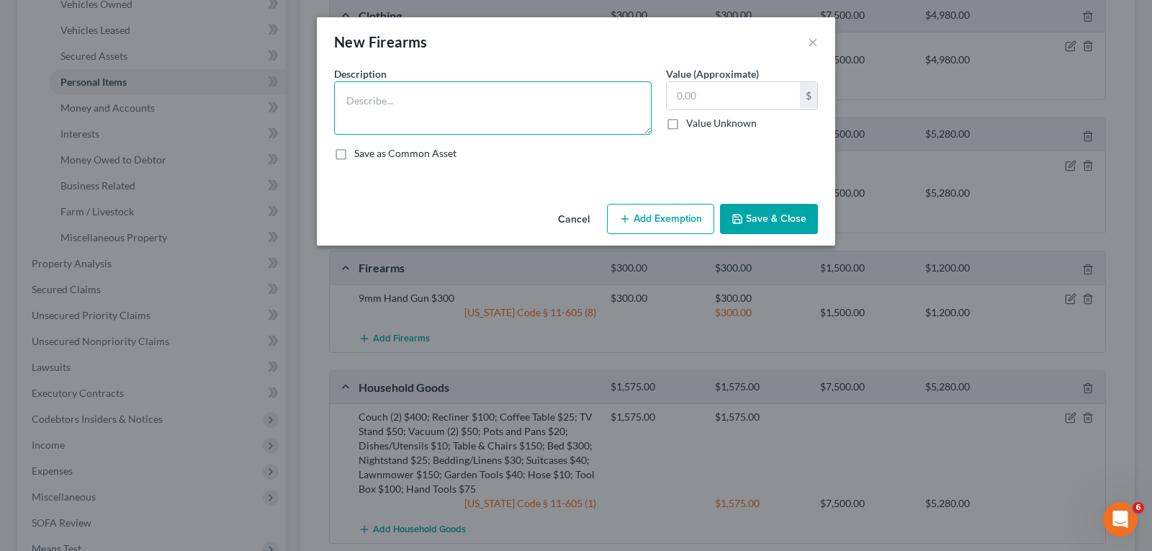
click at [397, 107] on textarea at bounding box center [492, 107] width 317 height 53
type textarea "Shot Gun $100"
type input "100.00"
click at [762, 228] on button "Save & Close" at bounding box center [769, 219] width 98 height 30
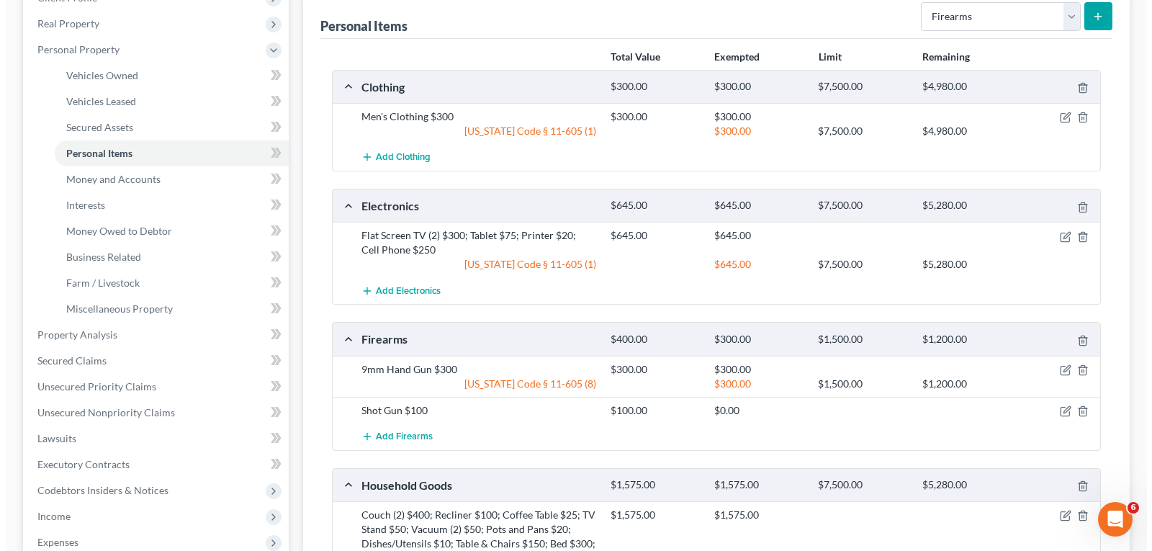
scroll to position [72, 0]
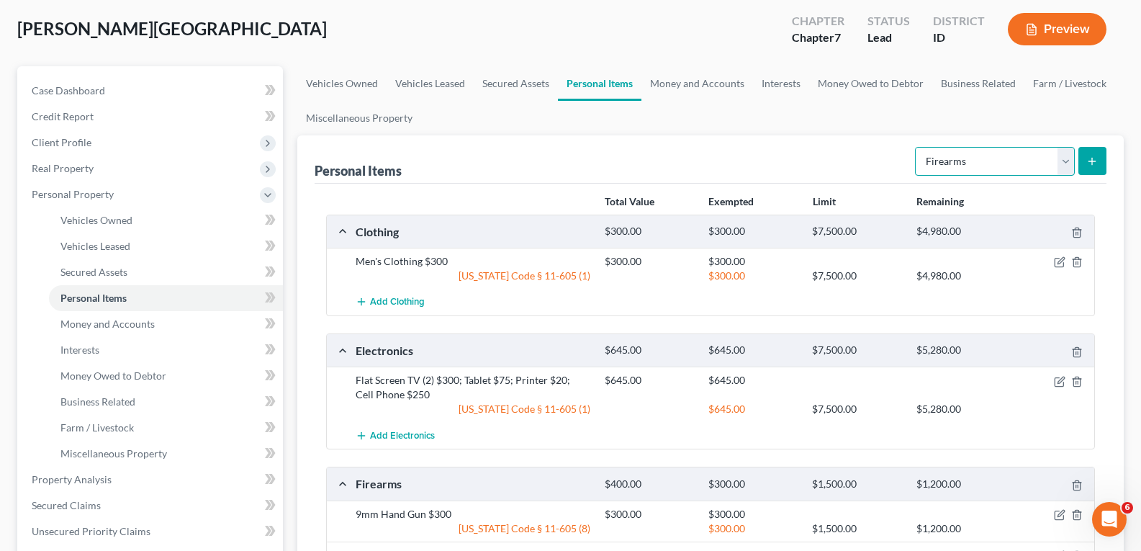
drag, startPoint x: 1068, startPoint y: 155, endPoint x: 1052, endPoint y: 172, distance: 22.9
click at [1068, 161] on select "Select Item Type Clothing Collectibles Of Value Electronics Firearms Household …" at bounding box center [995, 161] width 160 height 29
select select "sports_and_hobby_equipment"
click at [916, 147] on select "Select Item Type Clothing Collectibles Of Value Electronics Firearms Household …" at bounding box center [995, 161] width 160 height 29
click at [1096, 161] on icon "submit" at bounding box center [1092, 161] width 12 height 12
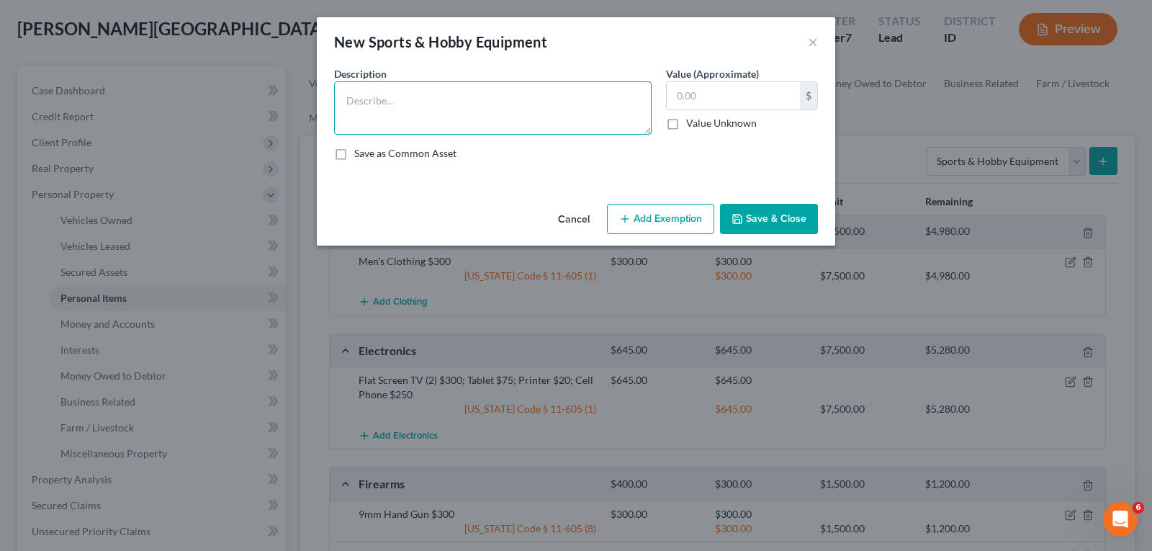
click at [461, 99] on textarea at bounding box center [492, 107] width 317 height 53
type textarea "Fishing Pole $35; Tackle Box $50; Golf Clubs $150; Cooler (2) $20"
click at [773, 93] on input "text" at bounding box center [733, 95] width 133 height 27
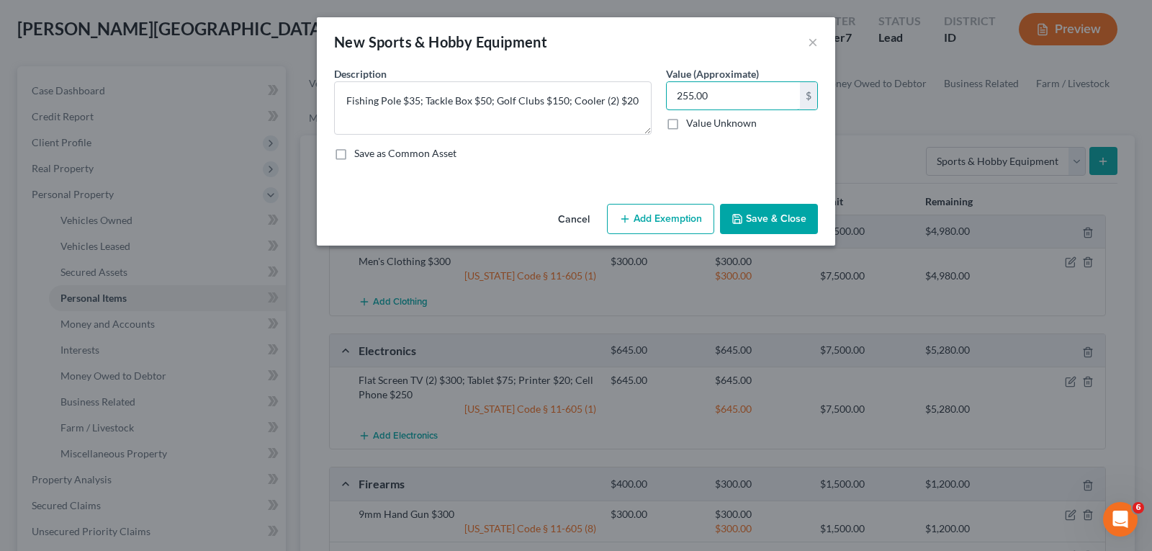
type input "255.00"
click at [686, 209] on button "Add Exemption" at bounding box center [660, 219] width 107 height 30
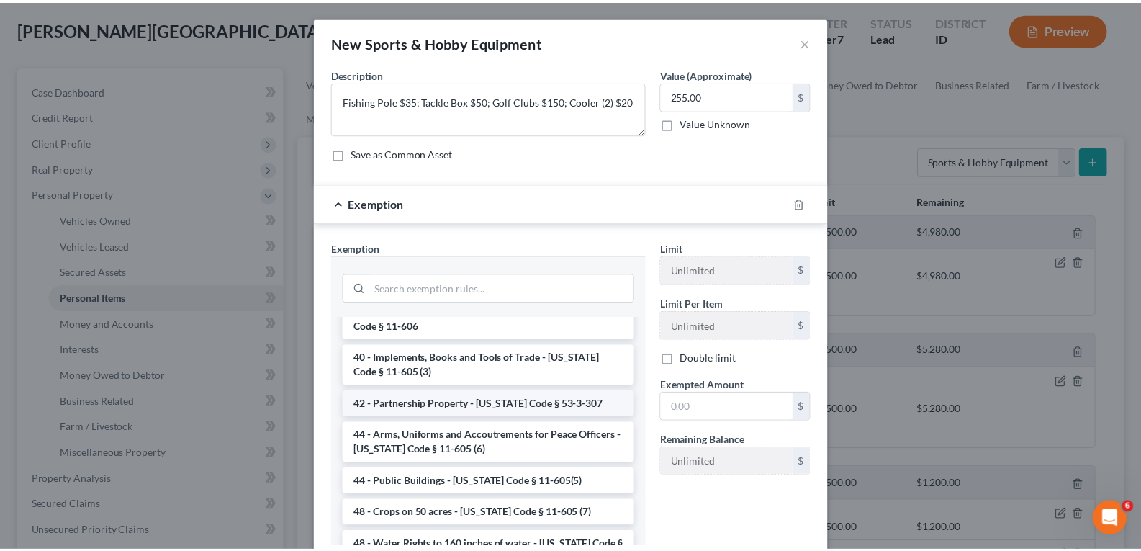
scroll to position [1785, 0]
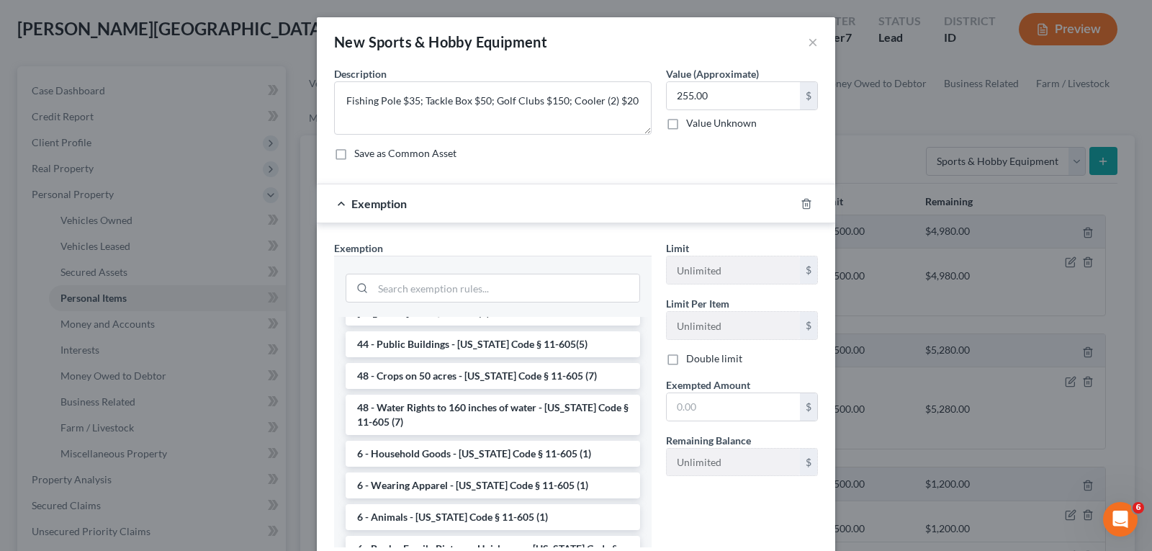
drag, startPoint x: 505, startPoint y: 379, endPoint x: 601, endPoint y: 372, distance: 96.7
click at [509, 441] on li "6 - Household Goods - [US_STATE] Code § 11-605 (1)" at bounding box center [493, 454] width 294 height 26
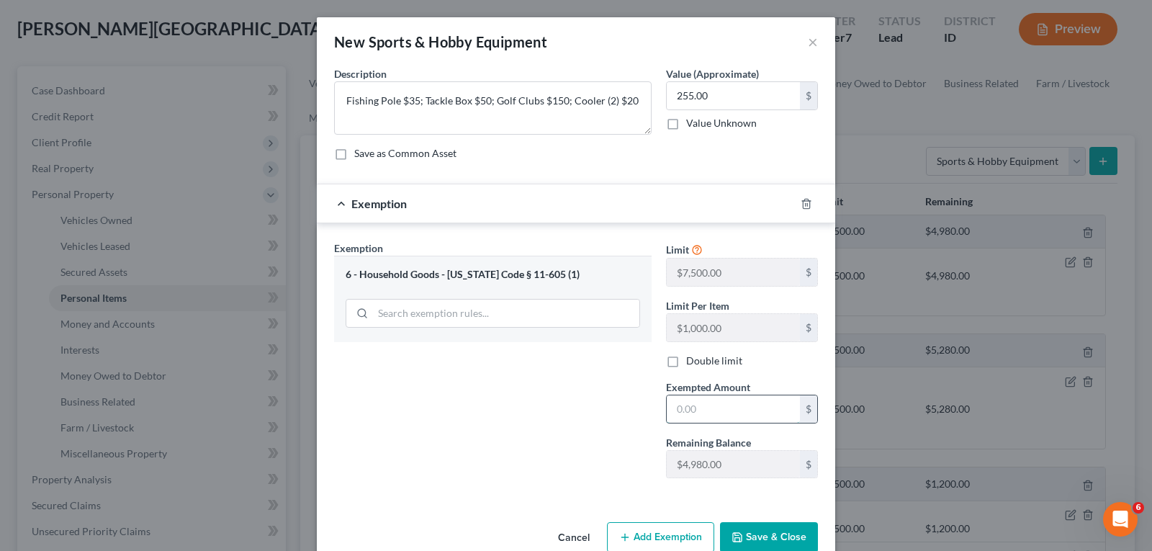
click at [702, 415] on input "text" at bounding box center [733, 408] width 133 height 27
type input "255.00"
click at [757, 538] on button "Save & Close" at bounding box center [769, 537] width 98 height 30
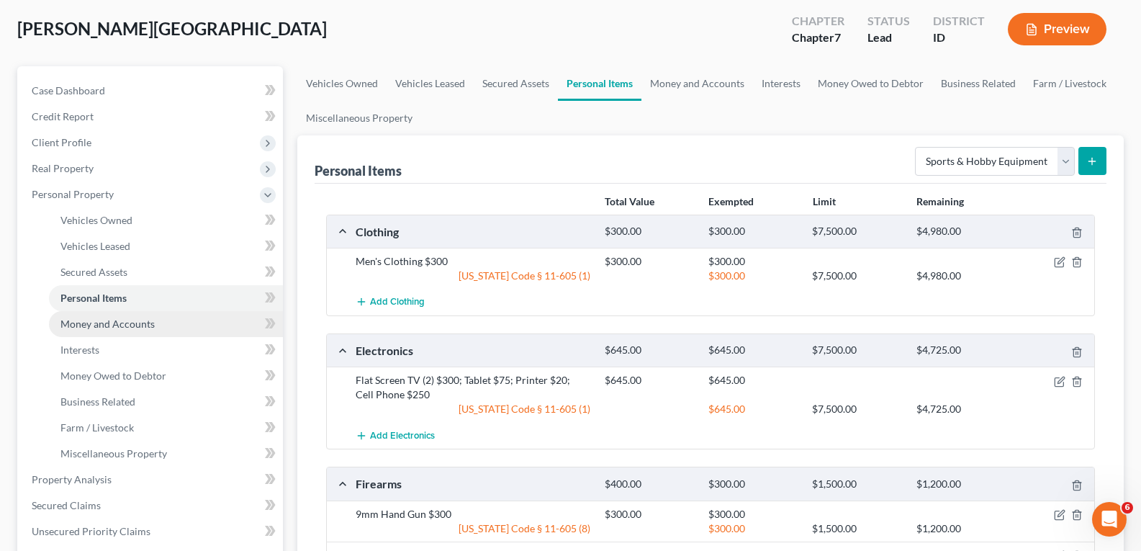
click at [138, 314] on link "Money and Accounts" at bounding box center [166, 324] width 234 height 26
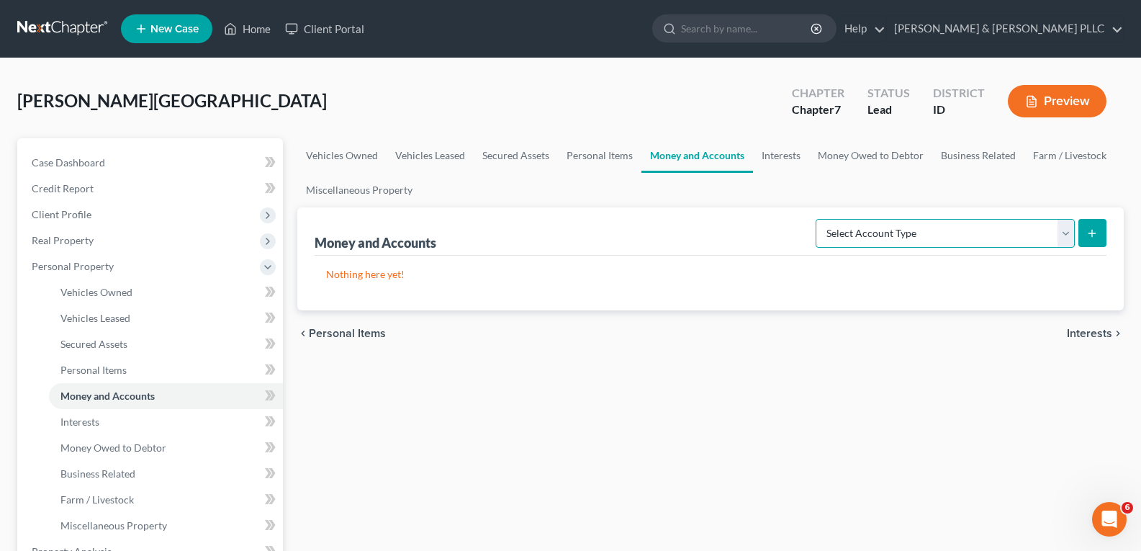
click at [1065, 235] on select "Select Account Type Brokerage Cash on Hand Certificates of Deposit Checking Acc…" at bounding box center [945, 233] width 259 height 29
select select "checking"
click at [818, 219] on select "Select Account Type Brokerage Cash on Hand Certificates of Deposit Checking Acc…" at bounding box center [945, 233] width 259 height 29
click at [1093, 233] on line "submit" at bounding box center [1092, 233] width 6 height 0
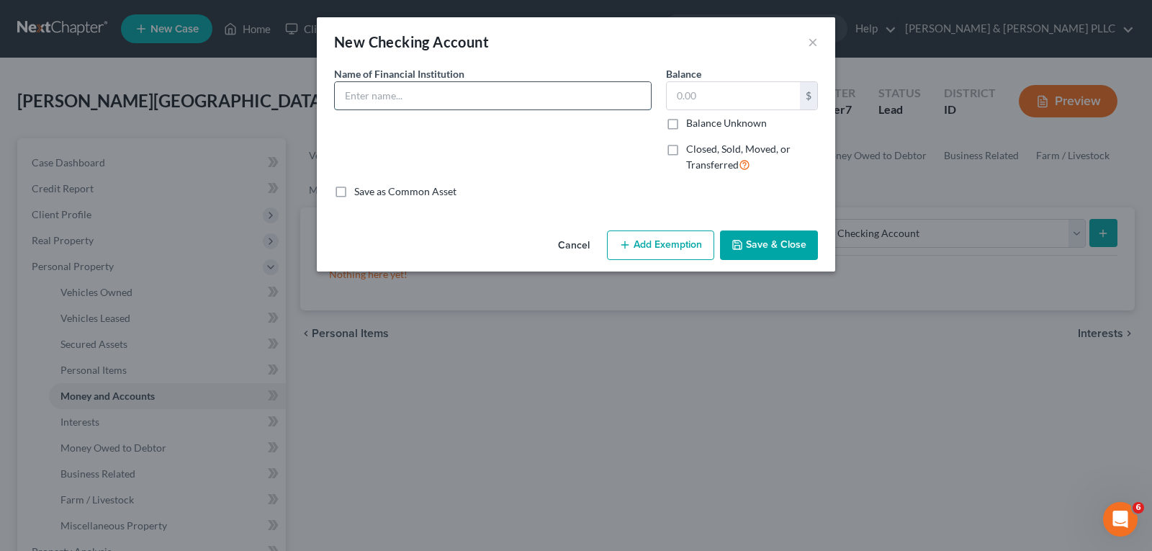
click at [560, 97] on input "text" at bounding box center [493, 95] width 316 height 27
type input "Westmark Credit Union"
type input "515.00"
click at [758, 240] on button "Save & Close" at bounding box center [769, 245] width 98 height 30
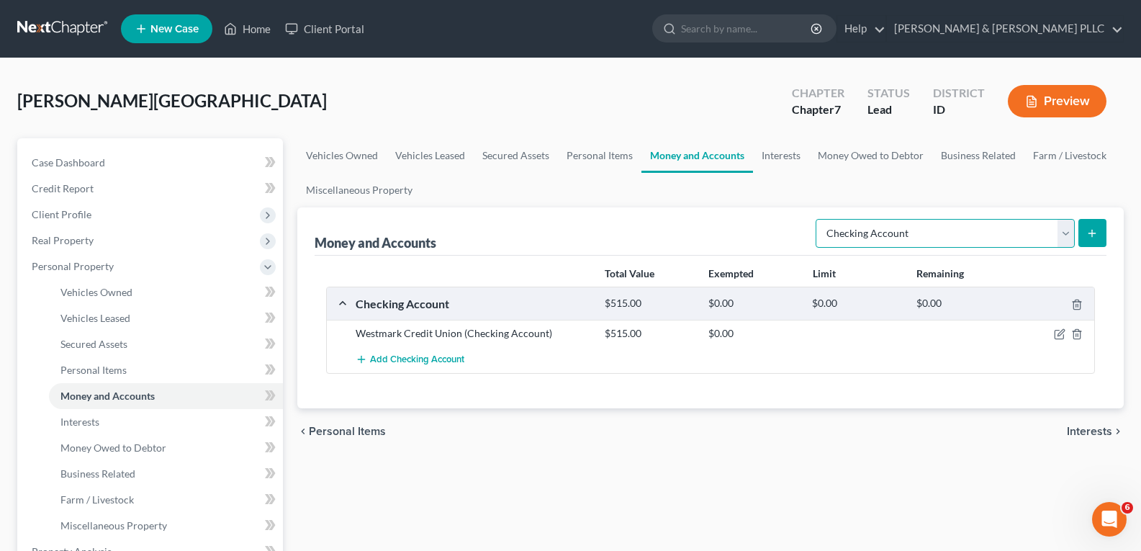
click at [1074, 233] on select "Select Account Type Brokerage Cash on Hand Certificates of Deposit Checking Acc…" at bounding box center [945, 233] width 259 height 29
select select "savings"
click at [818, 219] on select "Select Account Type Brokerage Cash on Hand Certificates of Deposit Checking Acc…" at bounding box center [945, 233] width 259 height 29
click at [1092, 229] on icon "submit" at bounding box center [1092, 233] width 12 height 12
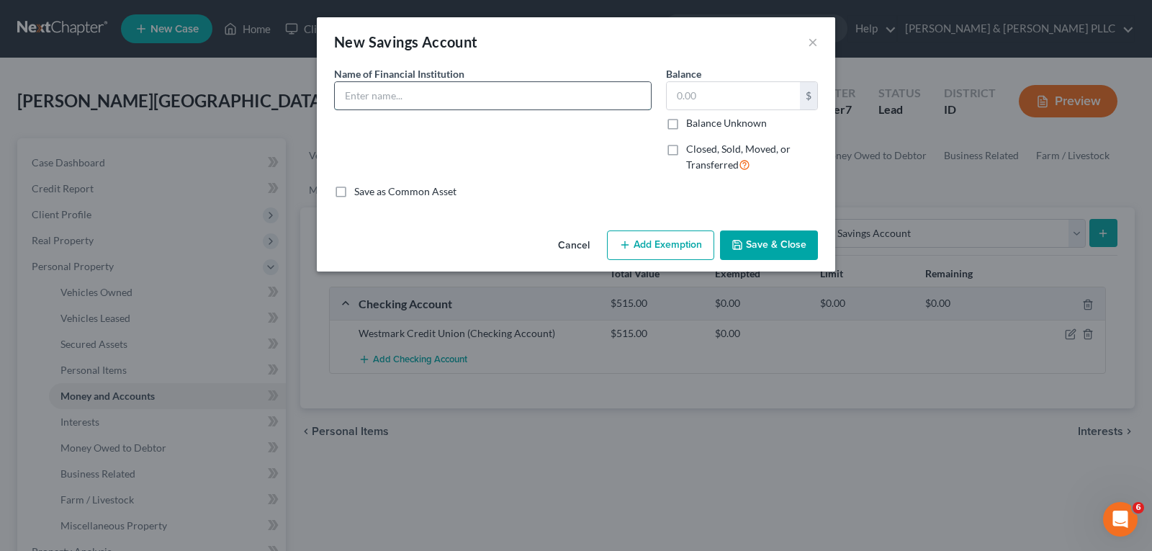
click at [548, 97] on input "text" at bounding box center [493, 95] width 316 height 27
type input "Westmark Credit Union"
type input "50.00"
click at [756, 235] on button "Save & Close" at bounding box center [769, 245] width 98 height 30
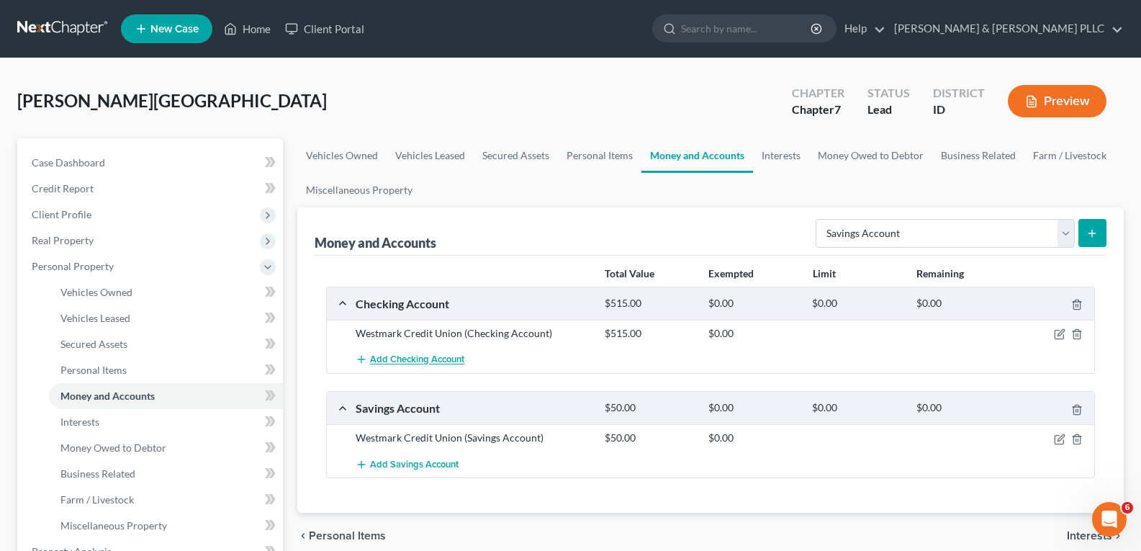
click at [430, 357] on span "Add Checking Account" at bounding box center [417, 360] width 94 height 12
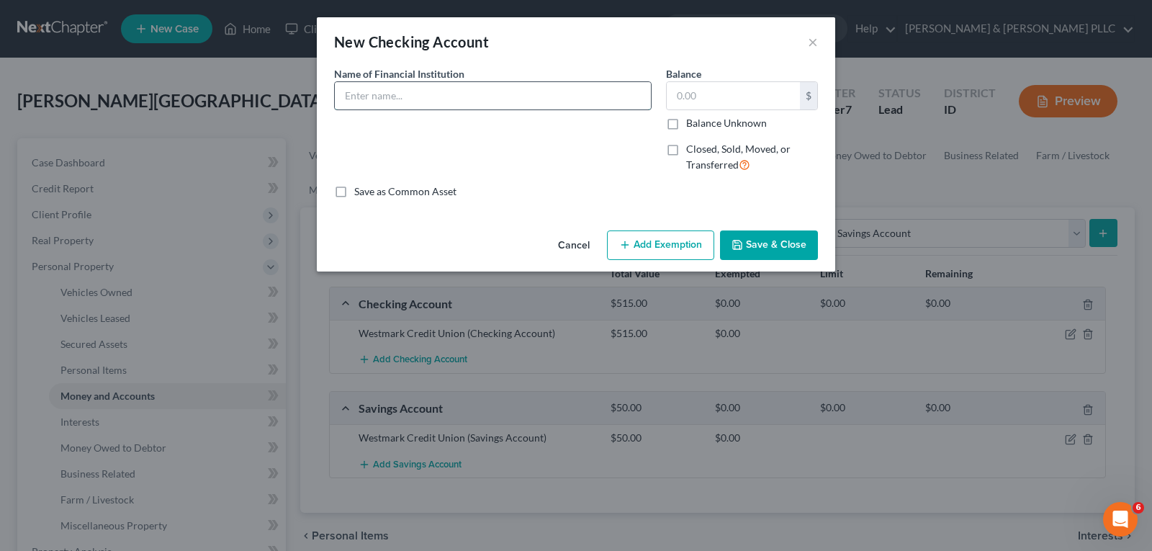
click at [530, 95] on input "text" at bounding box center [493, 95] width 316 height 27
type input "[US_STATE] Central Credit Union"
type input "0.05"
click at [719, 230] on div "Cancel Add Exemption Save & Close" at bounding box center [576, 249] width 518 height 48
click at [790, 239] on button "Save & Close" at bounding box center [769, 245] width 98 height 30
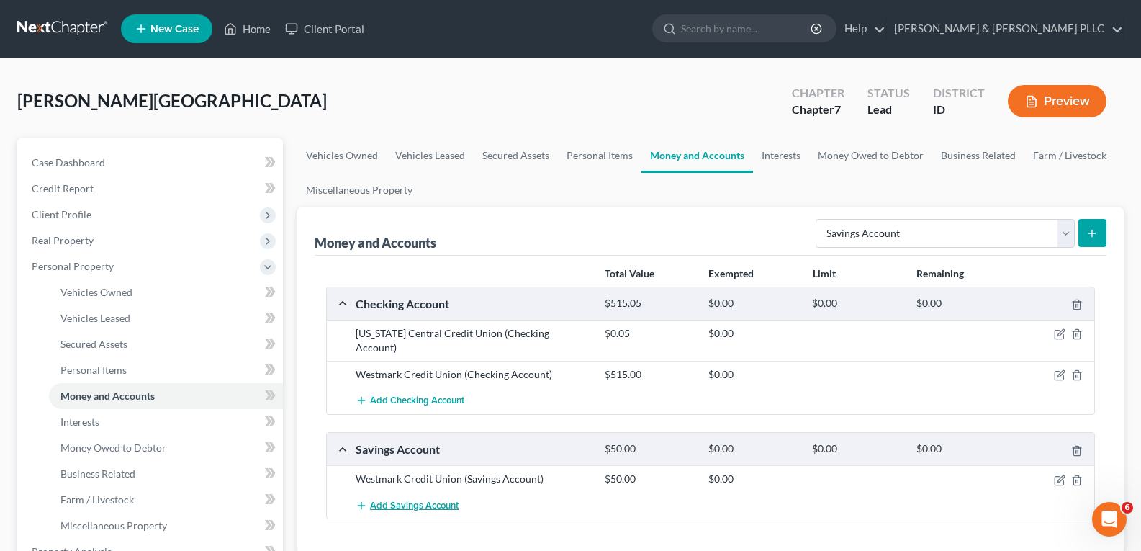
click at [418, 500] on span "Add Savings Account" at bounding box center [414, 506] width 89 height 12
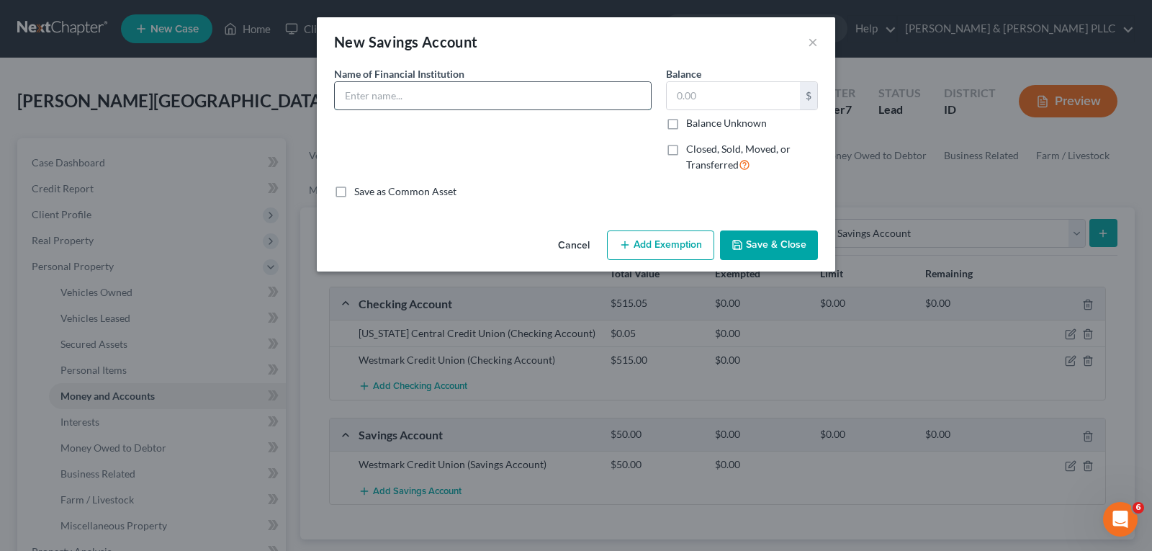
click at [520, 102] on input "text" at bounding box center [493, 95] width 316 height 27
type input "[US_STATE] Central Credit Union"
type input "2.36"
click at [766, 232] on button "Save & Close" at bounding box center [769, 245] width 98 height 30
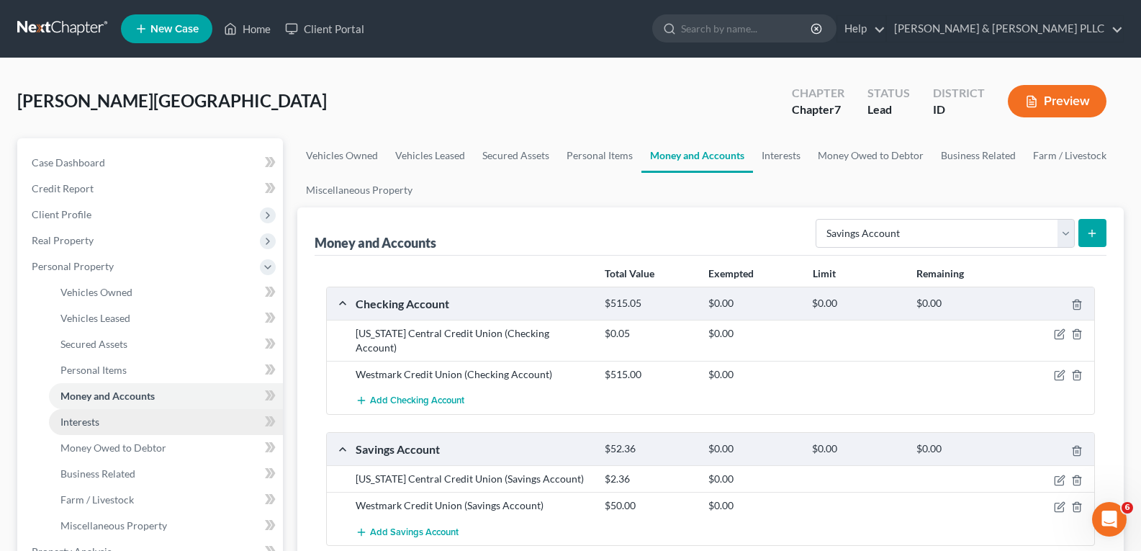
click at [95, 423] on span "Interests" at bounding box center [79, 421] width 39 height 12
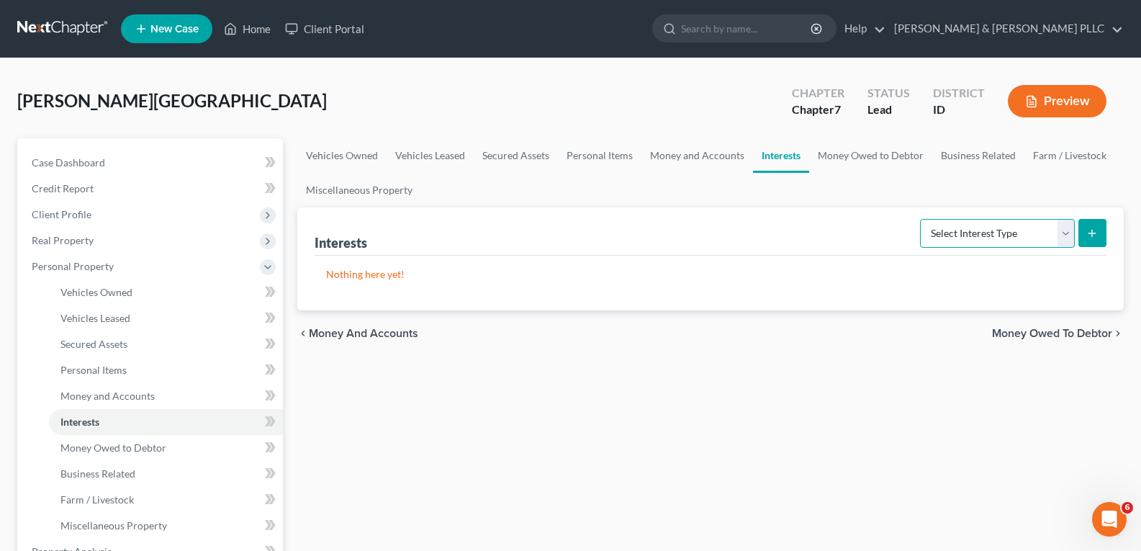
click at [1067, 231] on select "Select Interest Type 401K Annuity Bond Education IRA Government Bond Government…" at bounding box center [997, 233] width 155 height 29
select select "stock"
click at [921, 219] on select "Select Interest Type 401K Annuity Bond Education IRA Government Bond Government…" at bounding box center [997, 233] width 155 height 29
click at [1087, 230] on icon "submit" at bounding box center [1092, 233] width 12 height 12
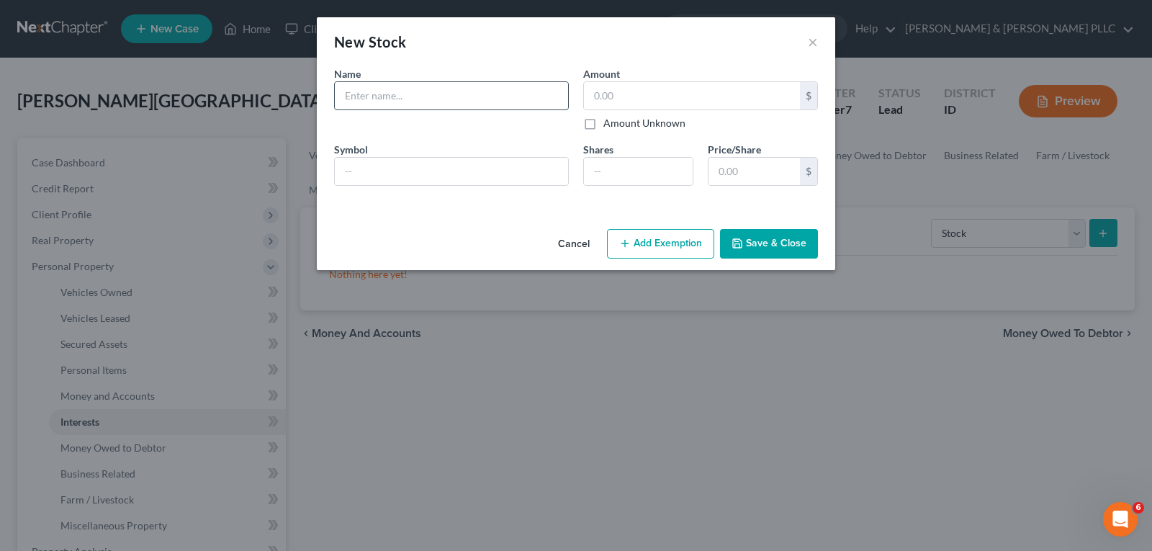
click at [452, 102] on input "text" at bounding box center [451, 95] width 233 height 27
type input "Beneficial Life Insurance"
click at [816, 42] on button "×" at bounding box center [813, 41] width 10 height 17
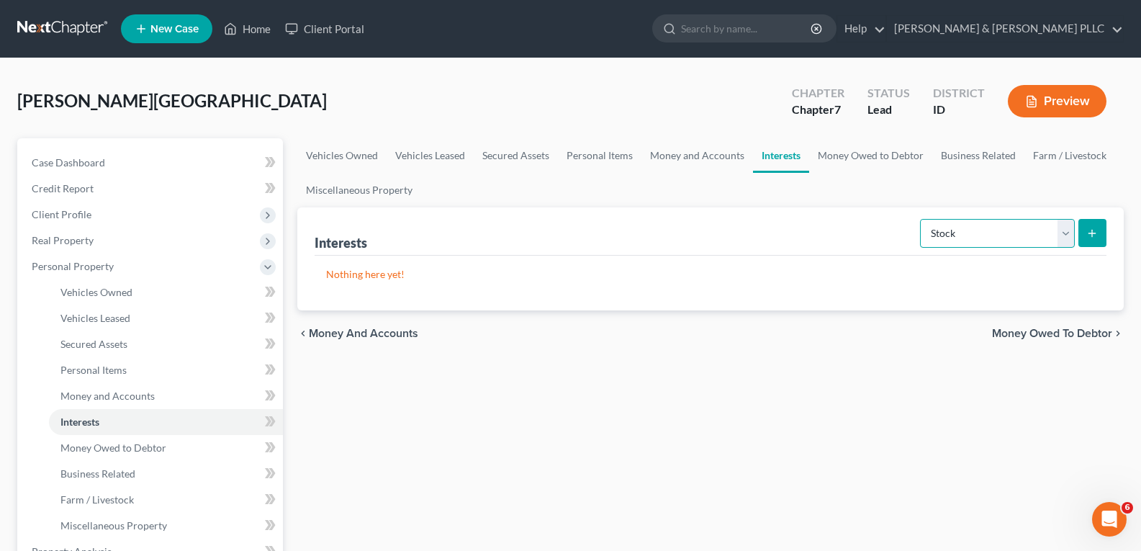
click at [1063, 238] on select "Select Interest Type 401K Annuity Bond Education IRA Government Bond Government…" at bounding box center [997, 233] width 155 height 29
select select "term_life_insurance"
click at [921, 219] on select "Select Interest Type 401K Annuity Bond Education IRA Government Bond Government…" at bounding box center [997, 233] width 155 height 29
click at [1088, 240] on button "submit" at bounding box center [1092, 233] width 28 height 28
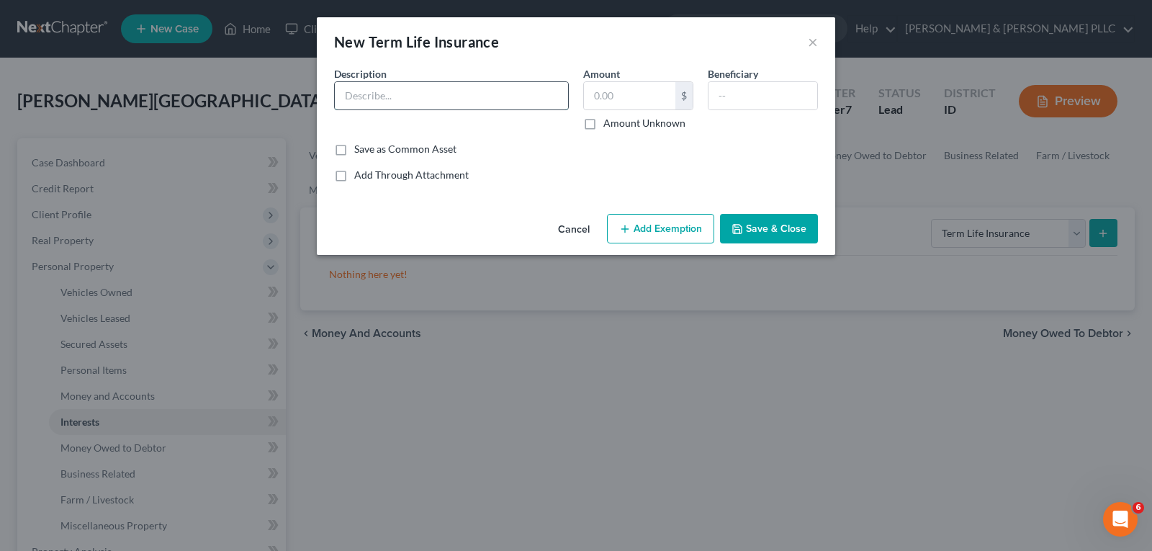
click at [500, 89] on input "text" at bounding box center [451, 95] width 233 height 27
type input "Beneficial Life Insruance"
type input "0.00"
click at [767, 217] on button "Save & Close" at bounding box center [769, 229] width 98 height 30
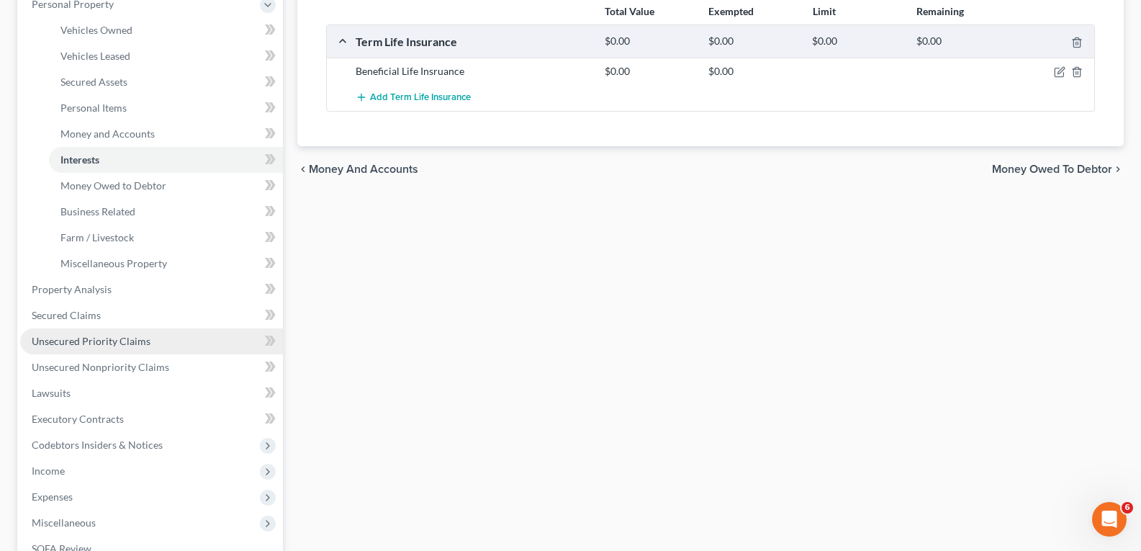
scroll to position [288, 0]
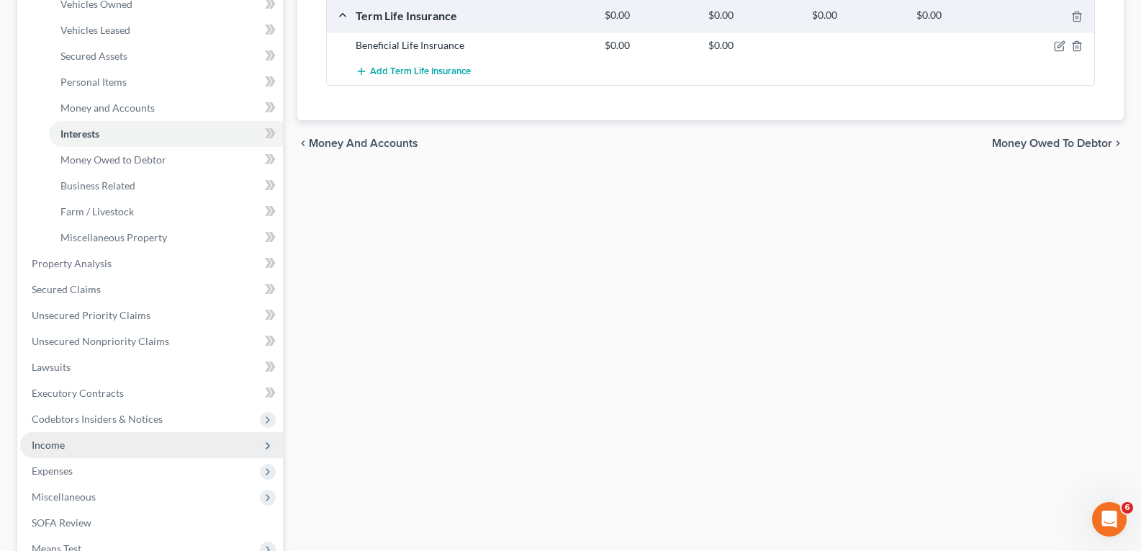
click at [58, 444] on span "Income" at bounding box center [48, 444] width 33 height 12
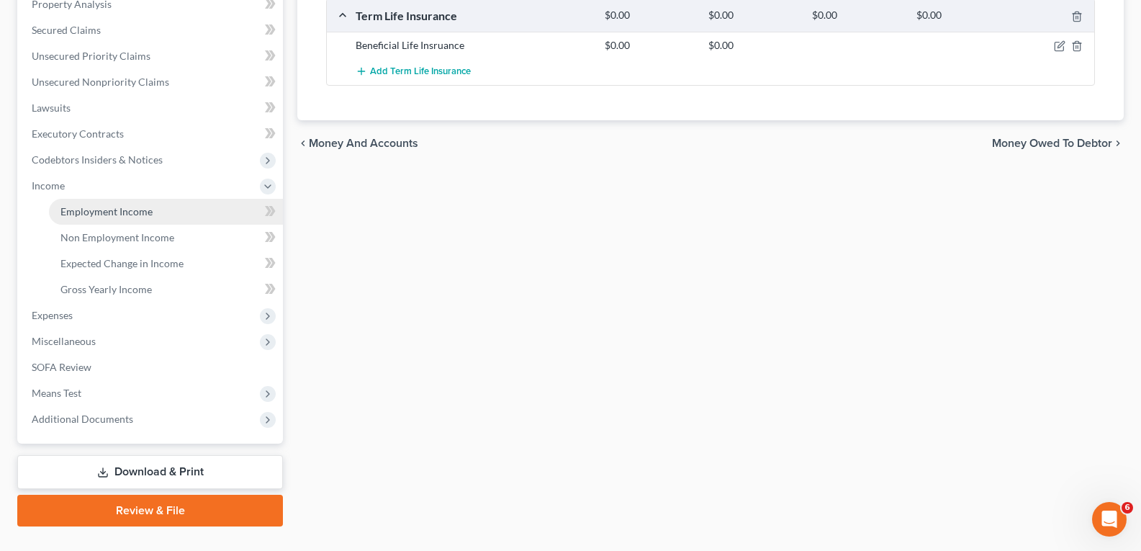
click at [134, 209] on span "Employment Income" at bounding box center [106, 211] width 92 height 12
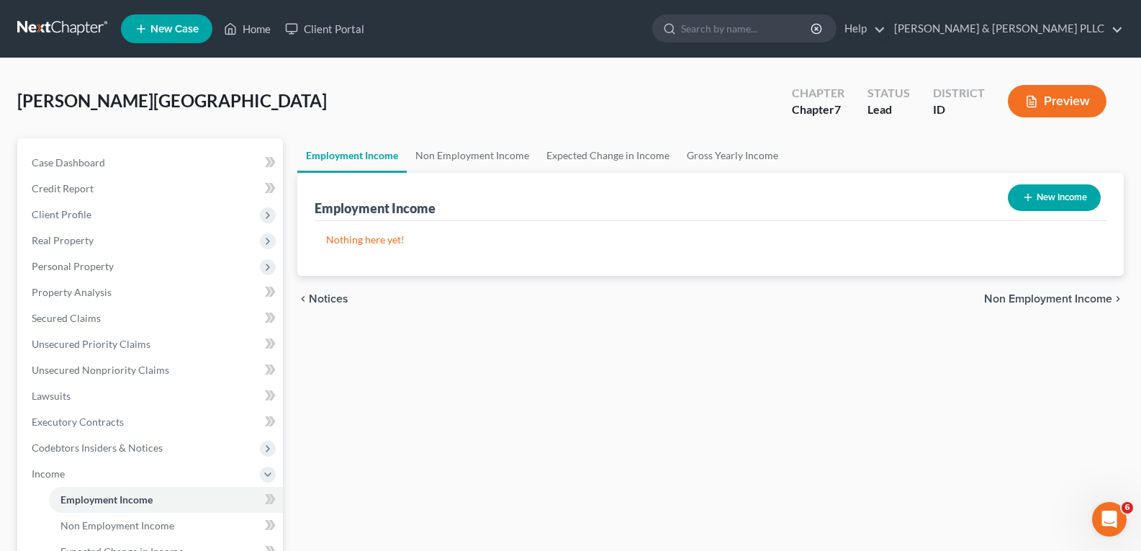
click at [1037, 185] on button "New Income" at bounding box center [1054, 197] width 93 height 27
select select "0"
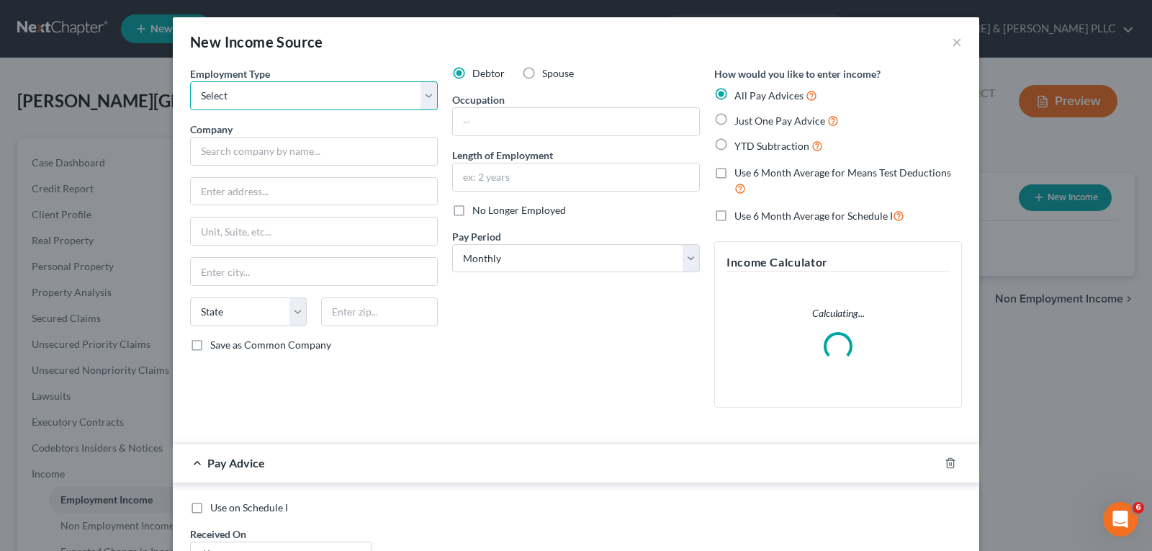
drag, startPoint x: 419, startPoint y: 86, endPoint x: 407, endPoint y: 96, distance: 14.8
click at [419, 88] on select "Select Full or [DEMOGRAPHIC_DATA] Employment Self Employment" at bounding box center [314, 95] width 248 height 29
select select "0"
click at [190, 81] on select "Select Full or [DEMOGRAPHIC_DATA] Employment Self Employment" at bounding box center [314, 95] width 248 height 29
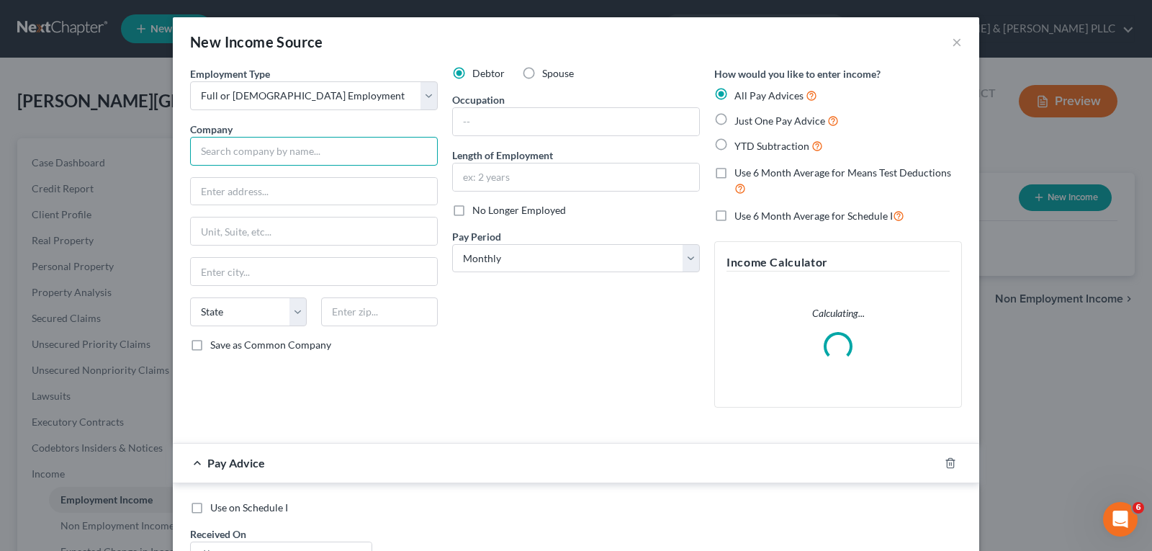
click at [359, 153] on input "text" at bounding box center [314, 151] width 248 height 29
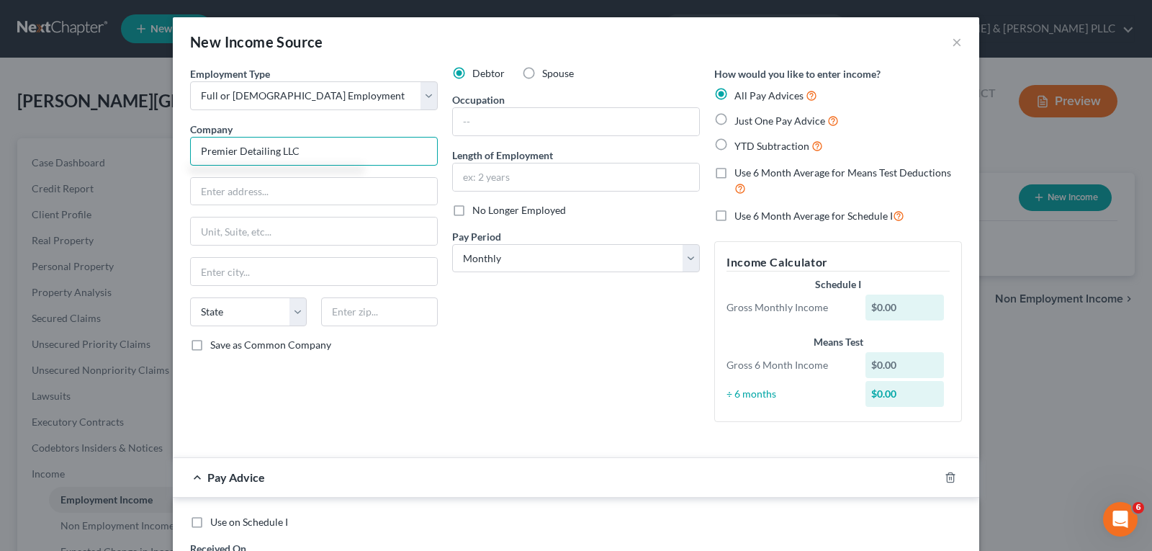
type input "Premier Detailing LLC"
type input "[STREET_ADDRESS]"
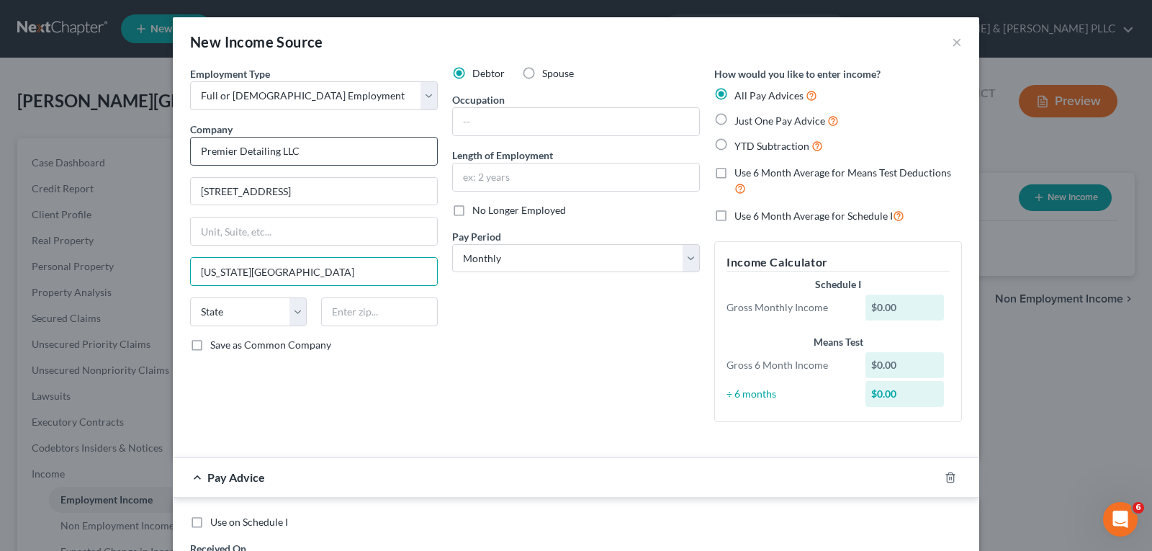
type input "[US_STATE][GEOGRAPHIC_DATA]"
select select "13"
type input "83401"
click at [548, 117] on input "text" at bounding box center [576, 121] width 246 height 27
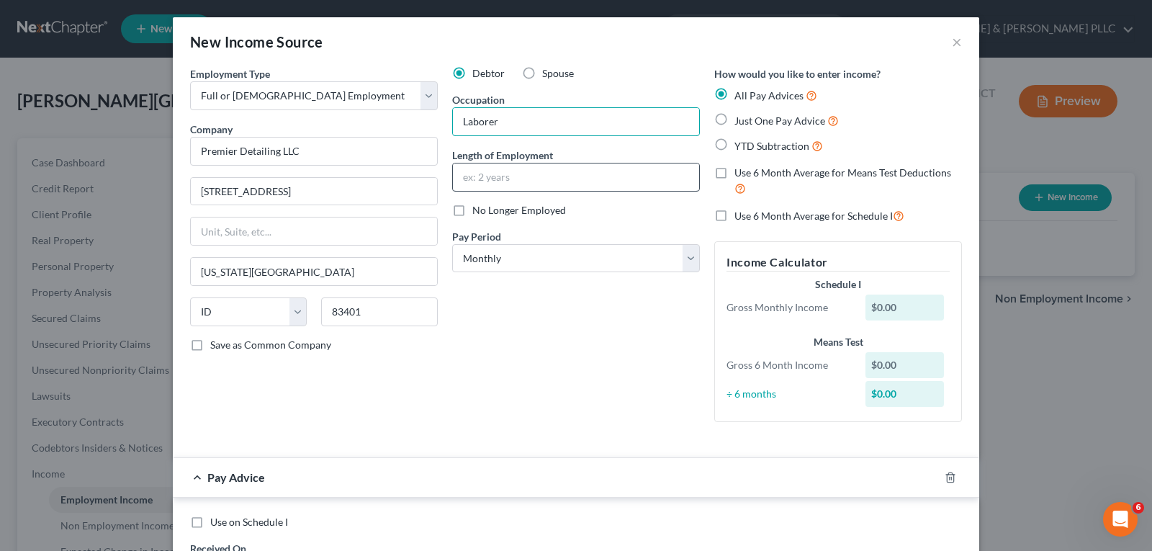
type input "Laborer"
click at [551, 177] on input "text" at bounding box center [576, 176] width 246 height 27
type input "3 months"
click at [693, 265] on select "Select Monthly Twice Monthly Every Other Week Weekly" at bounding box center [576, 258] width 248 height 29
select select "1"
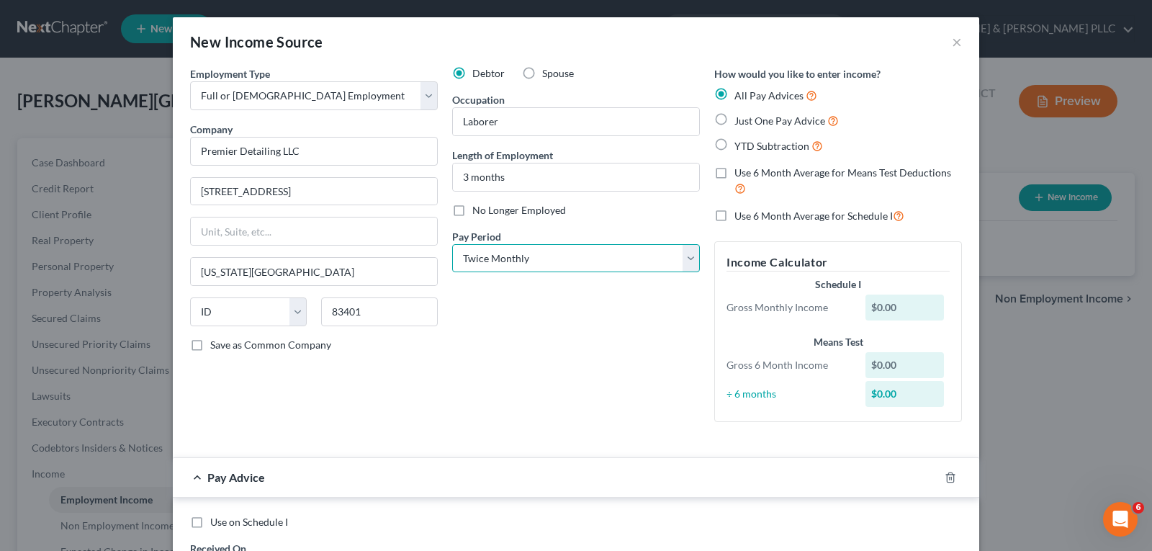
click at [452, 244] on select "Select Monthly Twice Monthly Every Other Week Weekly" at bounding box center [576, 258] width 248 height 29
click at [734, 119] on label "Just One Pay Advice" at bounding box center [786, 120] width 104 height 17
click at [740, 119] on input "Just One Pay Advice" at bounding box center [744, 116] width 9 height 9
radio input "true"
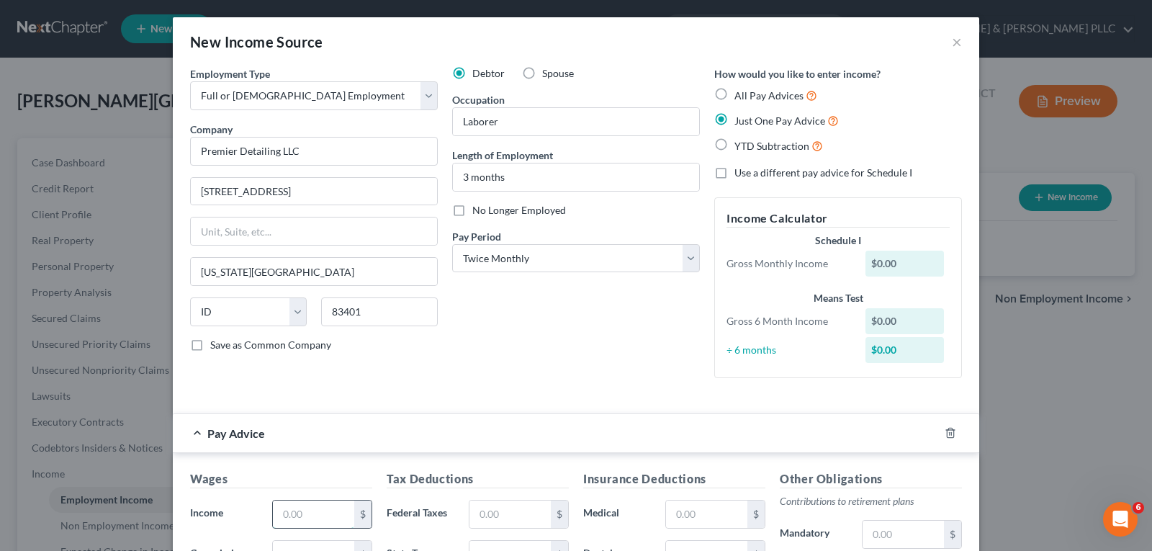
click at [304, 516] on input "text" at bounding box center [313, 513] width 81 height 27
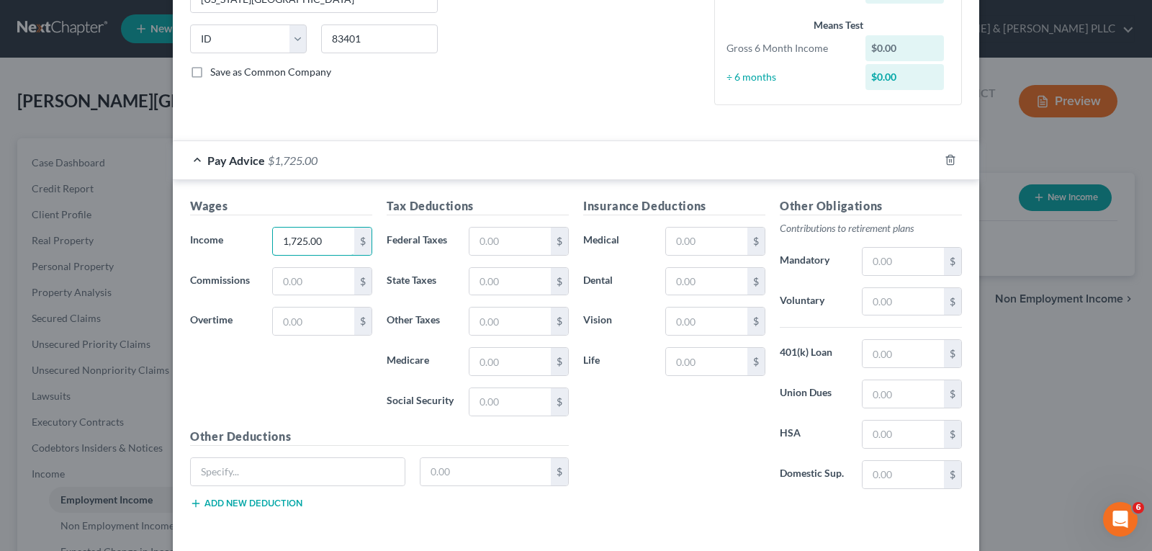
scroll to position [333, 0]
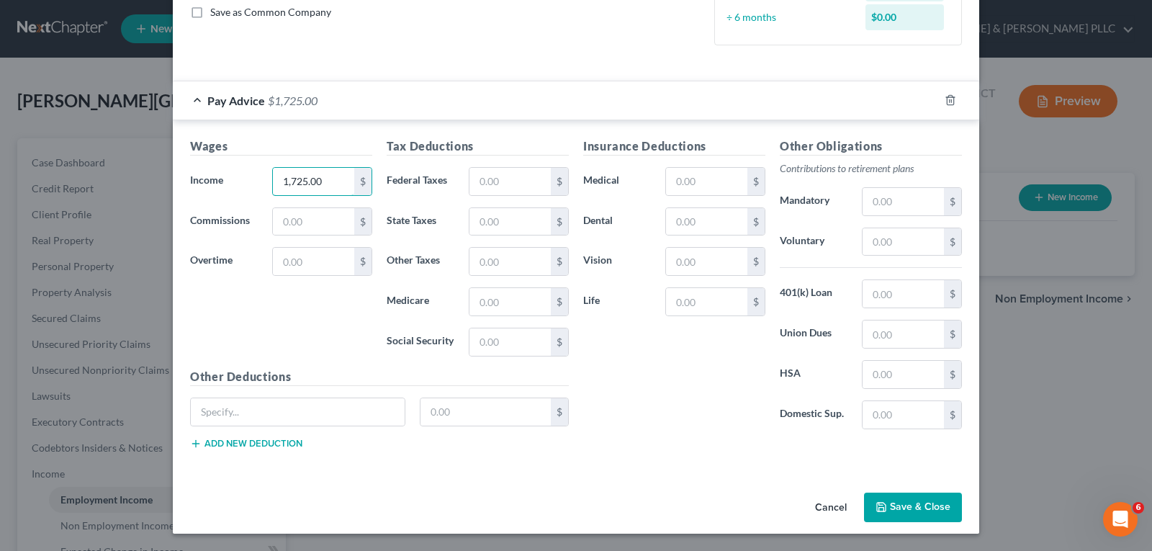
type input "1,725.00"
click at [885, 503] on div "New Income Source × Employment Type * Select Full or [DEMOGRAPHIC_DATA] Employm…" at bounding box center [576, 109] width 806 height 849
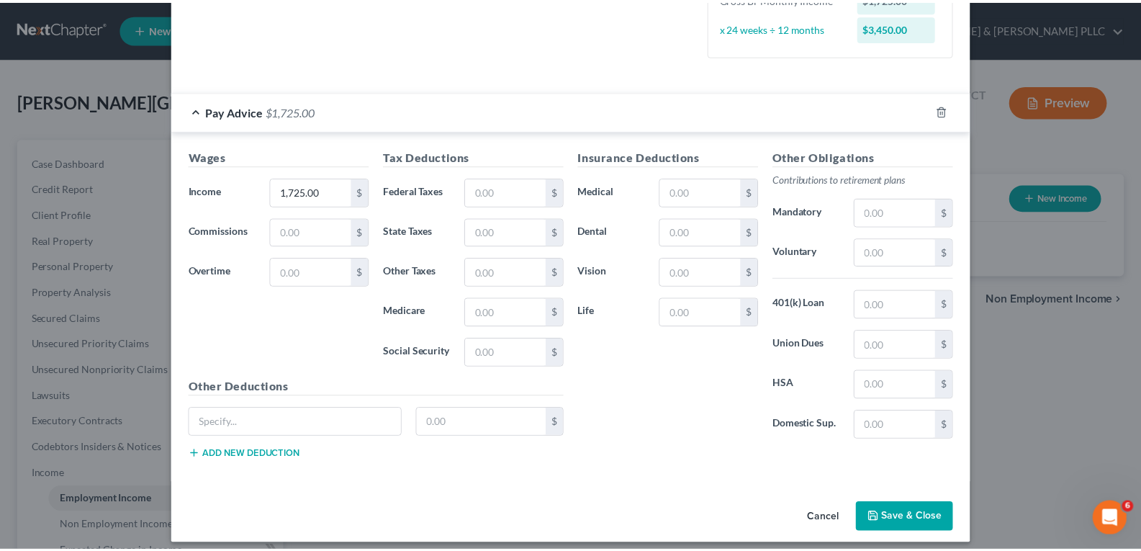
scroll to position [361, 0]
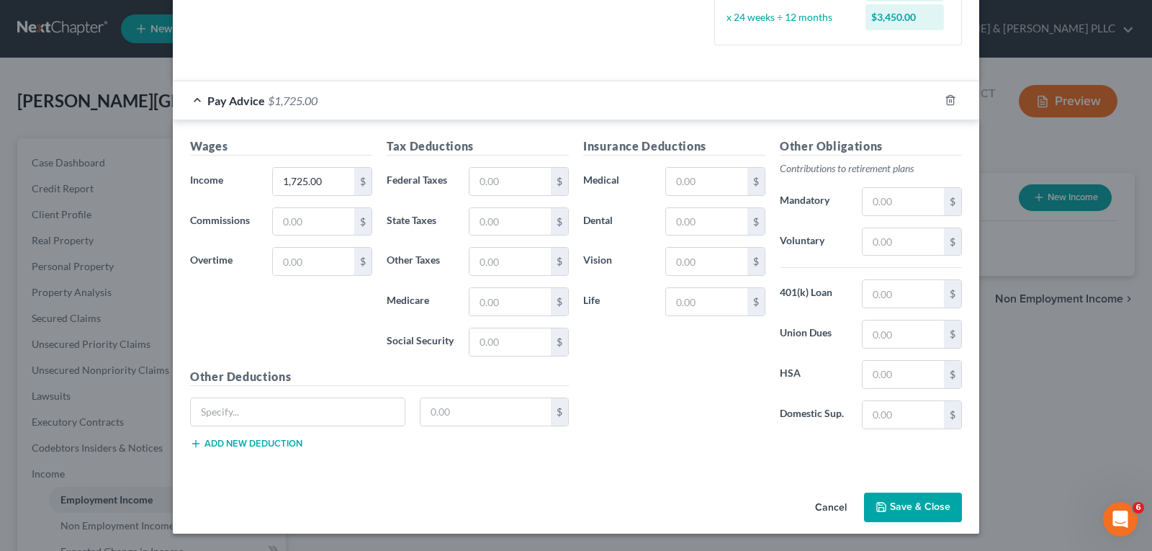
click at [922, 504] on button "Save & Close" at bounding box center [913, 507] width 98 height 30
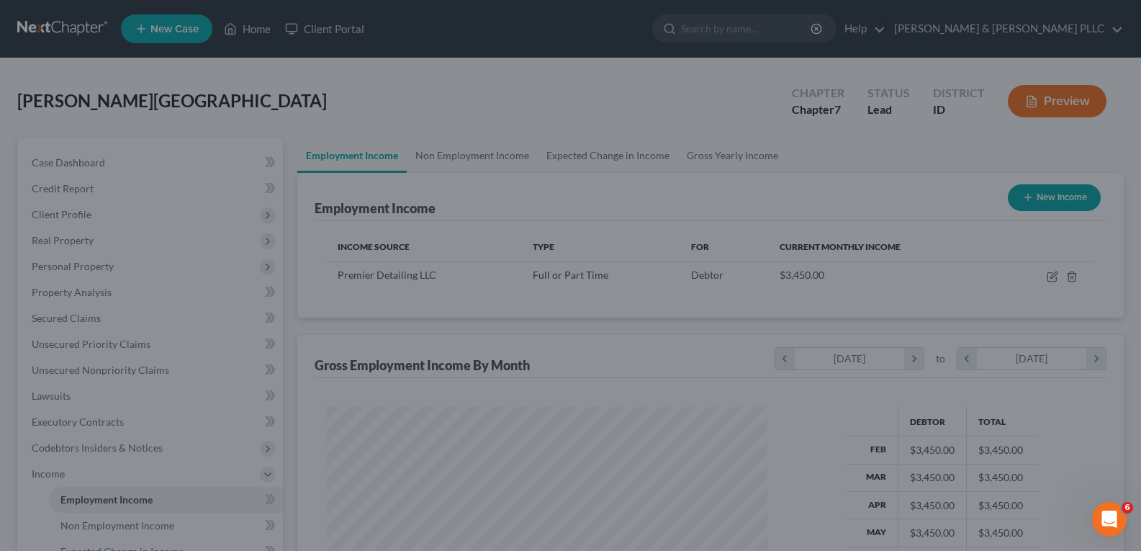
scroll to position [719600, 719393]
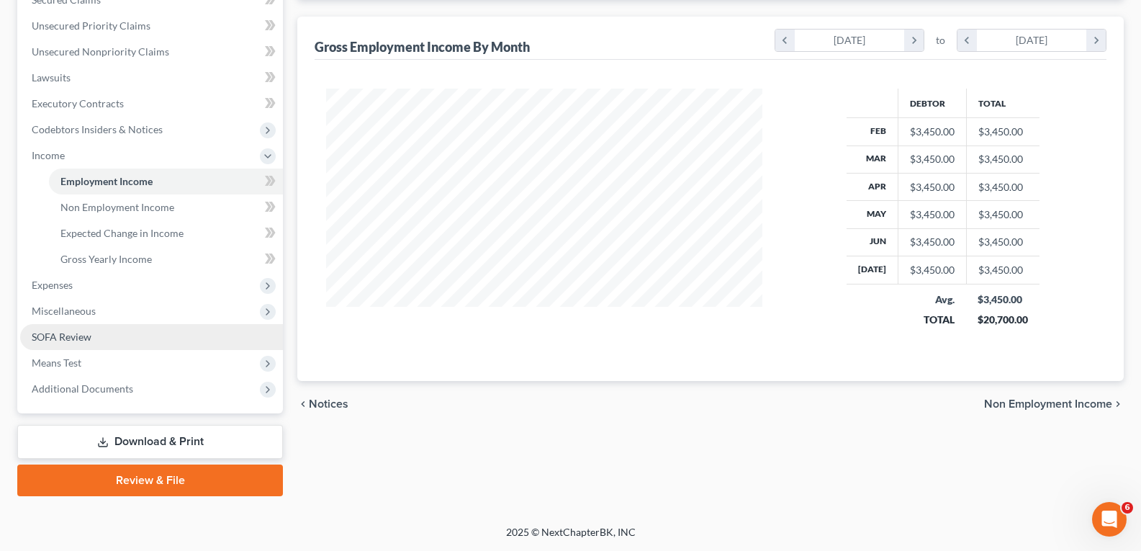
drag, startPoint x: 79, startPoint y: 338, endPoint x: 90, endPoint y: 343, distance: 11.9
click at [80, 338] on span "SOFA Review" at bounding box center [62, 336] width 60 height 12
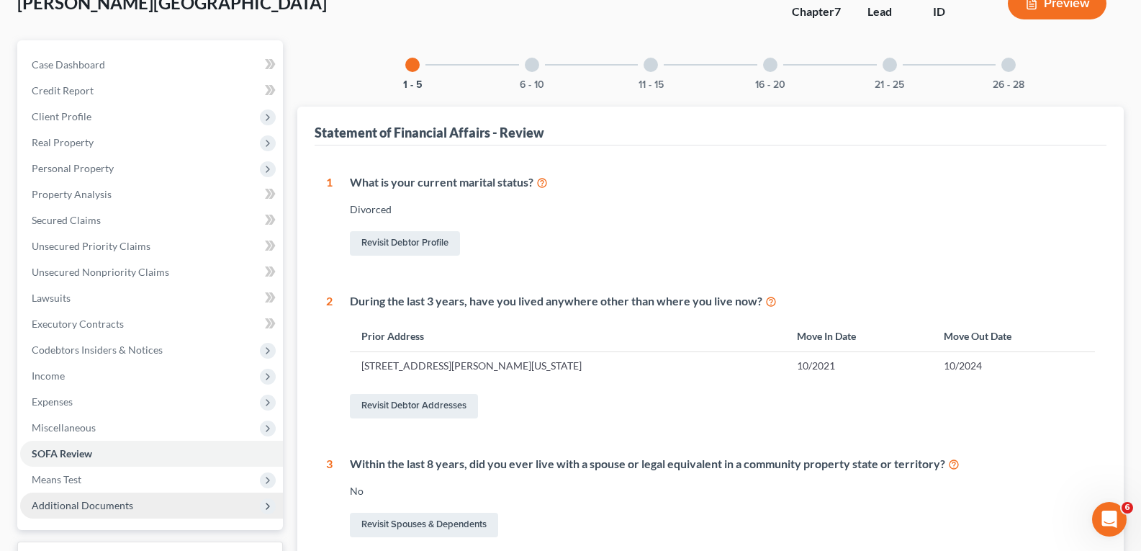
scroll to position [288, 0]
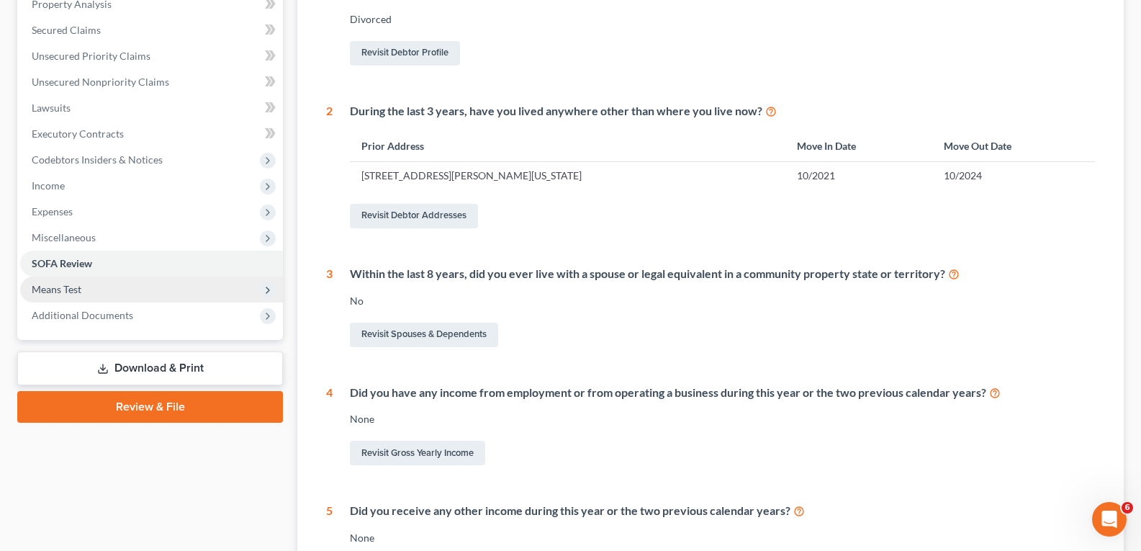
click at [78, 294] on span "Means Test" at bounding box center [57, 289] width 50 height 12
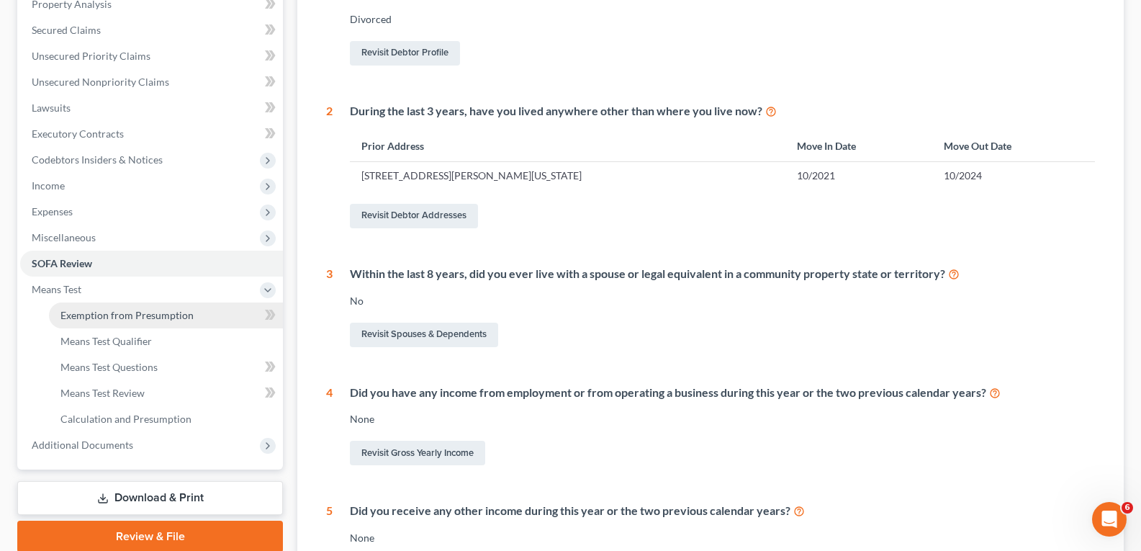
drag, startPoint x: 117, startPoint y: 318, endPoint x: 127, endPoint y: 314, distance: 11.0
click at [118, 317] on span "Exemption from Presumption" at bounding box center [126, 315] width 133 height 12
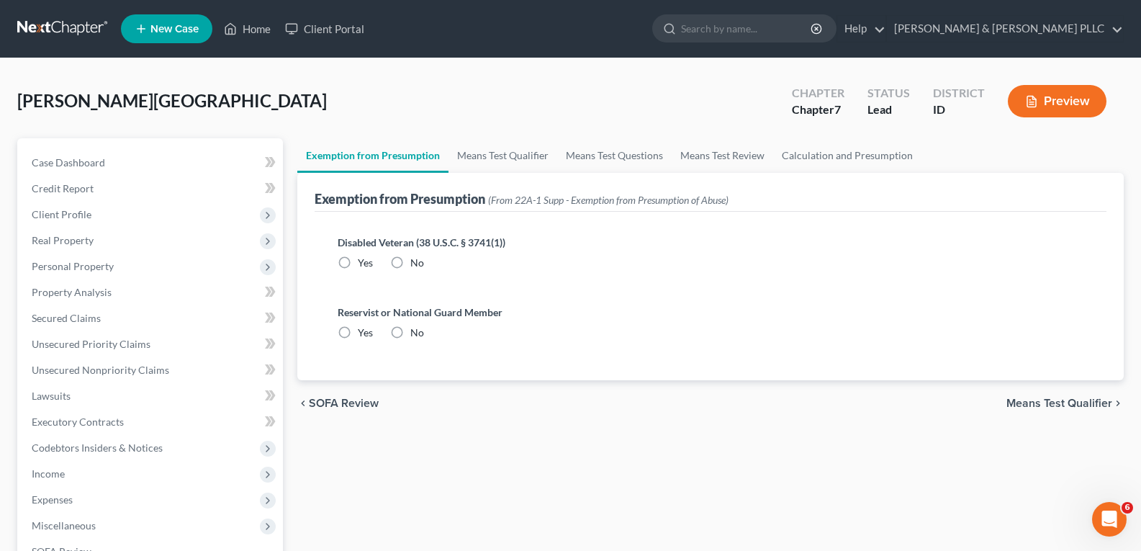
click at [410, 263] on label "No" at bounding box center [417, 263] width 14 height 14
click at [416, 263] on input "No" at bounding box center [420, 260] width 9 height 9
radio input "true"
drag, startPoint x: 400, startPoint y: 331, endPoint x: 648, endPoint y: 364, distance: 250.5
click at [410, 330] on label "No" at bounding box center [417, 332] width 14 height 14
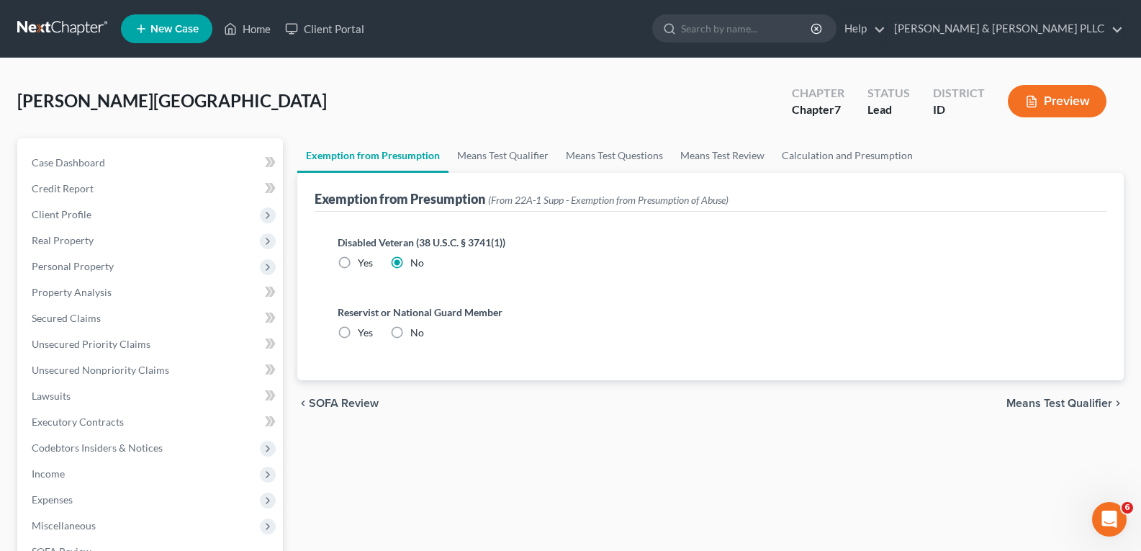
click at [416, 330] on input "No" at bounding box center [420, 329] width 9 height 9
radio input "true"
click at [1039, 399] on span "Means Test Qualifier" at bounding box center [1059, 403] width 106 height 12
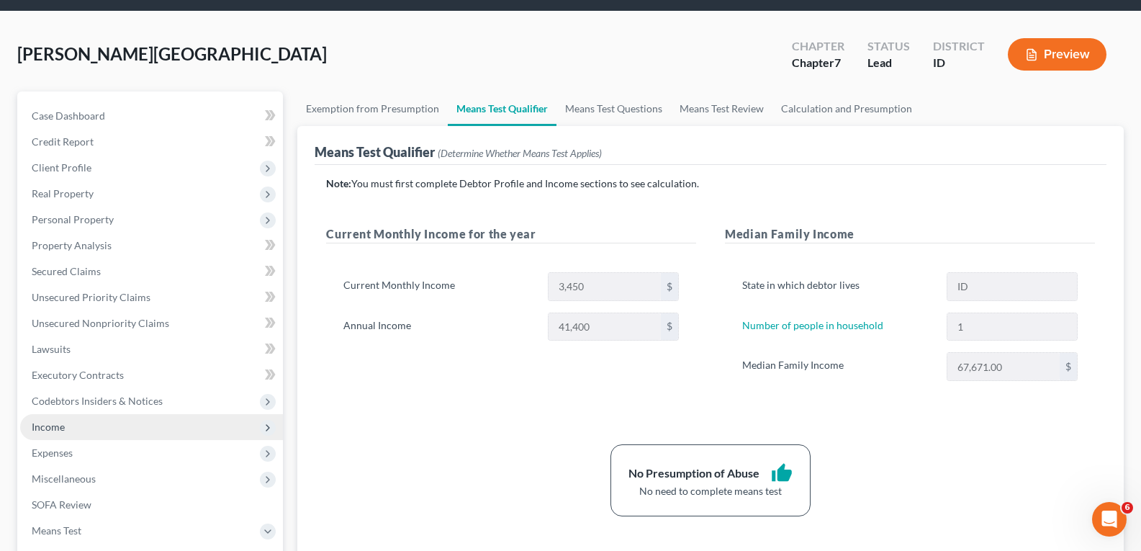
scroll to position [72, 0]
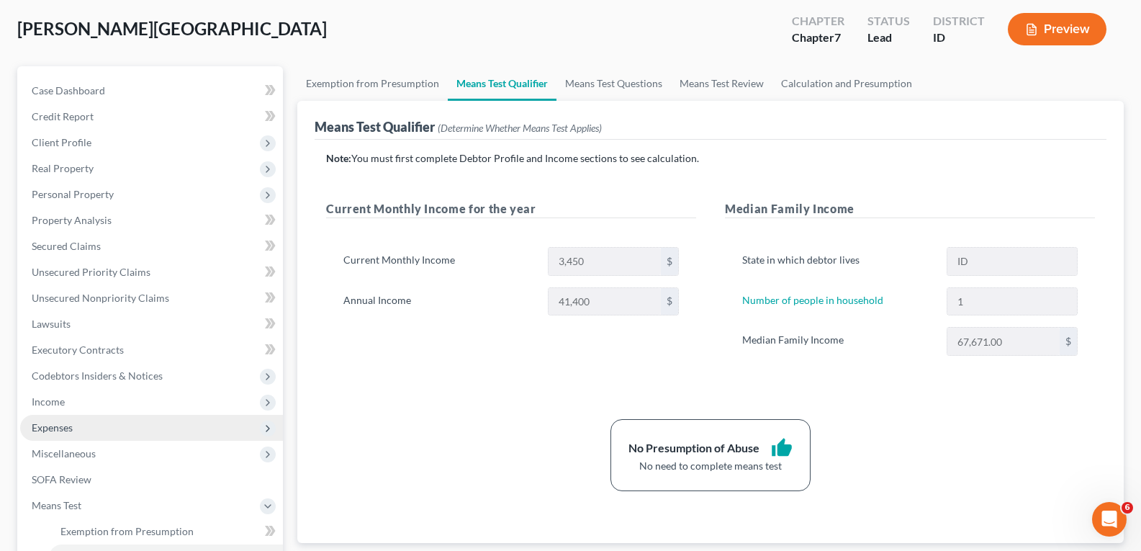
click at [60, 425] on span "Expenses" at bounding box center [52, 427] width 41 height 12
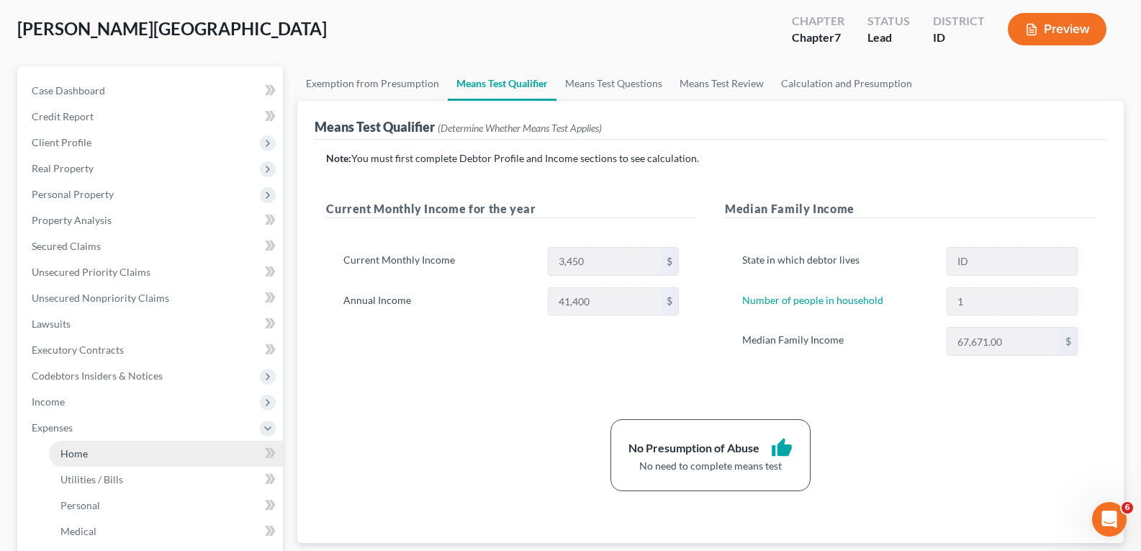
click at [83, 450] on span "Home" at bounding box center [73, 453] width 27 height 12
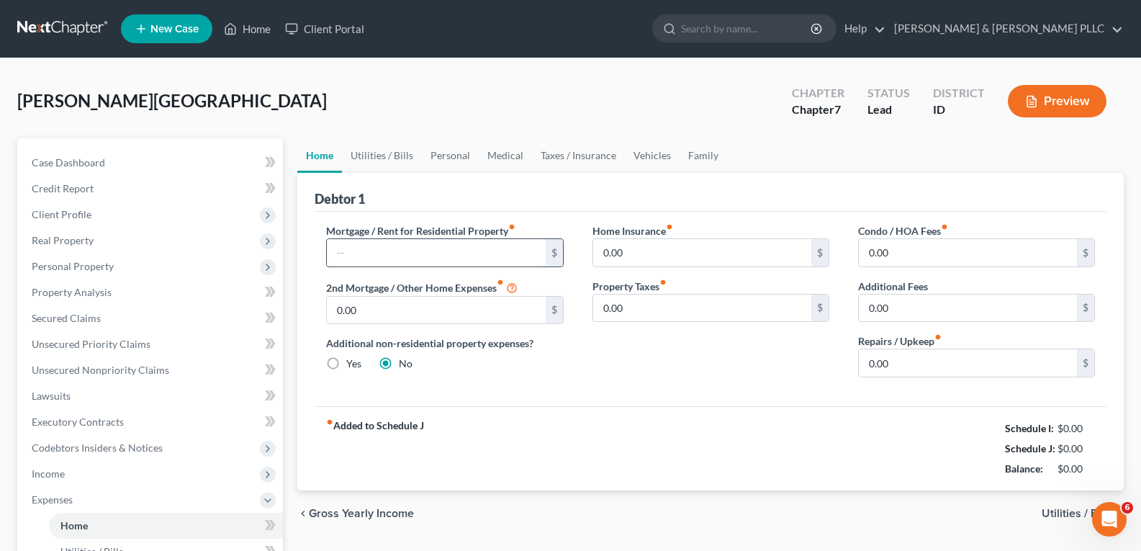
click at [375, 249] on input "text" at bounding box center [436, 252] width 218 height 27
drag, startPoint x: 579, startPoint y: 154, endPoint x: 571, endPoint y: 155, distance: 8.7
click at [579, 153] on link "Taxes / Insurance" at bounding box center [578, 155] width 93 height 35
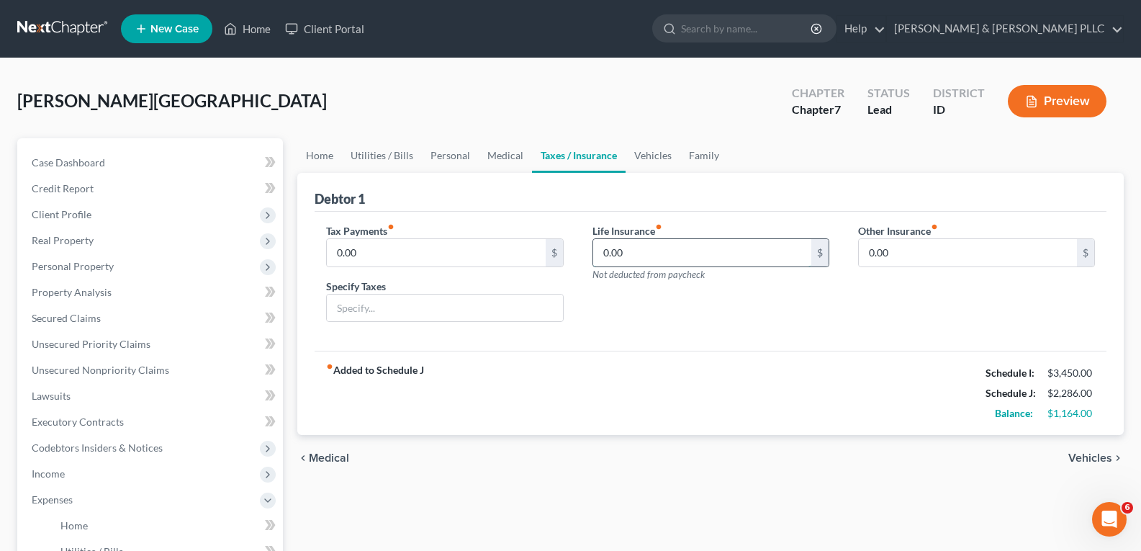
click at [600, 250] on input "0.00" at bounding box center [702, 252] width 218 height 27
click at [640, 155] on link "Vehicles" at bounding box center [653, 155] width 55 height 35
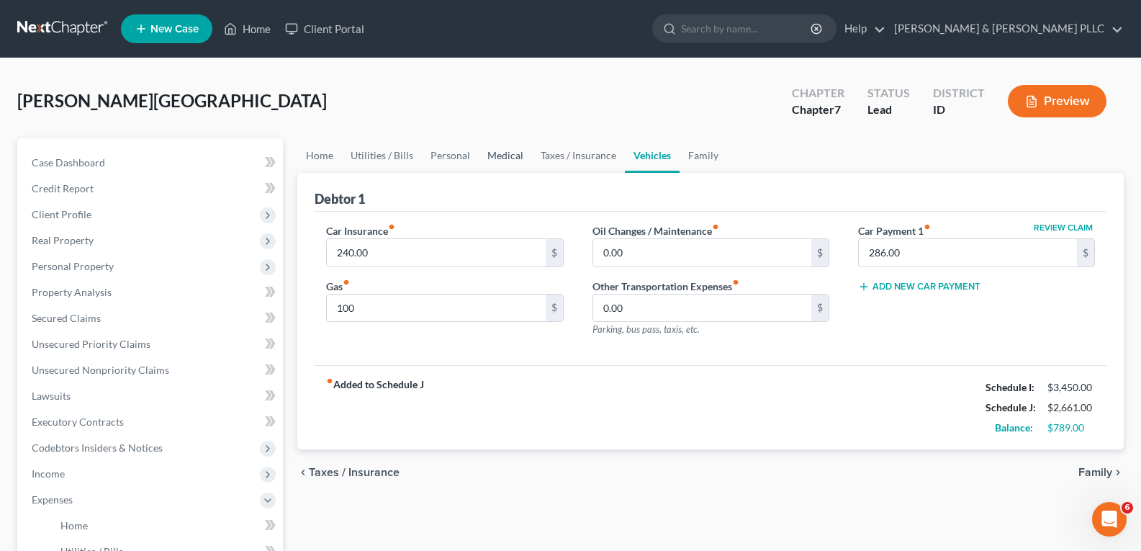
click at [508, 153] on link "Medical" at bounding box center [505, 155] width 53 height 35
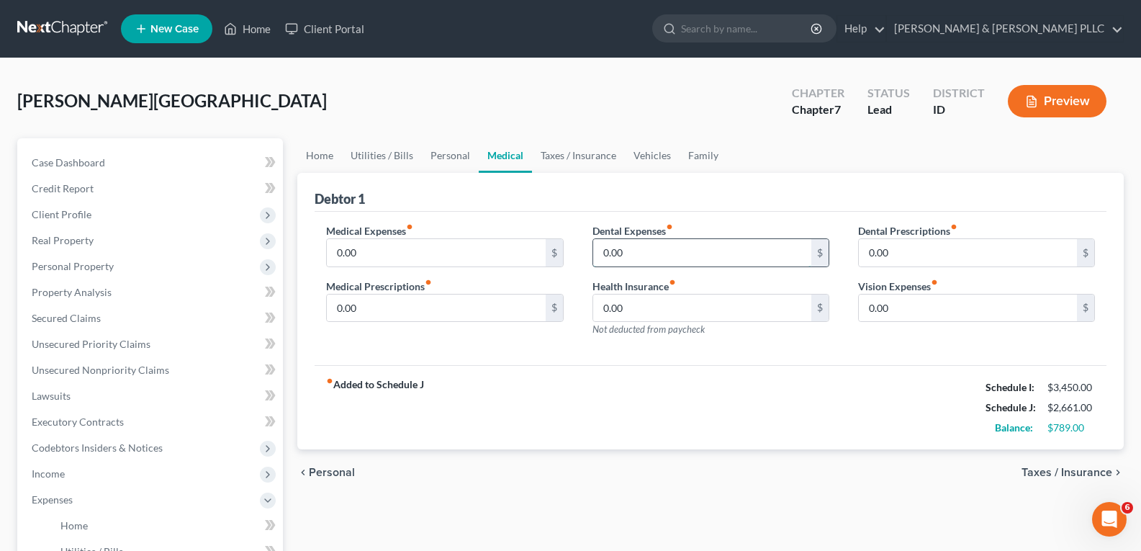
click at [602, 255] on input "0.00" at bounding box center [702, 252] width 218 height 27
click at [381, 156] on link "Utilities / Bills" at bounding box center [382, 155] width 80 height 35
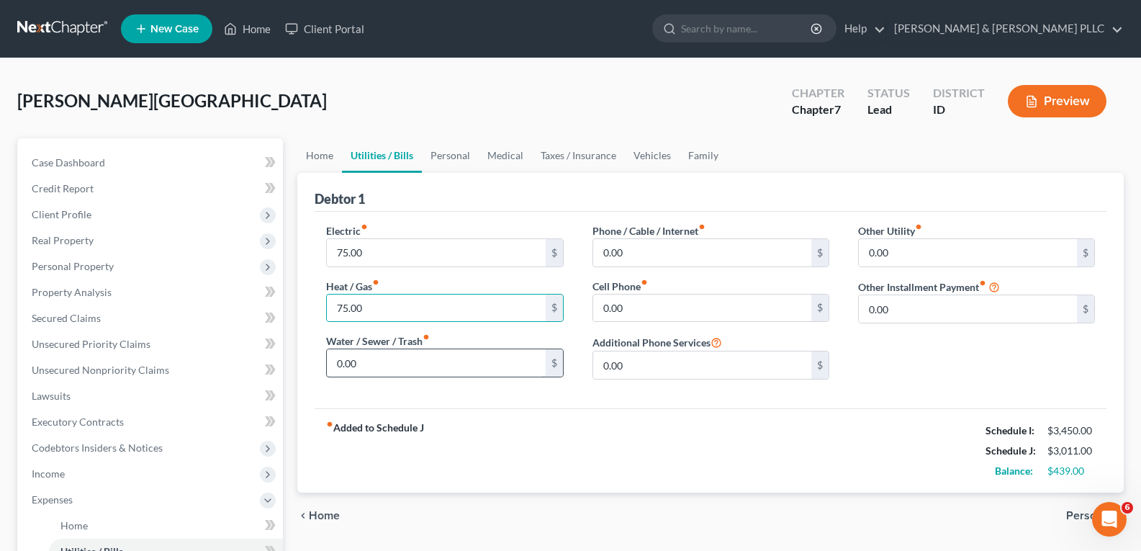
click at [388, 369] on input "0.00" at bounding box center [436, 362] width 218 height 27
click at [635, 256] on input "0.00" at bounding box center [702, 252] width 218 height 27
click at [651, 310] on input "0.00" at bounding box center [702, 307] width 218 height 27
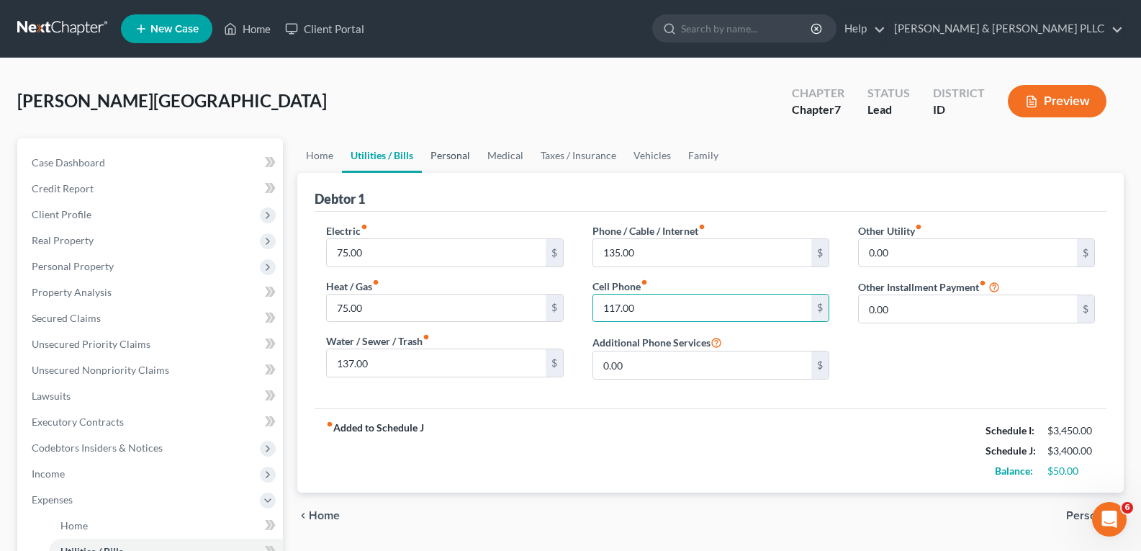
click at [451, 147] on link "Personal" at bounding box center [450, 155] width 57 height 35
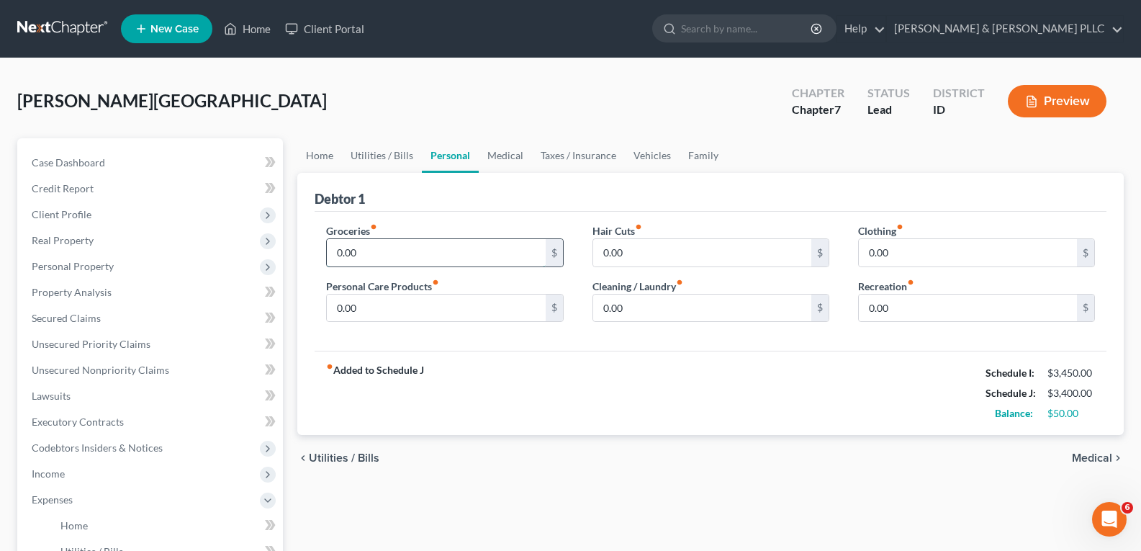
click at [332, 251] on input "0.00" at bounding box center [436, 252] width 218 height 27
click at [336, 305] on input "0.00" at bounding box center [436, 307] width 218 height 27
click at [597, 307] on input "0.00" at bounding box center [702, 307] width 218 height 27
click at [870, 310] on input "0.00" at bounding box center [968, 307] width 218 height 27
click at [507, 153] on link "Medical" at bounding box center [505, 155] width 53 height 35
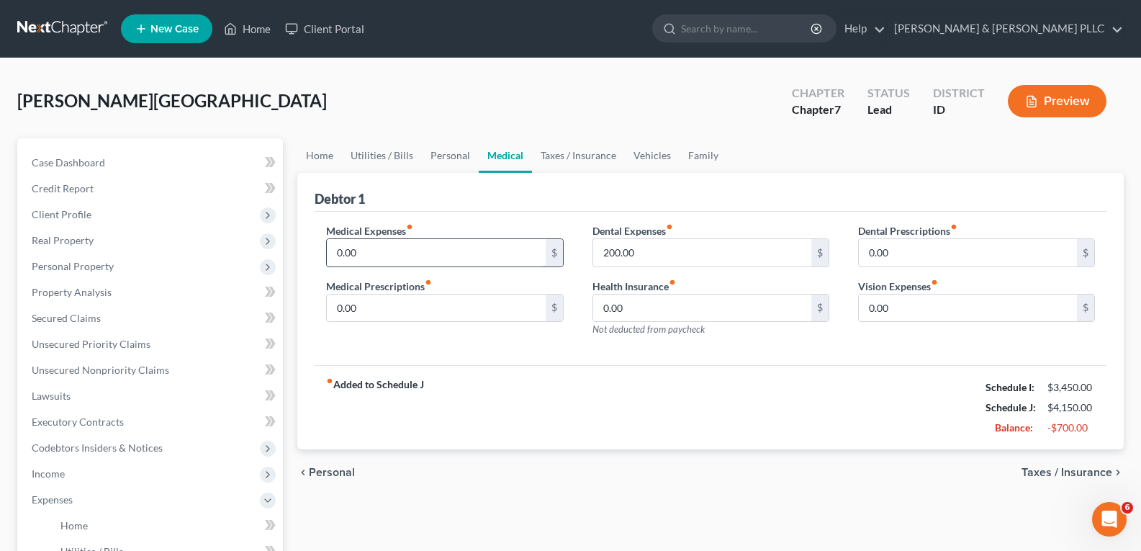
click at [333, 251] on input "0.00" at bounding box center [436, 252] width 218 height 27
click at [361, 304] on input "0.00" at bounding box center [436, 307] width 218 height 27
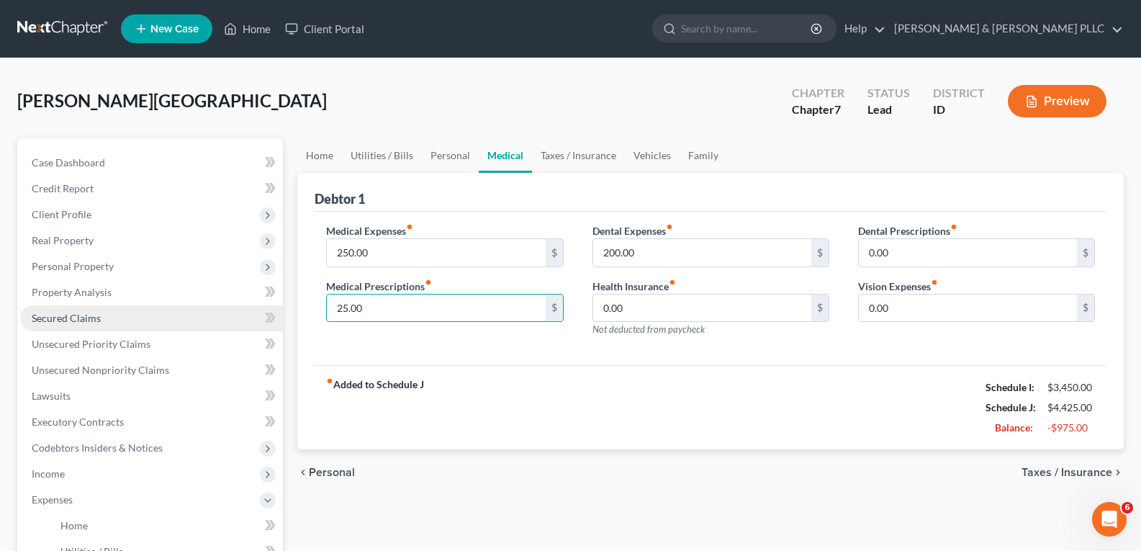
click at [84, 319] on span "Secured Claims" at bounding box center [66, 318] width 69 height 12
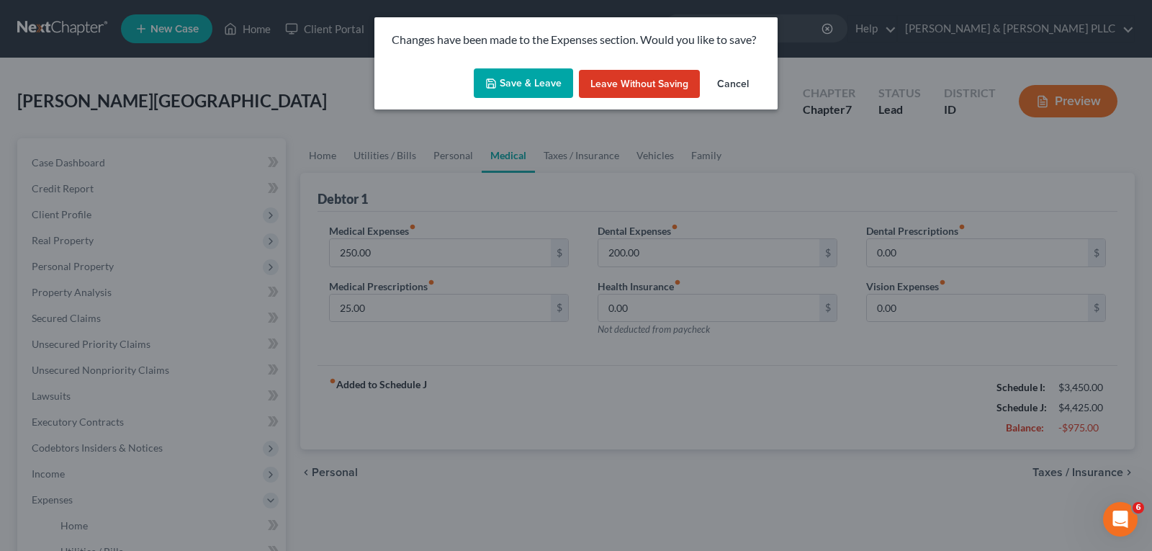
click at [549, 75] on button "Save & Leave" at bounding box center [523, 83] width 99 height 30
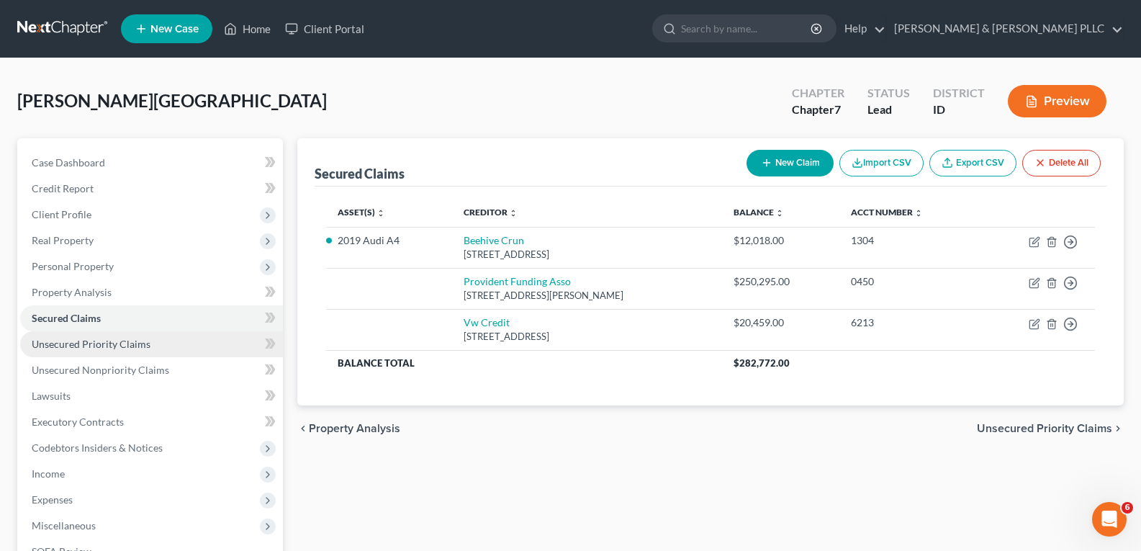
click at [113, 340] on span "Unsecured Priority Claims" at bounding box center [91, 344] width 119 height 12
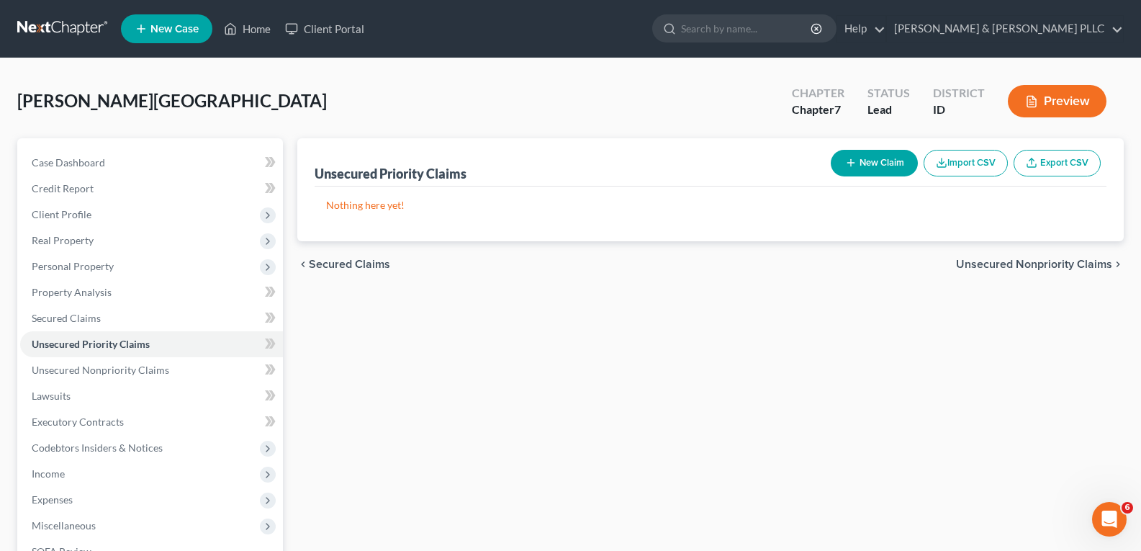
click at [869, 154] on button "New Claim" at bounding box center [874, 163] width 87 height 27
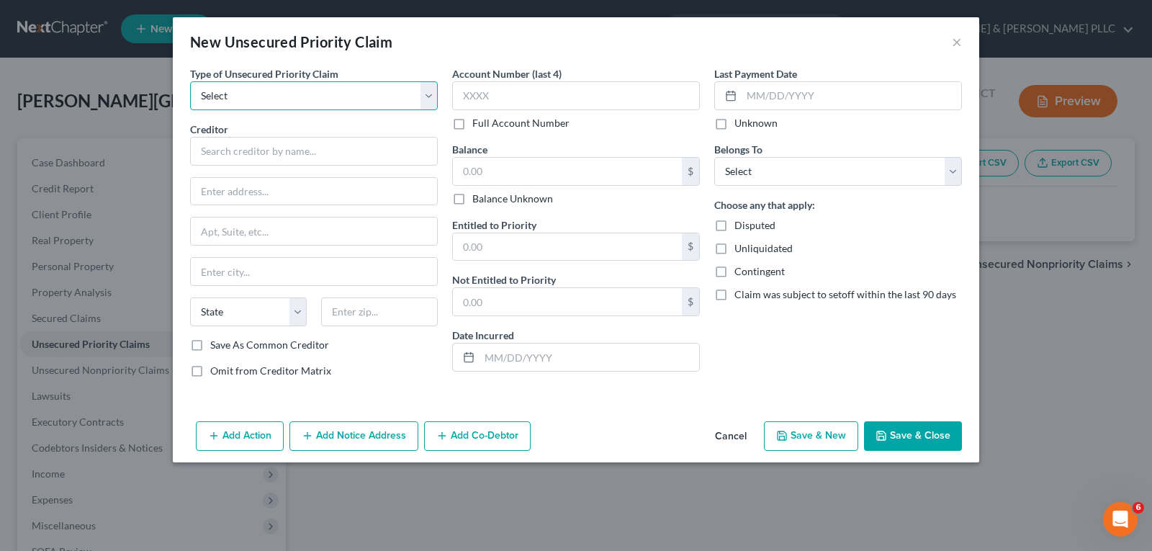
drag, startPoint x: 430, startPoint y: 98, endPoint x: 403, endPoint y: 105, distance: 27.6
click at [427, 99] on select "Select Taxes & Other Government Units Domestic Support Obligations Extensions o…" at bounding box center [314, 95] width 248 height 29
click at [190, 81] on select "Select Taxes & Other Government Units Domestic Support Obligations Extensions o…" at bounding box center [314, 95] width 248 height 29
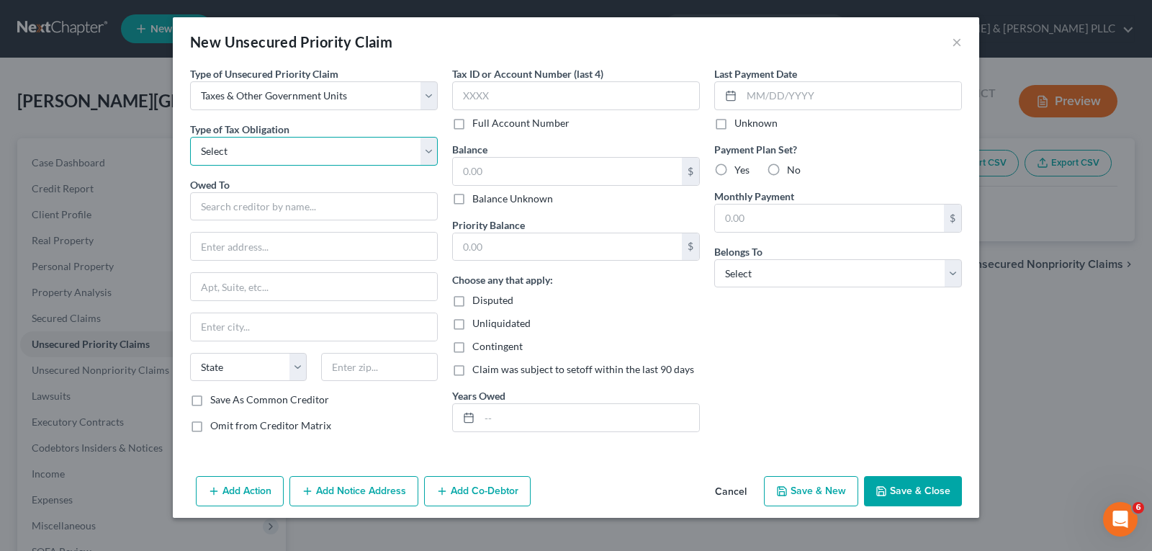
drag, startPoint x: 433, startPoint y: 153, endPoint x: 387, endPoint y: 153, distance: 45.4
click at [433, 153] on select "Select Federal City State Franchise Tax Board Other" at bounding box center [314, 151] width 248 height 29
click at [190, 137] on select "Select Federal City State Franchise Tax Board Other" at bounding box center [314, 151] width 248 height 29
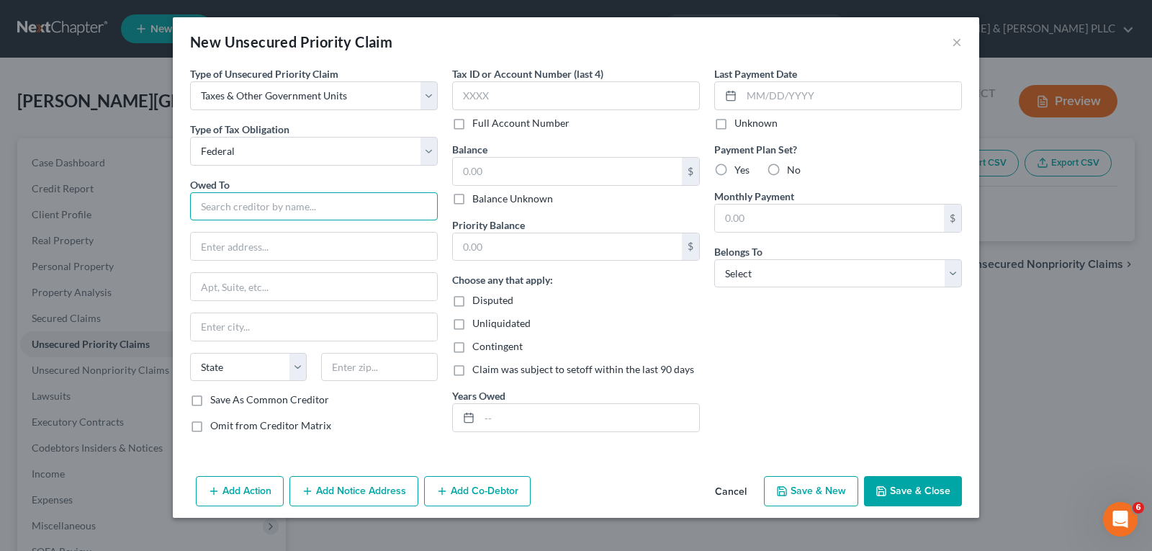
click at [295, 204] on input "text" at bounding box center [314, 206] width 248 height 29
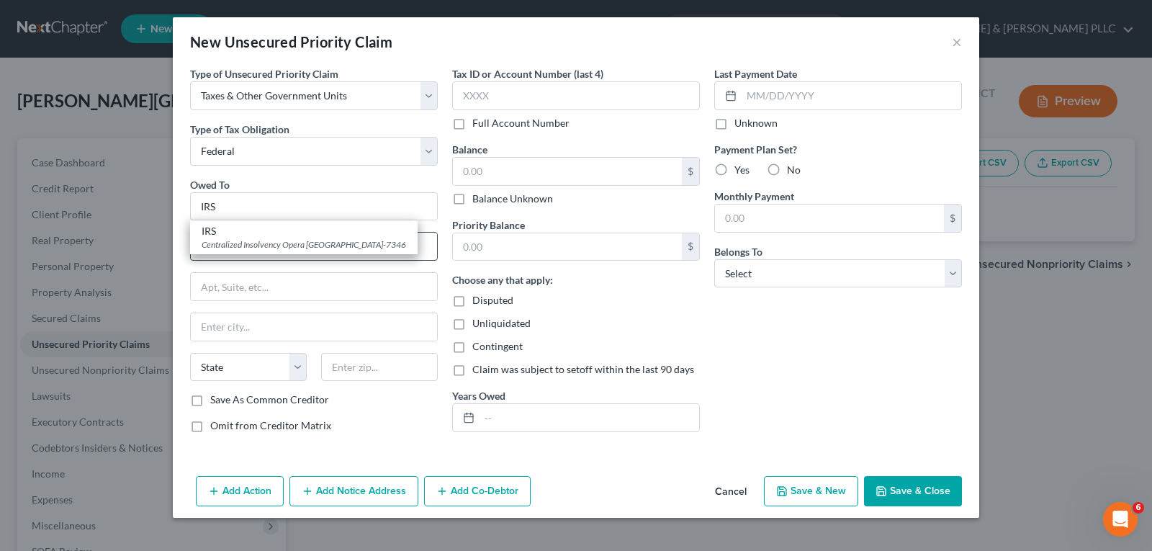
click at [261, 238] on div "Centralized Insolvency Opera [GEOGRAPHIC_DATA]-7346" at bounding box center [304, 244] width 204 height 12
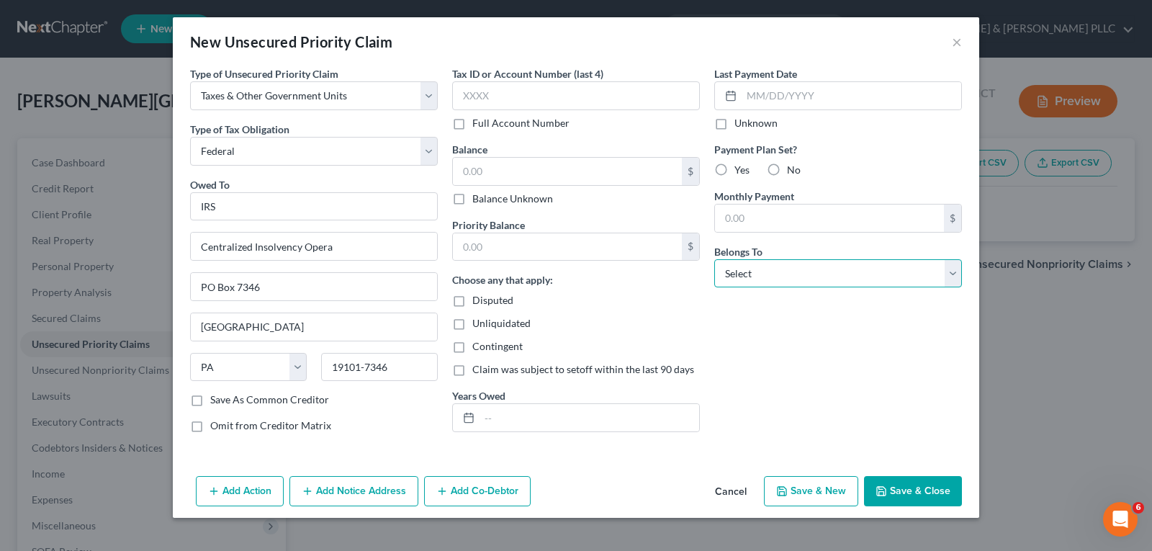
drag, startPoint x: 951, startPoint y: 271, endPoint x: 903, endPoint y: 284, distance: 49.2
click at [951, 273] on select "Select Debtor 1 Only Debtor 2 Only Debtor 1 And Debtor 2 Only At Least One Of T…" at bounding box center [838, 273] width 248 height 29
click at [714, 259] on select "Select Debtor 1 Only Debtor 2 Only Debtor 1 And Debtor 2 Only At Least One Of T…" at bounding box center [838, 273] width 248 height 29
click at [818, 487] on button "Save & New" at bounding box center [811, 491] width 94 height 30
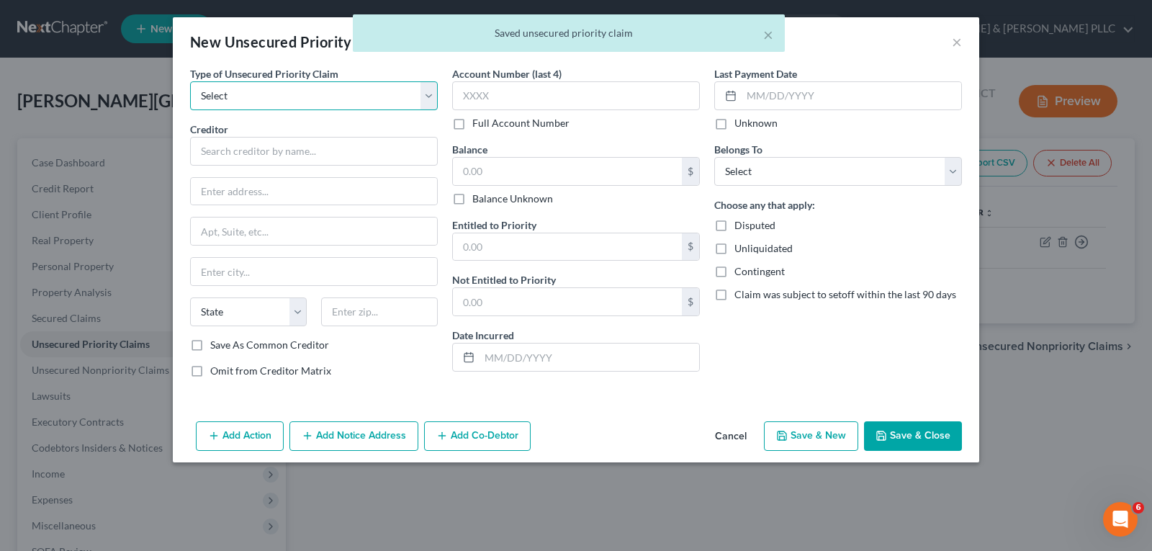
drag, startPoint x: 425, startPoint y: 96, endPoint x: 397, endPoint y: 102, distance: 28.8
click at [425, 96] on select "Select Taxes & Other Government Units Domestic Support Obligations Extensions o…" at bounding box center [314, 95] width 248 height 29
click at [190, 81] on select "Select Taxes & Other Government Units Domestic Support Obligations Extensions o…" at bounding box center [314, 95] width 248 height 29
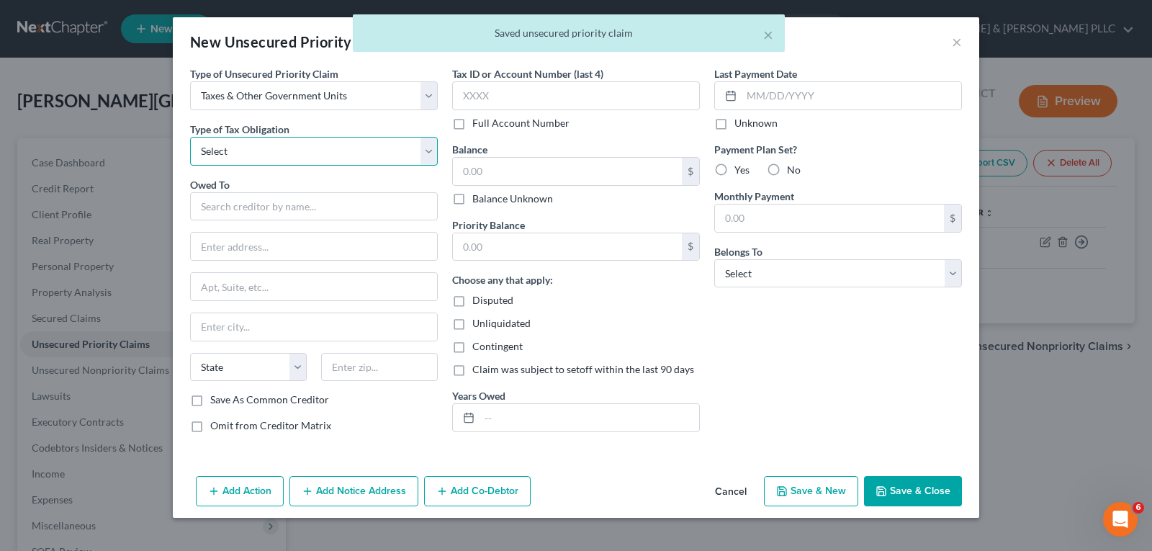
drag, startPoint x: 433, startPoint y: 145, endPoint x: 413, endPoint y: 155, distance: 21.9
click at [433, 147] on select "Select Federal City State Franchise Tax Board Other" at bounding box center [314, 151] width 248 height 29
click at [190, 137] on select "Select Federal City State Franchise Tax Board Other" at bounding box center [314, 151] width 248 height 29
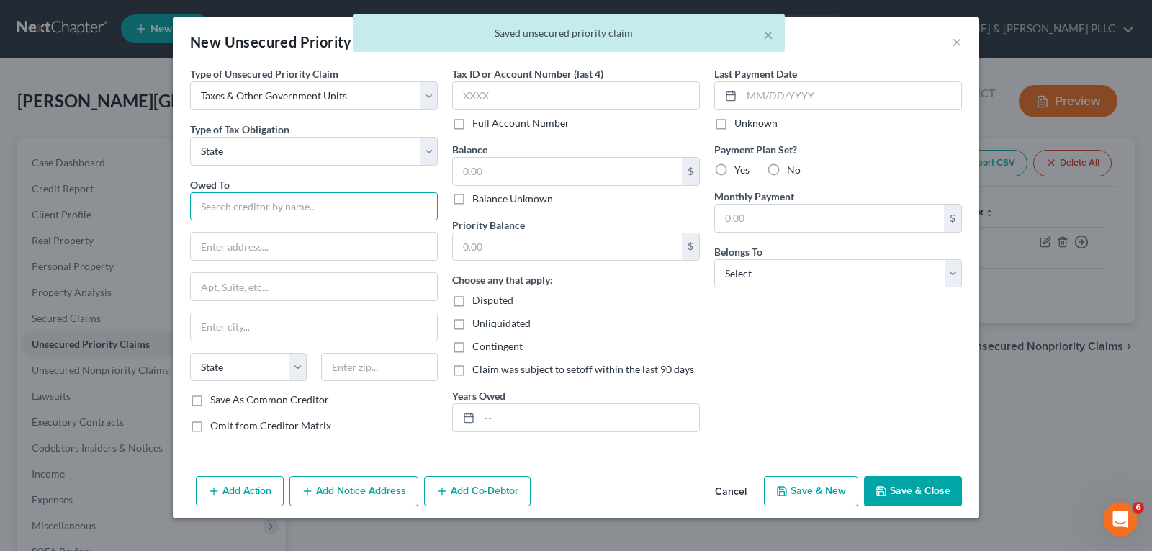
click at [299, 211] on input "text" at bounding box center [314, 206] width 248 height 29
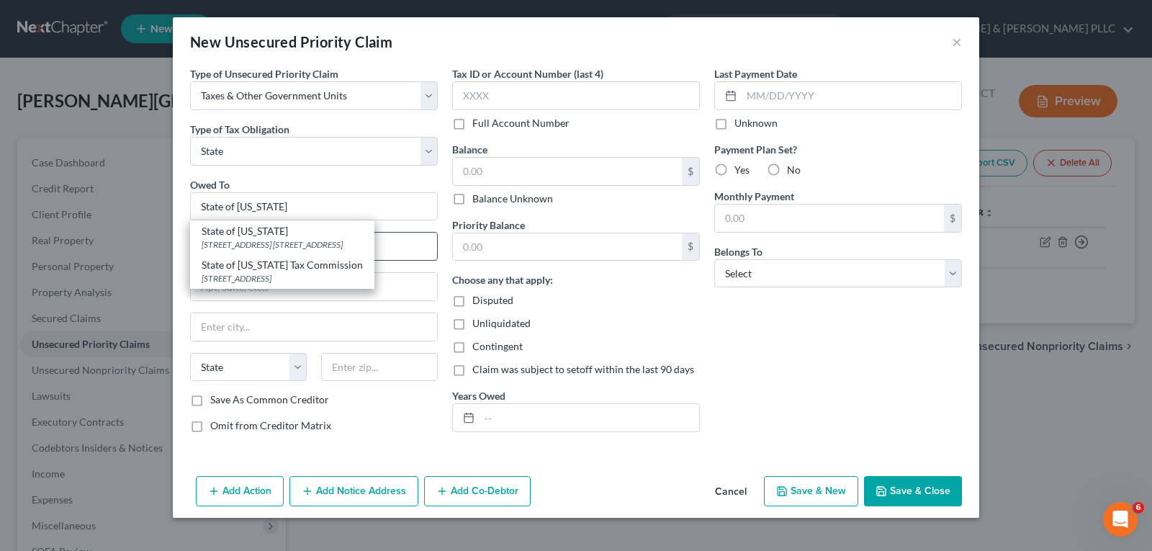
click at [263, 234] on div "State of [US_STATE]" at bounding box center [282, 231] width 161 height 14
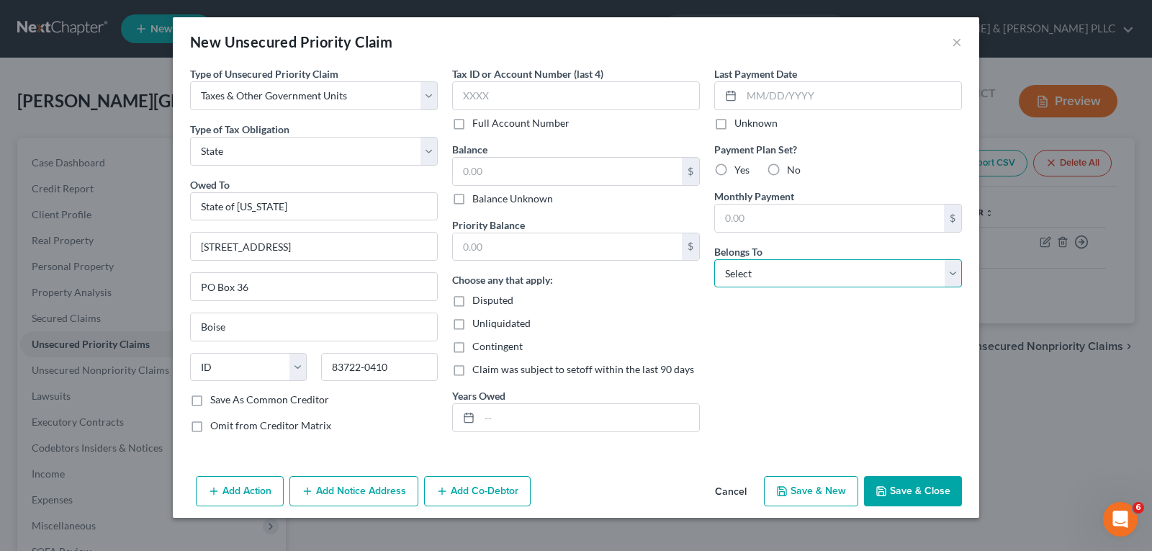
click at [952, 283] on select "Select Debtor 1 Only Debtor 2 Only Debtor 1 And Debtor 2 Only At Least One Of T…" at bounding box center [838, 273] width 248 height 29
click at [714, 259] on select "Select Debtor 1 Only Debtor 2 Only Debtor 1 And Debtor 2 Only At Least One Of T…" at bounding box center [838, 273] width 248 height 29
drag, startPoint x: 925, startPoint y: 482, endPoint x: 911, endPoint y: 477, distance: 15.3
click at [924, 482] on button "Save & Close" at bounding box center [913, 491] width 98 height 30
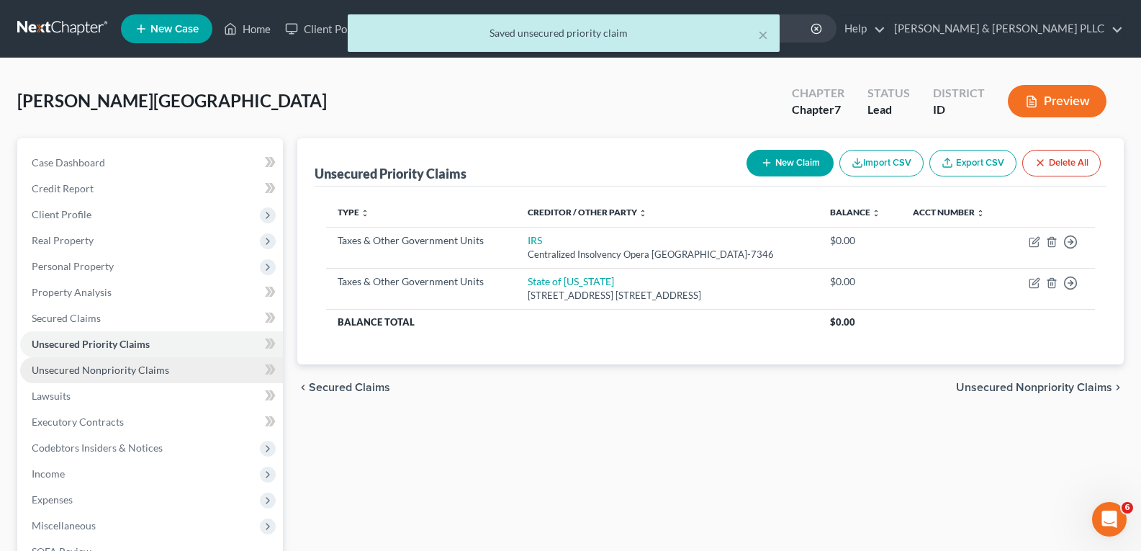
drag, startPoint x: 115, startPoint y: 366, endPoint x: 132, endPoint y: 363, distance: 17.5
click at [117, 366] on span "Unsecured Nonpriority Claims" at bounding box center [100, 370] width 137 height 12
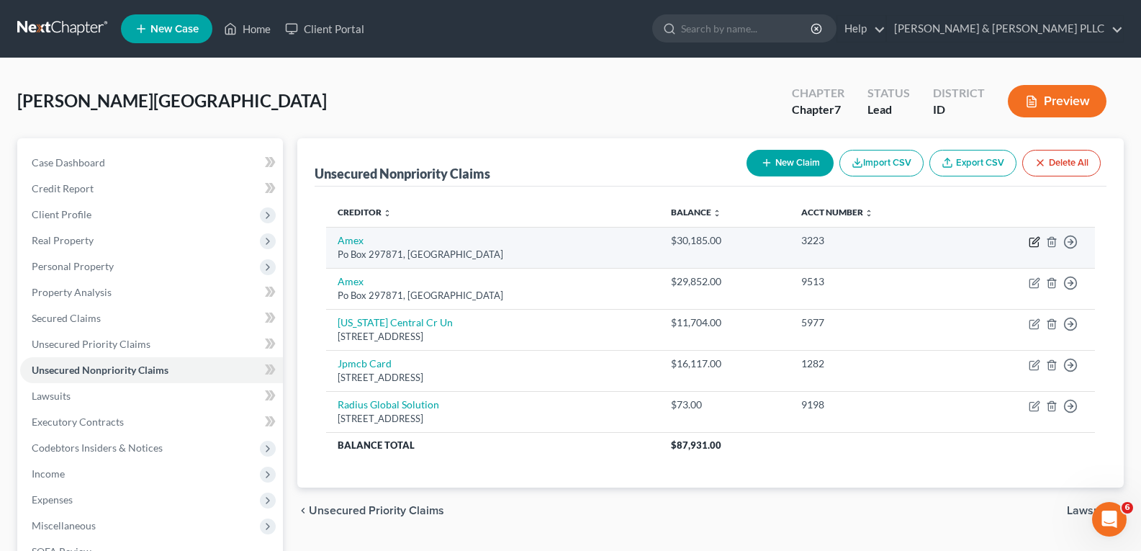
click at [1038, 242] on icon "button" at bounding box center [1035, 242] width 12 height 12
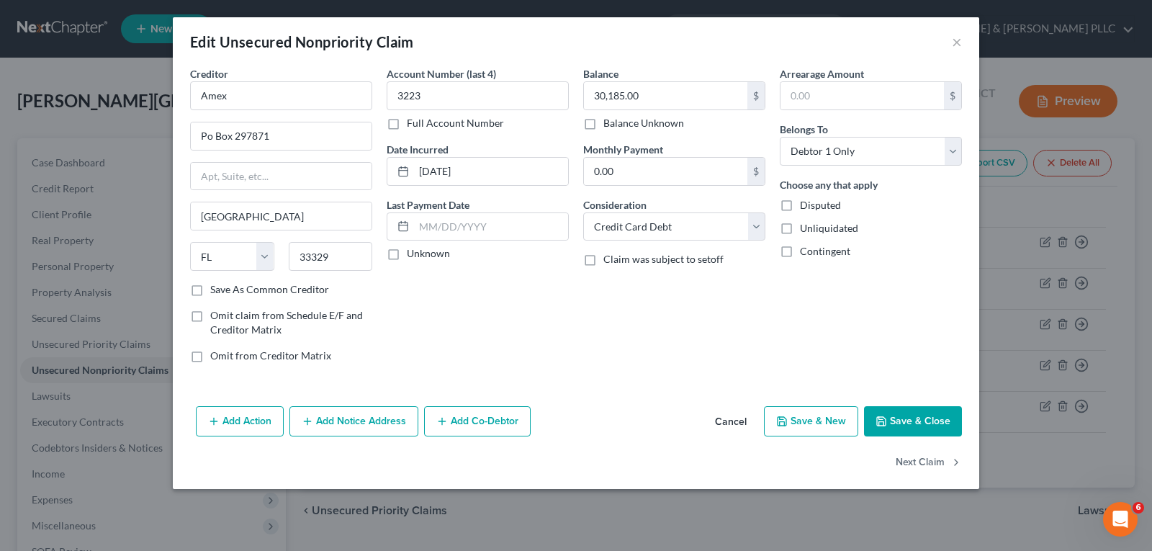
click at [353, 414] on button "Add Notice Address" at bounding box center [353, 421] width 129 height 30
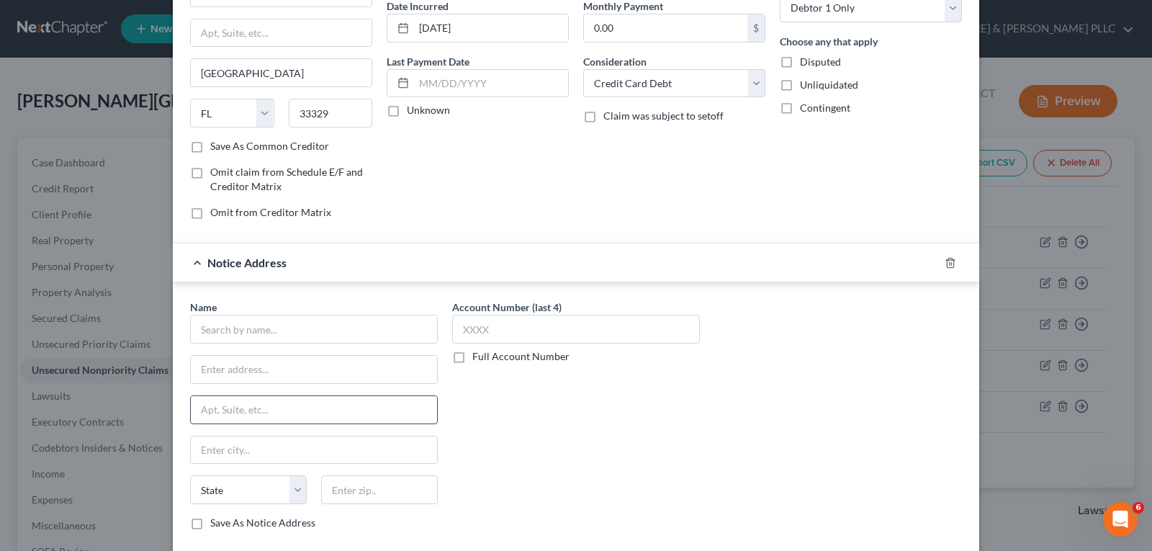
scroll to position [144, 0]
click at [311, 340] on input "text" at bounding box center [314, 328] width 248 height 29
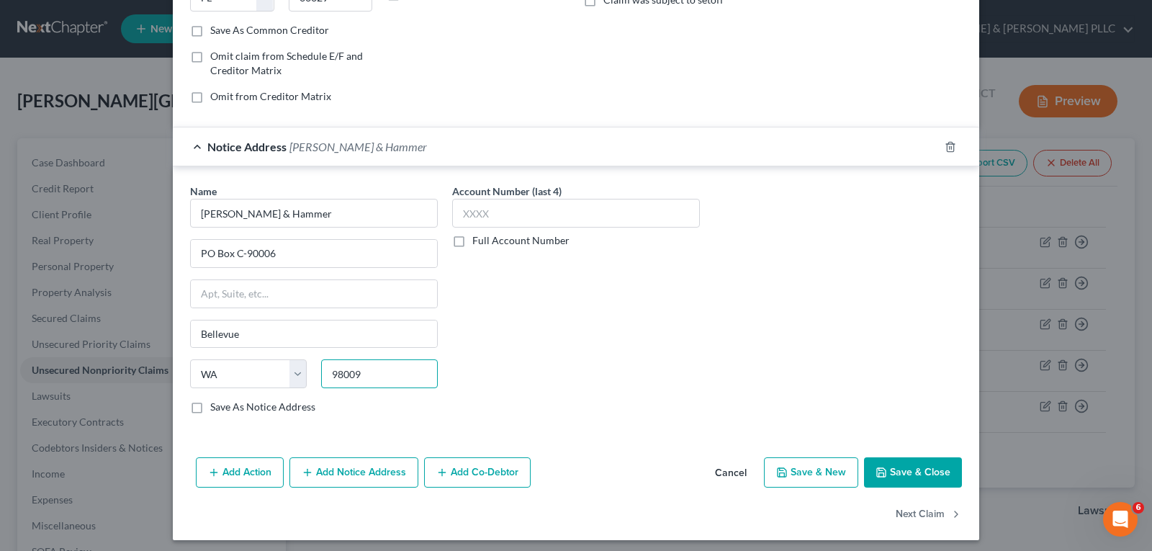
scroll to position [266, 0]
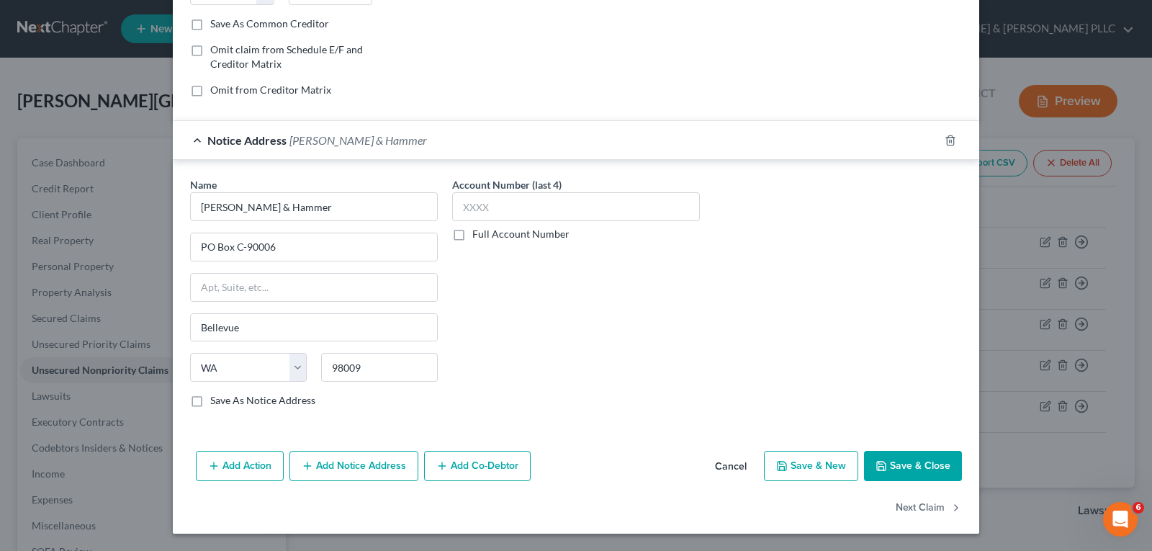
click at [891, 456] on button "Save & Close" at bounding box center [913, 466] width 98 height 30
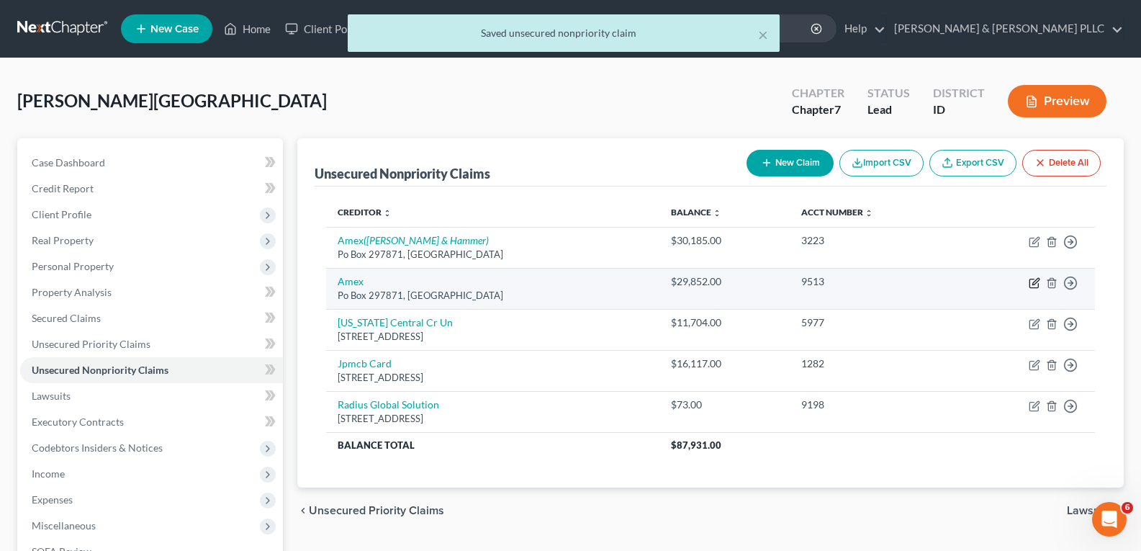
click at [1036, 284] on icon "button" at bounding box center [1035, 283] width 12 height 12
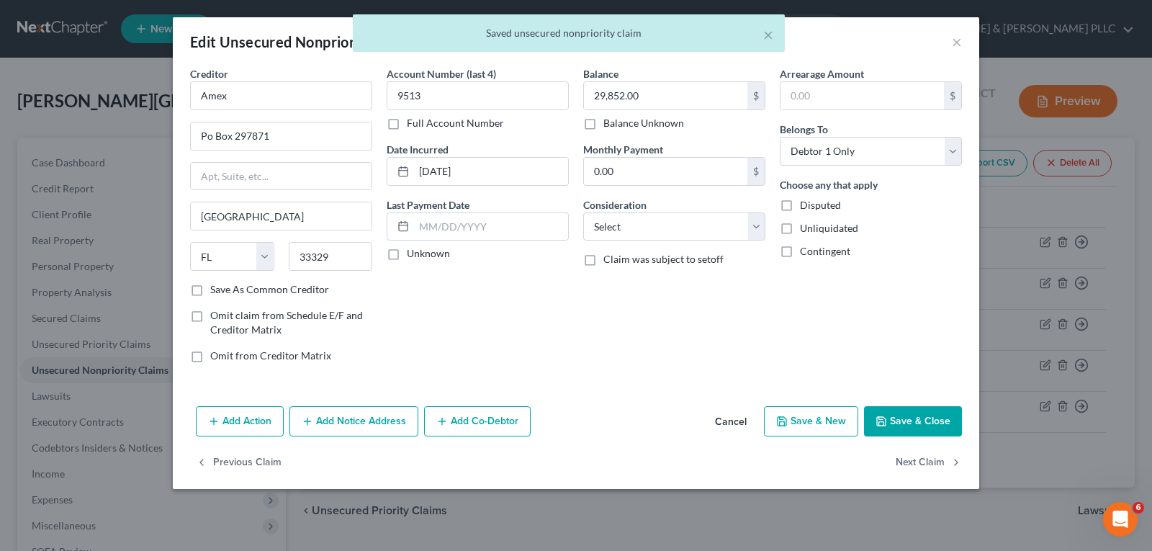
click at [389, 415] on button "Add Notice Address" at bounding box center [353, 421] width 129 height 30
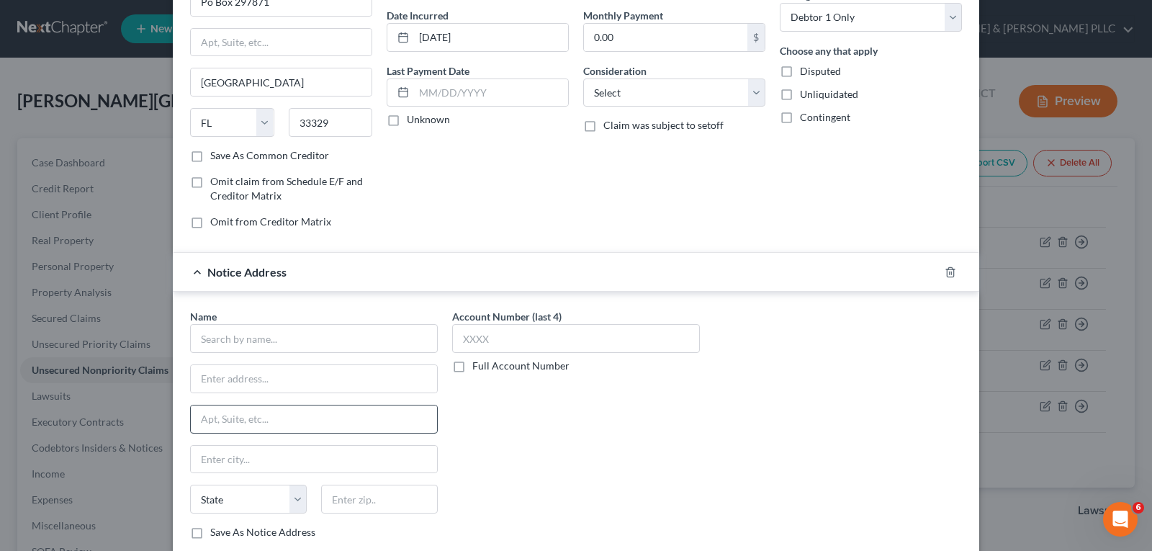
scroll to position [144, 0]
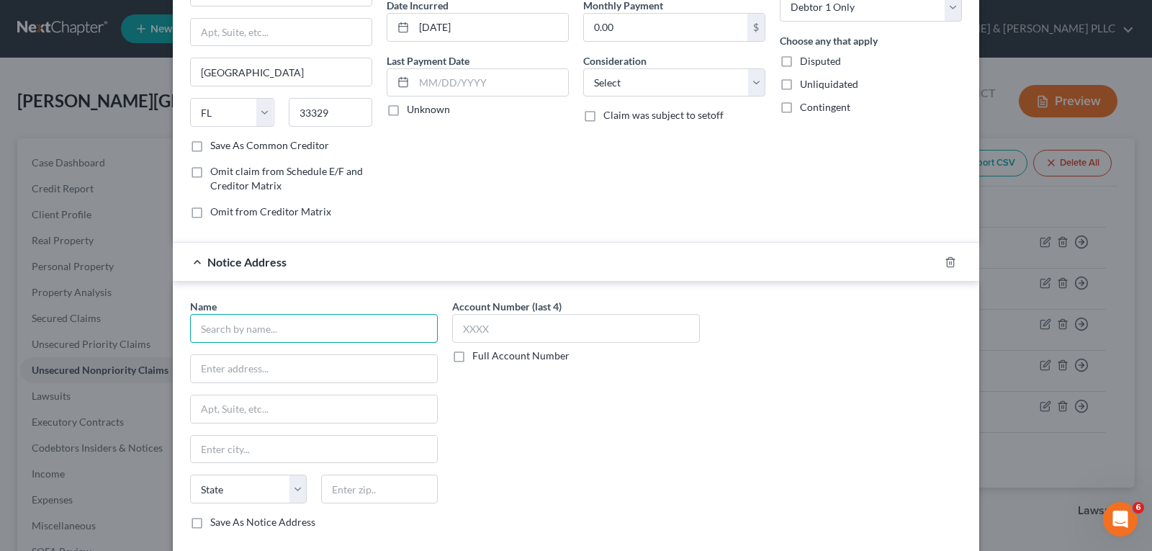
click at [325, 328] on input "text" at bounding box center [314, 328] width 248 height 29
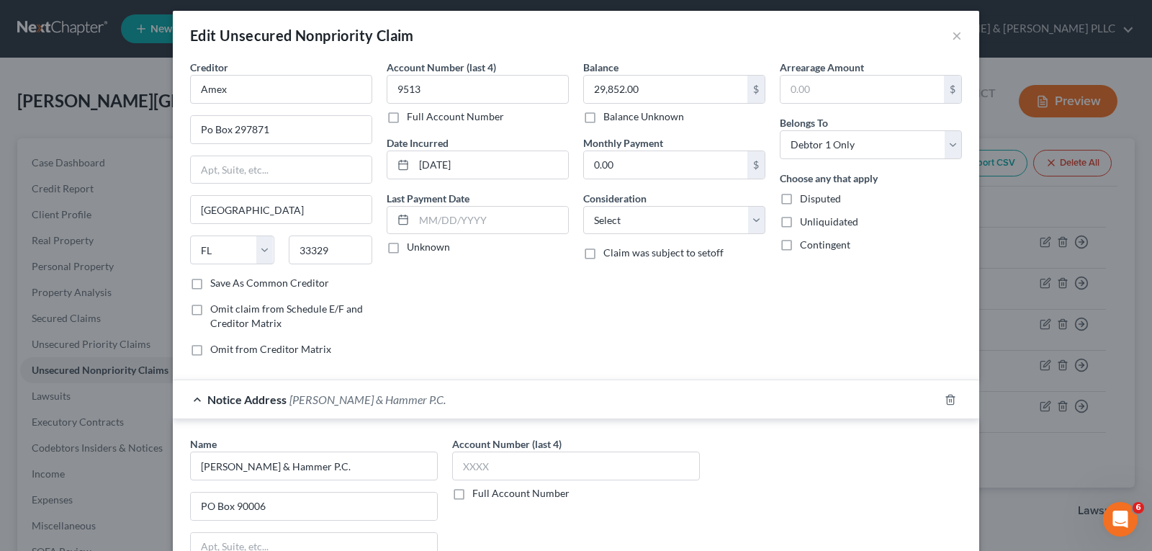
scroll to position [0, 0]
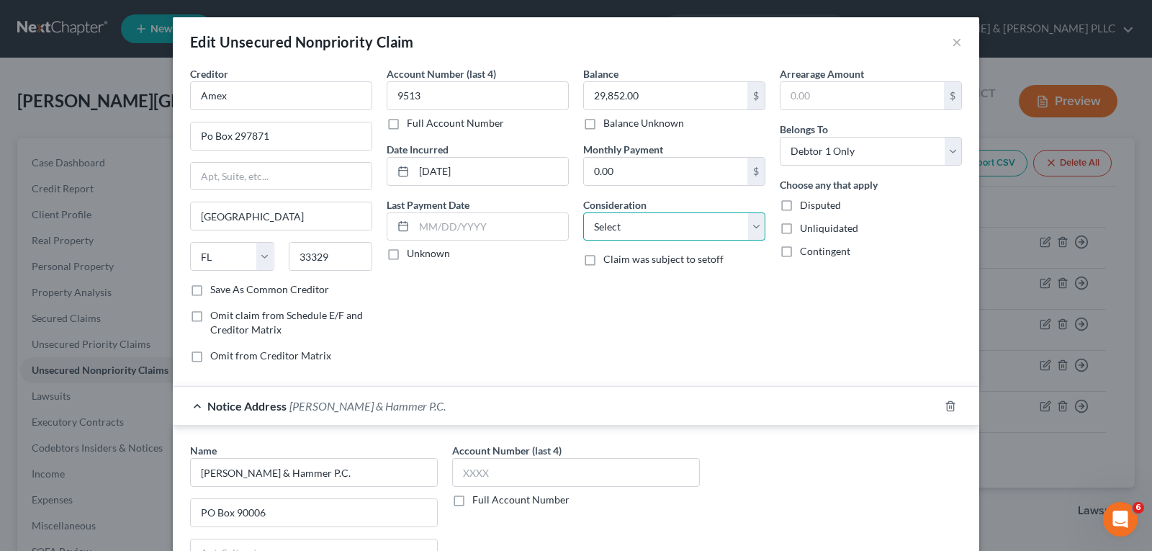
drag, startPoint x: 750, startPoint y: 227, endPoint x: 751, endPoint y: 236, distance: 9.4
click at [750, 227] on select "Select Cable / Satellite Services Collection Agency Credit Card Debt Debt Couns…" at bounding box center [674, 226] width 182 height 29
click at [583, 212] on select "Select Cable / Satellite Services Collection Agency Credit Card Debt Debt Couns…" at bounding box center [674, 226] width 182 height 29
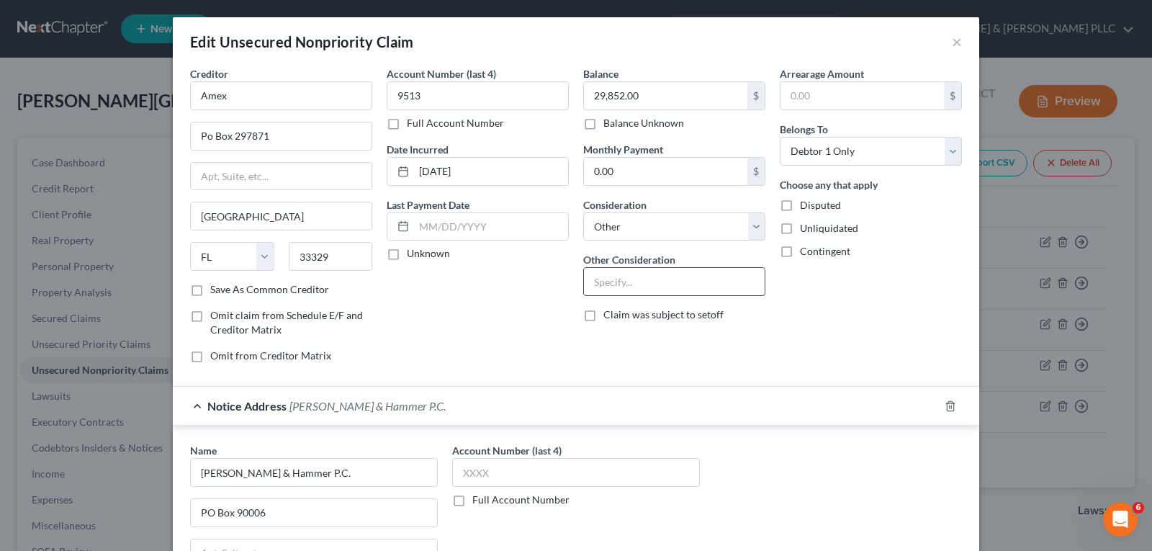
click at [630, 281] on input "text" at bounding box center [674, 281] width 181 height 27
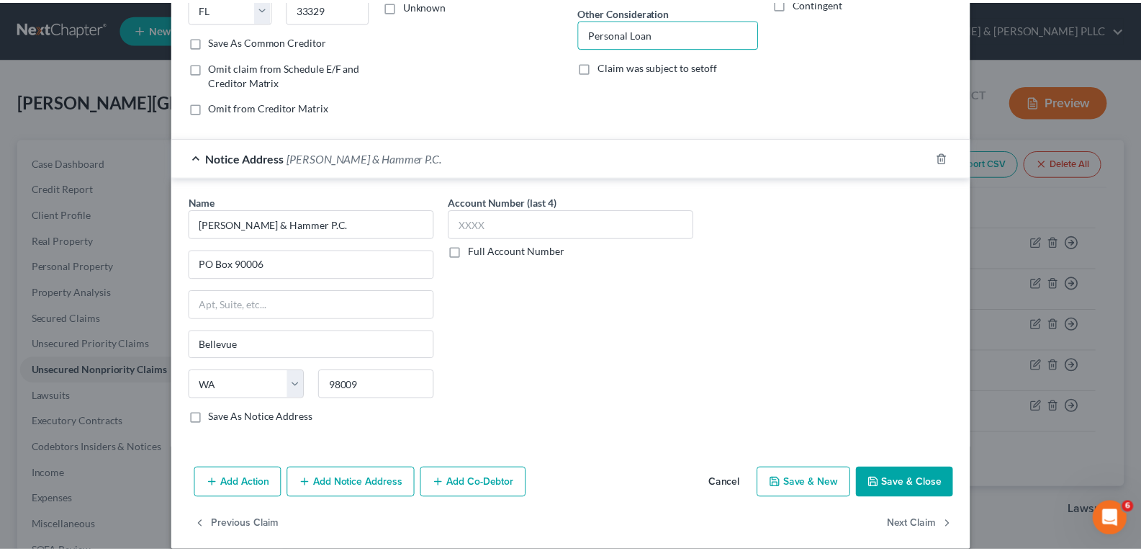
scroll to position [266, 0]
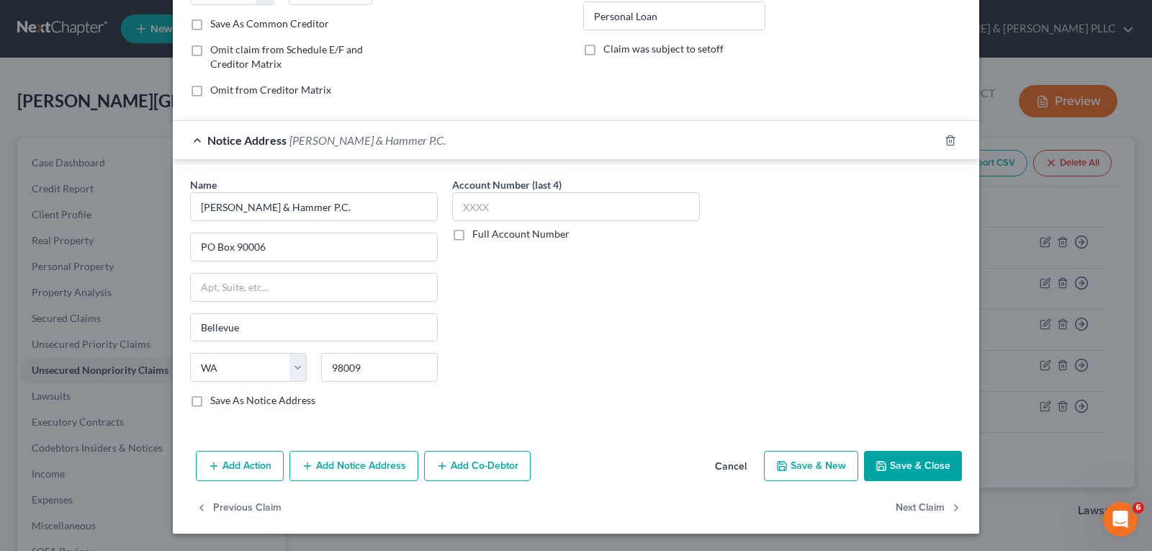
click at [891, 466] on button "Save & Close" at bounding box center [913, 466] width 98 height 30
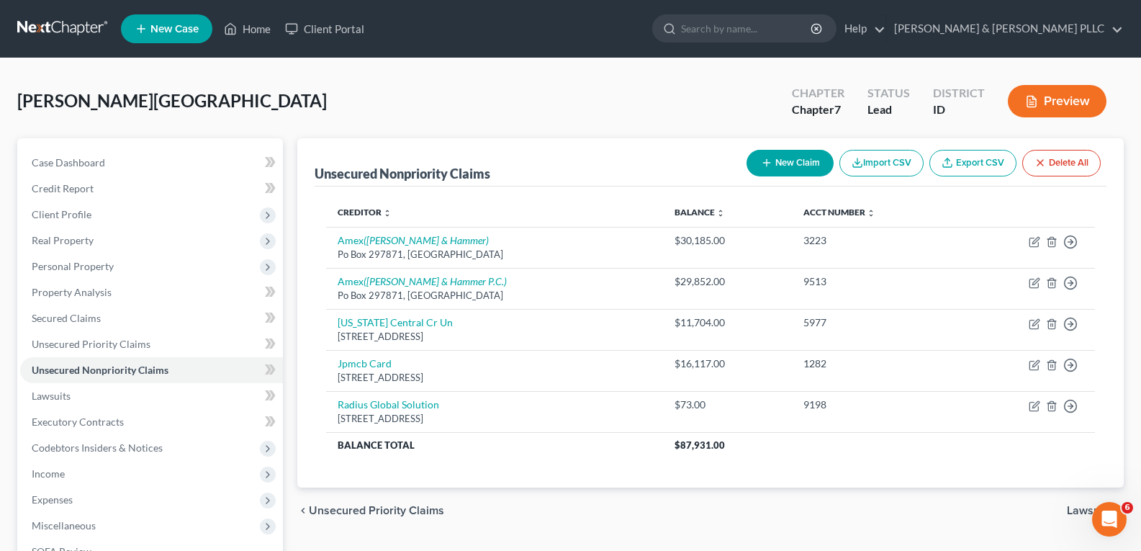
click at [763, 153] on button "New Claim" at bounding box center [789, 163] width 87 height 27
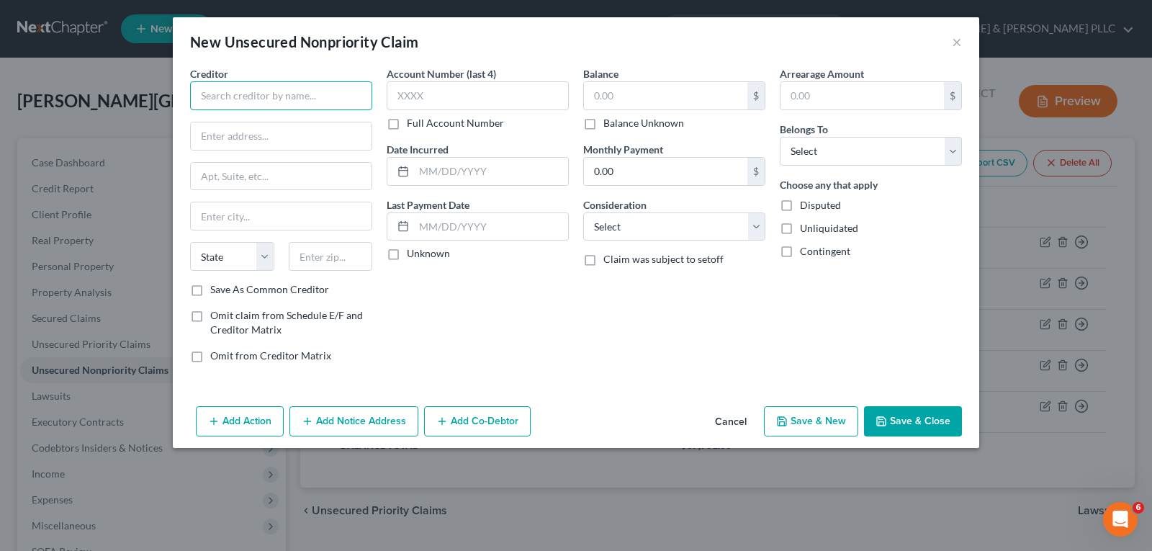
click at [322, 93] on input "text" at bounding box center [281, 95] width 182 height 29
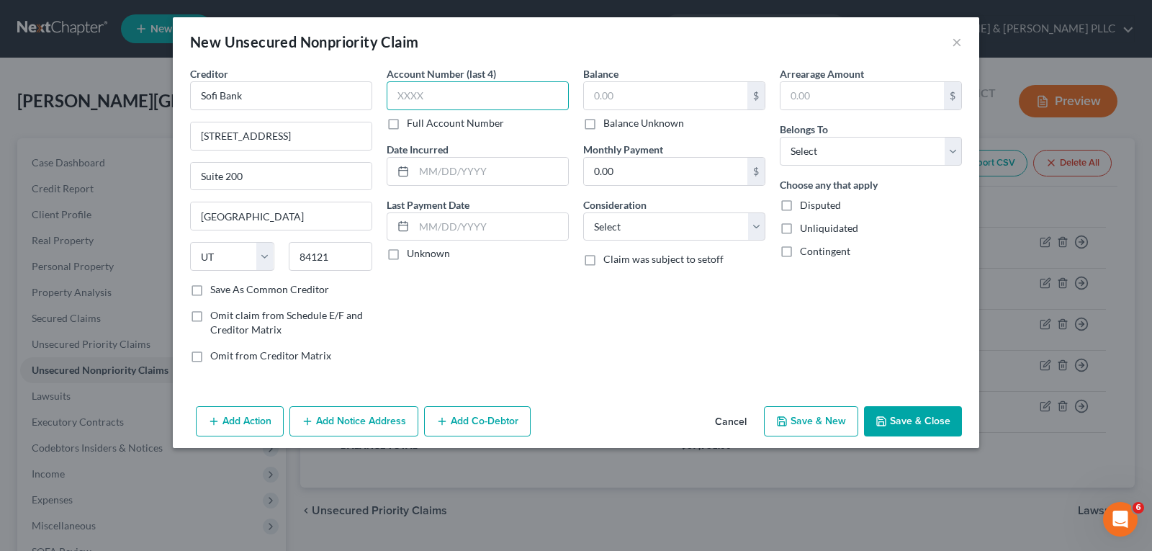
click at [423, 86] on input "text" at bounding box center [478, 95] width 182 height 29
click at [698, 89] on input "text" at bounding box center [665, 95] width 163 height 27
drag, startPoint x: 759, startPoint y: 225, endPoint x: 751, endPoint y: 238, distance: 15.2
click at [759, 225] on select "Select Cable / Satellite Services Collection Agency Credit Card Debt Debt Couns…" at bounding box center [674, 226] width 182 height 29
click at [583, 212] on select "Select Cable / Satellite Services Collection Agency Credit Card Debt Debt Couns…" at bounding box center [674, 226] width 182 height 29
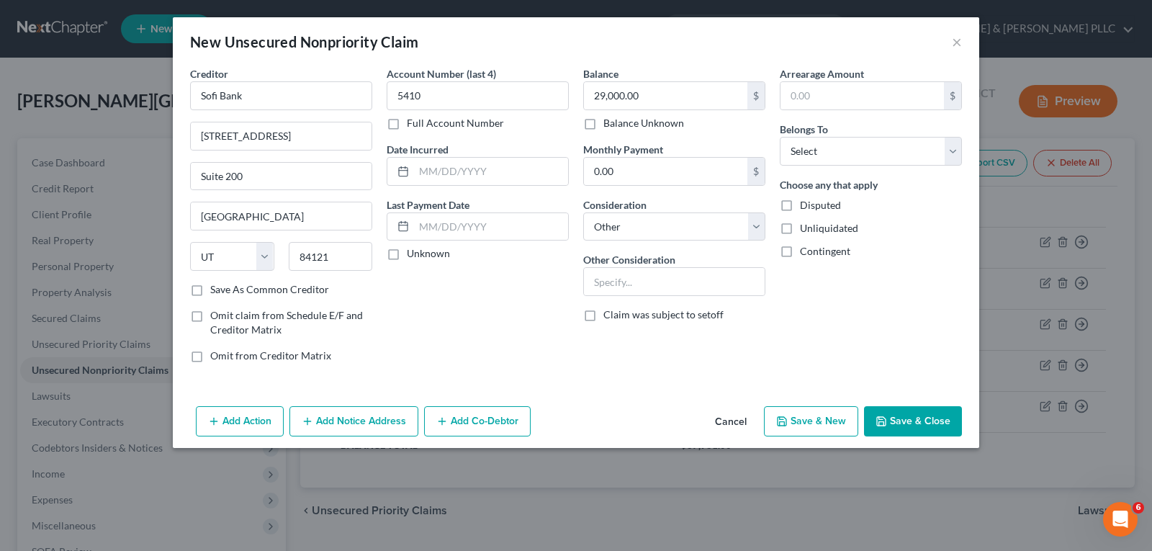
click at [703, 266] on div "Other Consideration" at bounding box center [674, 274] width 182 height 44
click at [708, 274] on input "text" at bounding box center [674, 281] width 181 height 27
click at [947, 150] on select "Select Debtor 1 Only Debtor 2 Only Debtor 1 And Debtor 2 Only At Least One Of T…" at bounding box center [871, 151] width 182 height 29
click at [780, 137] on select "Select Debtor 1 Only Debtor 2 Only Debtor 1 And Debtor 2 Only At Least One Of T…" at bounding box center [871, 151] width 182 height 29
click at [919, 429] on button "Save & Close" at bounding box center [913, 421] width 98 height 30
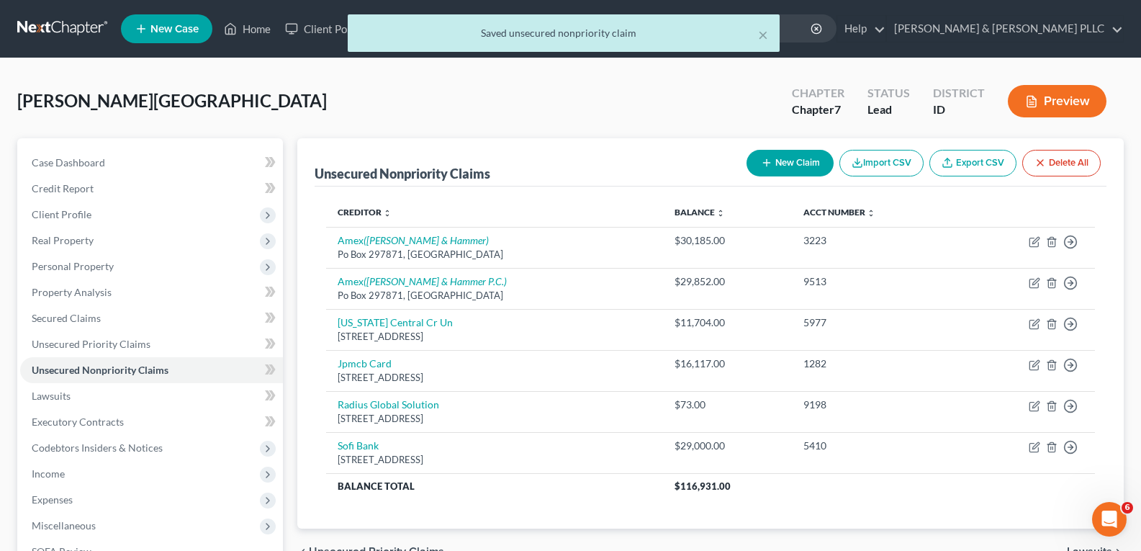
click at [778, 157] on button "New Claim" at bounding box center [789, 163] width 87 height 27
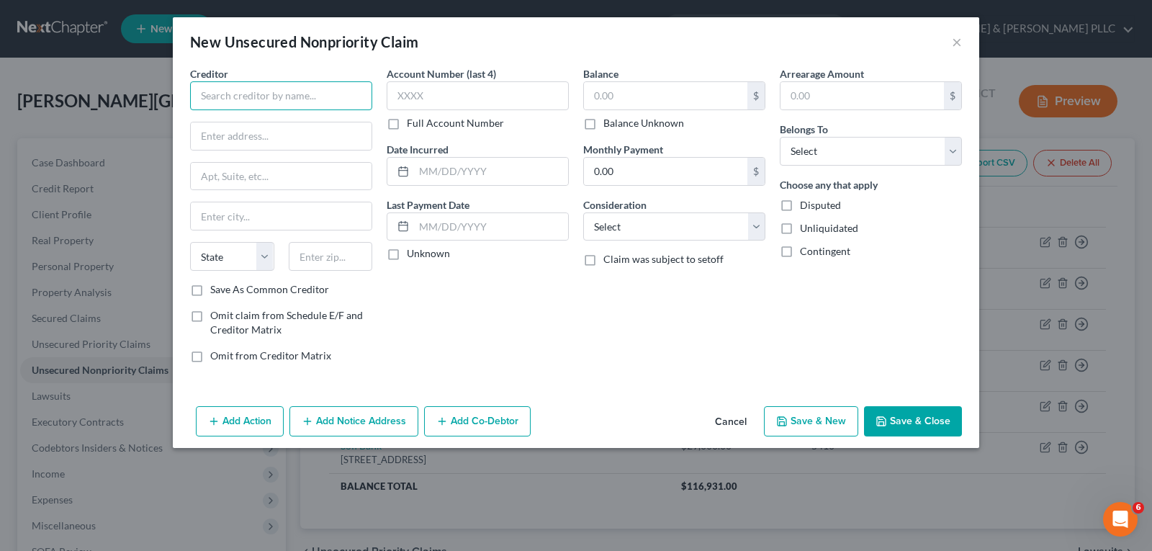
click at [346, 94] on input "text" at bounding box center [281, 95] width 182 height 29
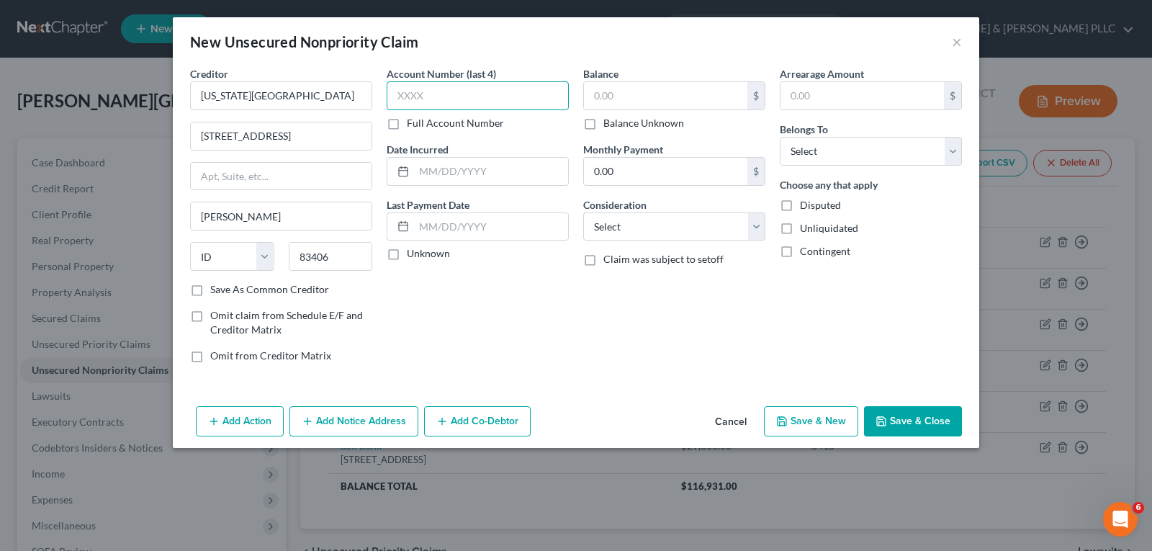
click at [495, 95] on input "text" at bounding box center [478, 95] width 182 height 29
click at [648, 91] on input "text" at bounding box center [665, 95] width 163 height 27
click at [754, 225] on select "Select Cable / Satellite Services Collection Agency Credit Card Debt Debt Couns…" at bounding box center [674, 226] width 182 height 29
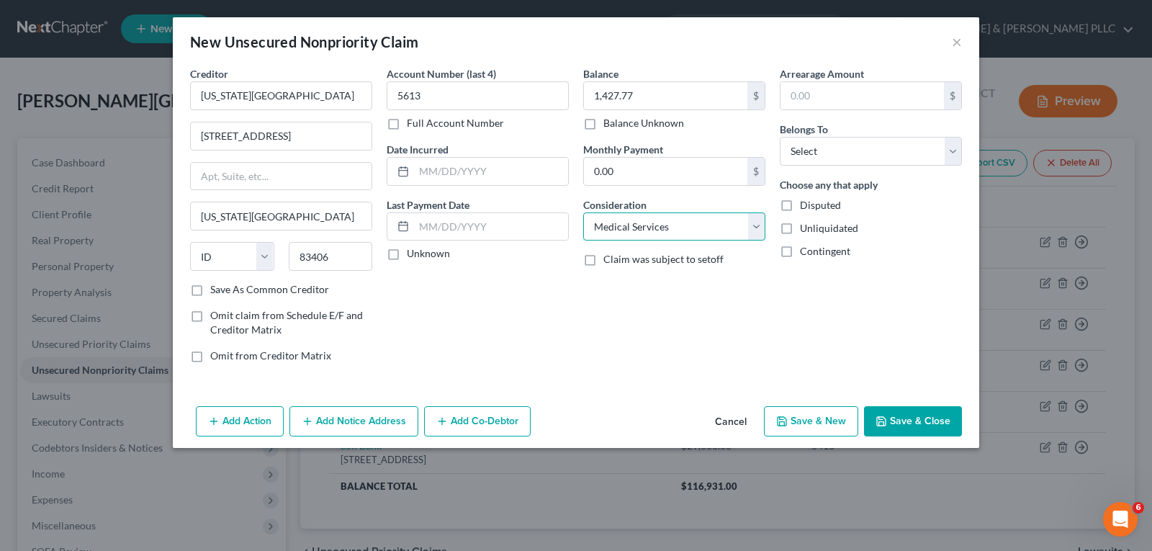
click at [583, 212] on select "Select Cable / Satellite Services Collection Agency Credit Card Debt Debt Couns…" at bounding box center [674, 226] width 182 height 29
click at [949, 151] on select "Select Debtor 1 Only Debtor 2 Only Debtor 1 And Debtor 2 Only At Least One Of T…" at bounding box center [871, 151] width 182 height 29
click at [780, 137] on select "Select Debtor 1 Only Debtor 2 Only Debtor 1 And Debtor 2 Only At Least One Of T…" at bounding box center [871, 151] width 182 height 29
click at [933, 427] on button "Save & Close" at bounding box center [913, 421] width 98 height 30
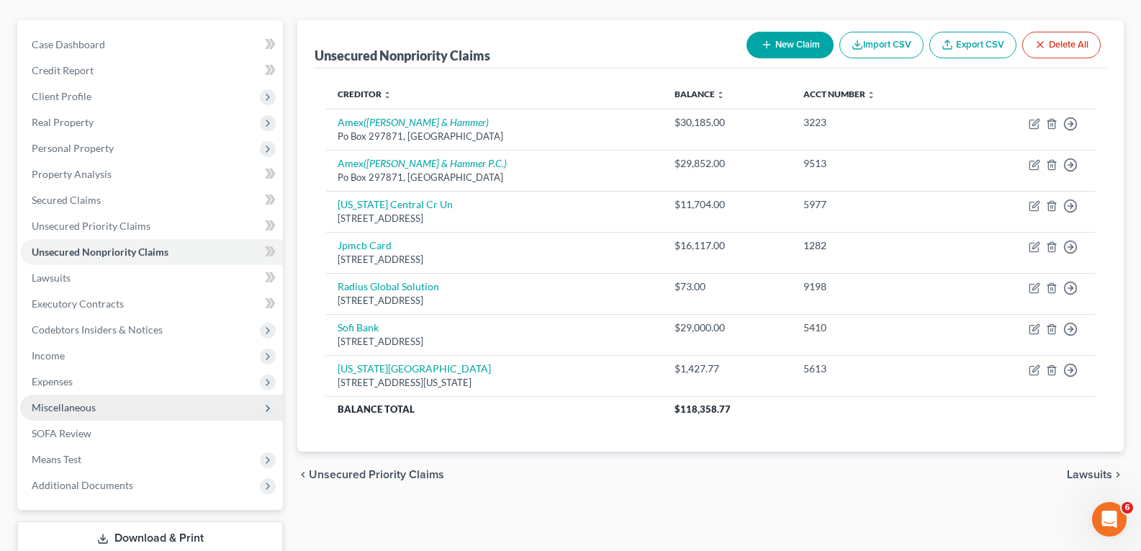
scroll to position [144, 0]
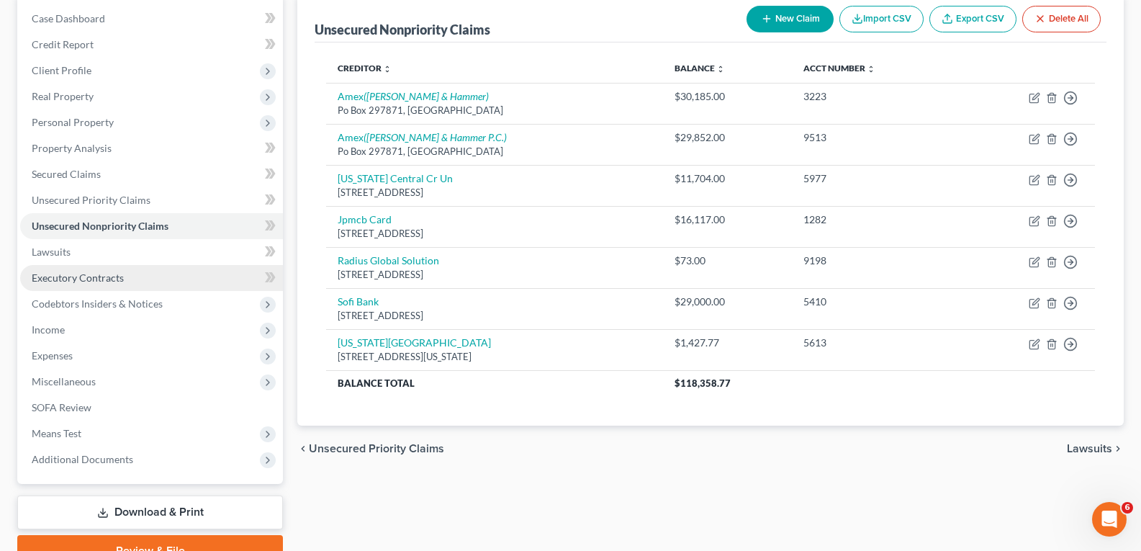
click at [95, 273] on span "Executory Contracts" at bounding box center [78, 277] width 92 height 12
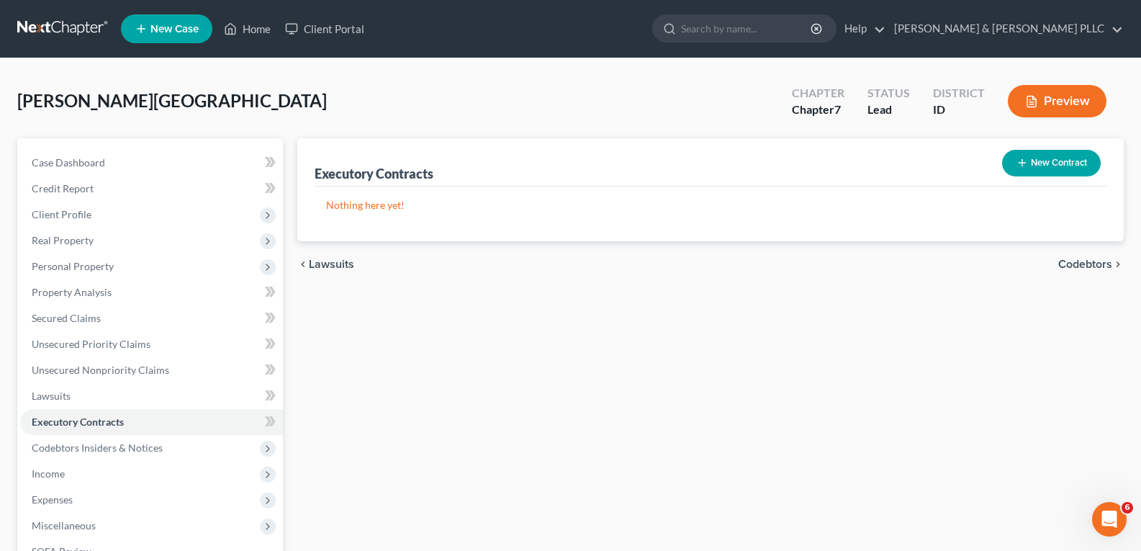
click at [1051, 161] on button "New Contract" at bounding box center [1051, 163] width 99 height 27
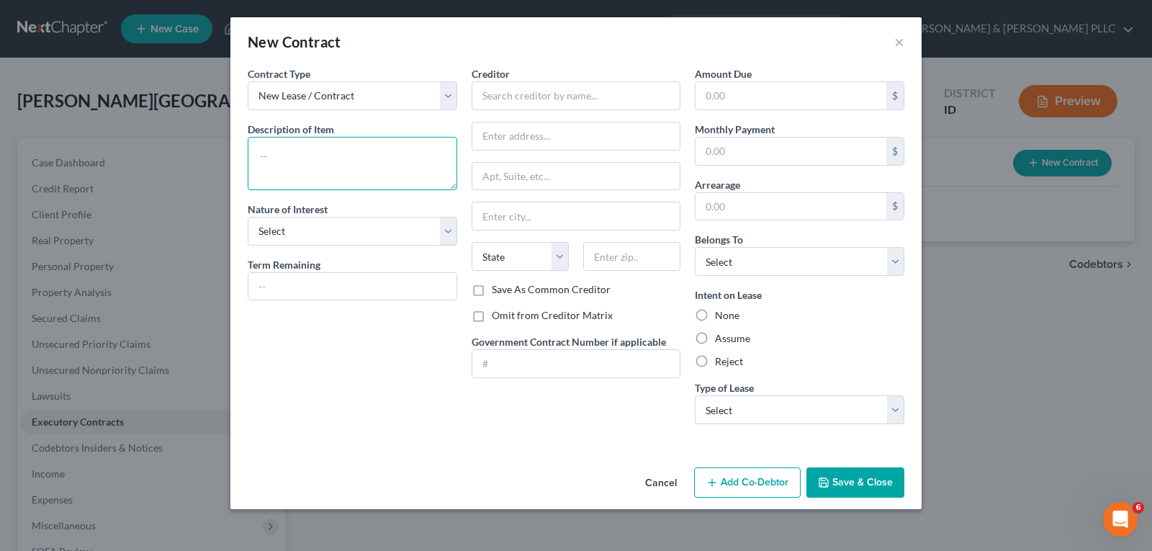
click at [403, 158] on textarea at bounding box center [352, 163] width 209 height 53
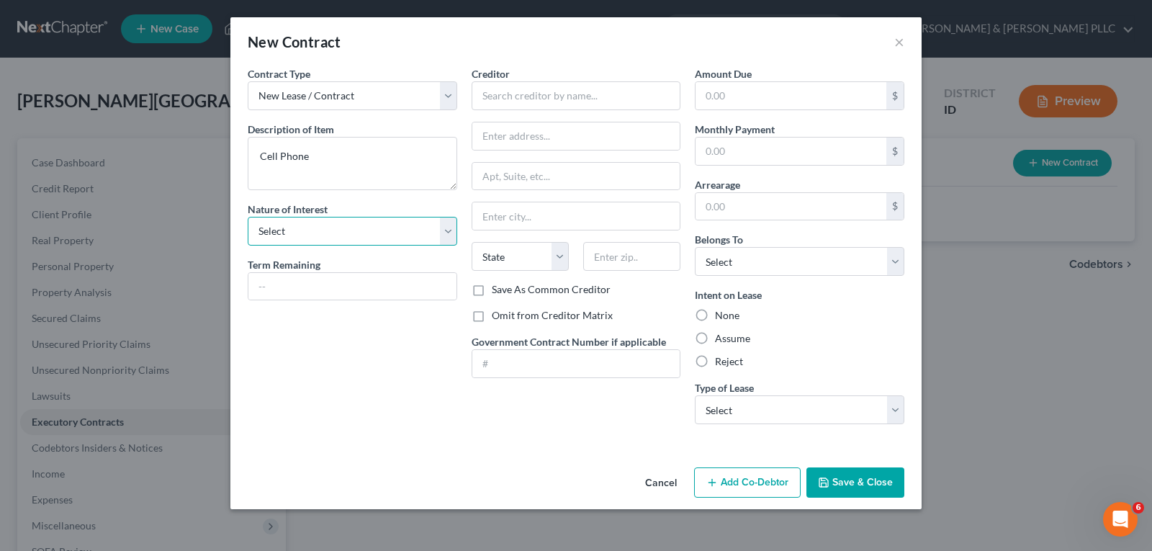
click at [439, 233] on select "Select Purchaser Agent Lessor Lessee" at bounding box center [352, 231] width 209 height 29
click at [248, 217] on select "Select Purchaser Agent Lessor Lessee" at bounding box center [352, 231] width 209 height 29
click at [581, 96] on input "text" at bounding box center [576, 95] width 209 height 29
click at [516, 243] on select "State [US_STATE] AK AR AZ CA CO CT DE DC [GEOGRAPHIC_DATA] [GEOGRAPHIC_DATA] GU…" at bounding box center [520, 256] width 97 height 29
click at [518, 256] on select "State [US_STATE] AK AR AZ CA CO CT DE DC [GEOGRAPHIC_DATA] [GEOGRAPHIC_DATA] GU…" at bounding box center [520, 256] width 97 height 29
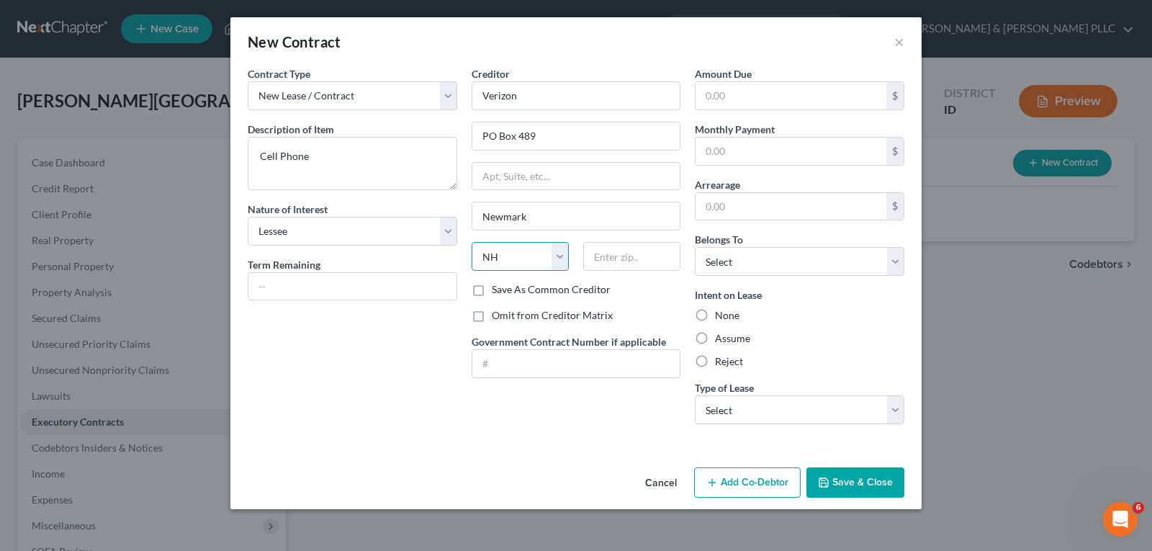
click at [520, 255] on select "State [US_STATE] AK AR AZ CA CO CT DE DC [GEOGRAPHIC_DATA] [GEOGRAPHIC_DATA] GU…" at bounding box center [520, 256] width 97 height 29
click at [472, 242] on select "State [US_STATE] AK AR AZ CA CO CT DE DC [GEOGRAPHIC_DATA] [GEOGRAPHIC_DATA] GU…" at bounding box center [520, 256] width 97 height 29
drag, startPoint x: 603, startPoint y: 248, endPoint x: 600, endPoint y: 257, distance: 9.1
click at [603, 253] on input "text" at bounding box center [631, 256] width 97 height 29
click at [826, 155] on input "text" at bounding box center [790, 150] width 191 height 27
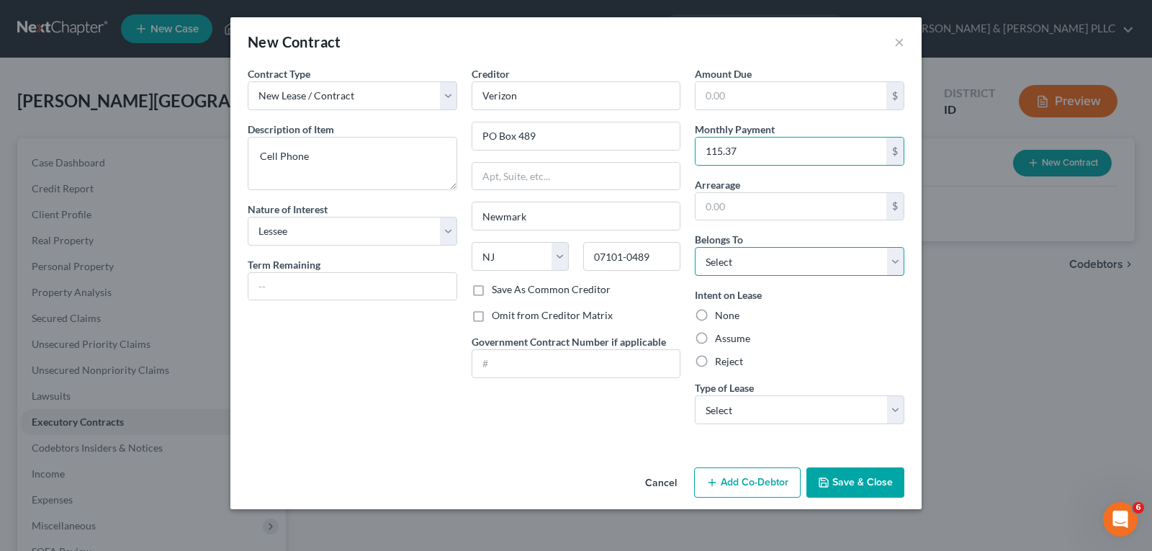
drag, startPoint x: 893, startPoint y: 259, endPoint x: 852, endPoint y: 253, distance: 41.4
click at [890, 256] on select "Select Debtor 1 Only Debtor 2 Only Debtor 1 And Debtor 2 Only At Least One Of T…" at bounding box center [799, 261] width 209 height 29
click at [695, 247] on select "Select Debtor 1 Only Debtor 2 Only Debtor 1 And Debtor 2 Only At Least One Of T…" at bounding box center [799, 261] width 209 height 29
click at [715, 337] on label "Assume" at bounding box center [732, 338] width 35 height 14
click at [721, 337] on input "Assume" at bounding box center [725, 335] width 9 height 9
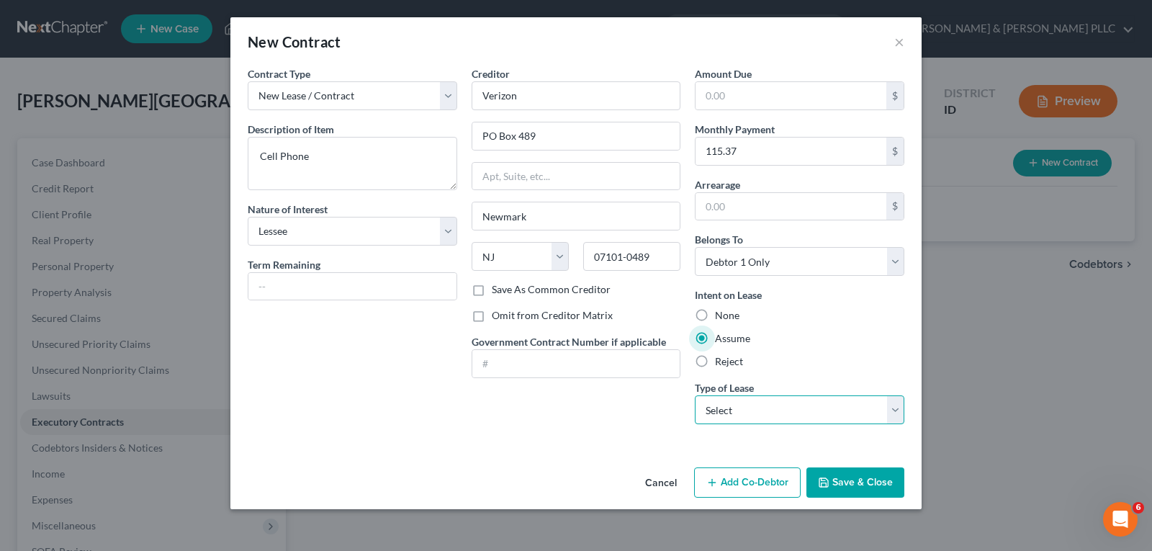
drag, startPoint x: 896, startPoint y: 412, endPoint x: 877, endPoint y: 423, distance: 21.9
click at [896, 412] on select "Select Real Estate Car Other" at bounding box center [799, 409] width 209 height 29
click at [695, 395] on select "Select Real Estate Car Other" at bounding box center [799, 409] width 209 height 29
click at [851, 477] on button "Save & Close" at bounding box center [855, 482] width 98 height 30
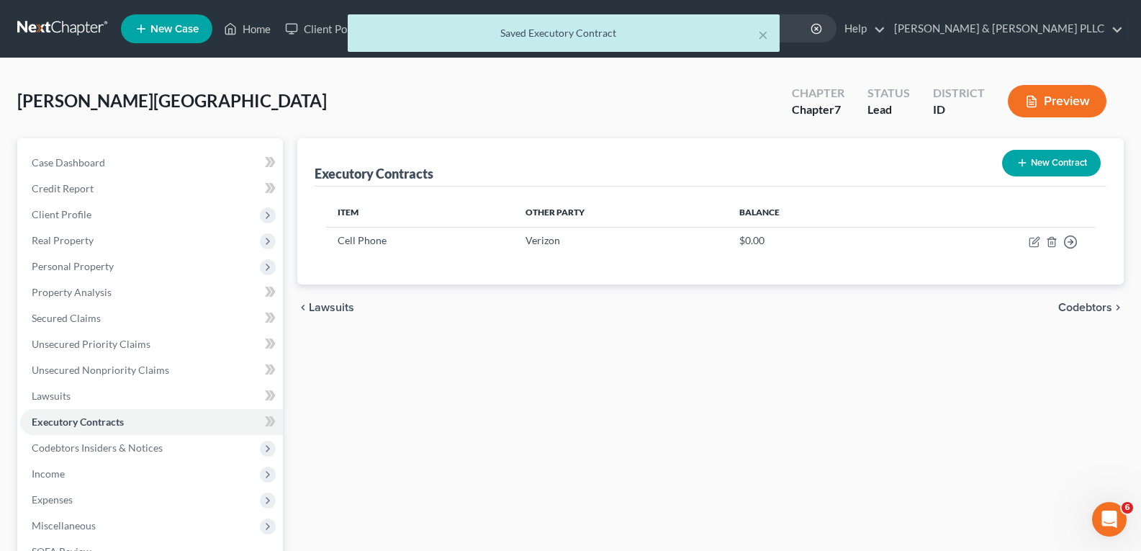
click at [1043, 167] on button "New Contract" at bounding box center [1051, 163] width 99 height 27
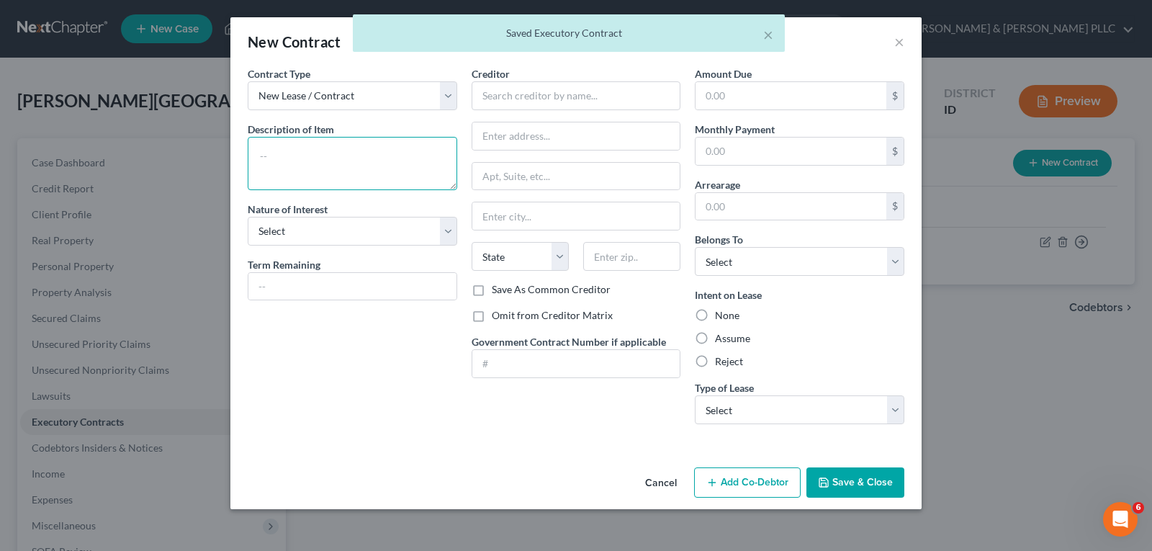
click at [391, 155] on textarea at bounding box center [352, 163] width 209 height 53
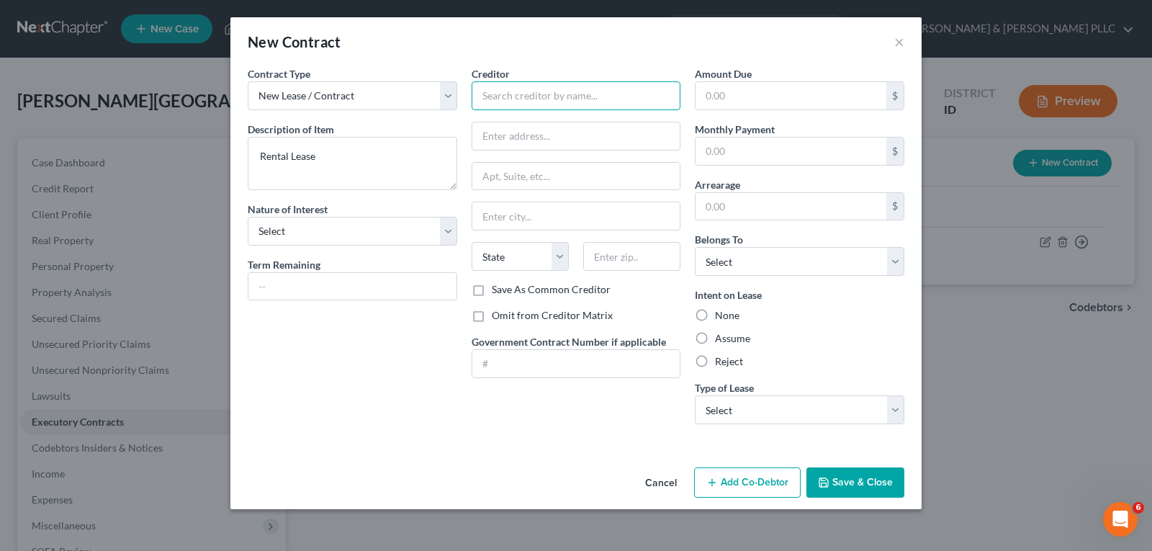
click at [510, 94] on input "text" at bounding box center [576, 95] width 209 height 29
click at [554, 127] on input "text" at bounding box center [576, 135] width 208 height 27
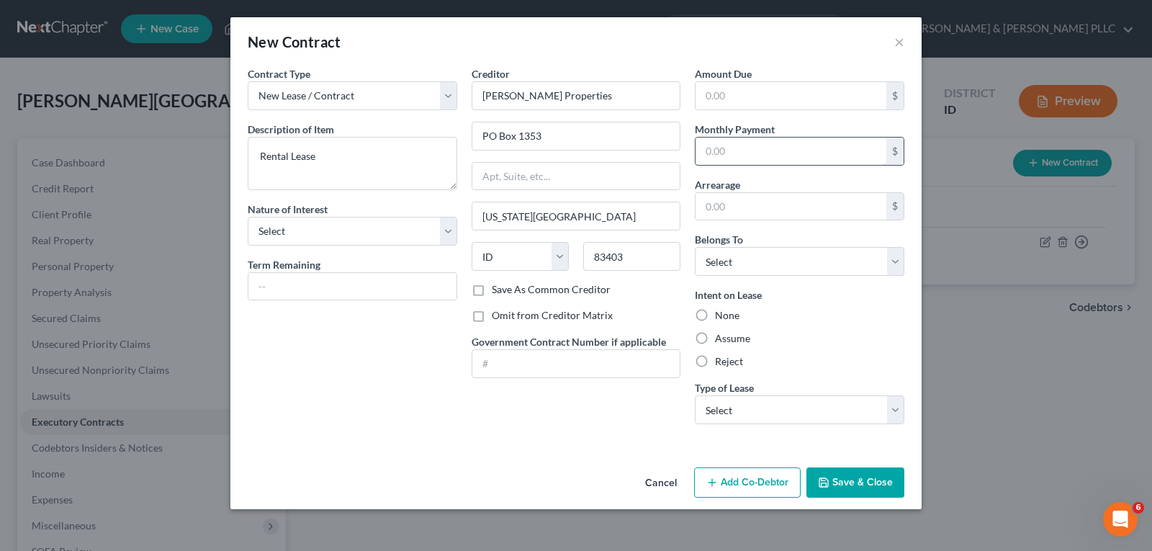
click at [772, 155] on input "text" at bounding box center [790, 150] width 191 height 27
drag, startPoint x: 896, startPoint y: 262, endPoint x: 878, endPoint y: 265, distance: 18.9
click at [896, 260] on select "Select Debtor 1 Only Debtor 2 Only Debtor 1 And Debtor 2 Only At Least One Of T…" at bounding box center [799, 261] width 209 height 29
click at [695, 247] on select "Select Debtor 1 Only Debtor 2 Only Debtor 1 And Debtor 2 Only At Least One Of T…" at bounding box center [799, 261] width 209 height 29
drag, startPoint x: 701, startPoint y: 337, endPoint x: 803, endPoint y: 383, distance: 112.1
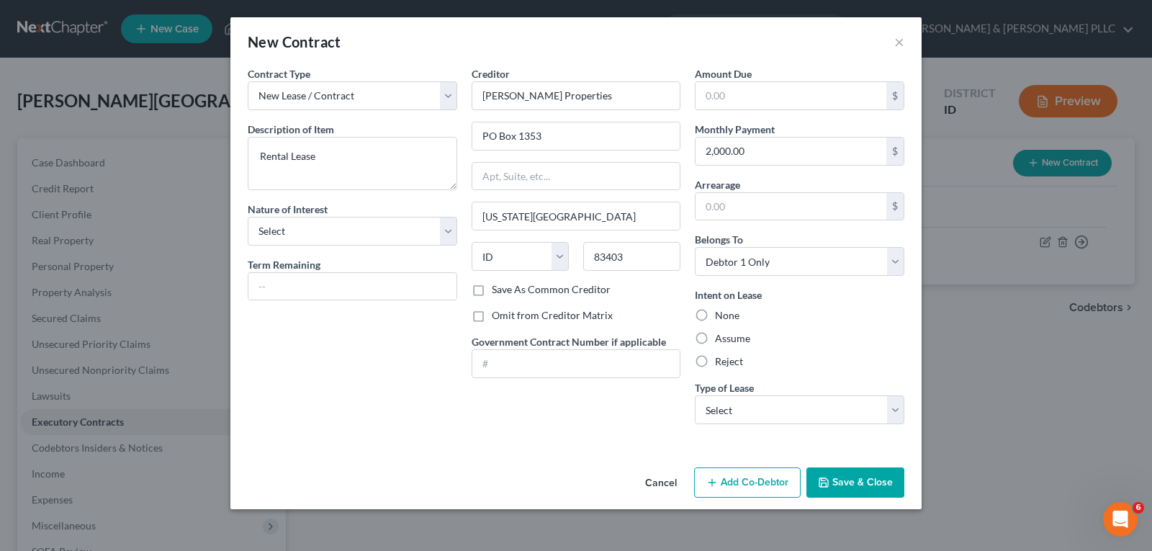
click at [715, 338] on label "Assume" at bounding box center [732, 338] width 35 height 14
click at [721, 338] on input "Assume" at bounding box center [725, 335] width 9 height 9
drag, startPoint x: 889, startPoint y: 412, endPoint x: 862, endPoint y: 413, distance: 27.4
click at [889, 412] on select "Select Real Estate Car Other" at bounding box center [799, 409] width 209 height 29
click at [695, 395] on select "Select Real Estate Car Other" at bounding box center [799, 409] width 209 height 29
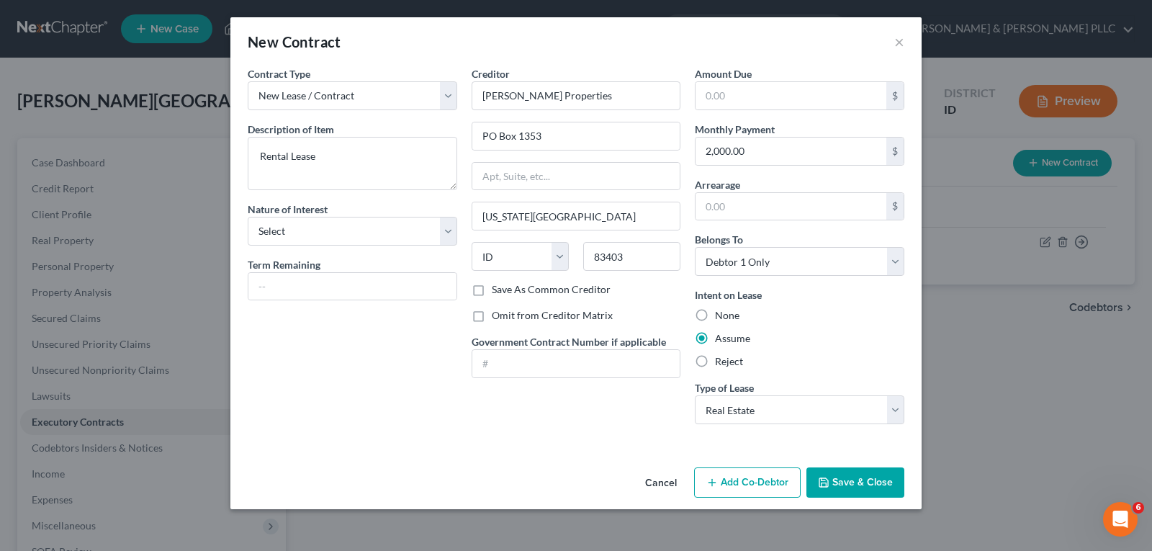
click at [852, 476] on button "Save & Close" at bounding box center [855, 482] width 98 height 30
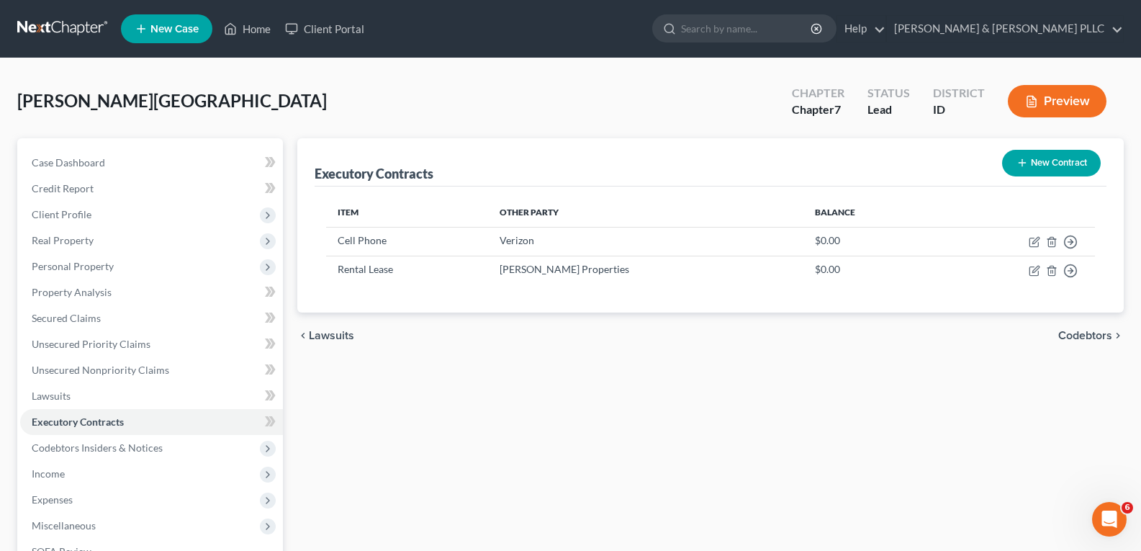
click at [1049, 161] on button "New Contract" at bounding box center [1051, 163] width 99 height 27
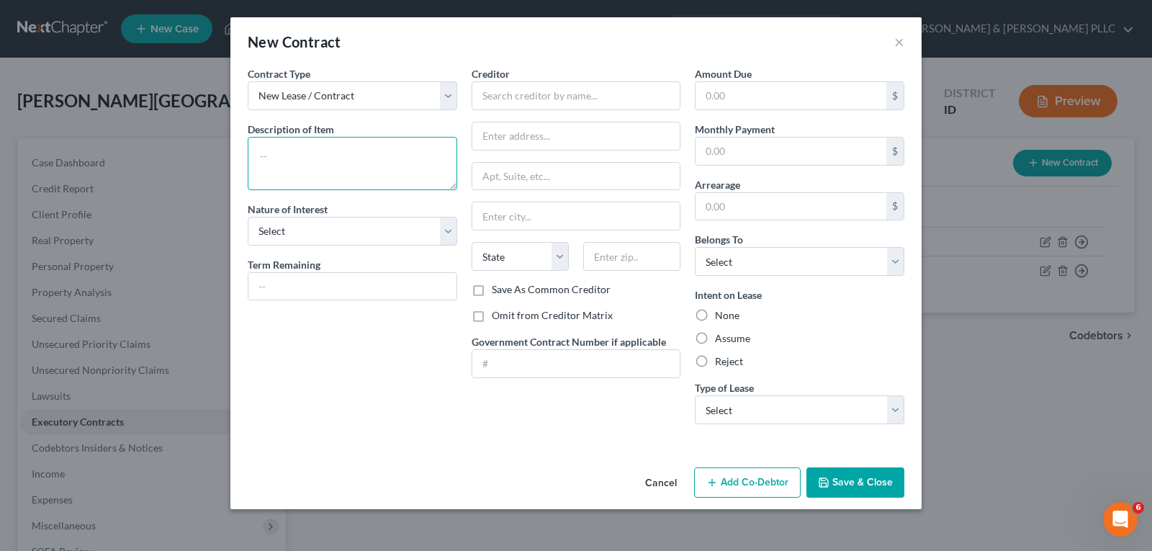
click at [400, 157] on textarea at bounding box center [352, 163] width 209 height 53
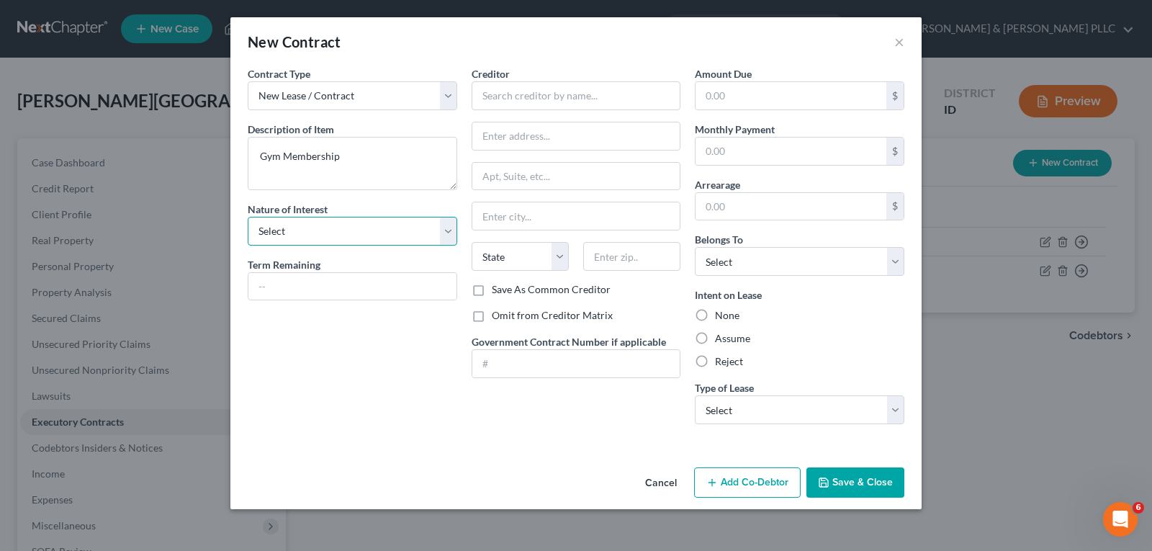
drag, startPoint x: 446, startPoint y: 230, endPoint x: 418, endPoint y: 244, distance: 31.9
click at [445, 233] on select "Select Purchaser Agent Lessor Lessee" at bounding box center [352, 231] width 209 height 29
click at [248, 217] on select "Select Purchaser Agent Lessor Lessee" at bounding box center [352, 231] width 209 height 29
click at [577, 99] on input "text" at bounding box center [576, 95] width 209 height 29
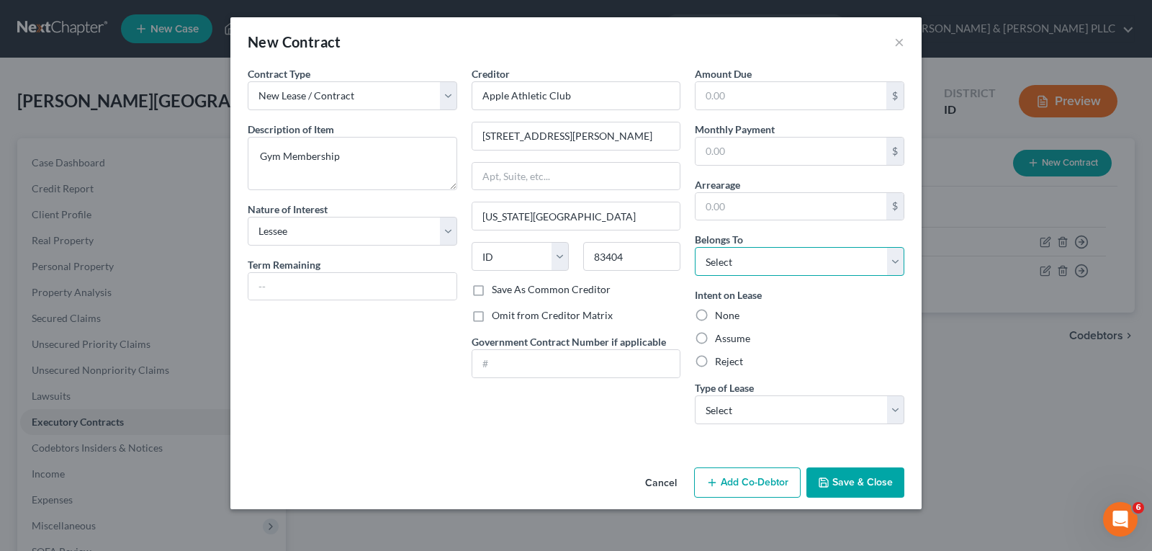
click at [894, 264] on select "Select Debtor 1 Only Debtor 2 Only Debtor 1 And Debtor 2 Only At Least One Of T…" at bounding box center [799, 261] width 209 height 29
click at [695, 247] on select "Select Debtor 1 Only Debtor 2 Only Debtor 1 And Debtor 2 Only At Least One Of T…" at bounding box center [799, 261] width 209 height 29
click at [715, 339] on label "Assume" at bounding box center [732, 338] width 35 height 14
click at [721, 339] on input "Assume" at bounding box center [725, 335] width 9 height 9
drag, startPoint x: 890, startPoint y: 410, endPoint x: 840, endPoint y: 423, distance: 52.0
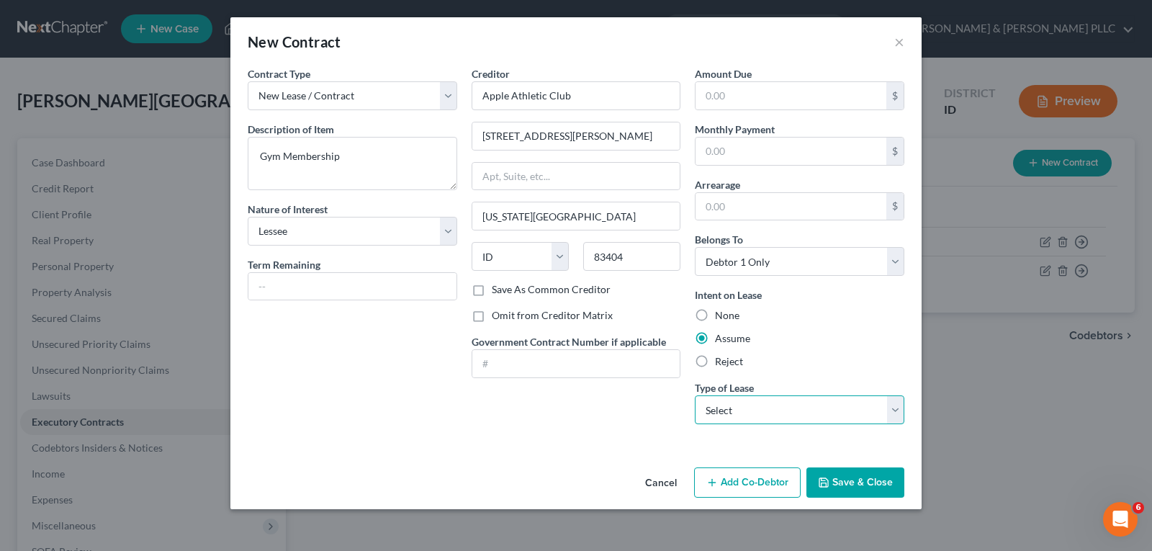
click at [890, 410] on select "Select Real Estate Car Other" at bounding box center [799, 409] width 209 height 29
click at [695, 395] on select "Select Real Estate Car Other" at bounding box center [799, 409] width 209 height 29
drag, startPoint x: 894, startPoint y: 402, endPoint x: 824, endPoint y: 423, distance: 73.6
click at [893, 405] on select "Select Real Estate Car Other" at bounding box center [799, 409] width 209 height 29
click at [695, 395] on select "Select Real Estate Car Other" at bounding box center [799, 409] width 209 height 29
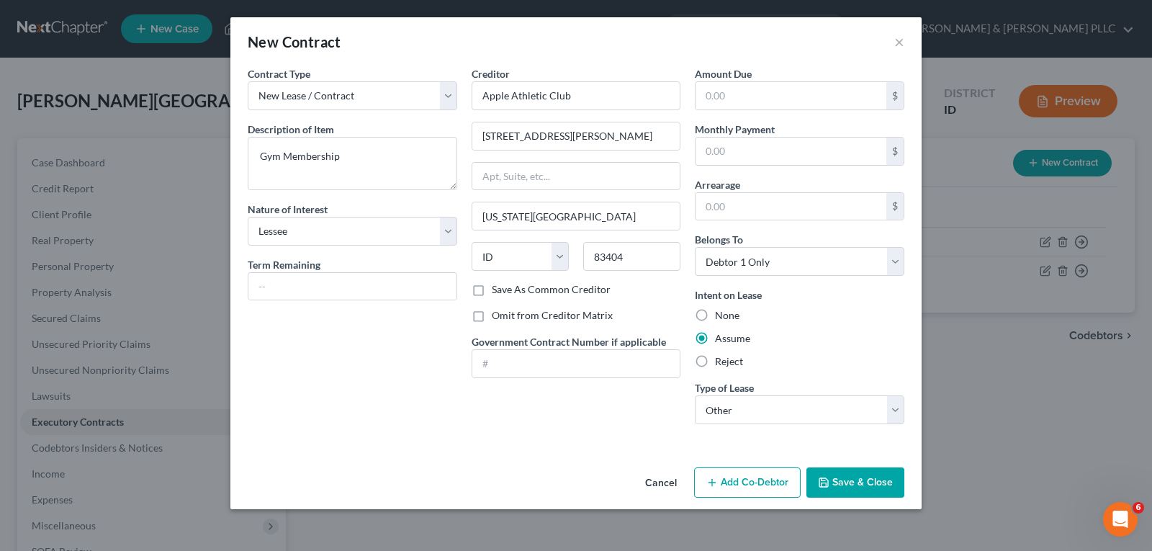
click at [835, 483] on button "Save & Close" at bounding box center [855, 482] width 98 height 30
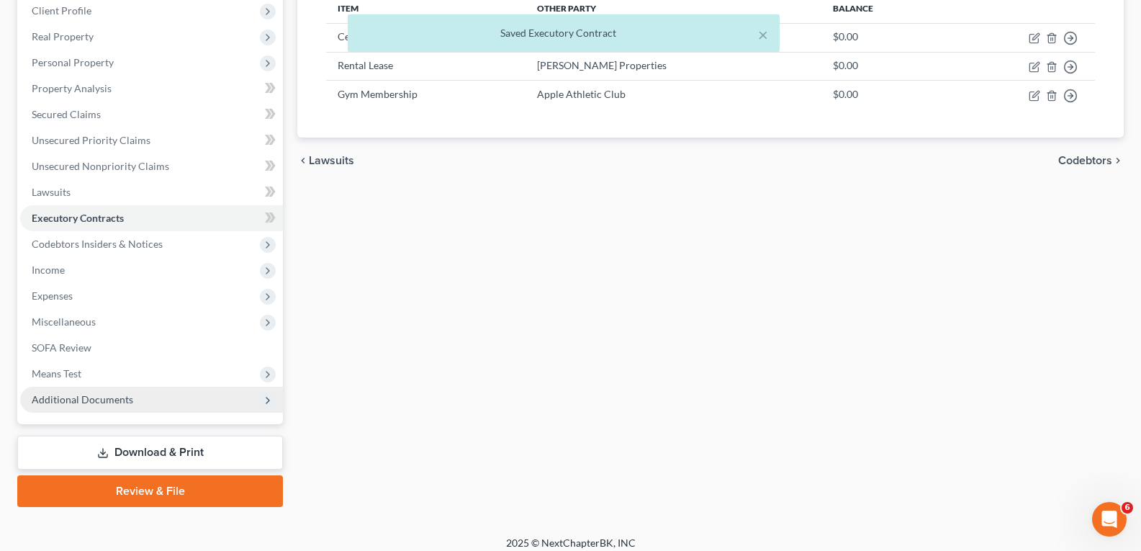
scroll to position [215, 0]
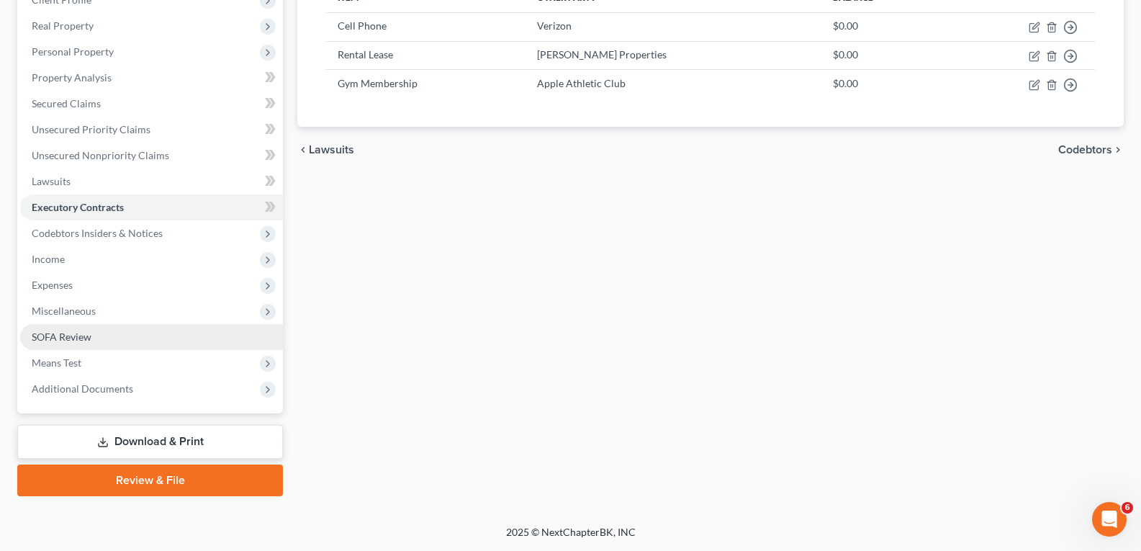
click at [63, 334] on span "SOFA Review" at bounding box center [62, 336] width 60 height 12
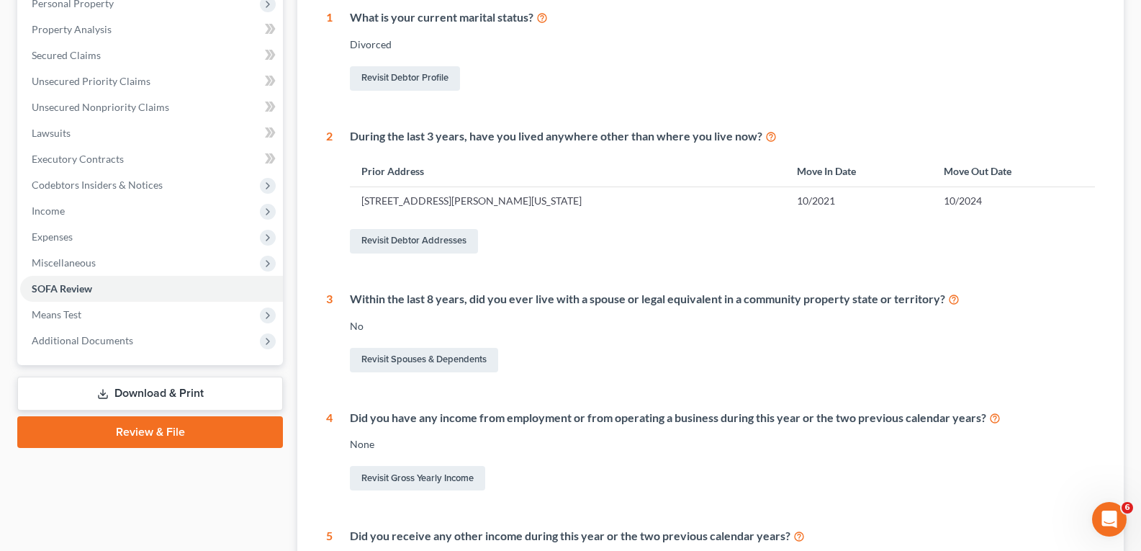
scroll to position [288, 0]
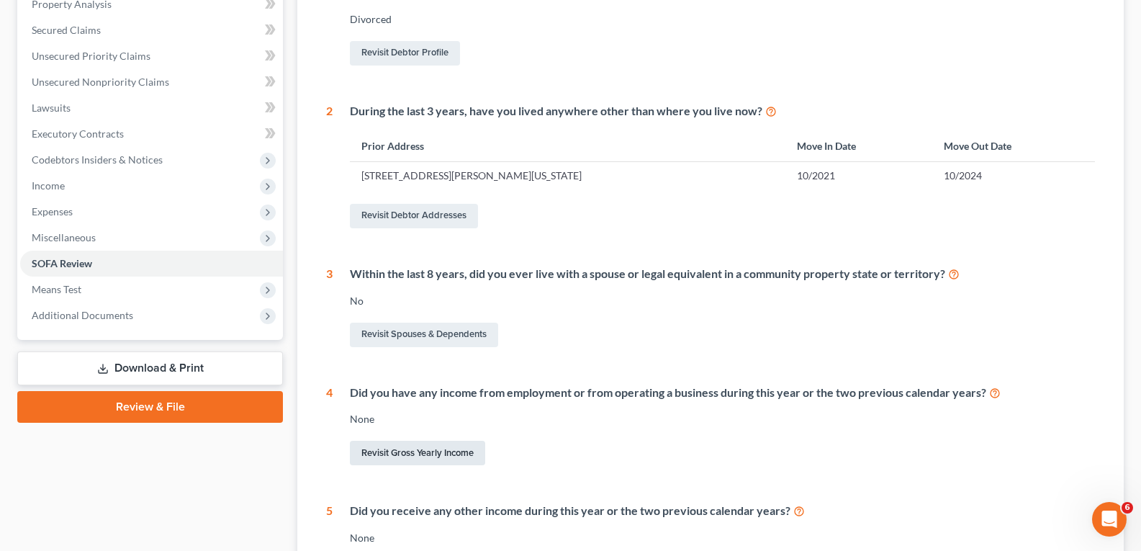
click at [407, 454] on link "Revisit Gross Yearly Income" at bounding box center [417, 453] width 135 height 24
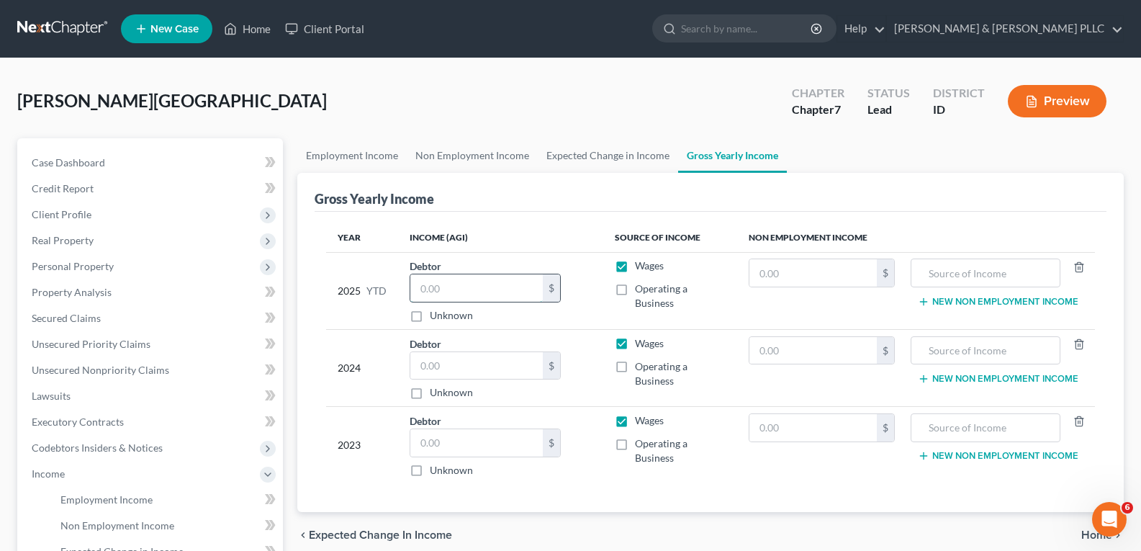
click at [464, 293] on input "text" at bounding box center [476, 287] width 132 height 27
click at [467, 366] on input "text" at bounding box center [476, 365] width 132 height 27
click at [455, 444] on input "text" at bounding box center [476, 442] width 132 height 27
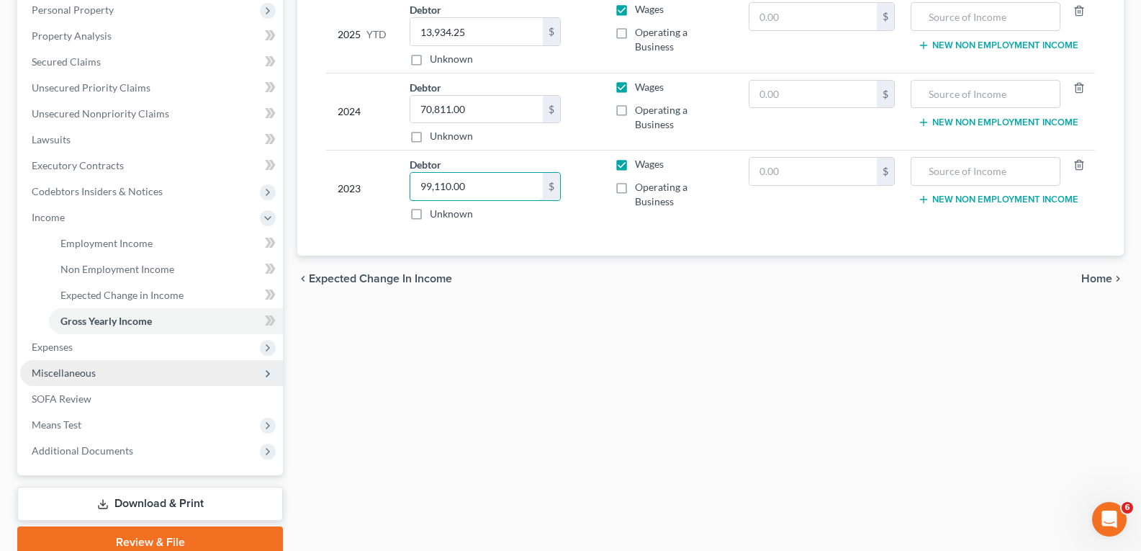
scroll to position [288, 0]
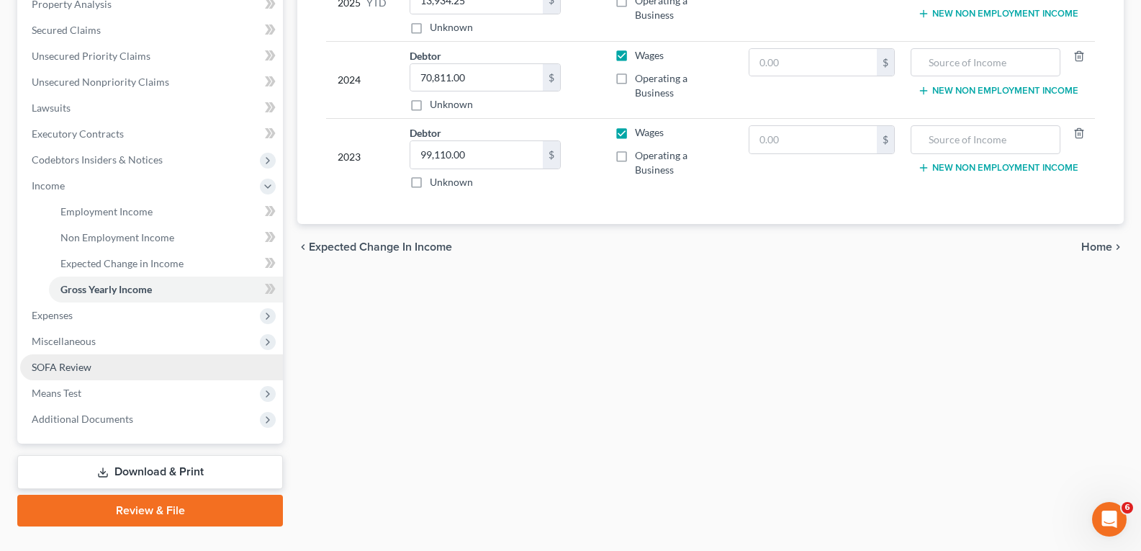
click at [86, 364] on span "SOFA Review" at bounding box center [62, 367] width 60 height 12
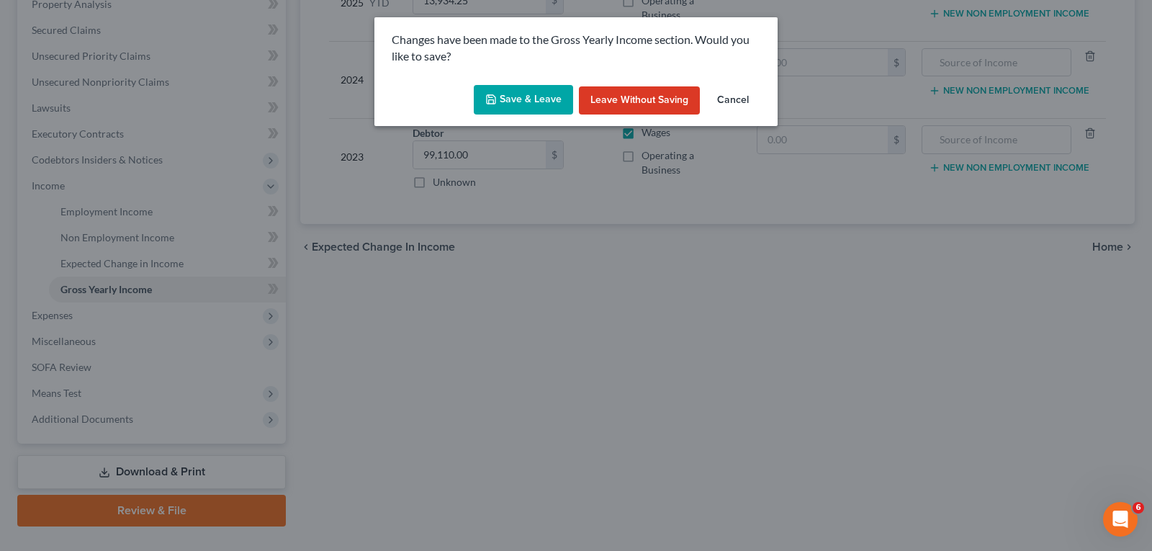
drag, startPoint x: 530, startPoint y: 95, endPoint x: 551, endPoint y: 94, distance: 20.9
click at [531, 93] on button "Save & Leave" at bounding box center [523, 100] width 99 height 30
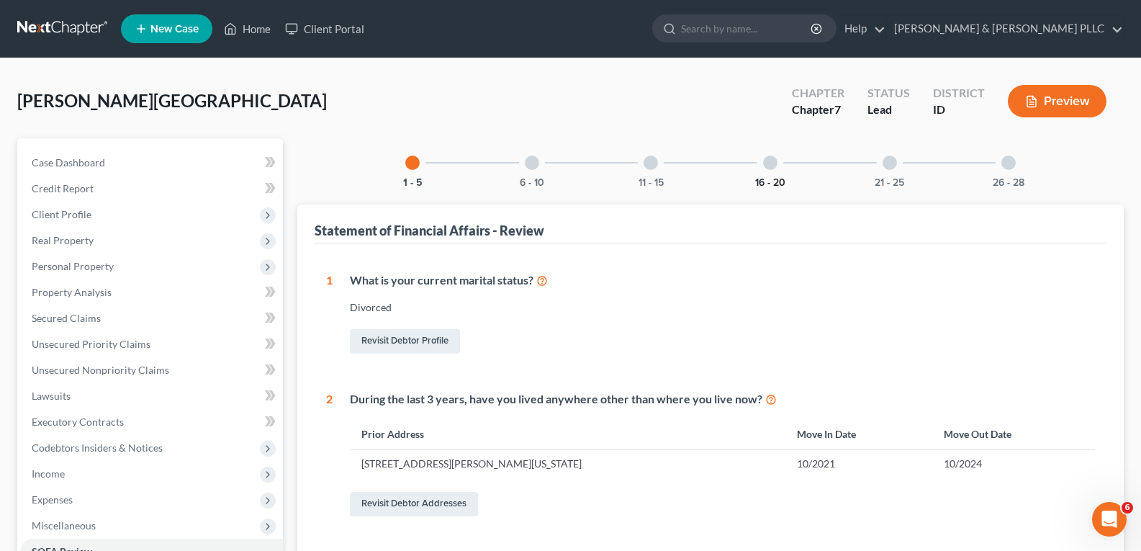
click at [770, 179] on button "16 - 20" at bounding box center [770, 183] width 30 height 10
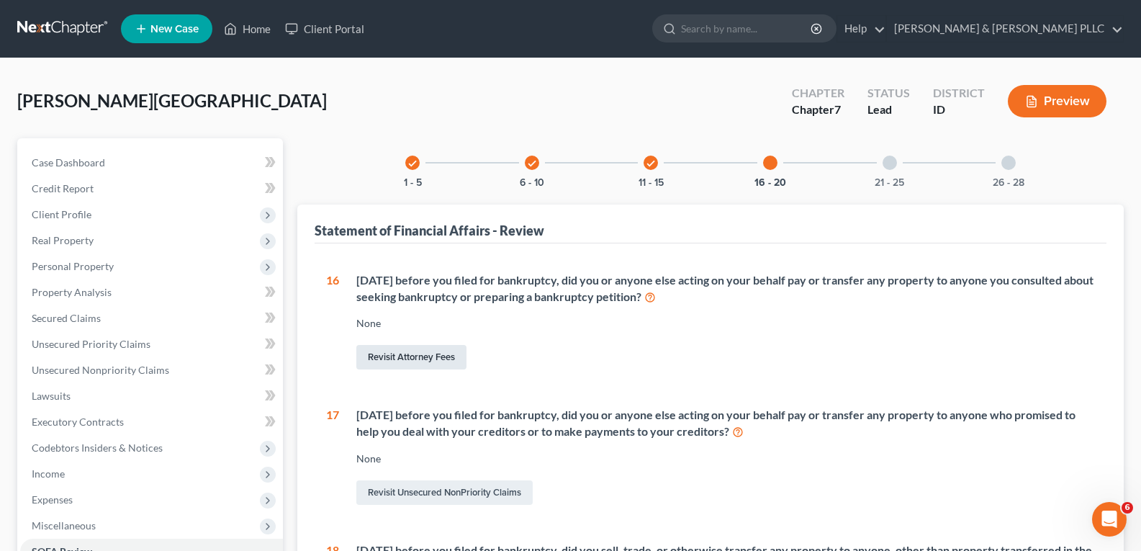
click at [423, 358] on link "Revisit Attorney Fees" at bounding box center [411, 357] width 110 height 24
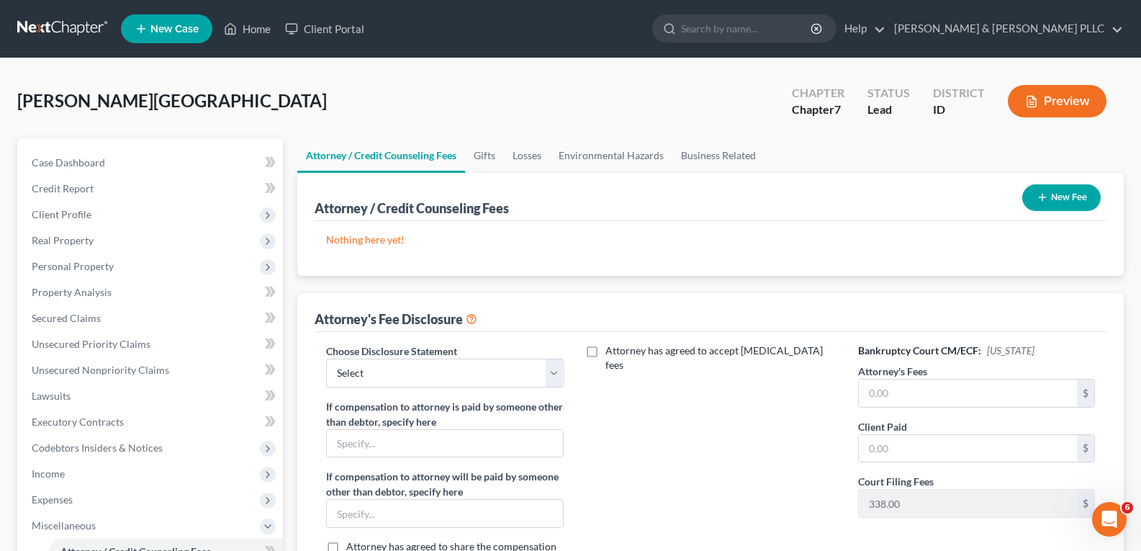
click at [1060, 198] on button "New Fee" at bounding box center [1061, 197] width 78 height 27
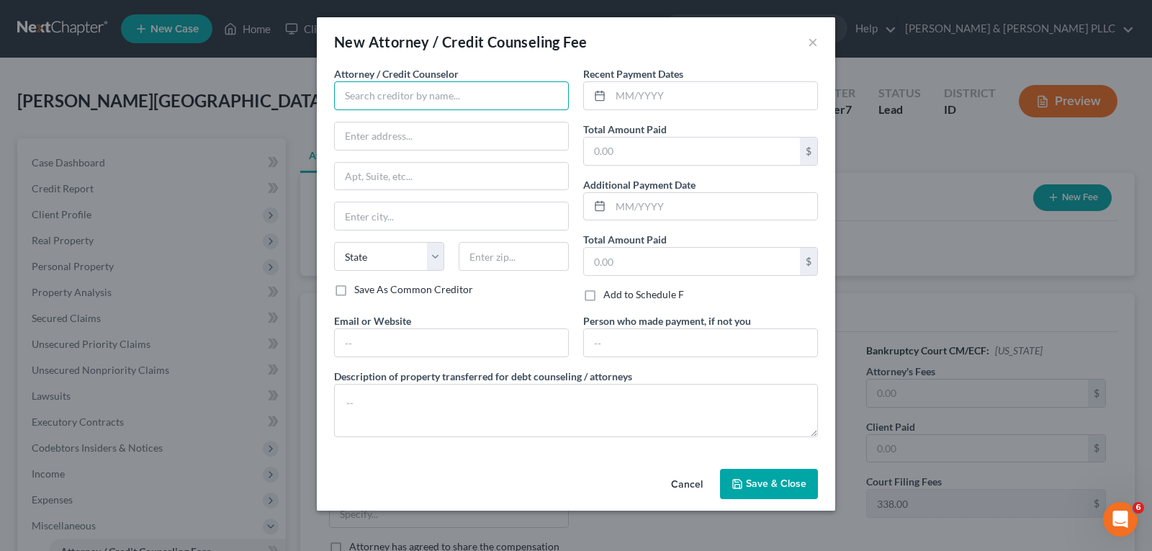
click at [453, 96] on input "text" at bounding box center [451, 95] width 235 height 29
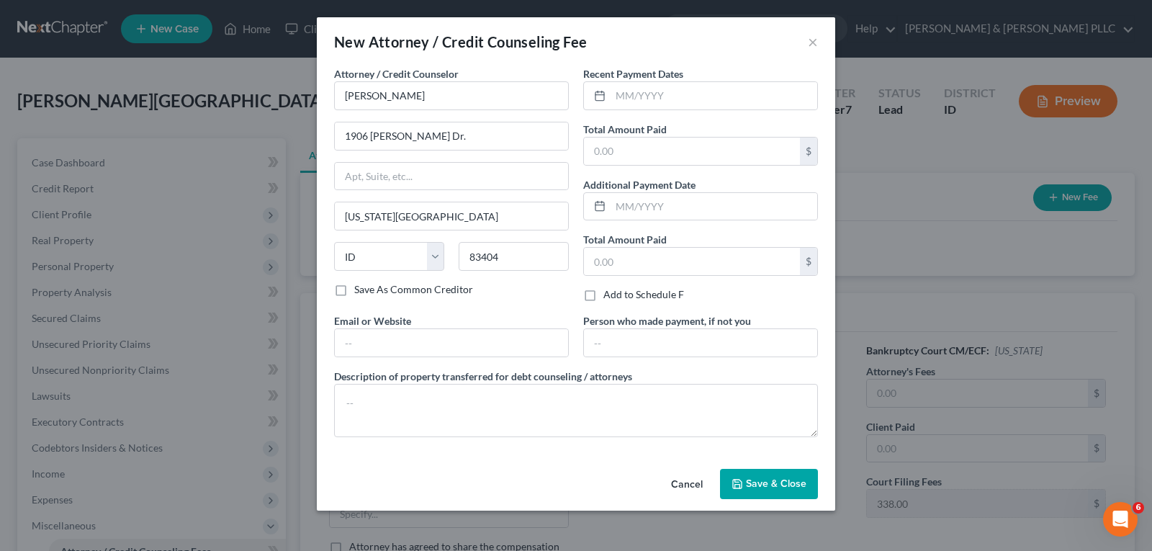
click at [784, 487] on span "Save & Close" at bounding box center [776, 483] width 60 height 12
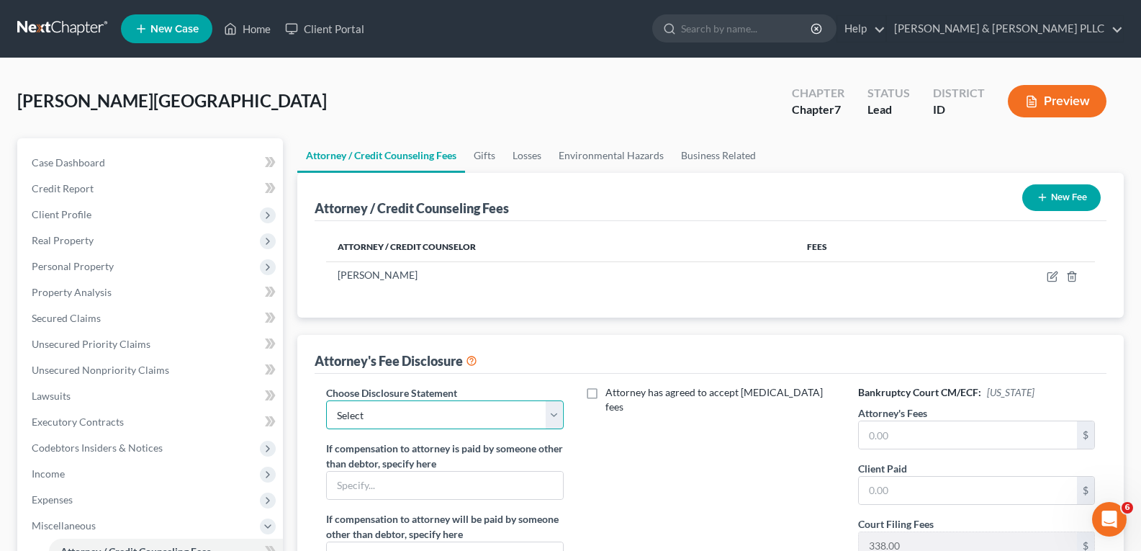
drag, startPoint x: 557, startPoint y: 413, endPoint x: 533, endPoint y: 419, distance: 24.4
click at [557, 413] on select "Select None" at bounding box center [444, 414] width 237 height 29
click at [326, 400] on select "Select None" at bounding box center [444, 414] width 237 height 29
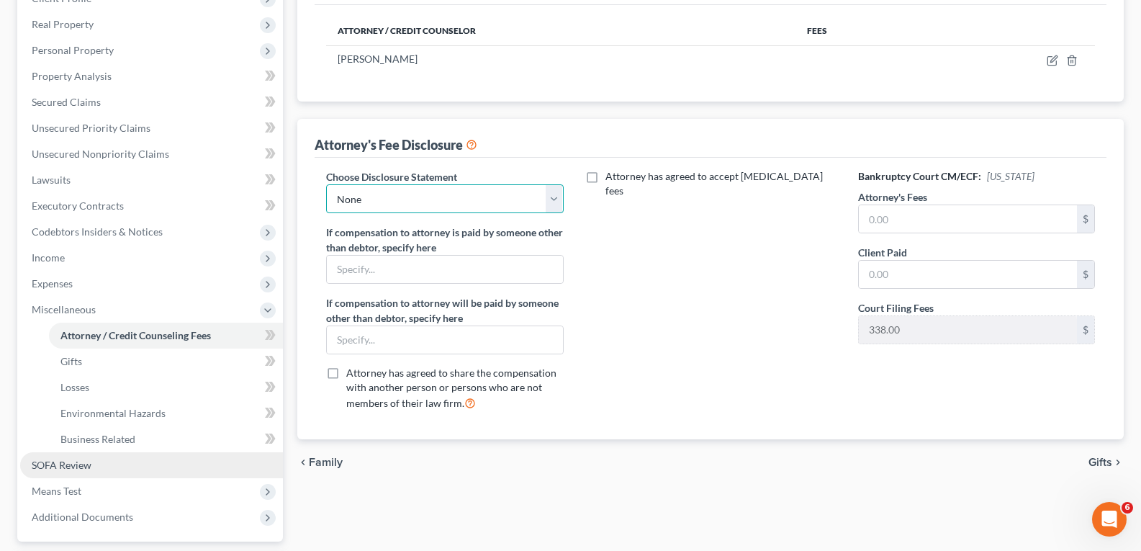
scroll to position [288, 0]
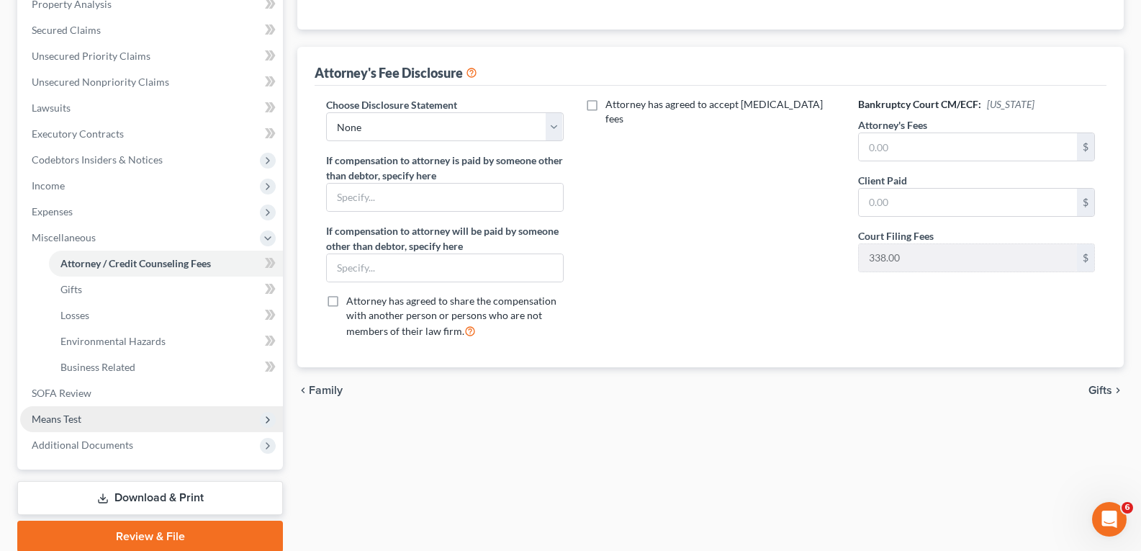
click at [96, 413] on span "Means Test" at bounding box center [151, 419] width 263 height 26
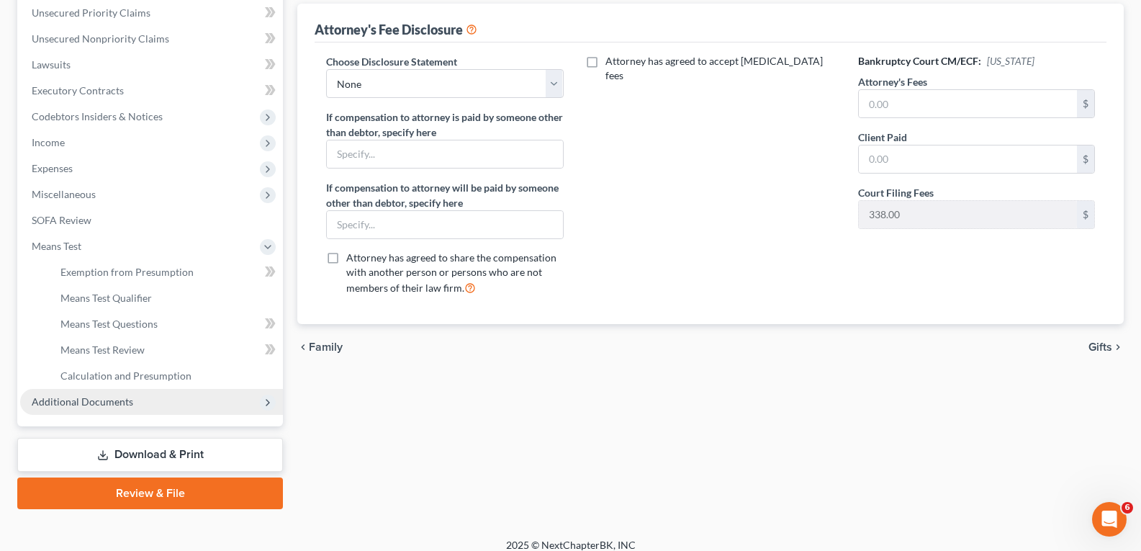
scroll to position [344, 0]
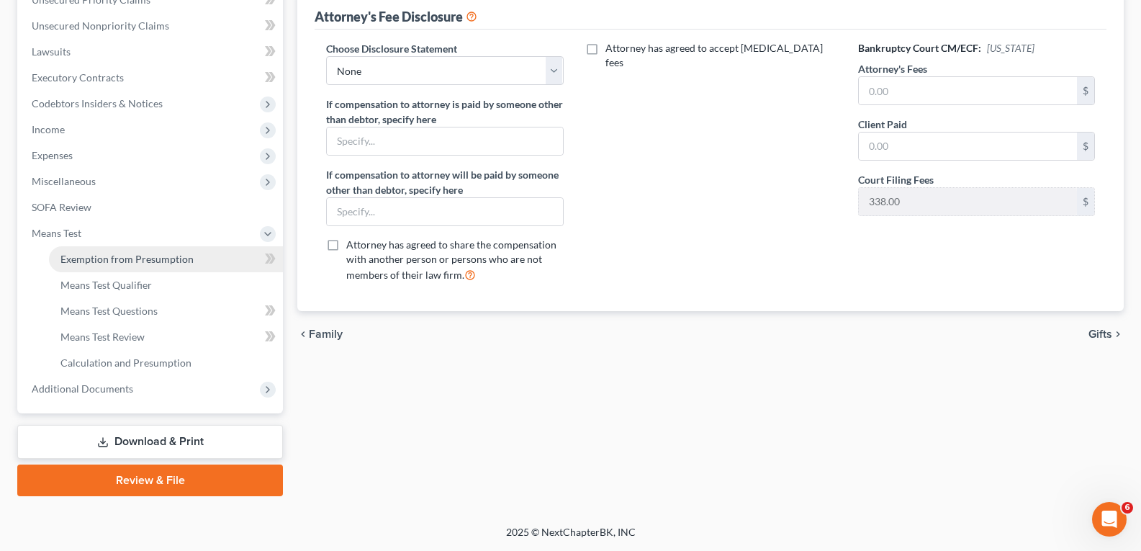
click at [171, 255] on span "Exemption from Presumption" at bounding box center [126, 259] width 133 height 12
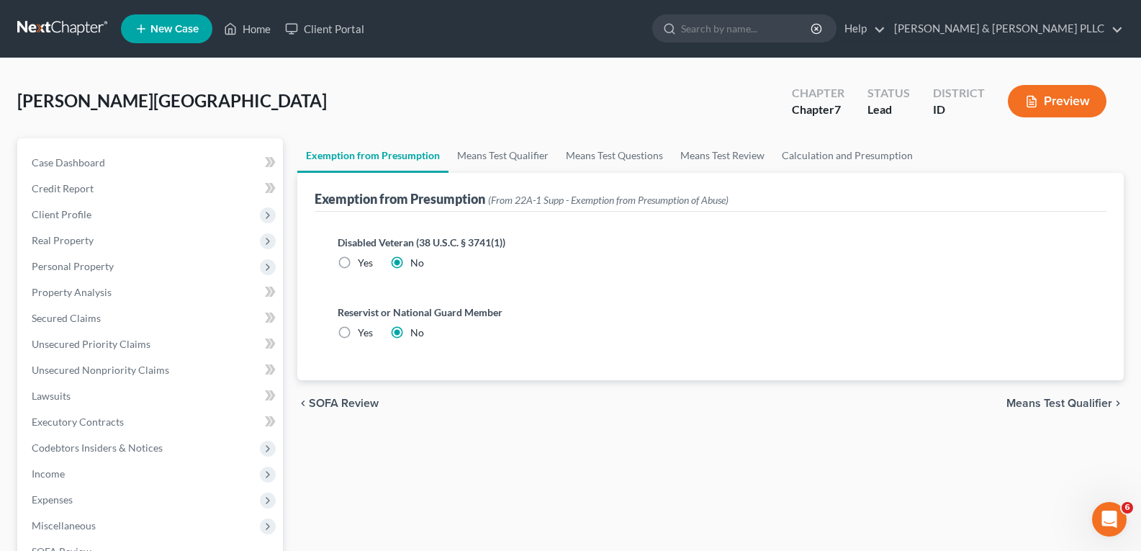
click at [1065, 405] on span "Means Test Qualifier" at bounding box center [1059, 403] width 106 height 12
